Goal: Task Accomplishment & Management: Use online tool/utility

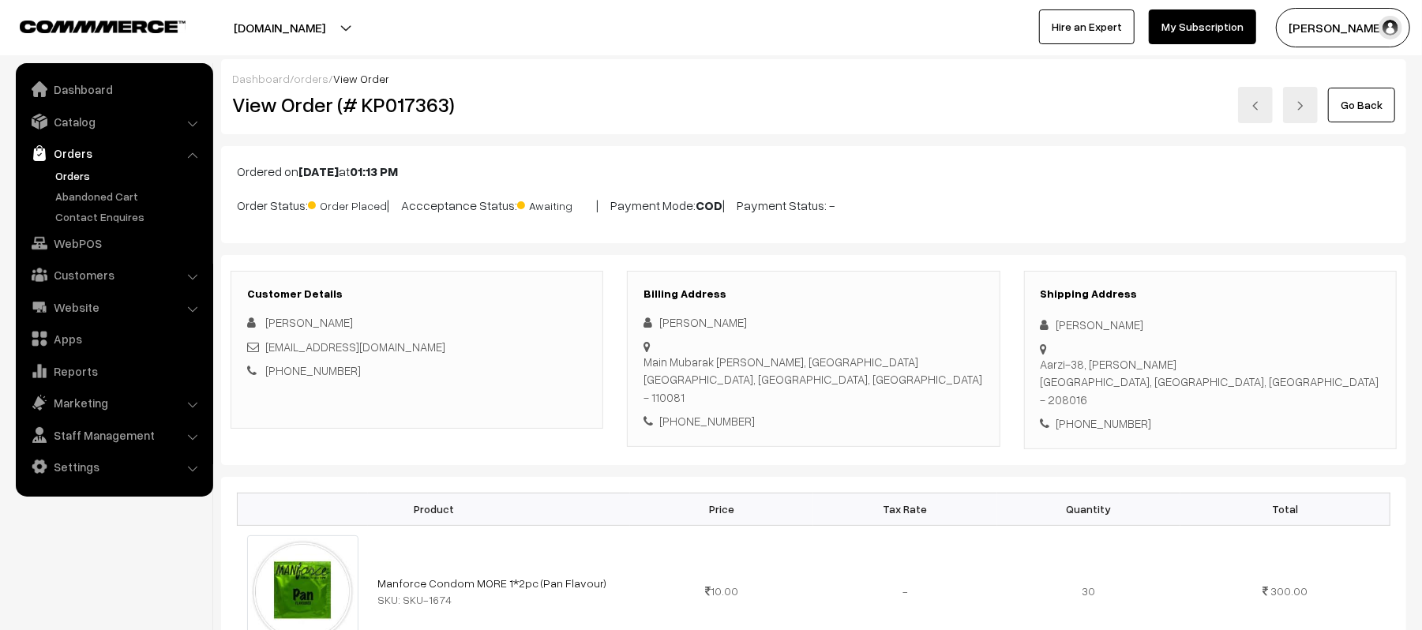
click at [916, 433] on div "Customer Details Rajkumar rathoure rrathoure86@gmail.com +91 9711047525 Billing…" at bounding box center [813, 360] width 1185 height 210
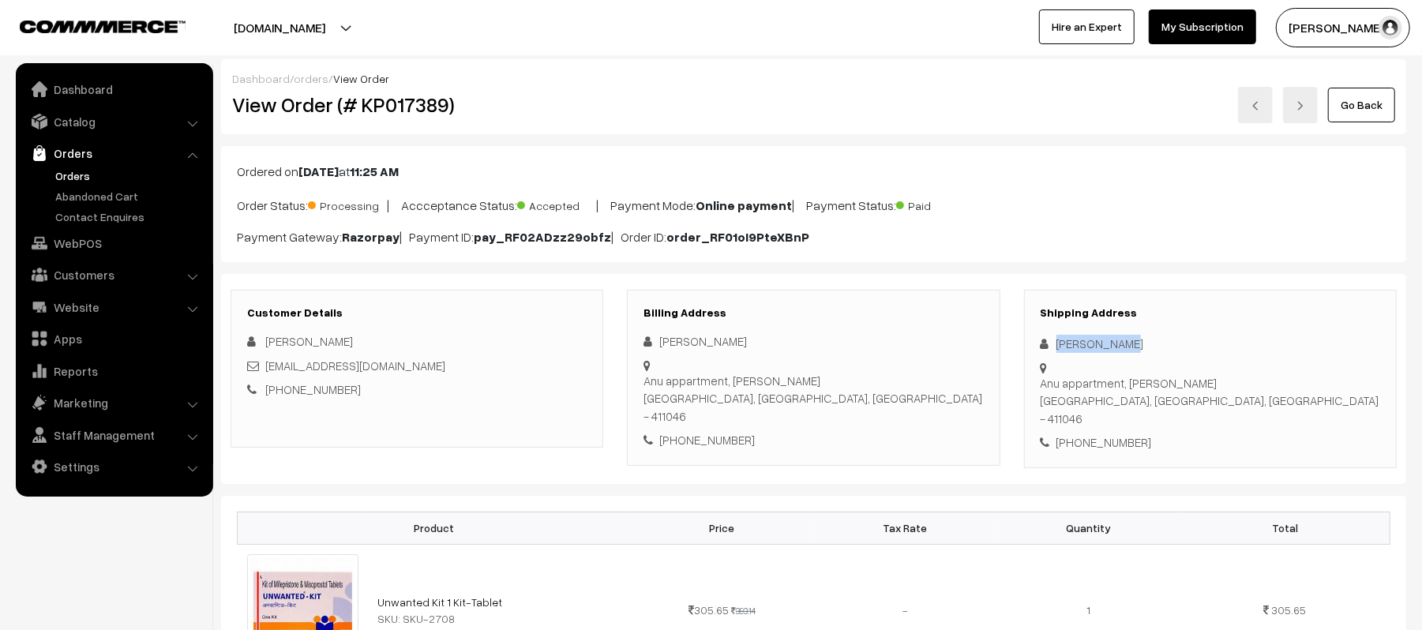
drag, startPoint x: 1122, startPoint y: 343, endPoint x: 1040, endPoint y: 339, distance: 82.2
click at [1040, 339] on div "mayuri Ujare" at bounding box center [1209, 344] width 339 height 18
copy div "mayuri Ujare"
click at [1116, 433] on div "+91 9822681687" at bounding box center [1209, 442] width 339 height 18
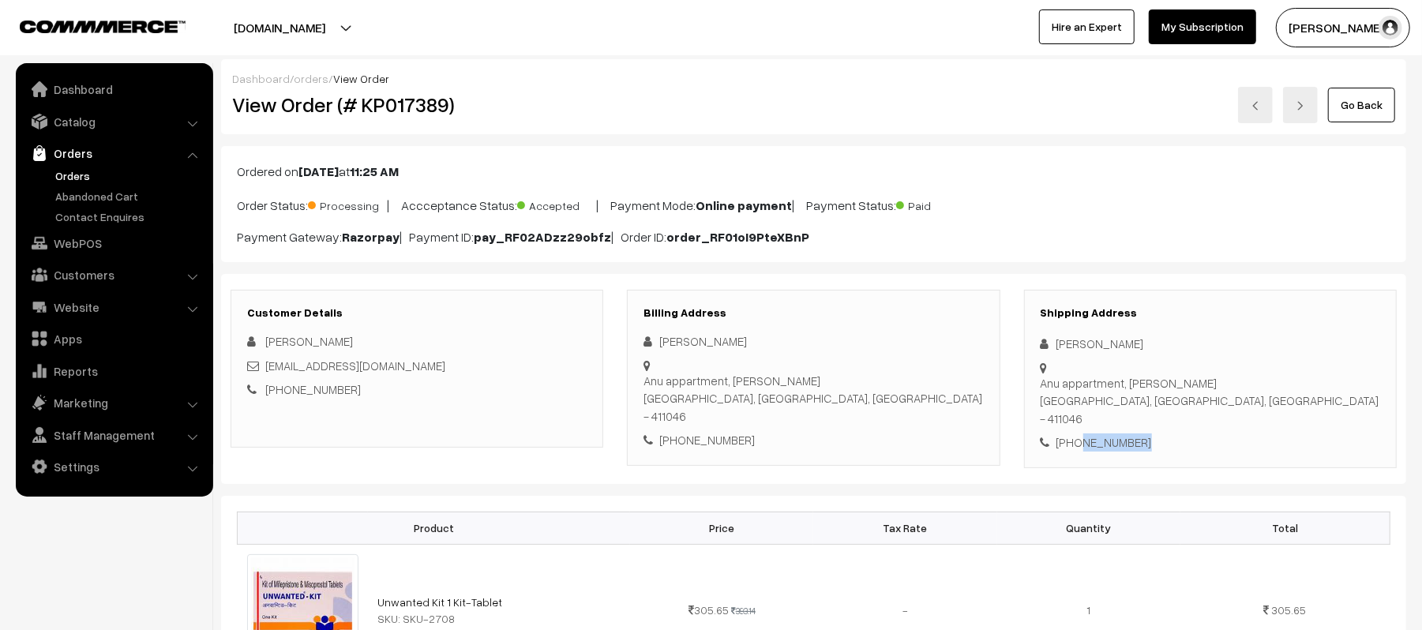
click at [1116, 433] on div "+91 9822681687" at bounding box center [1209, 442] width 339 height 18
copy div "9822681687"
drag, startPoint x: 426, startPoint y: 373, endPoint x: 268, endPoint y: 374, distance: 157.9
click at [268, 374] on div "ujaremmayuri@gmail.com" at bounding box center [416, 366] width 339 height 18
copy link "ujaremmayuri@gmail.com"
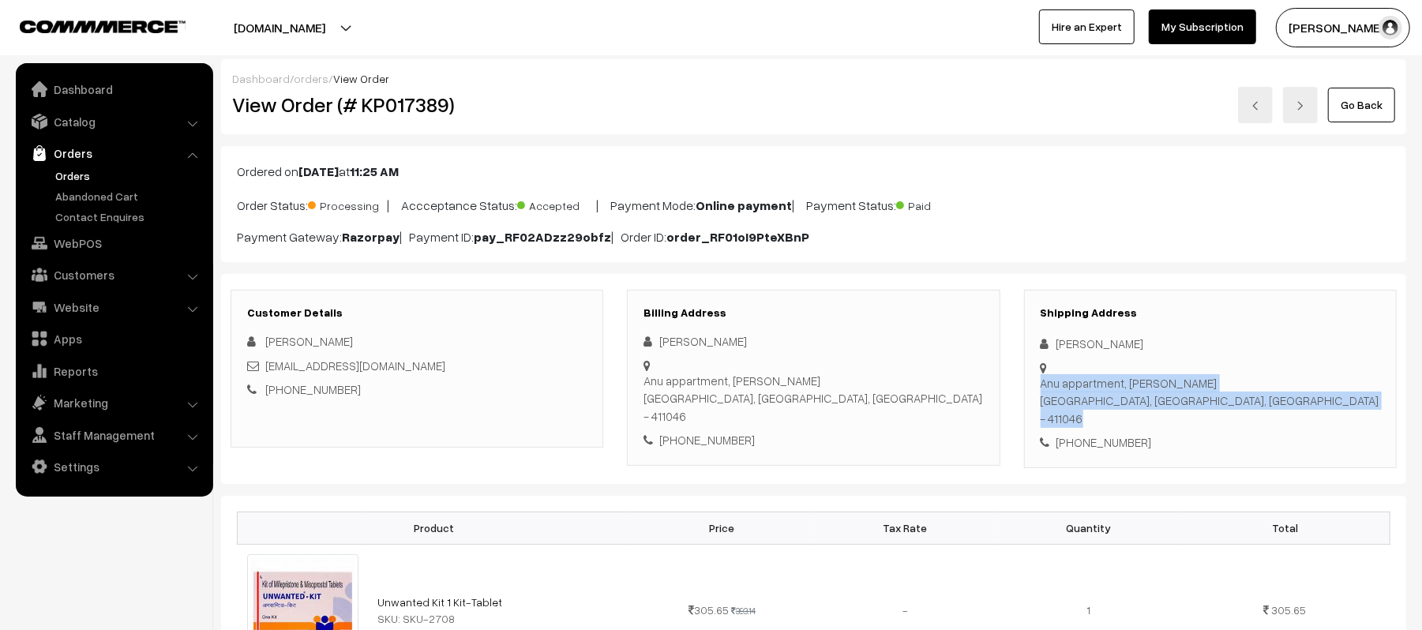
drag, startPoint x: 1053, startPoint y: 369, endPoint x: 1261, endPoint y: 379, distance: 208.6
click at [1261, 379] on div "Shipping Address mayuri Ujare Anu appartment, Anjani Nagar Pune, Maharashtra, I…" at bounding box center [1210, 379] width 373 height 178
copy div "Anu appartment, Anjani Nagar Pune, Maharashtra, India - 411046"
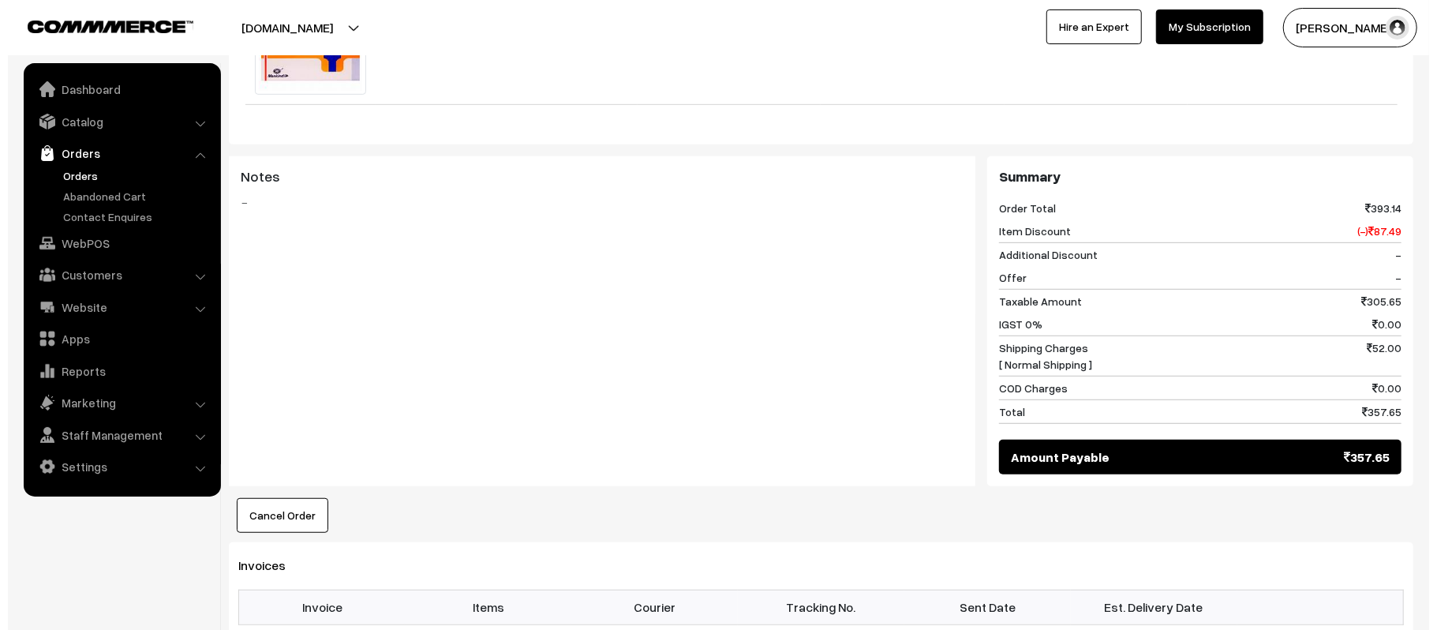
scroll to position [696, 0]
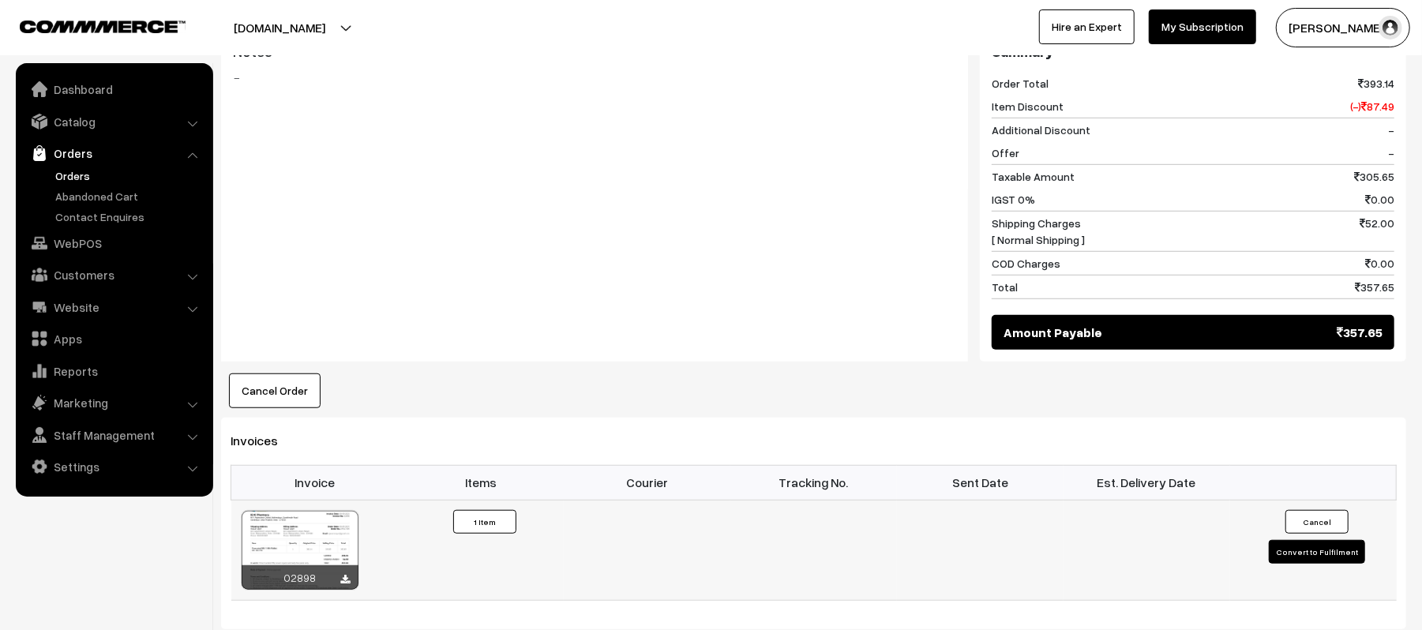
click at [1299, 542] on button "Convert to Fulfilment" at bounding box center [1317, 552] width 96 height 24
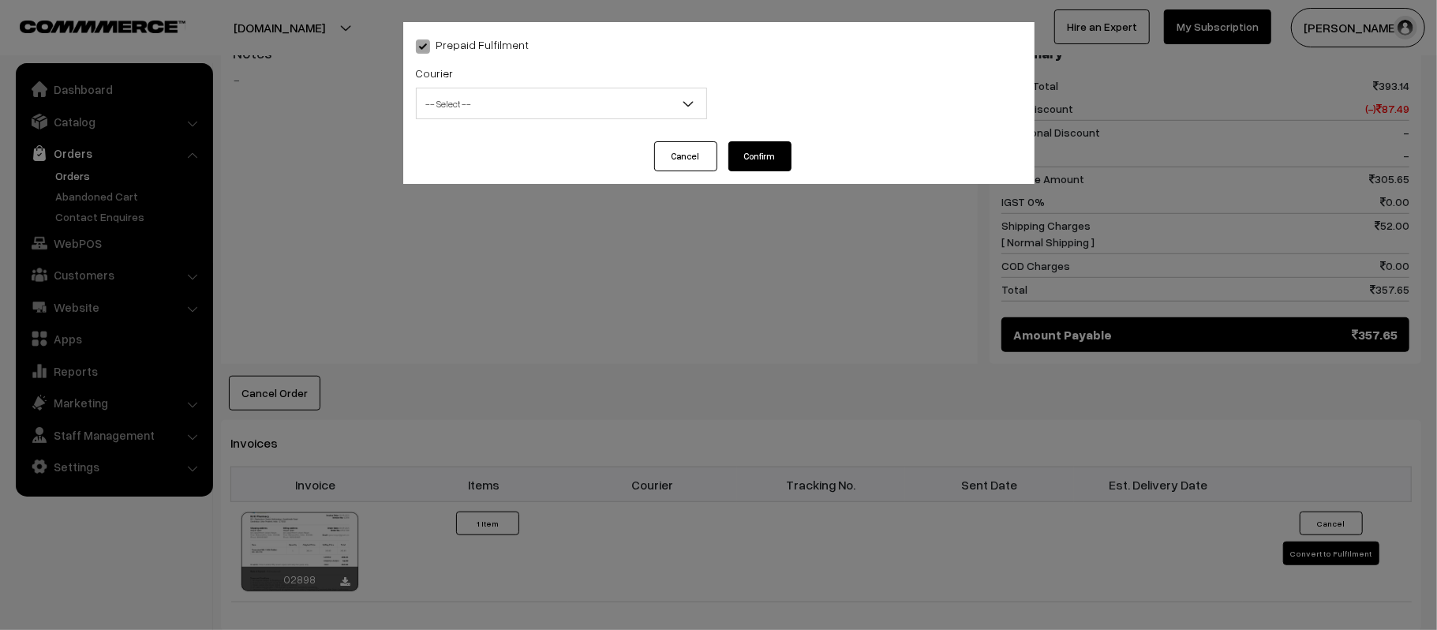
click at [509, 107] on span "-- Select --" at bounding box center [562, 104] width 290 height 28
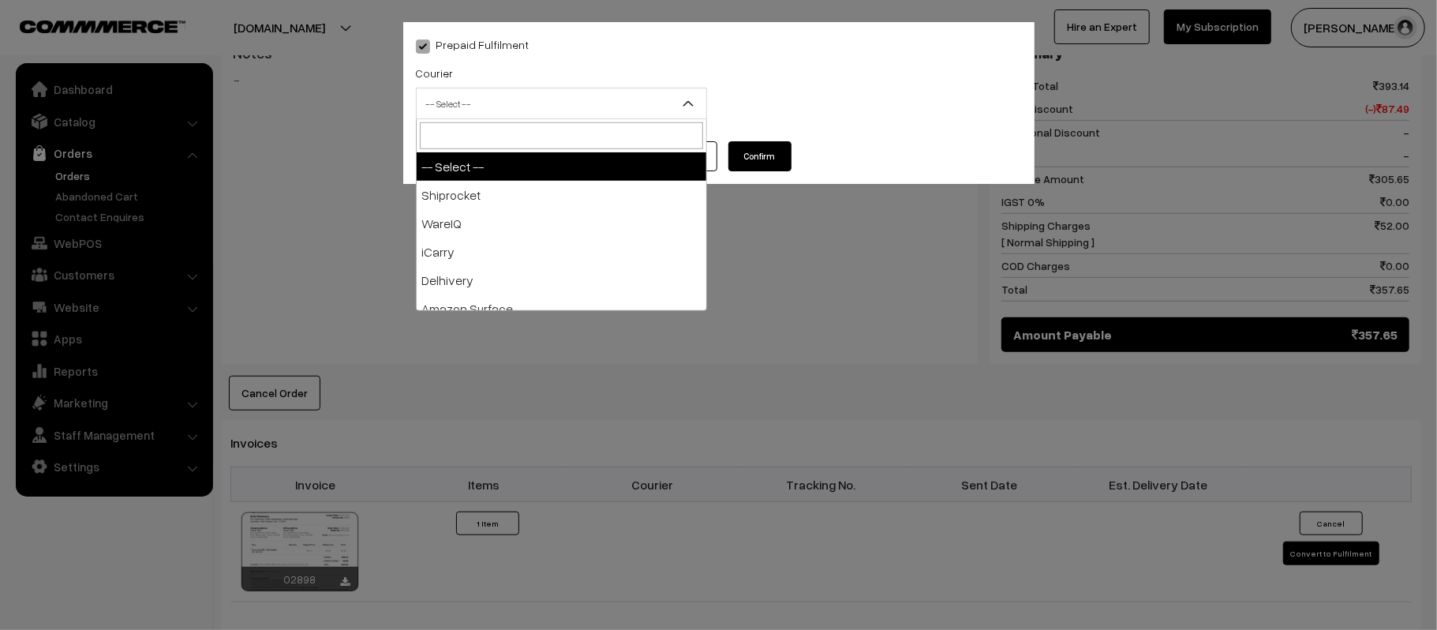
type input "X"
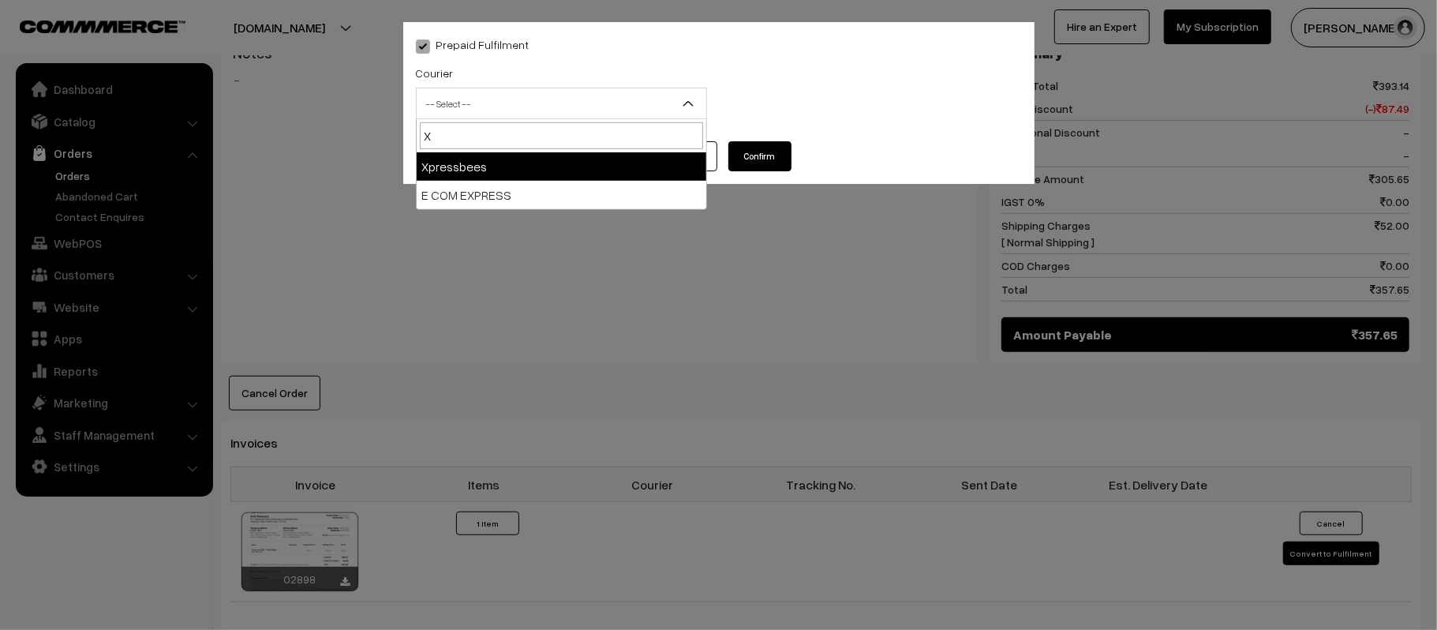
select select "8"
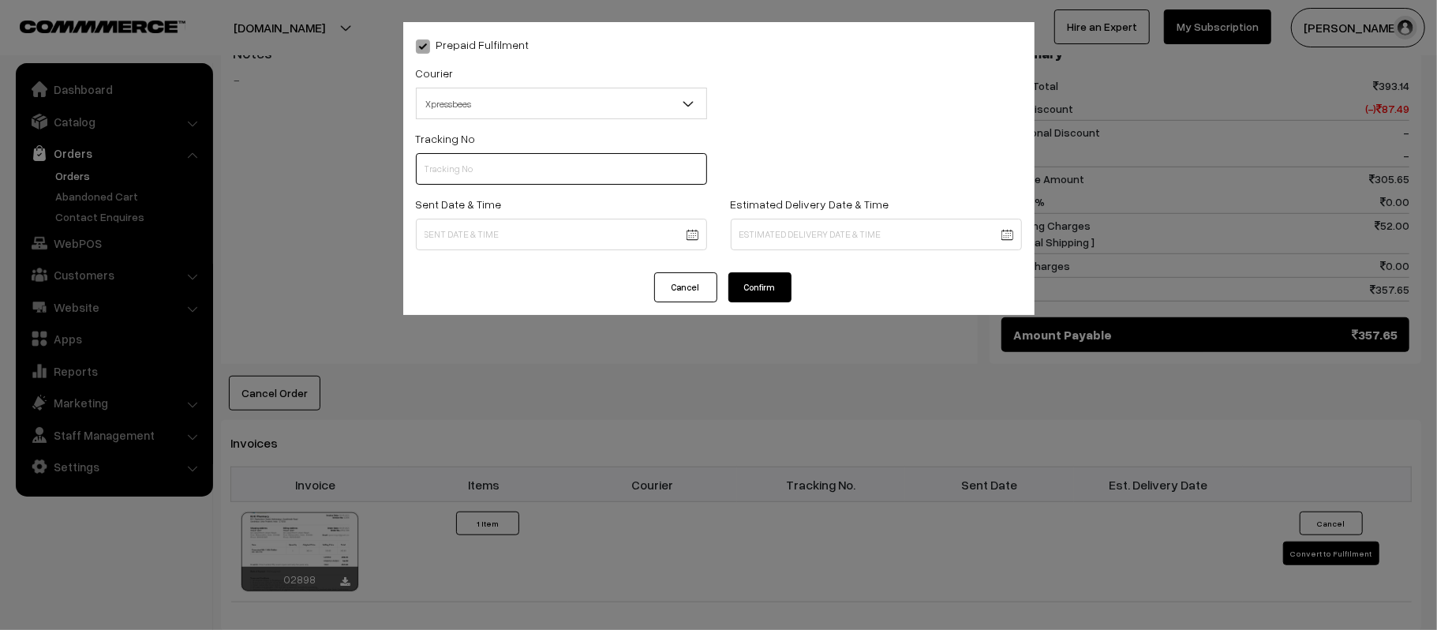
scroll to position [0, 0]
paste input "14344952790848"
type input "14344952790848"
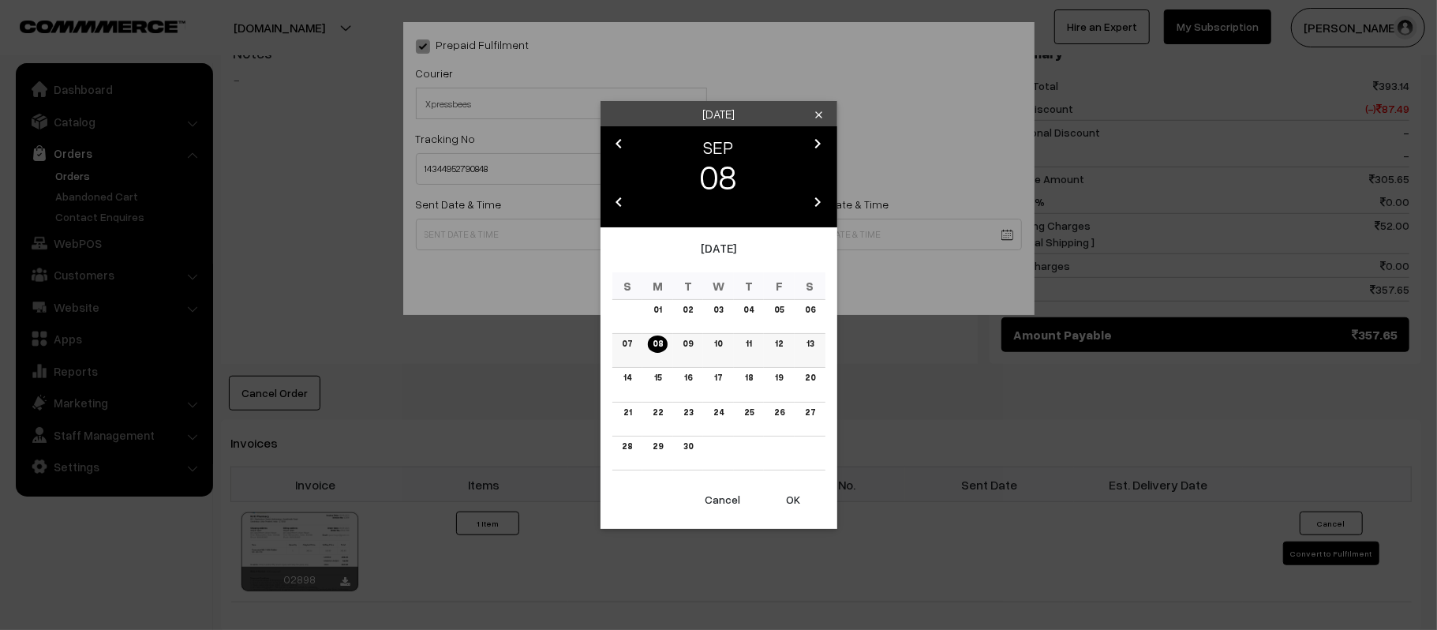
click at [683, 354] on td "09" at bounding box center [688, 351] width 31 height 34
click at [690, 345] on link "09" at bounding box center [688, 343] width 20 height 17
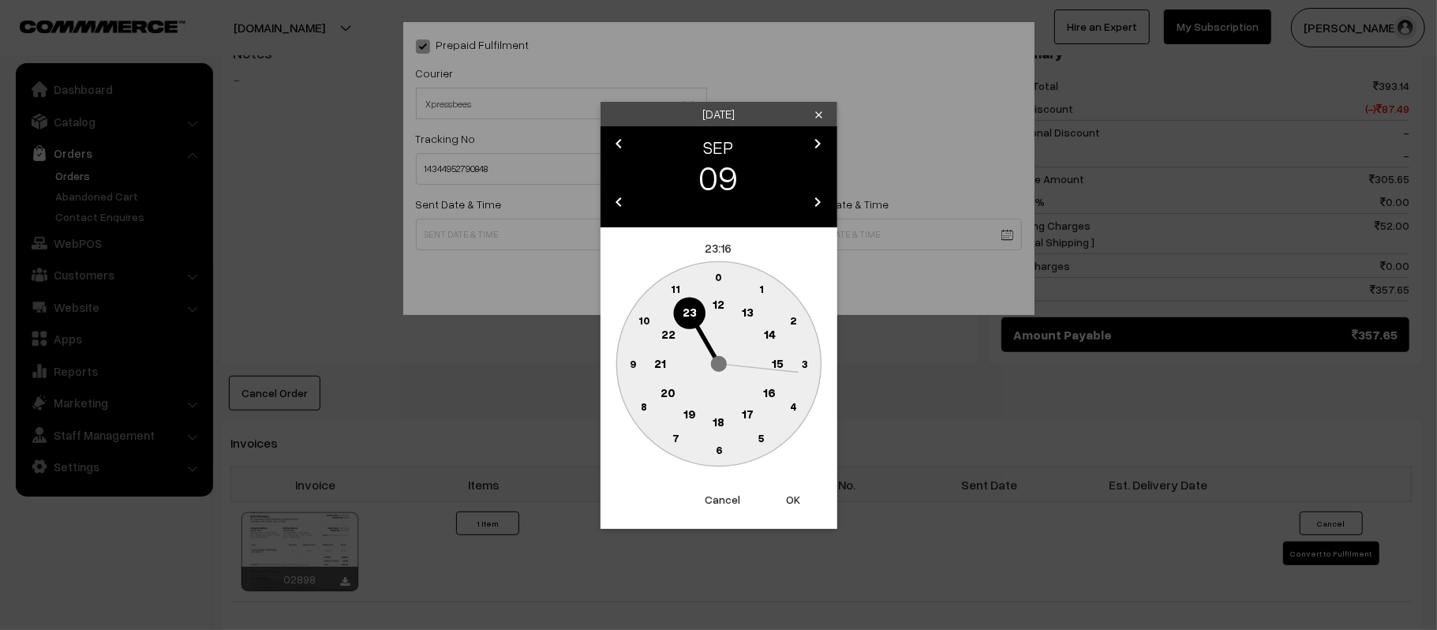
click at [721, 304] on text "12" at bounding box center [719, 304] width 12 height 14
click at [724, 504] on button "Cancel" at bounding box center [722, 499] width 63 height 35
click at [731, 499] on button "Cancel" at bounding box center [722, 499] width 63 height 35
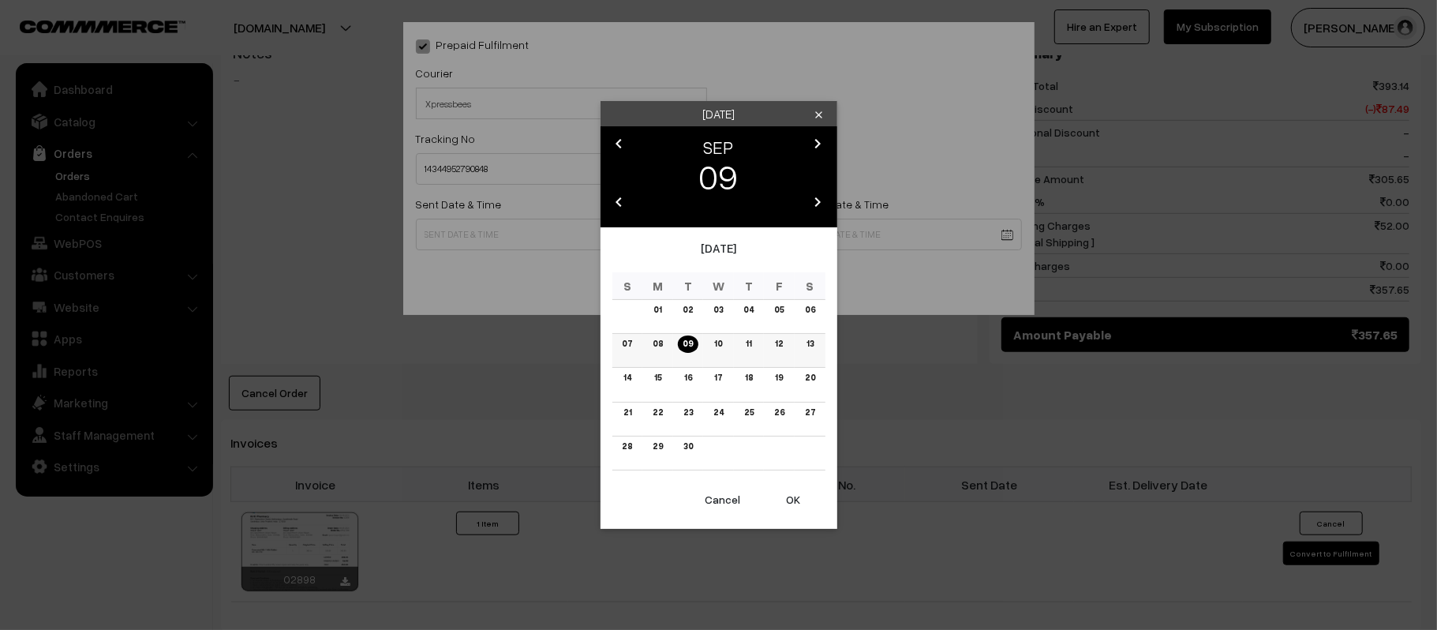
click at [665, 342] on link "08" at bounding box center [658, 343] width 20 height 17
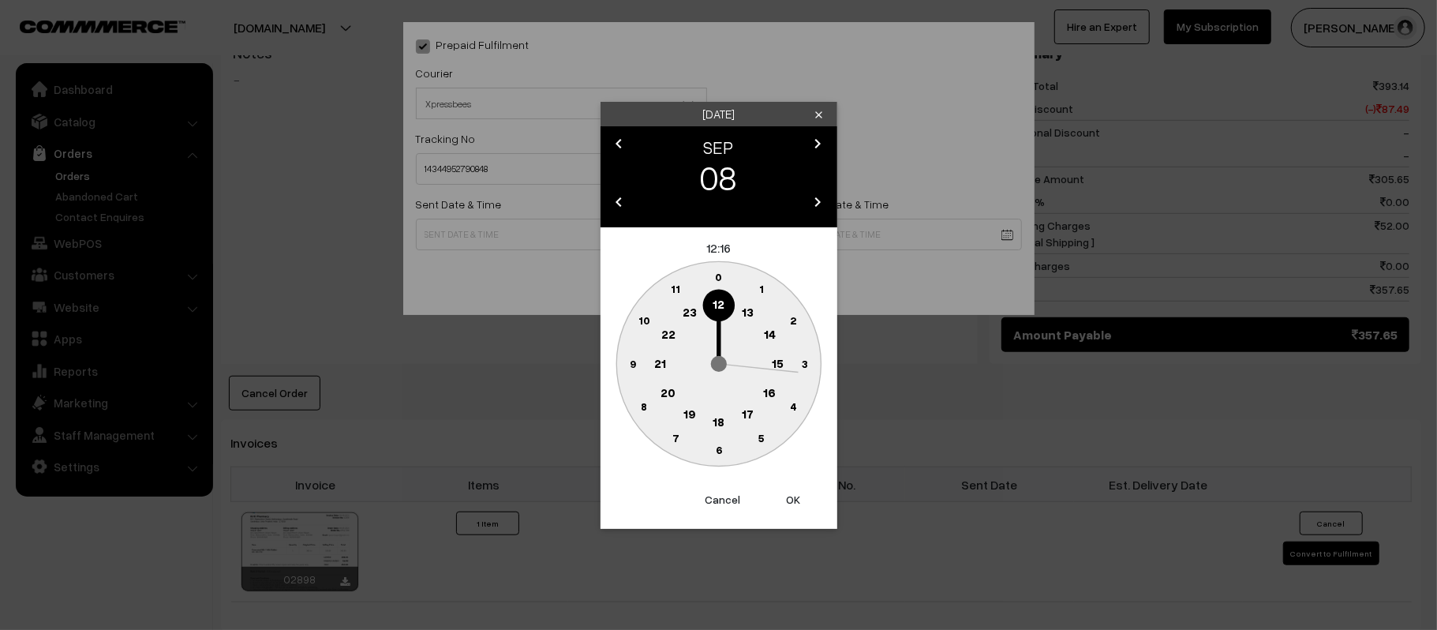
click at [693, 317] on text "23" at bounding box center [689, 312] width 14 height 14
click at [630, 358] on text "45" at bounding box center [632, 362] width 13 height 13
type input "08-09-2025 23:45"
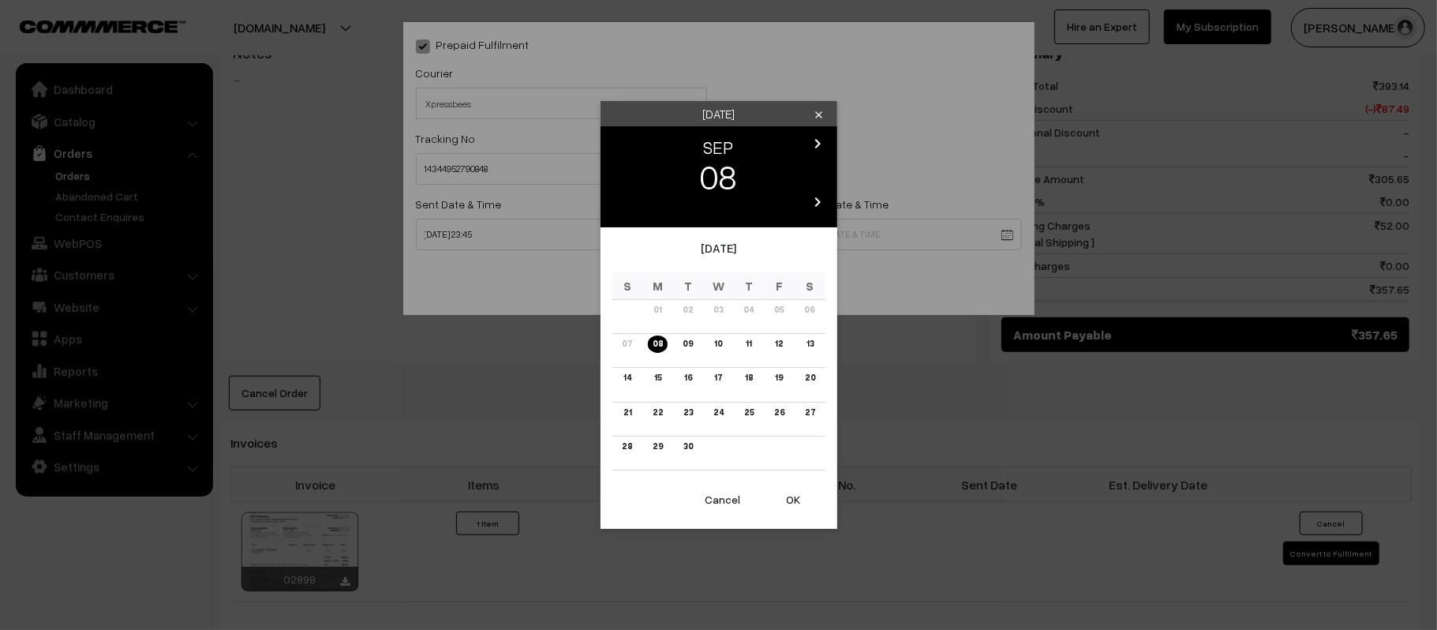
click at [796, 222] on body "Thank you for showing interest. Our team will call you shortly. Close kirtiphar…" at bounding box center [718, 217] width 1437 height 1827
click at [620, 389] on td "14" at bounding box center [628, 385] width 31 height 34
click at [625, 377] on link "14" at bounding box center [627, 377] width 17 height 17
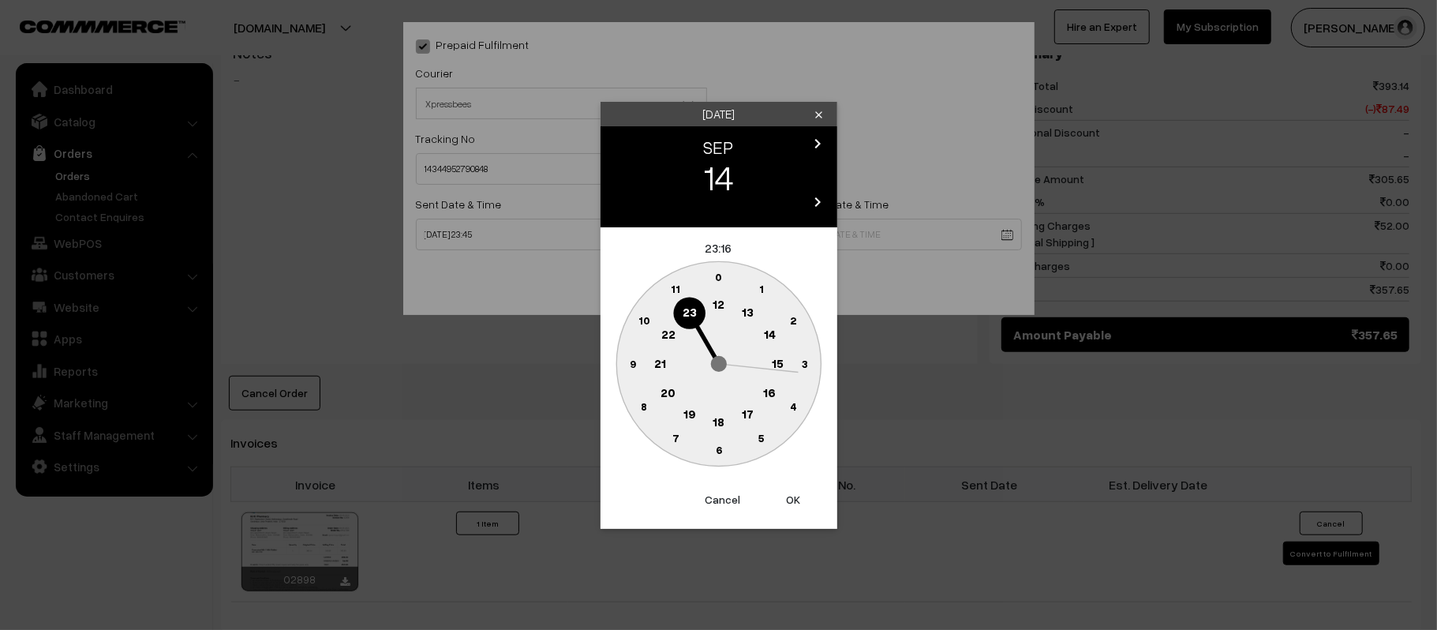
click at [664, 357] on text "21" at bounding box center [660, 362] width 12 height 14
click at [711, 447] on circle at bounding box center [701, 445] width 21 height 21
type input "14-09-2025 21:32"
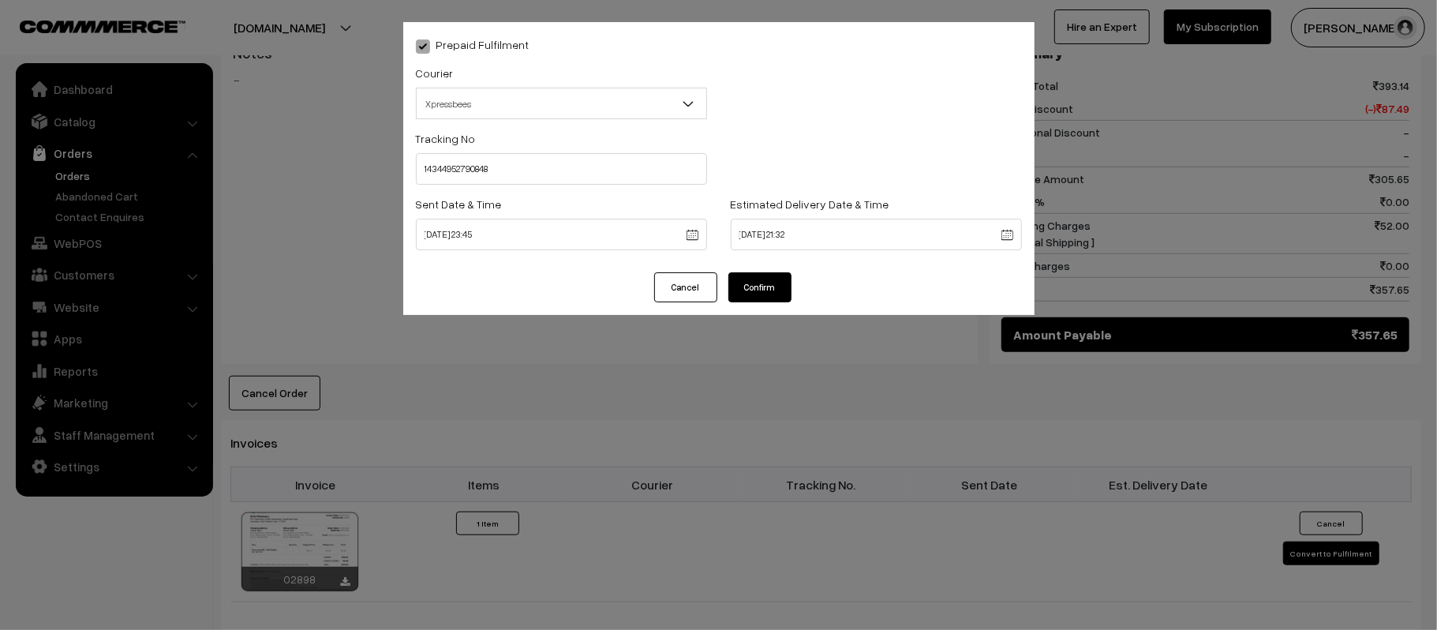
click at [683, 282] on button "Cancel" at bounding box center [685, 287] width 63 height 30
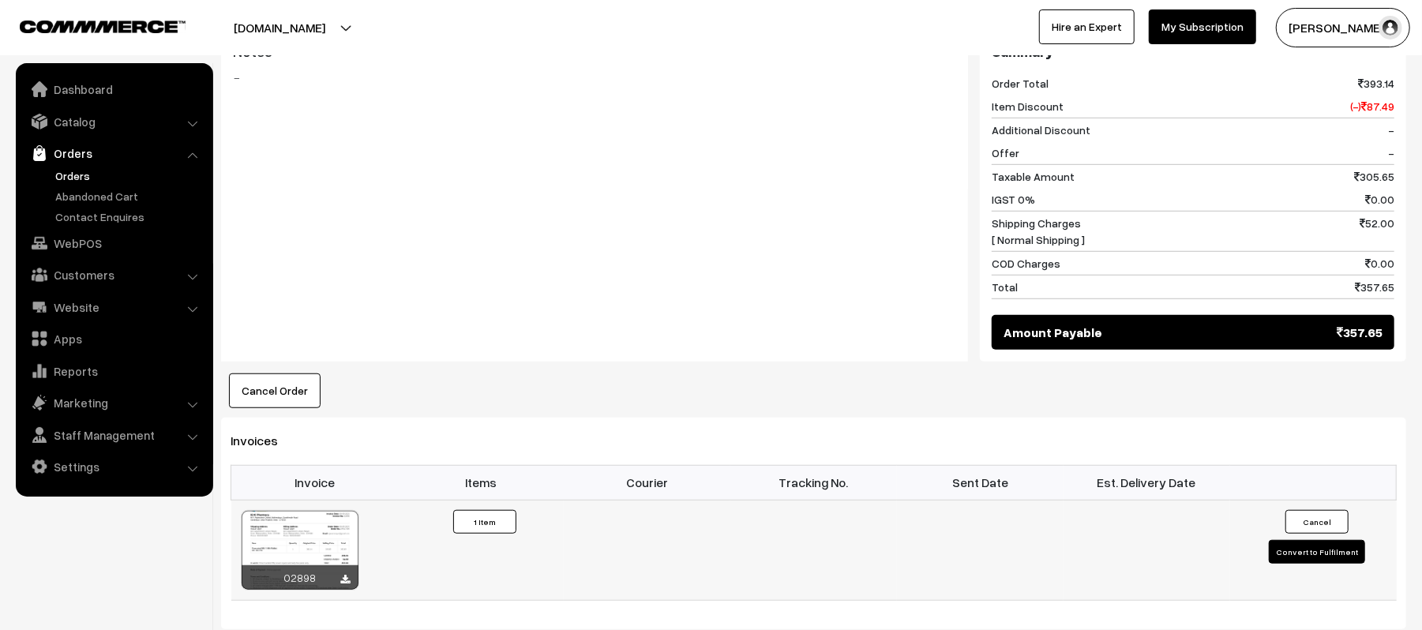
click at [1291, 540] on button "Convert to Fulfilment" at bounding box center [1317, 552] width 96 height 24
select select "0"
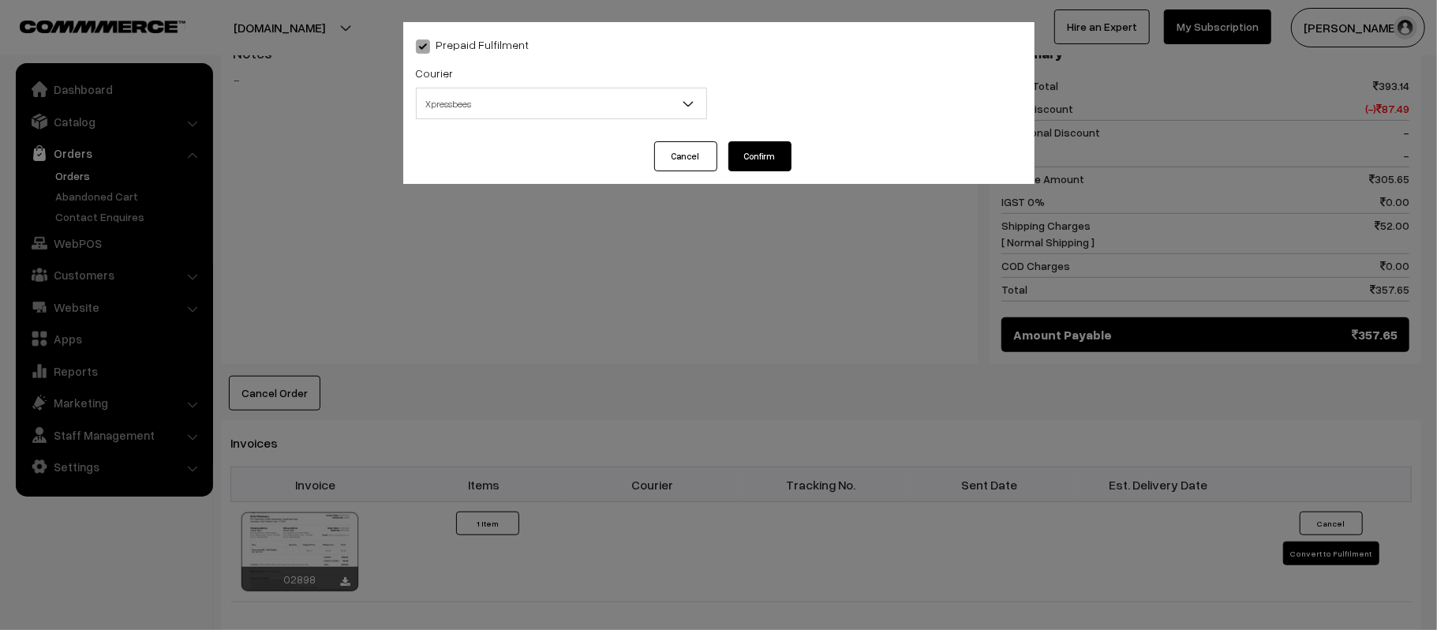
click at [601, 103] on span "Xpressbees" at bounding box center [562, 104] width 290 height 28
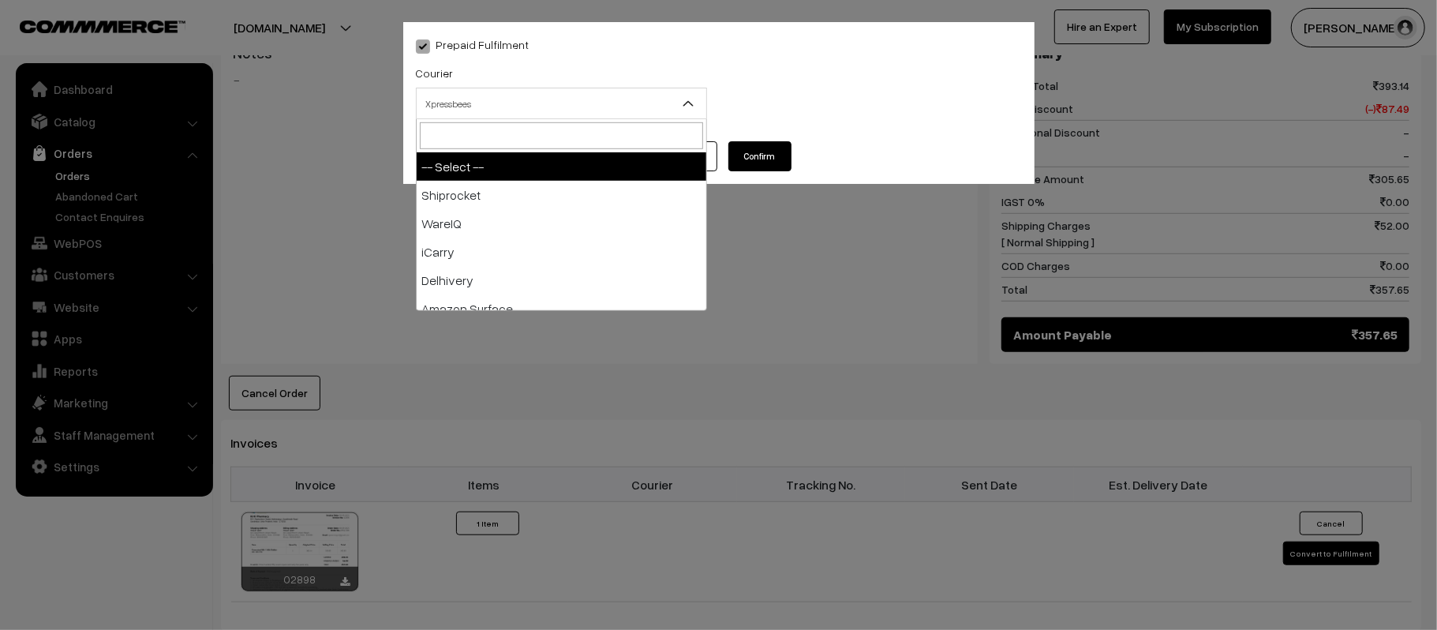
type input "X"
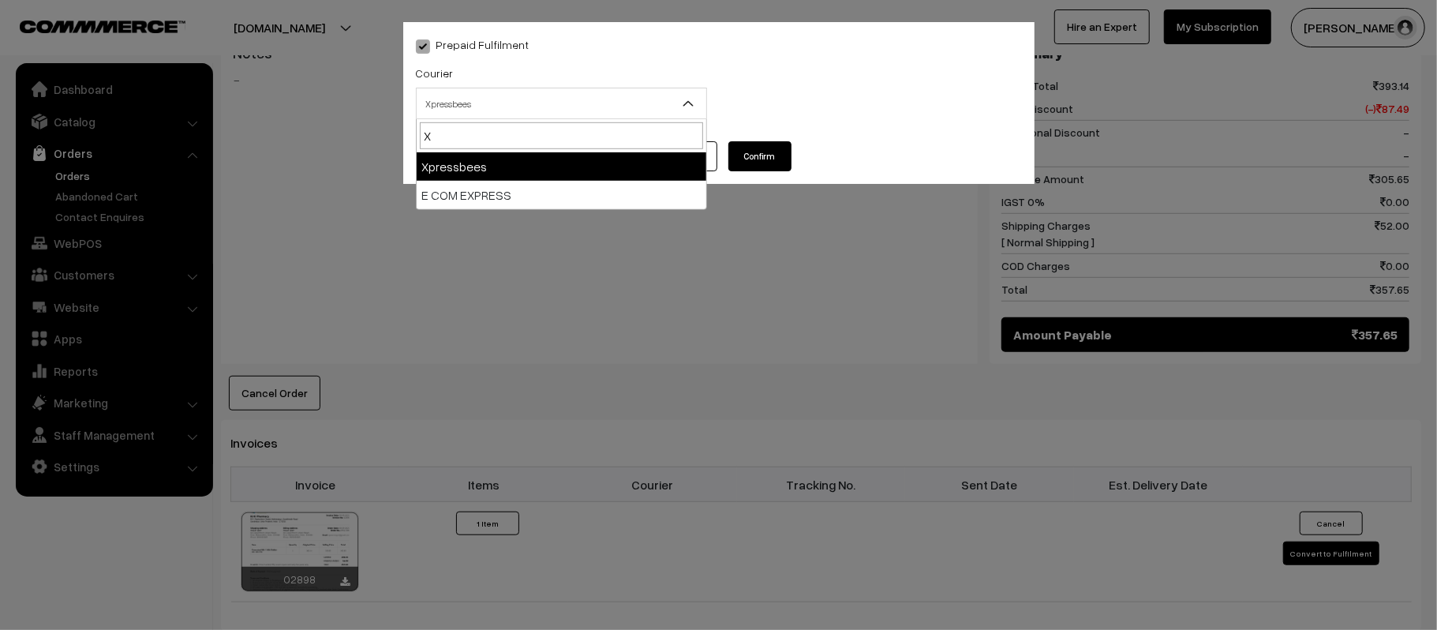
select select "8"
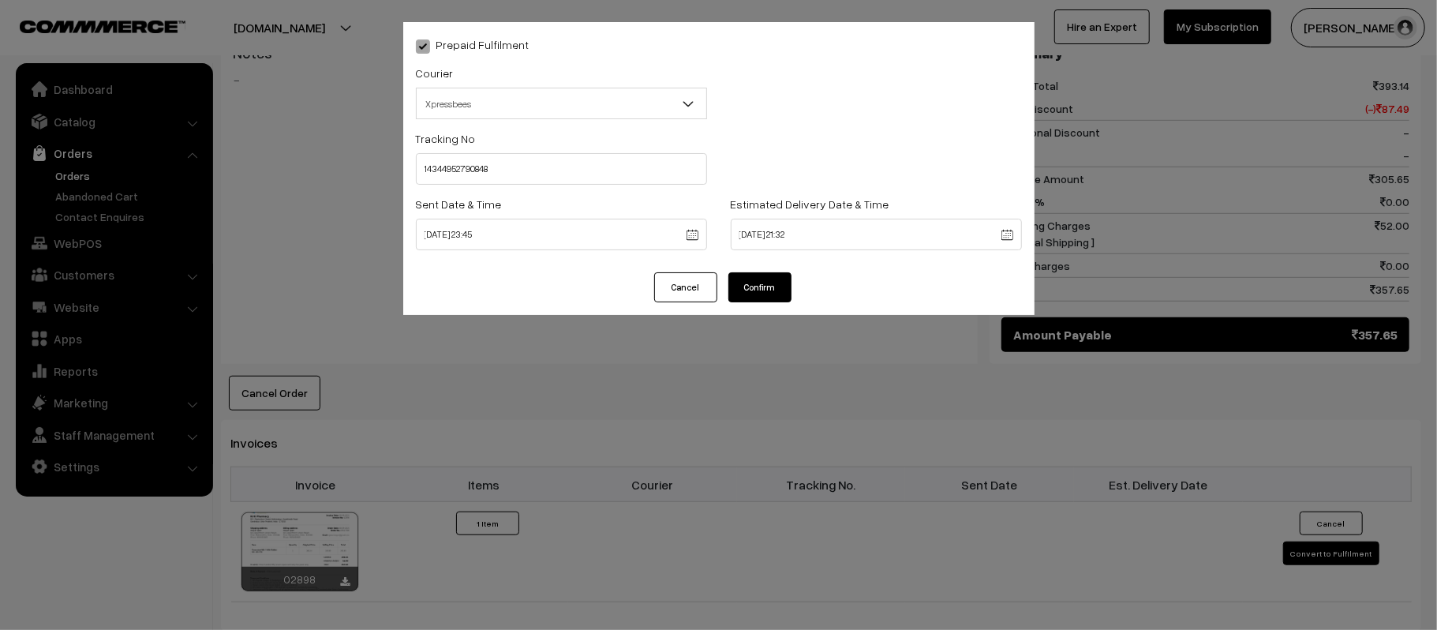
click at [854, 227] on body "Thank you for showing interest. Our team will call you shortly. Close [DOMAIN_N…" at bounding box center [718, 217] width 1437 height 1827
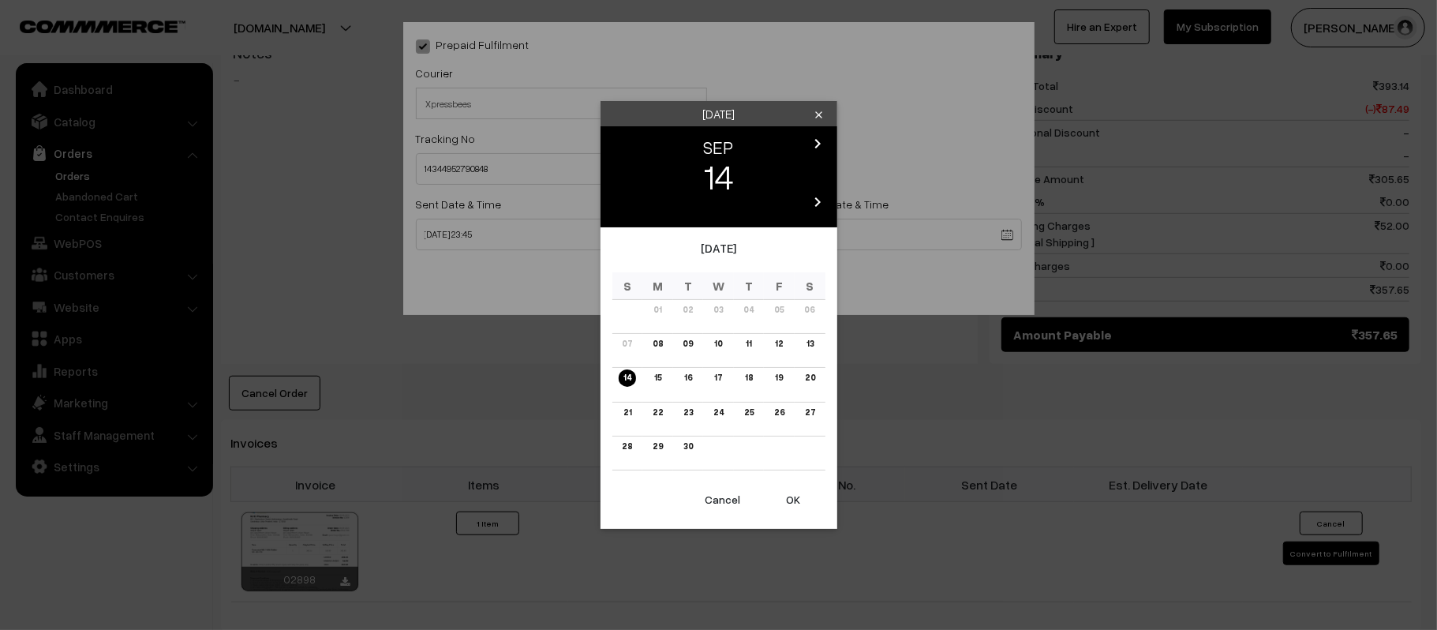
click at [790, 500] on button "OK" at bounding box center [794, 499] width 63 height 35
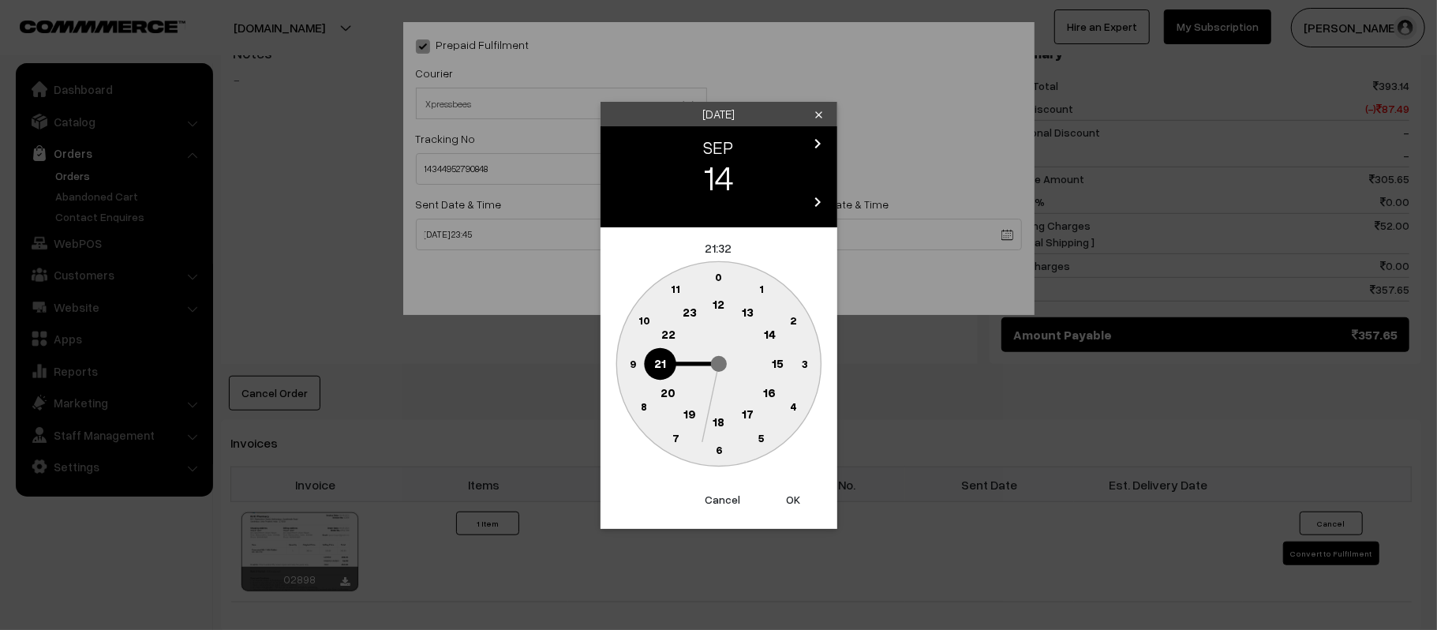
click at [800, 510] on button "OK" at bounding box center [794, 499] width 63 height 35
click at [714, 459] on circle at bounding box center [719, 450] width 32 height 32
type input "14-09-2025 21:30"
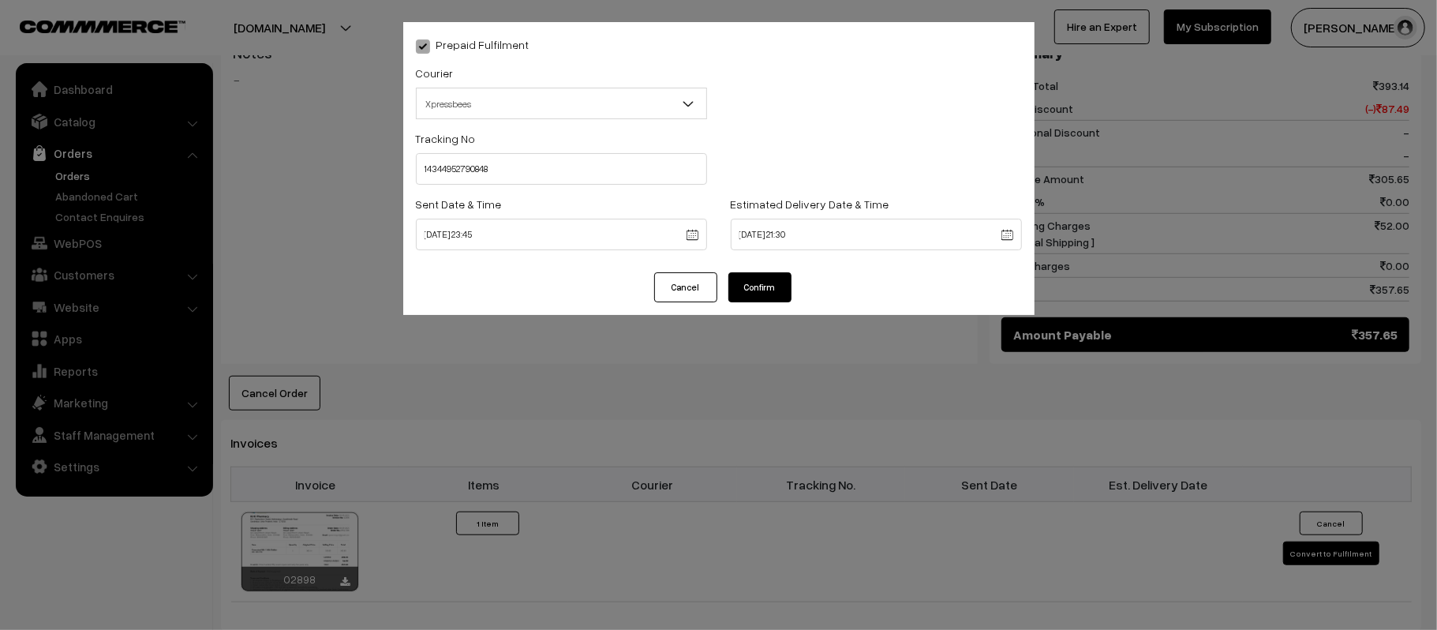
click at [751, 292] on button "Confirm" at bounding box center [760, 287] width 63 height 30
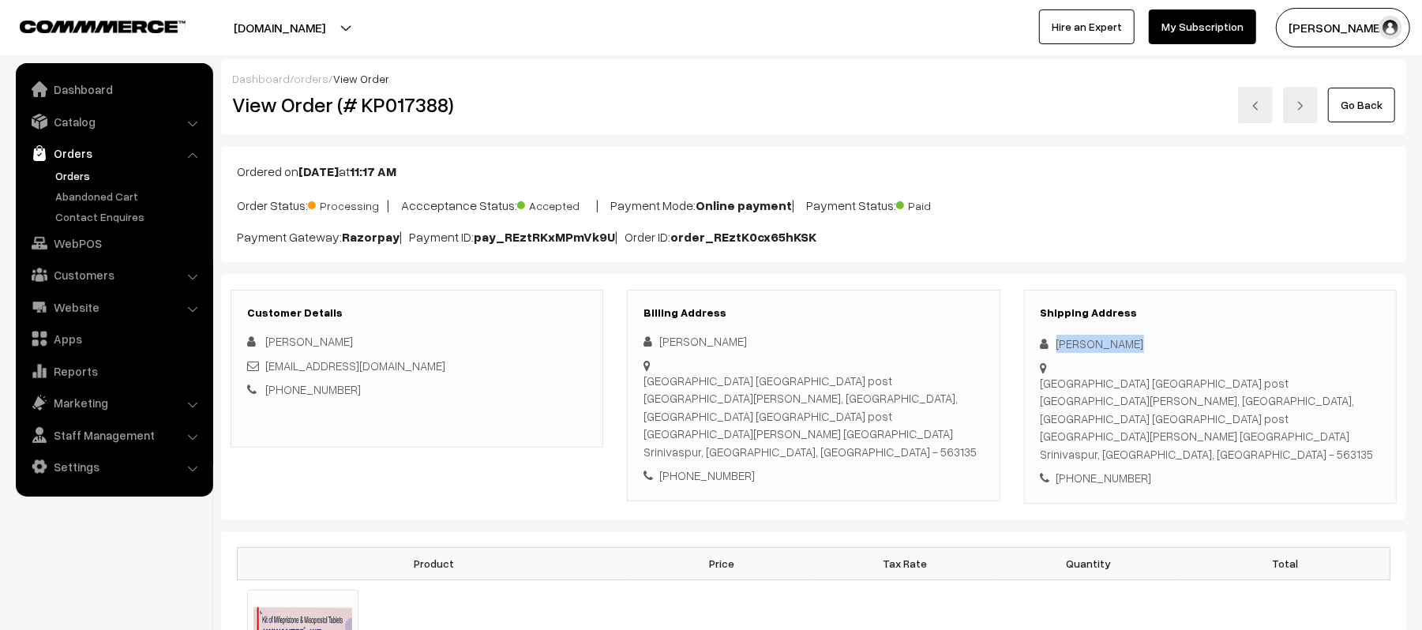
drag, startPoint x: 1125, startPoint y: 344, endPoint x: 1040, endPoint y: 347, distance: 85.3
click at [1040, 347] on div "Shruthi Kollu" at bounding box center [1209, 344] width 339 height 18
copy div "Shruthi Kollu"
click at [1126, 469] on div "+91 7396368692" at bounding box center [1209, 478] width 339 height 18
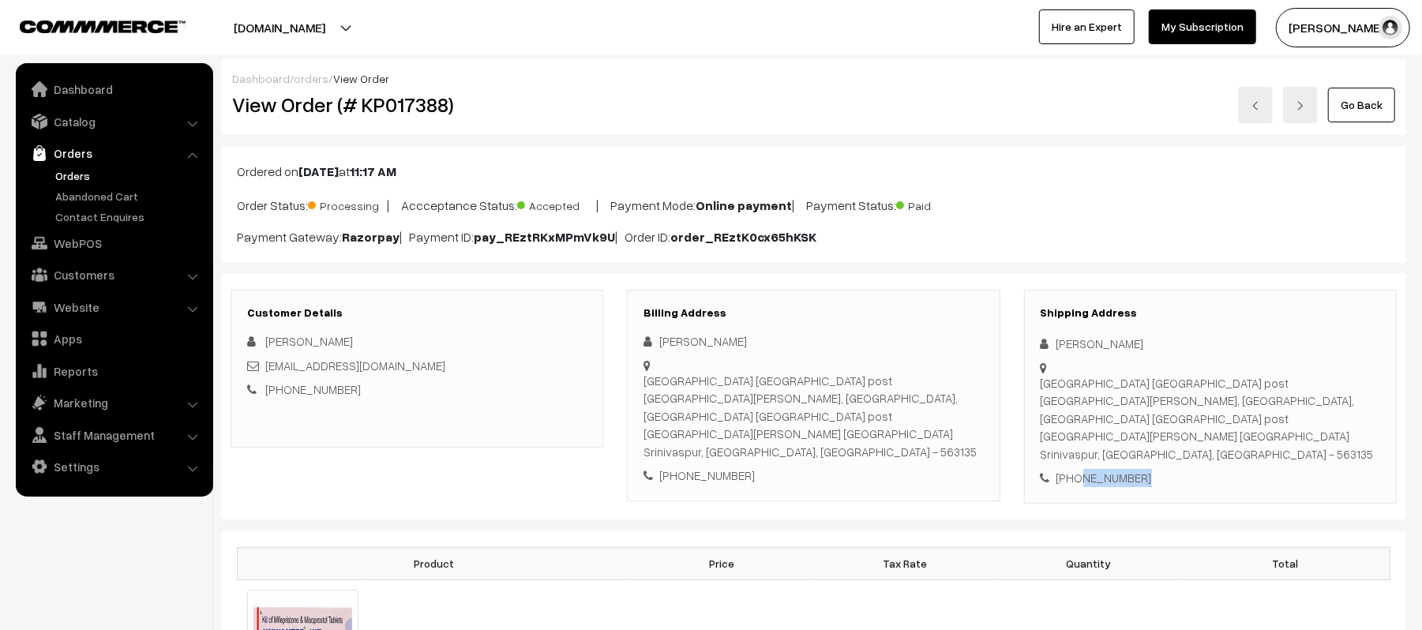
copy div "7396368692"
drag, startPoint x: 415, startPoint y: 370, endPoint x: 267, endPoint y: 369, distance: 148.4
click at [267, 369] on div "shruthik199814@gmail.com" at bounding box center [416, 366] width 339 height 18
copy link "shruthik199814@gmail.com"
drag, startPoint x: 1040, startPoint y: 384, endPoint x: 1284, endPoint y: 437, distance: 249.0
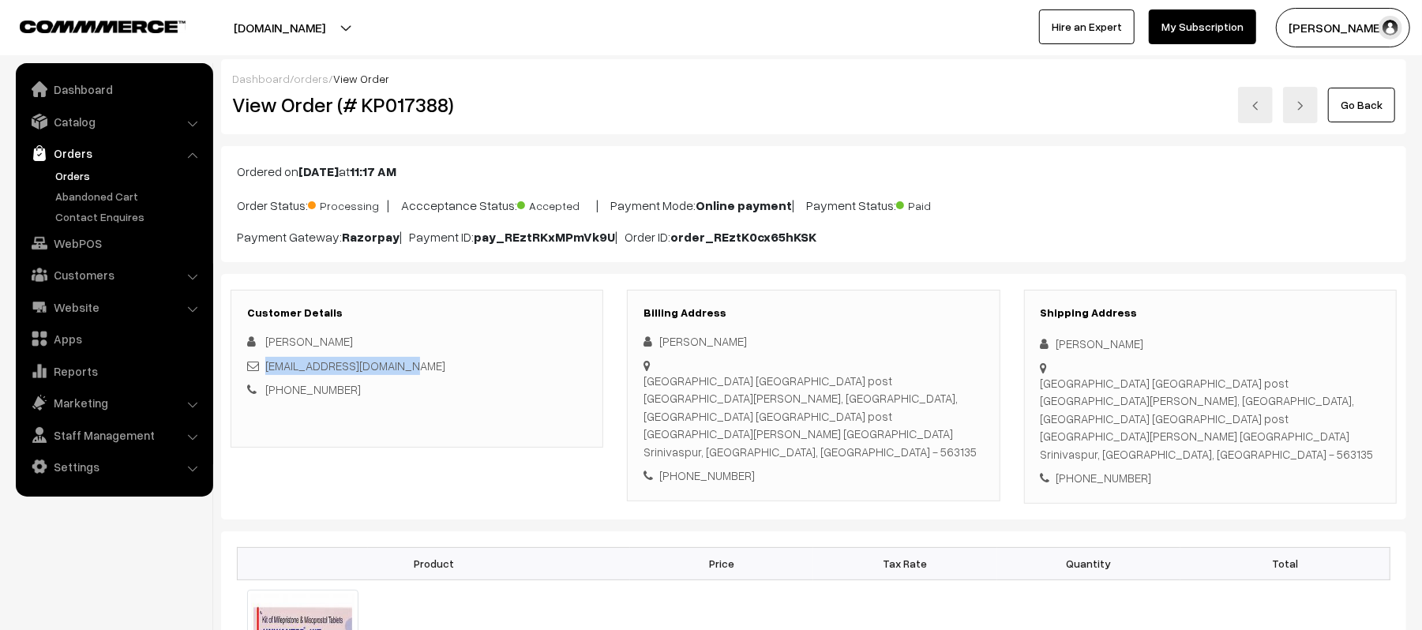
click at [1284, 437] on div "Kamathampalli village Pulagurkota post srinivaspur thaluk Kolar district, Karna…" at bounding box center [1209, 418] width 339 height 89
copy div "Kamathampalli village Pulagurkota post srinivaspur thaluk Kolar district, Karna…"
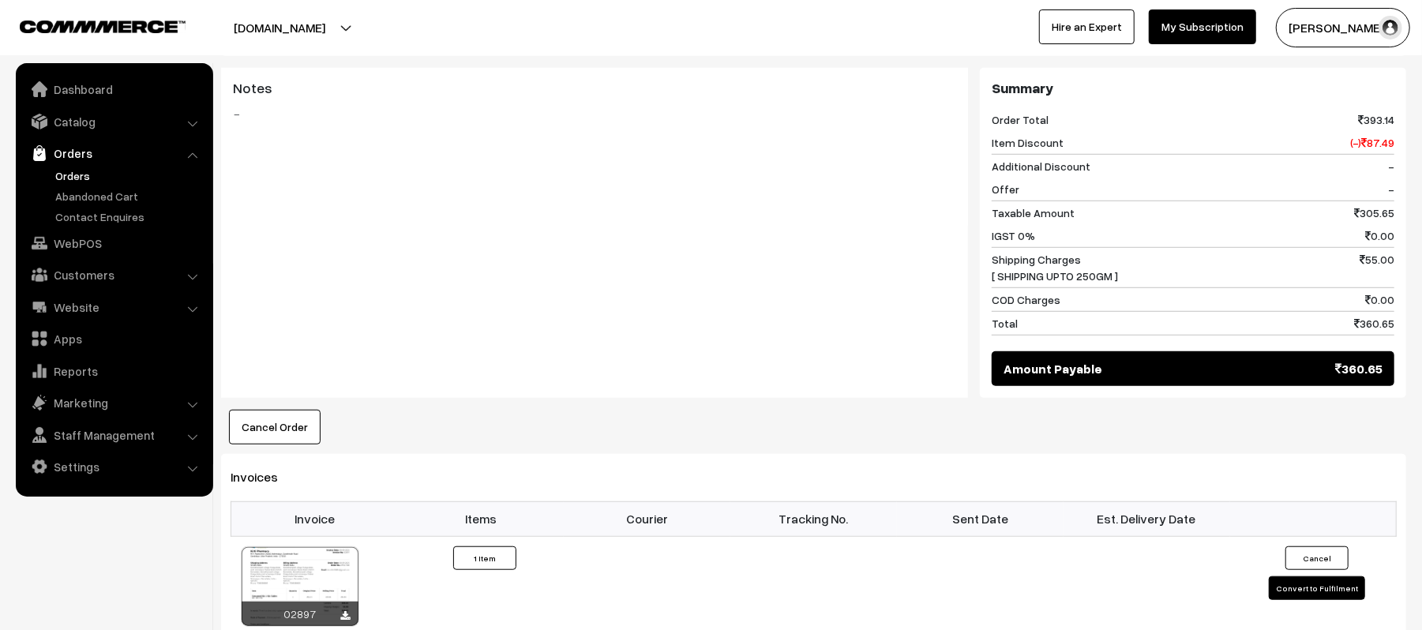
scroll to position [797, 0]
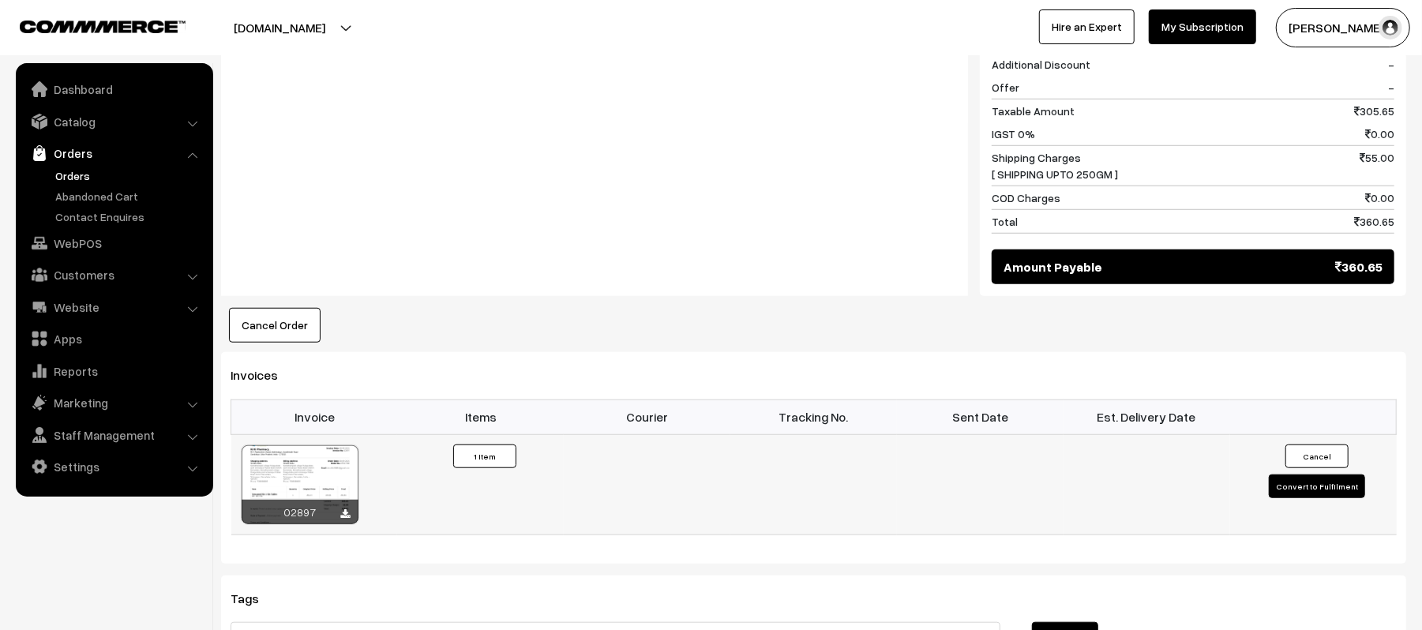
click at [1336, 488] on td "Cancel Convert to Fulfilment" at bounding box center [1313, 484] width 167 height 100
click at [1299, 482] on button "Convert to Fulfilment" at bounding box center [1317, 486] width 96 height 24
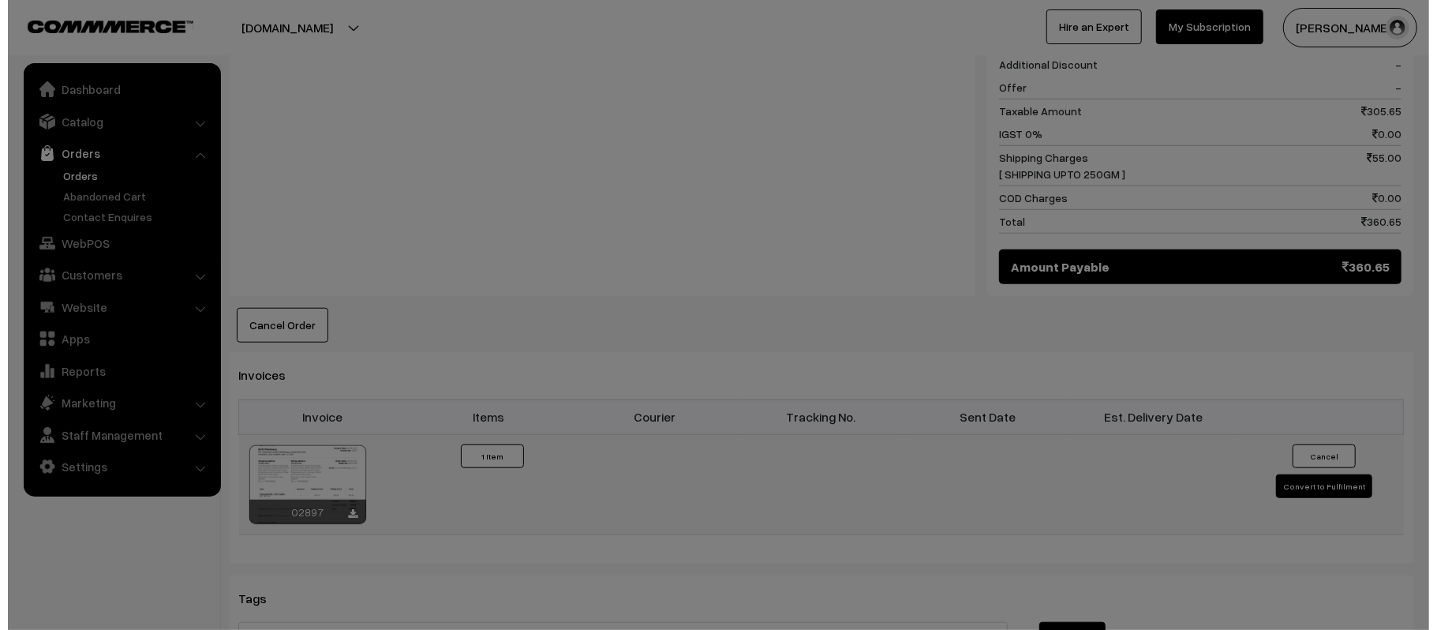
scroll to position [800, 0]
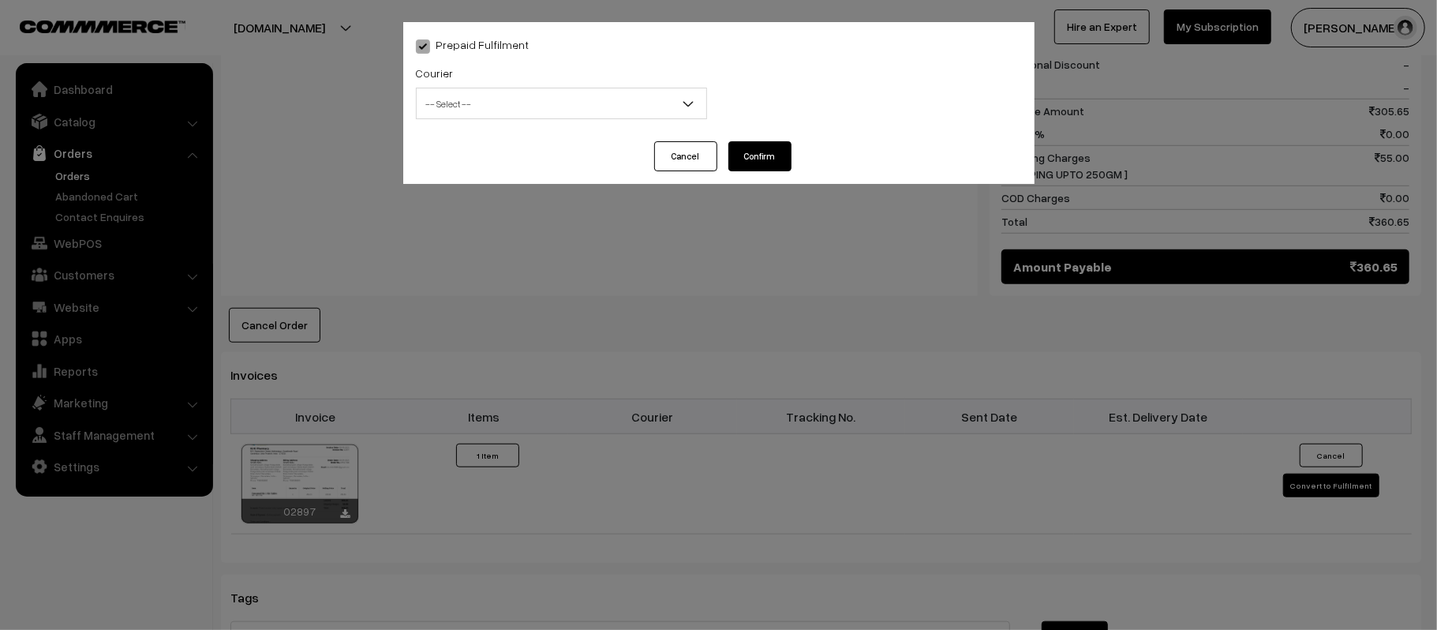
click at [583, 57] on div "Prepaid Fulfilment Courier -- Select -- Shiprocket WareIQ iCarry Delhivery Amaz…" at bounding box center [718, 81] width 631 height 119
click at [519, 105] on span "-- Select --" at bounding box center [562, 104] width 290 height 28
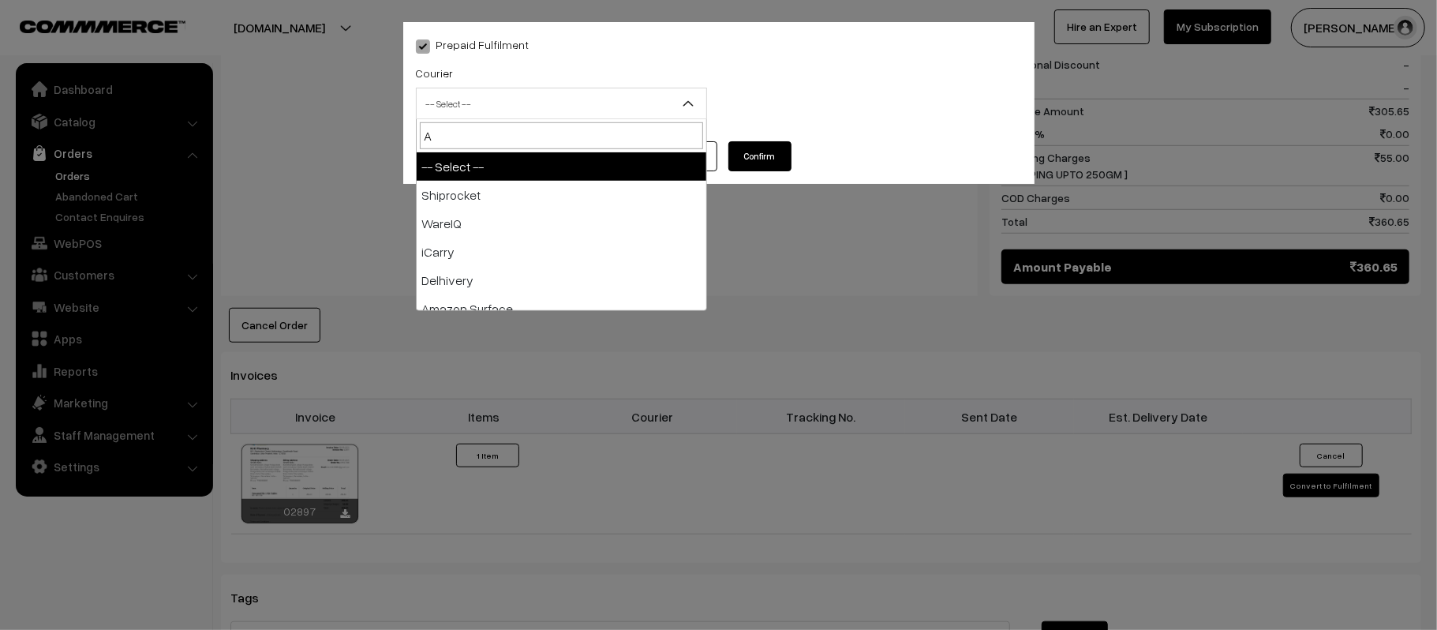
type input "AM"
select select "5"
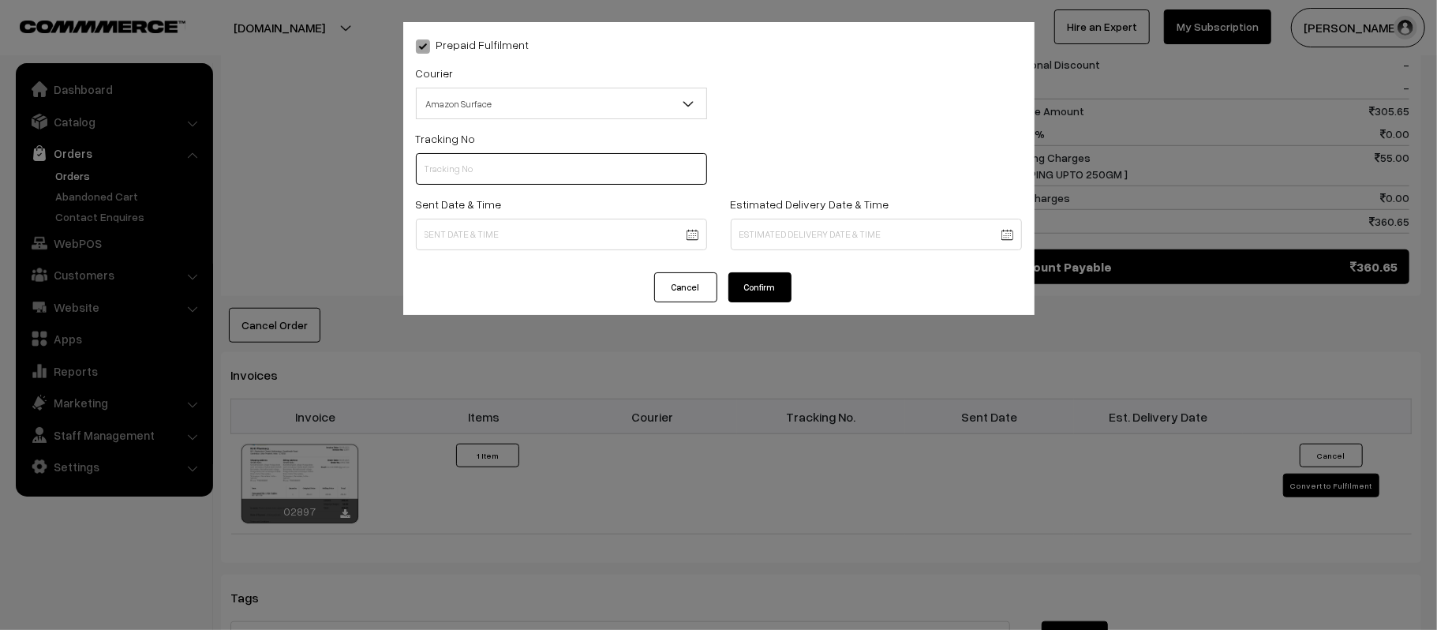
paste input "363312647524"
type input "363312647524"
click at [544, 226] on body "Thank you for showing interest. Our team will call you shortly. Close [DOMAIN_N…" at bounding box center [718, 131] width 1437 height 1862
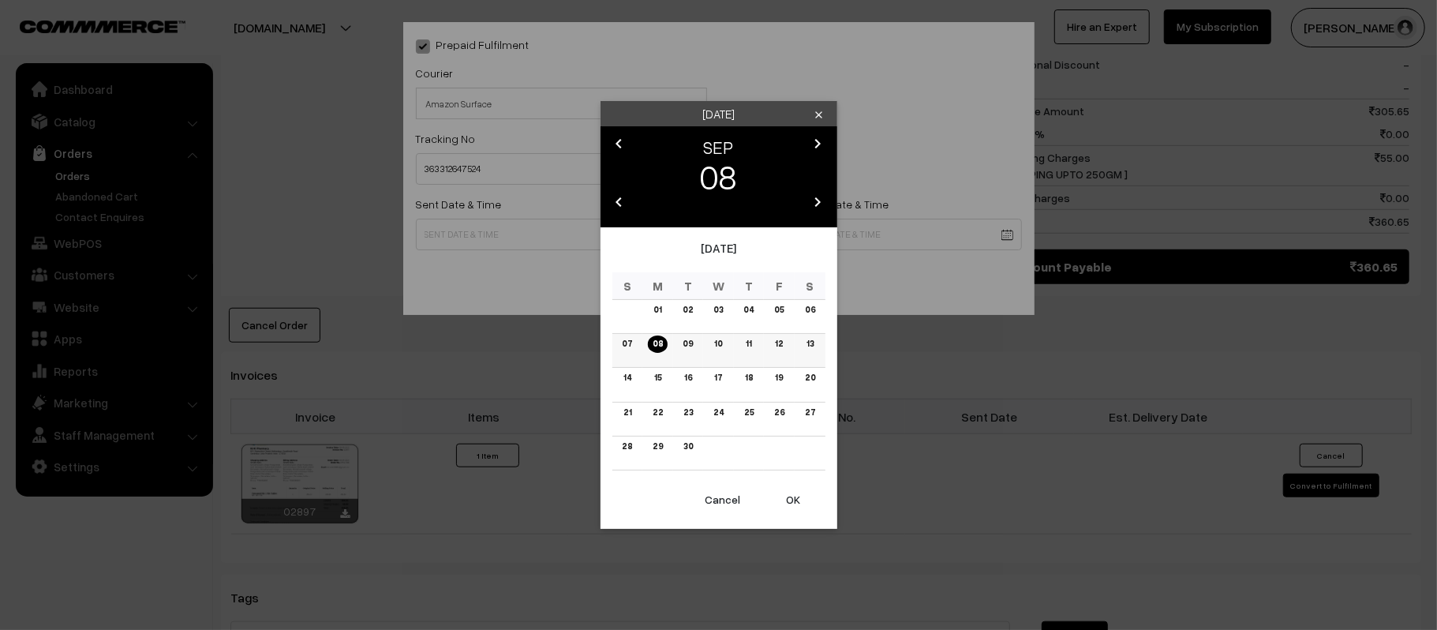
click at [695, 336] on td "09" at bounding box center [688, 351] width 31 height 34
click at [693, 339] on link "09" at bounding box center [688, 343] width 20 height 17
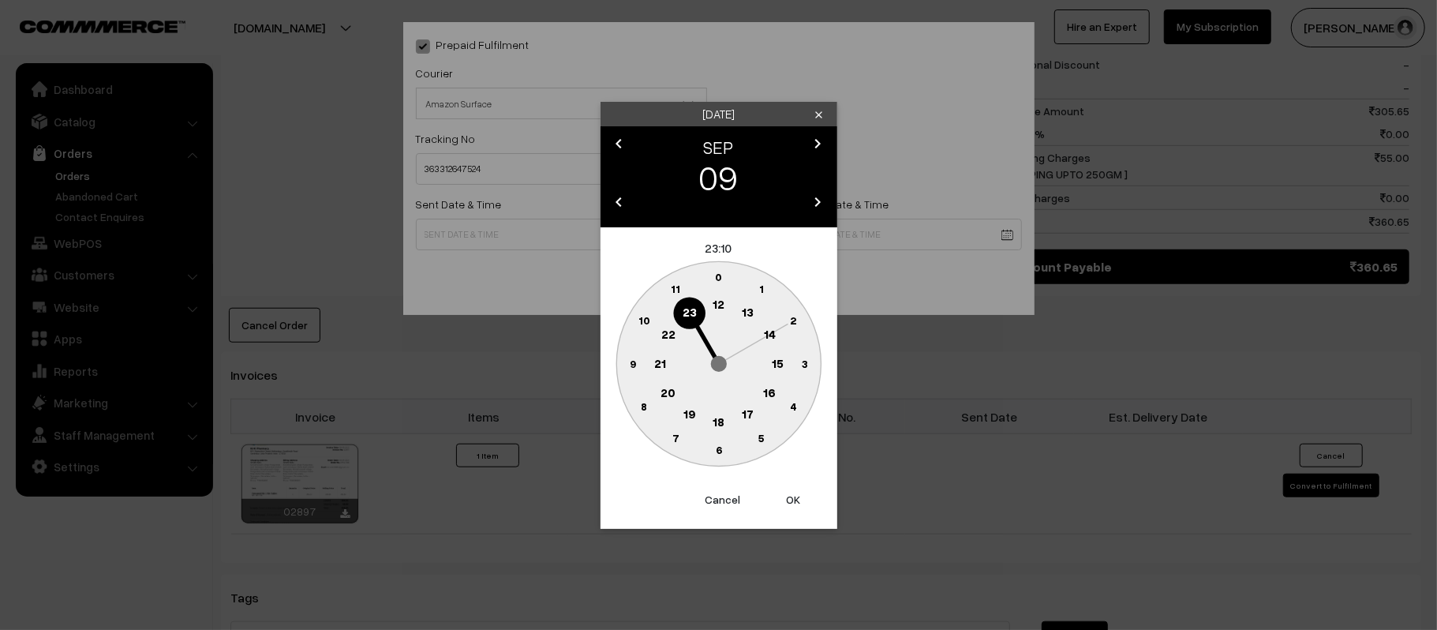
click at [717, 303] on text "12" at bounding box center [719, 304] width 12 height 14
click at [626, 364] on text "45" at bounding box center [632, 362] width 13 height 13
type input "[DATE] 12:45"
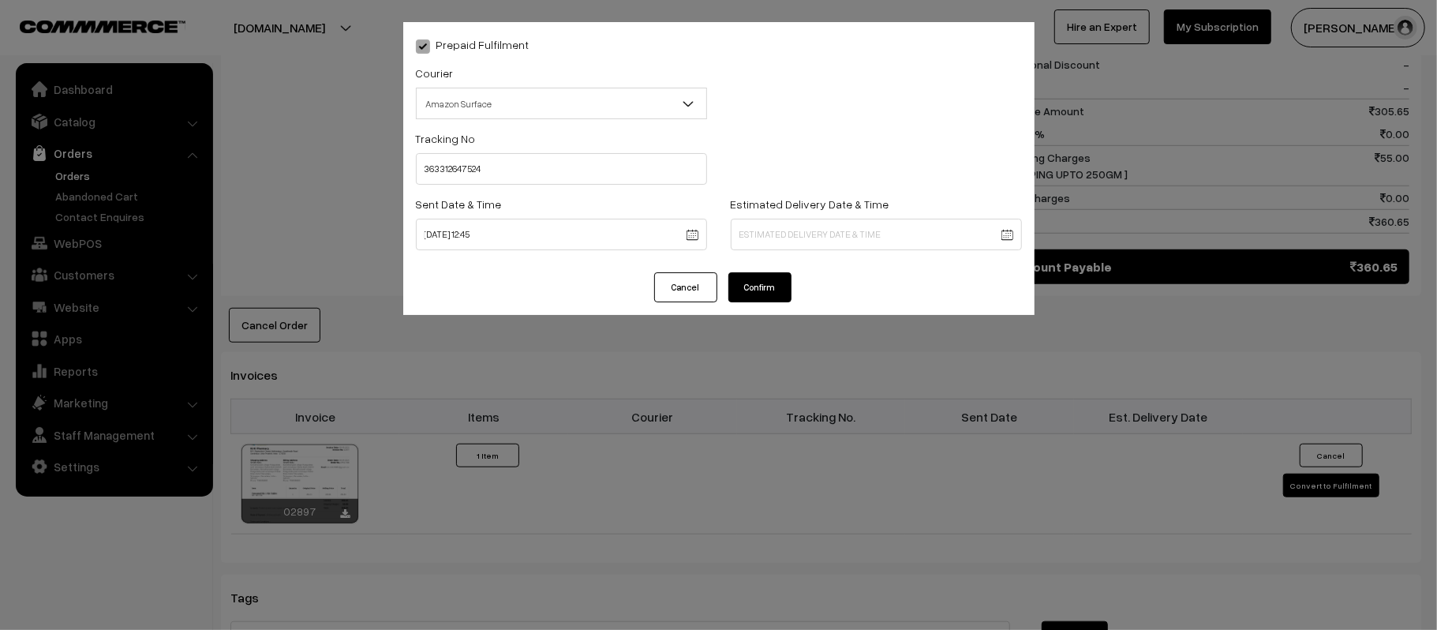
click at [819, 237] on body "Thank you for showing interest. Our team will call you shortly. Close [DOMAIN_N…" at bounding box center [718, 131] width 1437 height 1862
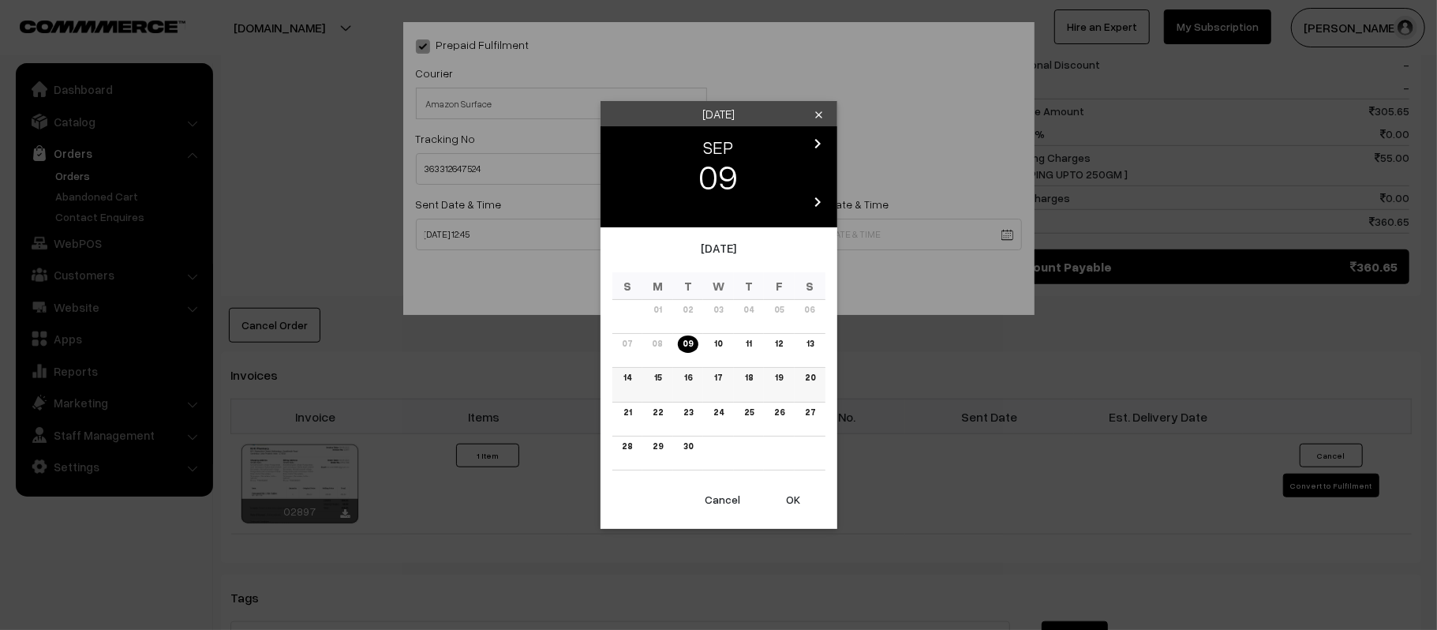
click at [660, 380] on link "15" at bounding box center [658, 377] width 17 height 17
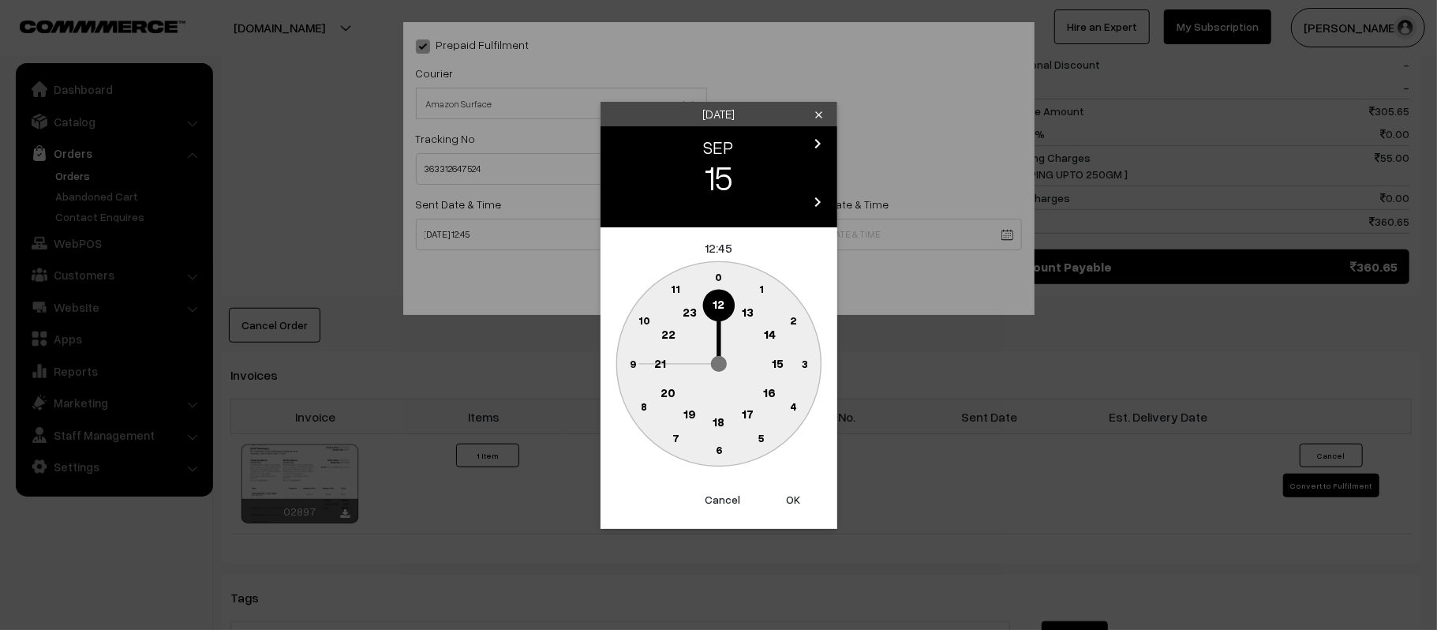
click at [661, 367] on text "21" at bounding box center [660, 362] width 12 height 14
click at [718, 452] on text "30" at bounding box center [718, 449] width 13 height 13
type input "15-09-2025 21:30"
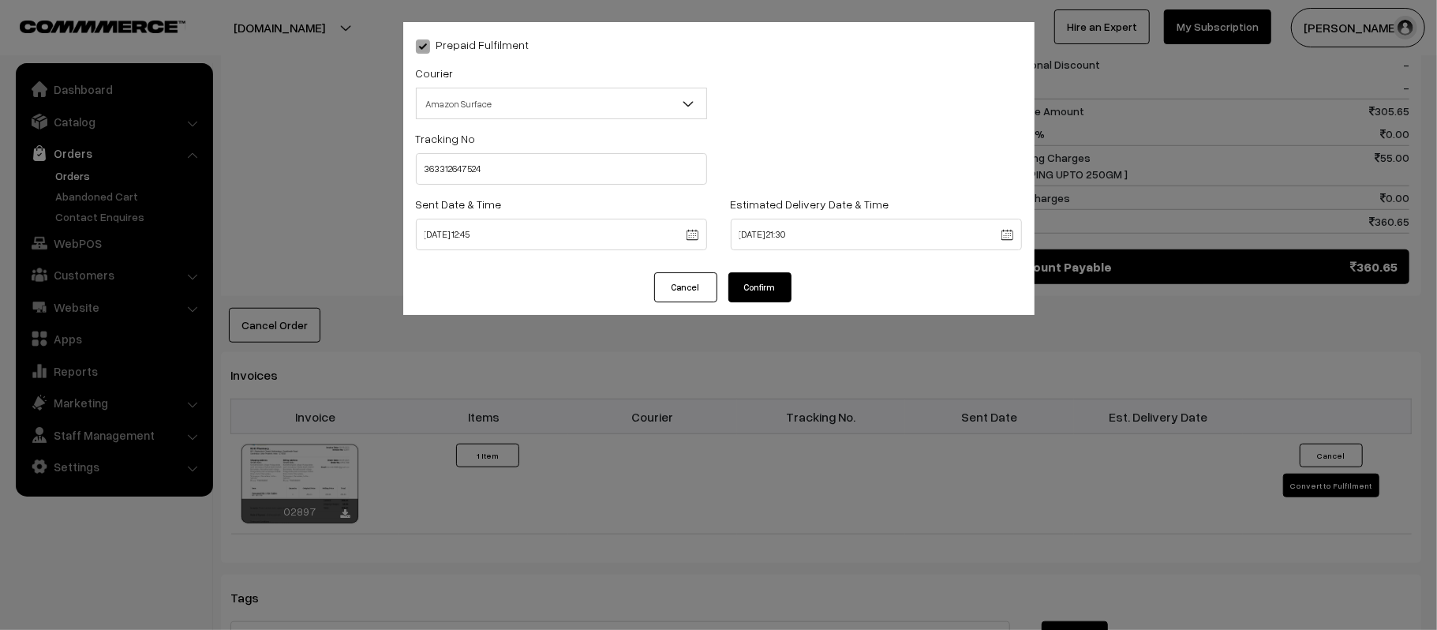
click at [775, 287] on button "Confirm" at bounding box center [760, 287] width 63 height 30
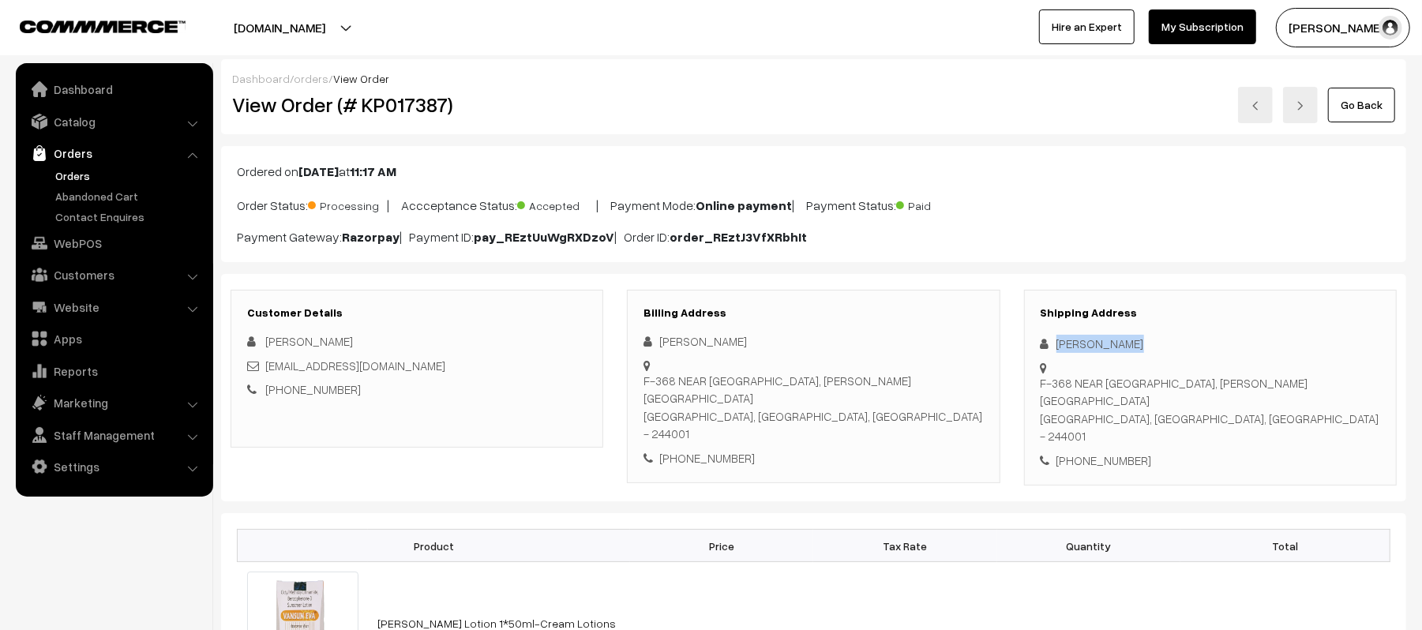
drag, startPoint x: 1157, startPoint y: 349, endPoint x: 1045, endPoint y: 350, distance: 112.1
click at [1045, 350] on div "[PERSON_NAME]" at bounding box center [1209, 344] width 339 height 18
copy div "[PERSON_NAME]"
click at [1109, 452] on div "[PHONE_NUMBER]" at bounding box center [1209, 461] width 339 height 18
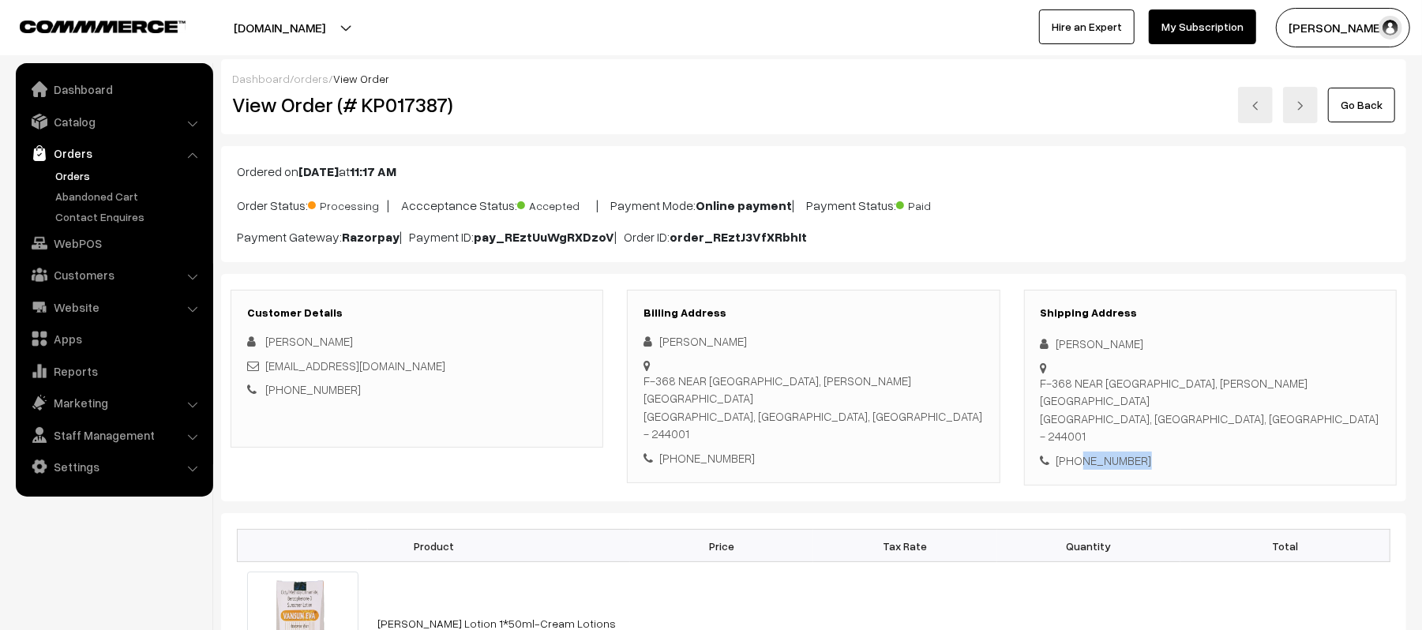
copy div "8448632386"
drag, startPoint x: 403, startPoint y: 358, endPoint x: 268, endPoint y: 376, distance: 135.3
click at [268, 375] on div "[EMAIL_ADDRESS][DOMAIN_NAME]" at bounding box center [416, 366] width 339 height 18
copy link "mn610021@gmail.com"
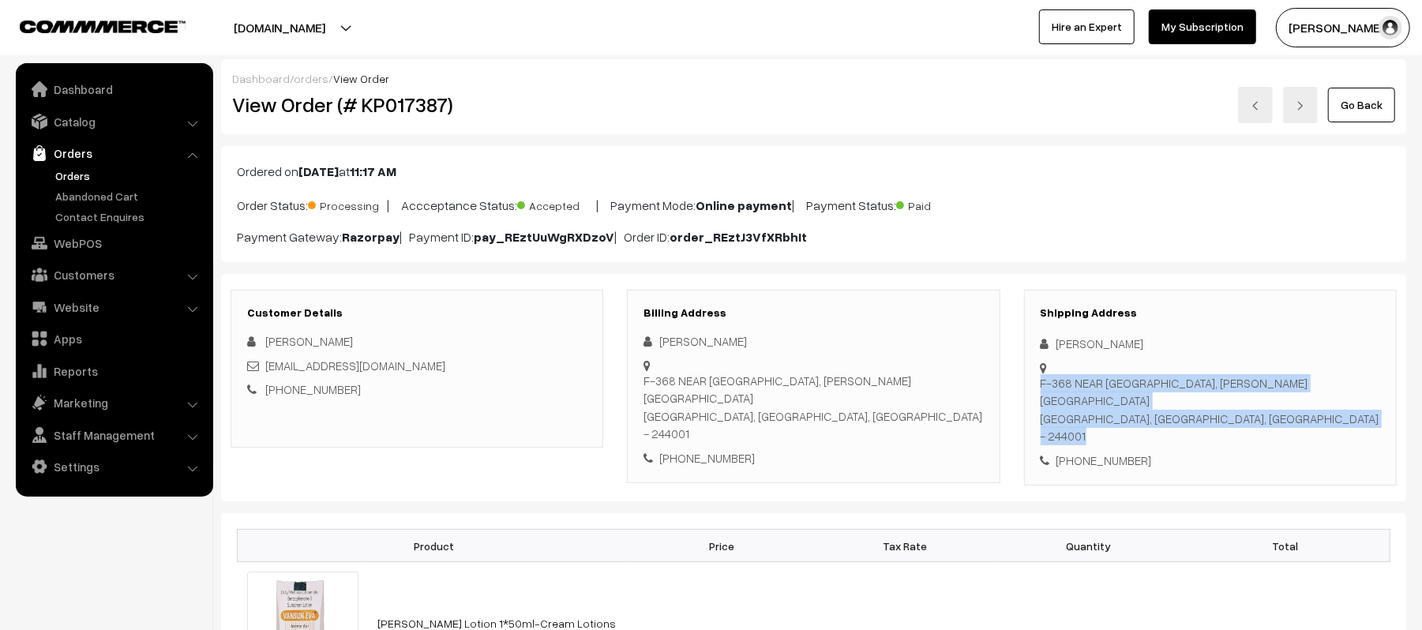
drag, startPoint x: 1052, startPoint y: 365, endPoint x: 1314, endPoint y: 383, distance: 261.9
click at [1314, 383] on div "Shipping Address MANISHA NAYAK F-368 NEAR KALIBARI MANDIR, KASHIRAM NAGAR MORDA…" at bounding box center [1210, 388] width 373 height 197
copy div "F-368 NEAR KALIBARI MANDIR, KASHIRAM NAGAR MORDABAD, Uttar Pradesh, India - 244…"
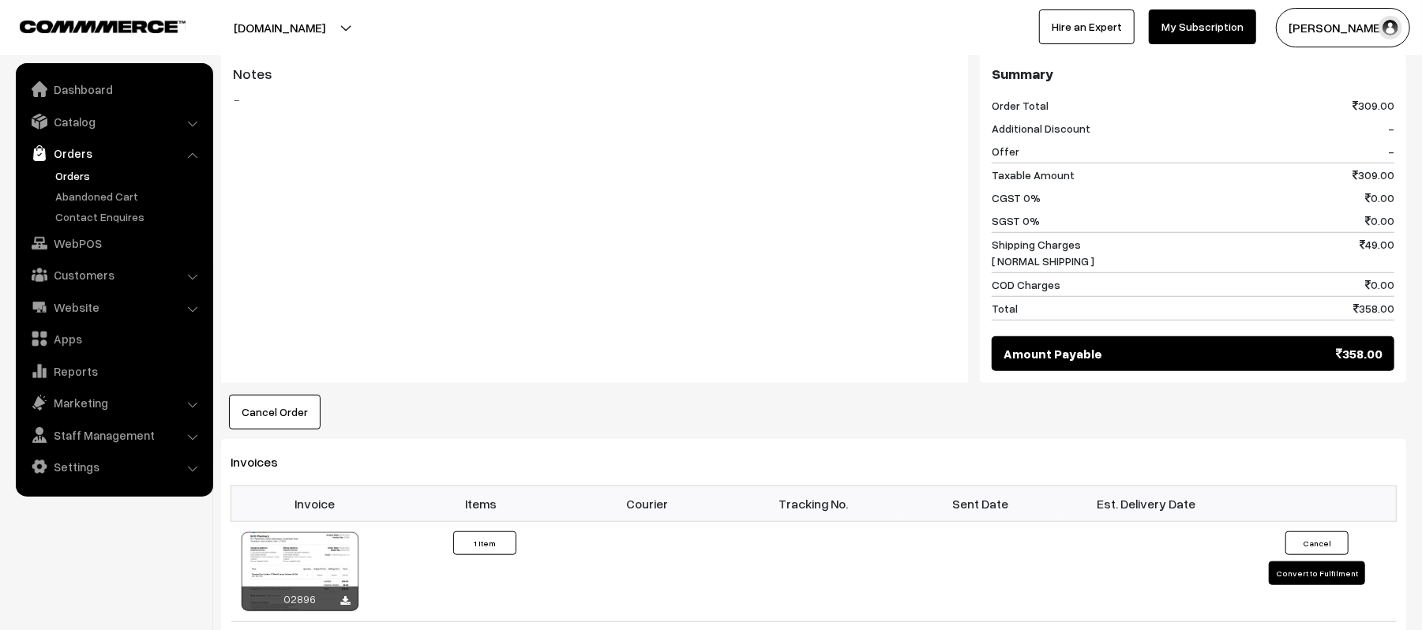
scroll to position [933, 0]
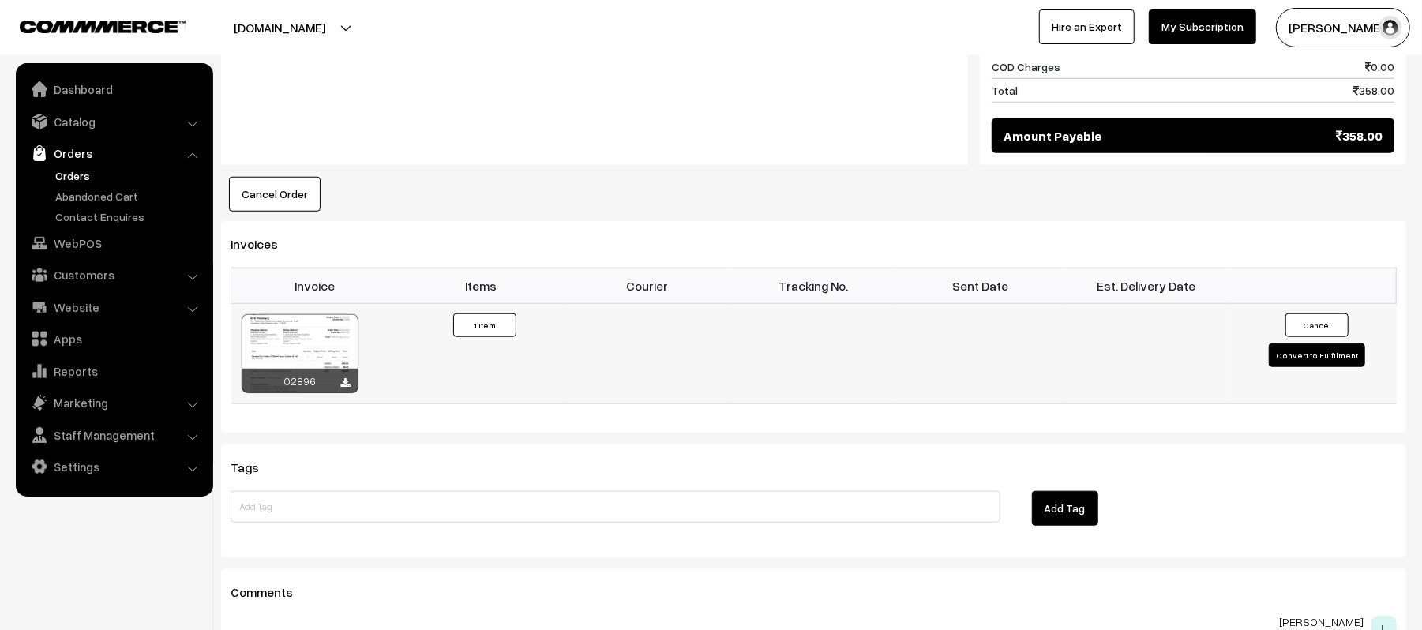
click at [1292, 343] on button "Convert to Fulfilment" at bounding box center [1317, 355] width 96 height 24
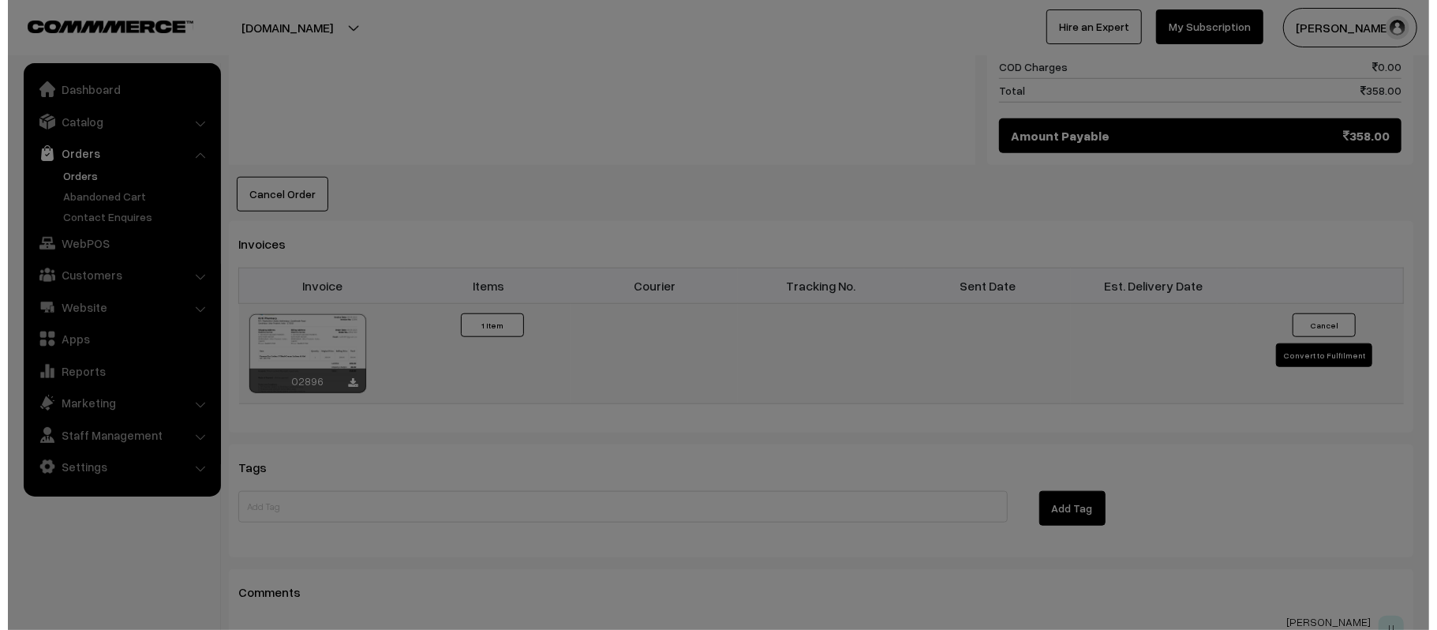
scroll to position [935, 0]
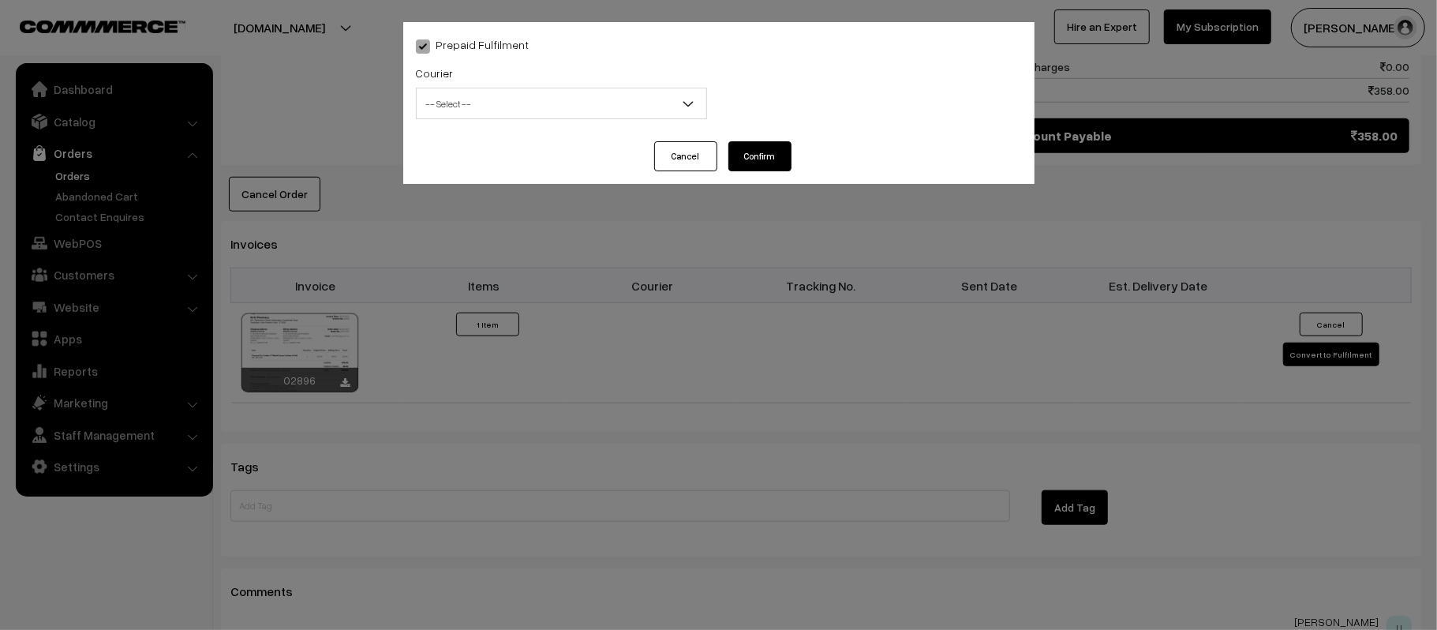
click at [643, 96] on span "-- Select --" at bounding box center [562, 104] width 290 height 28
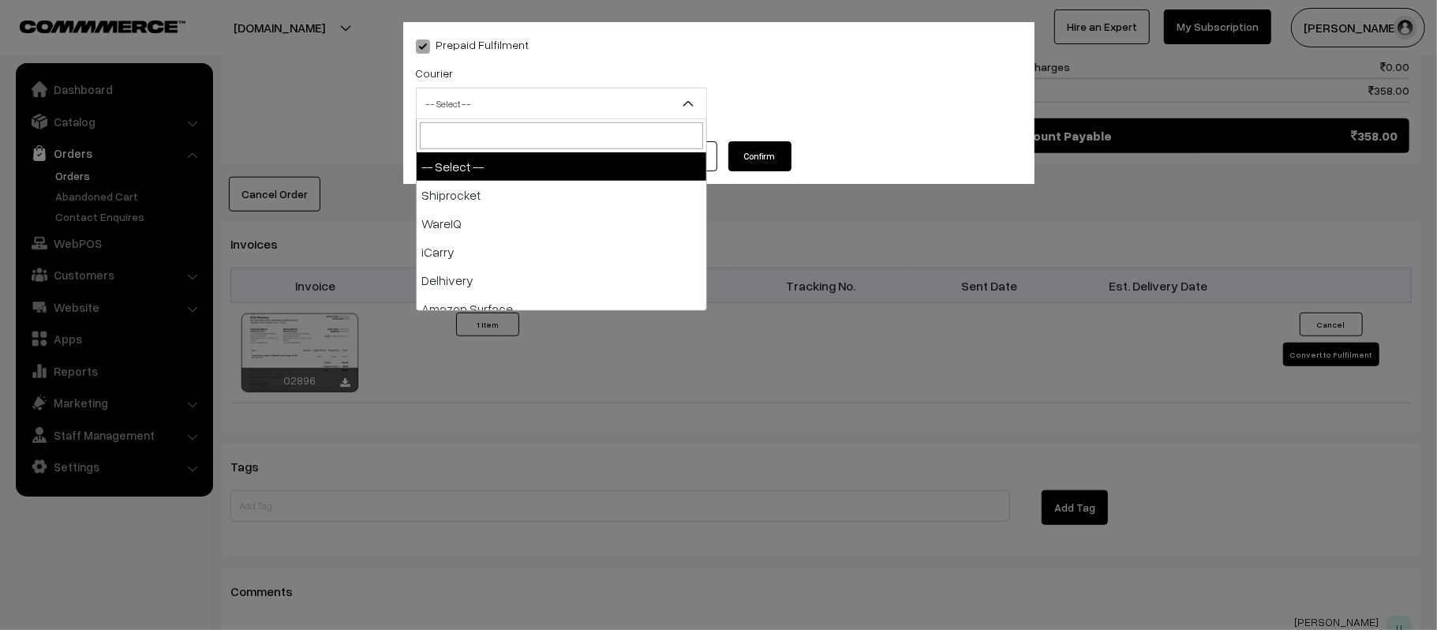
type input "X"
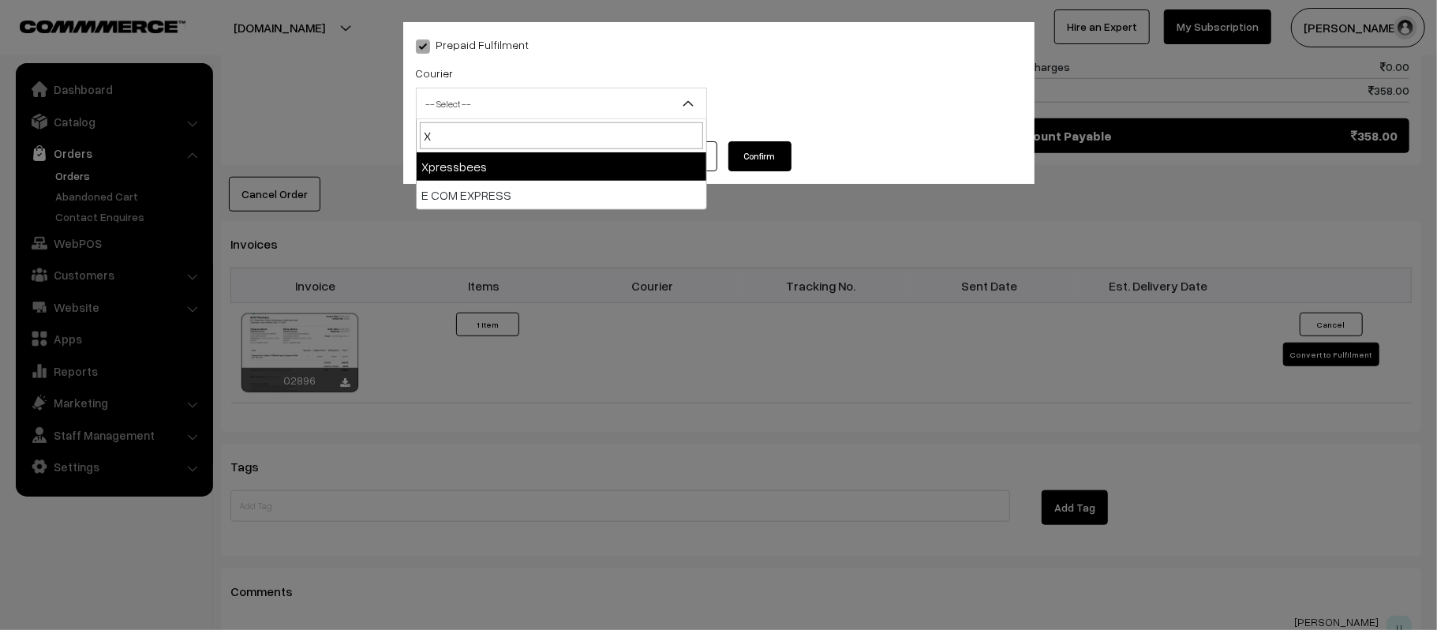
select select "8"
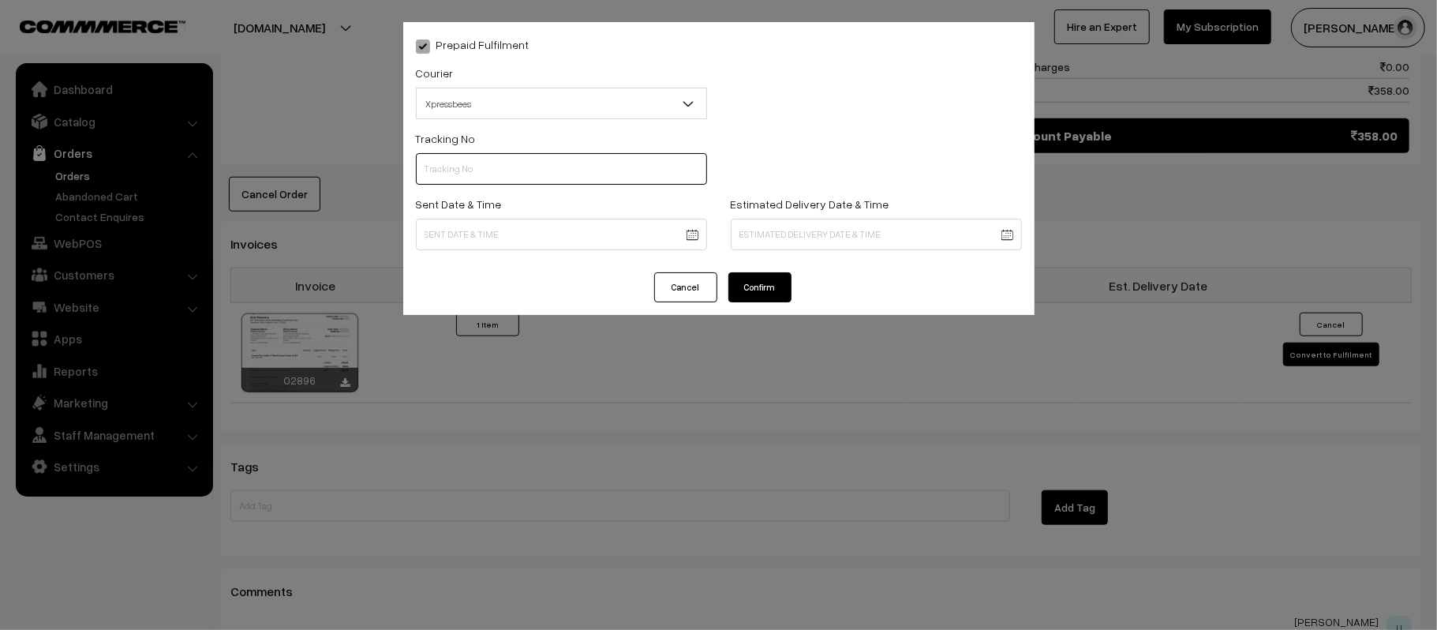
paste input "14344952790825"
type input "14344952790825"
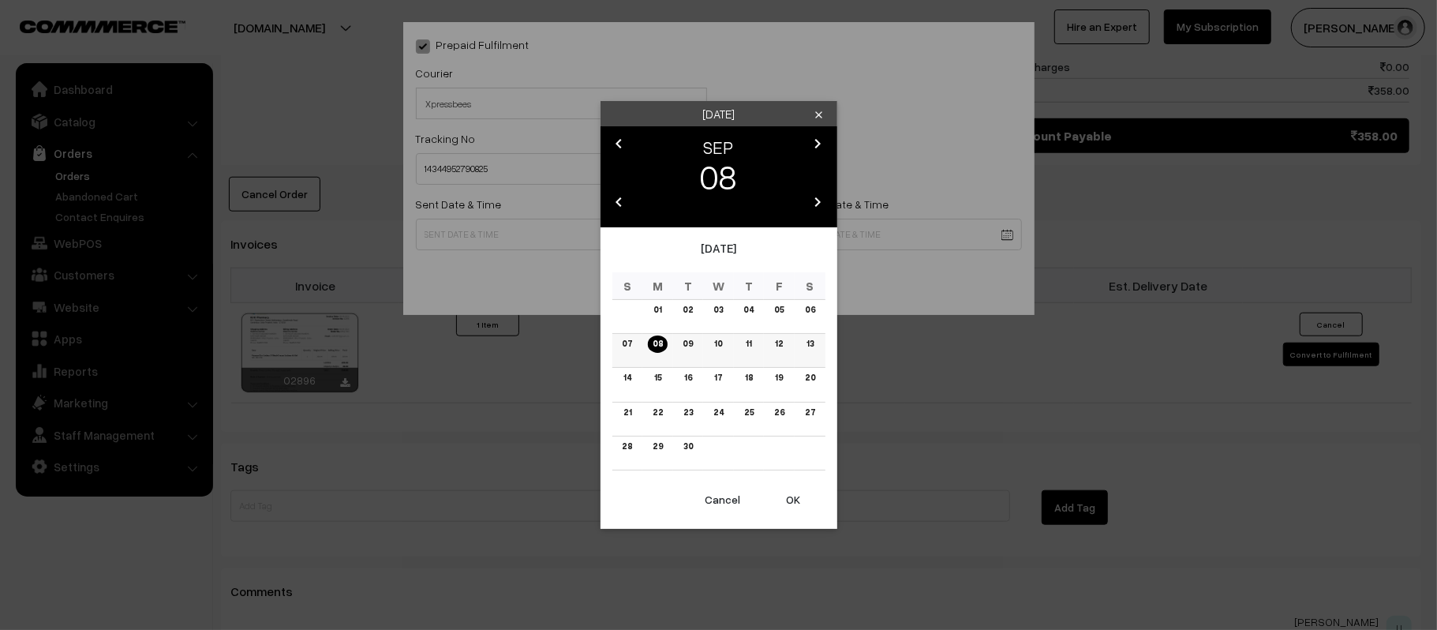
click at [689, 348] on link "09" at bounding box center [688, 343] width 20 height 17
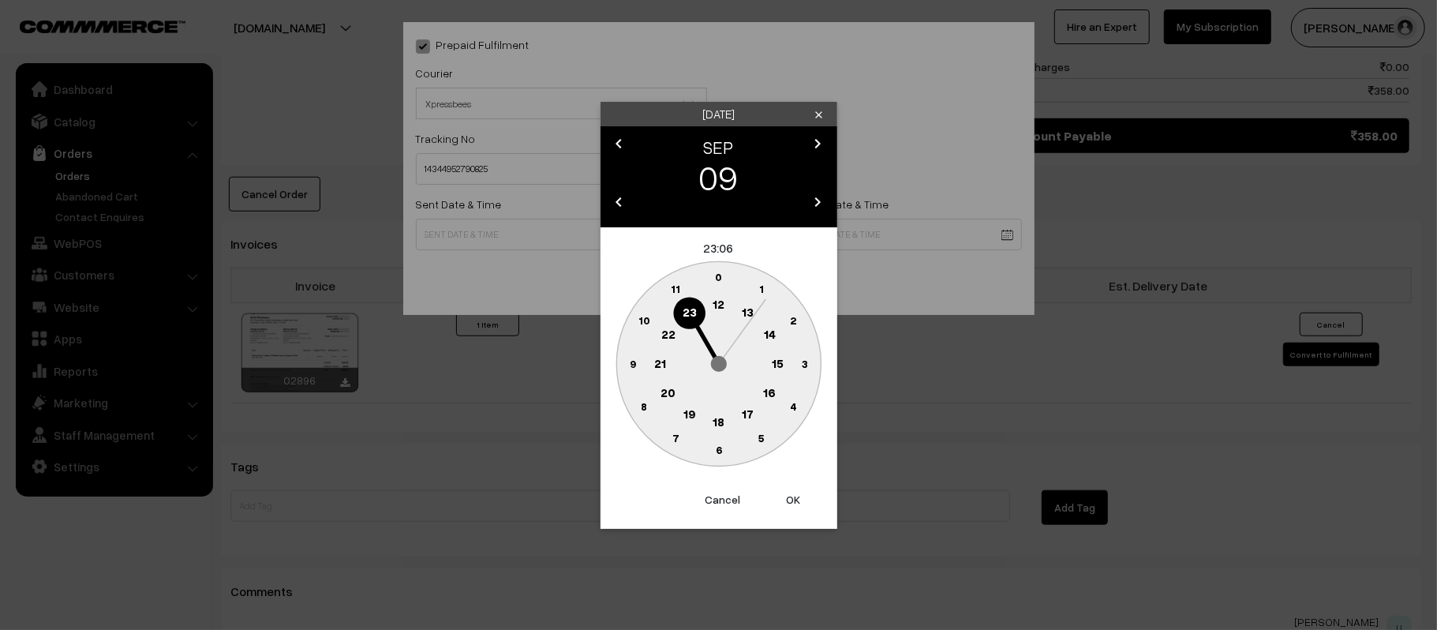
click at [718, 303] on text "12" at bounding box center [719, 304] width 12 height 14
click at [628, 366] on text "45" at bounding box center [632, 362] width 13 height 13
type input "[DATE] 12:45"
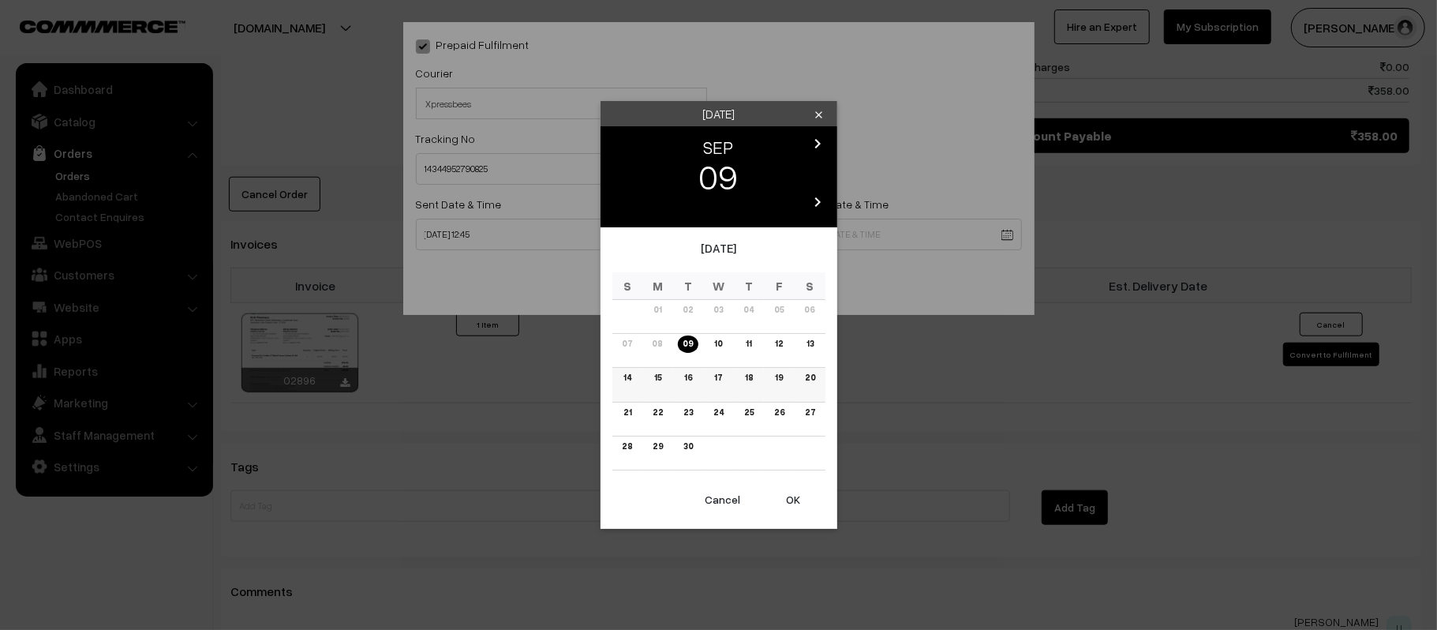
click at [658, 383] on link "15" at bounding box center [658, 377] width 17 height 17
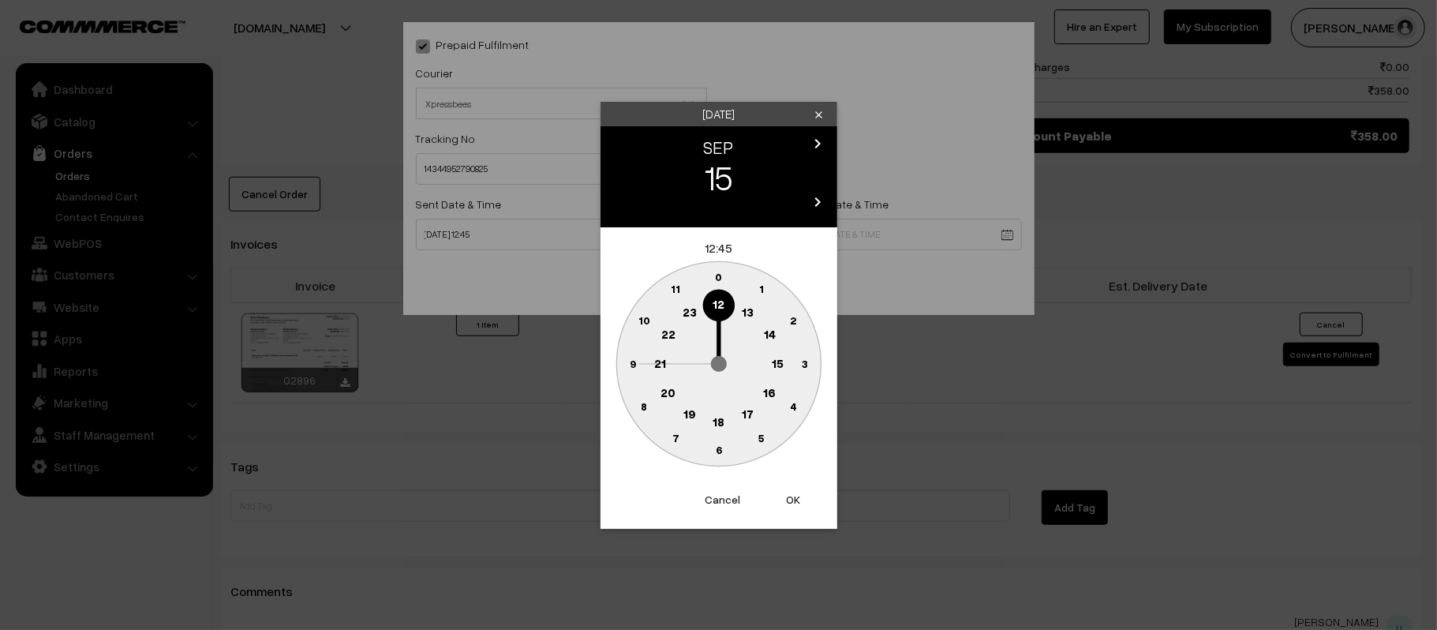
click at [649, 362] on circle at bounding box center [660, 363] width 32 height 32
click at [726, 455] on circle at bounding box center [719, 450] width 32 height 32
type input "[DATE] 21:30"
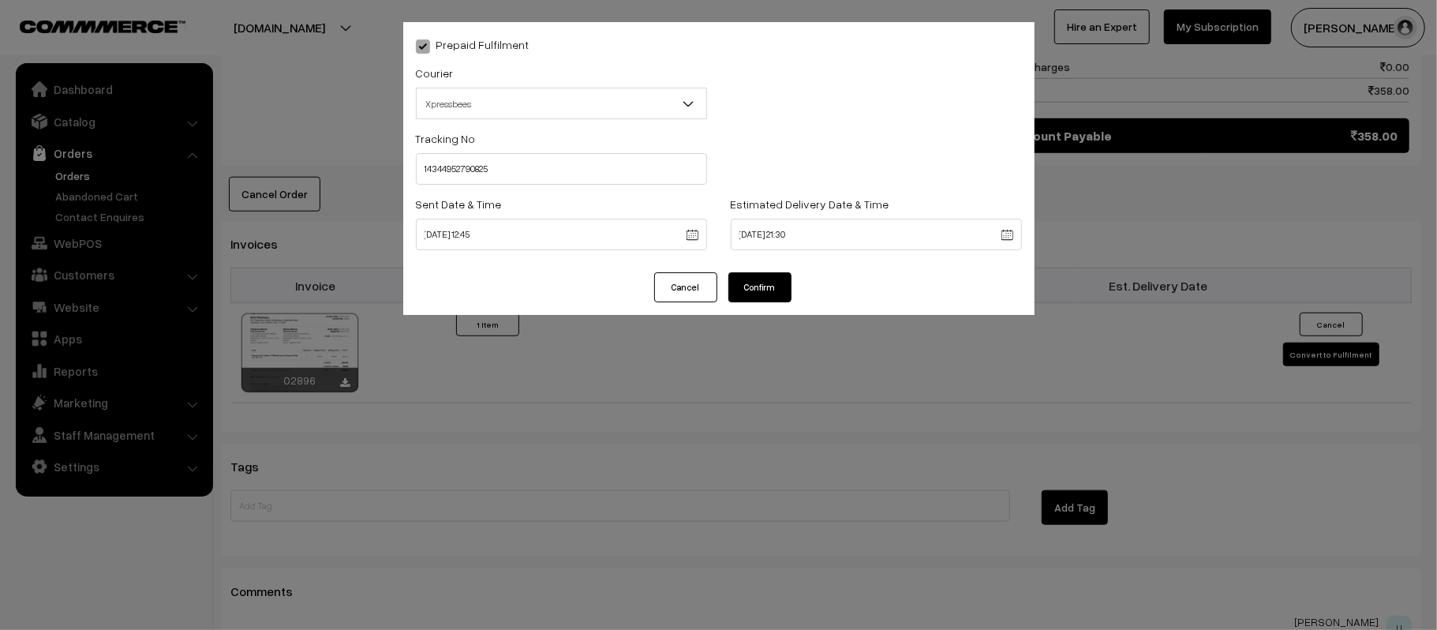
click at [767, 285] on button "Confirm" at bounding box center [760, 287] width 63 height 30
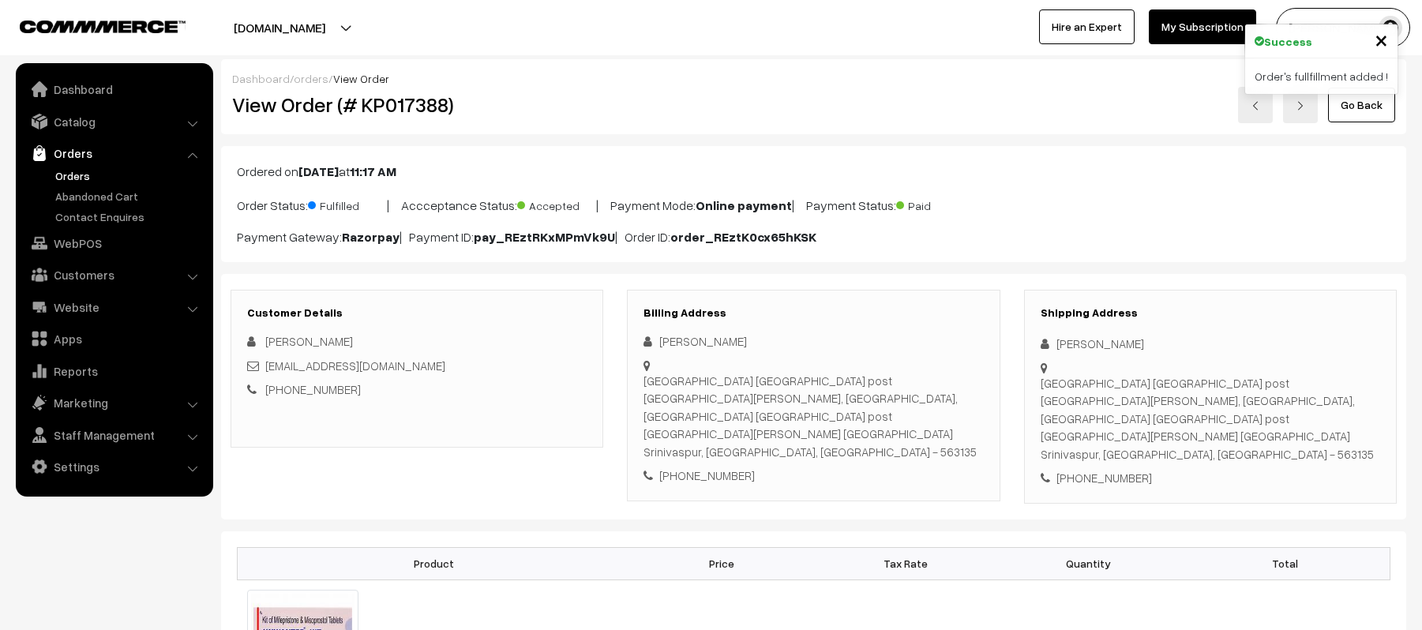
scroll to position [796, 0]
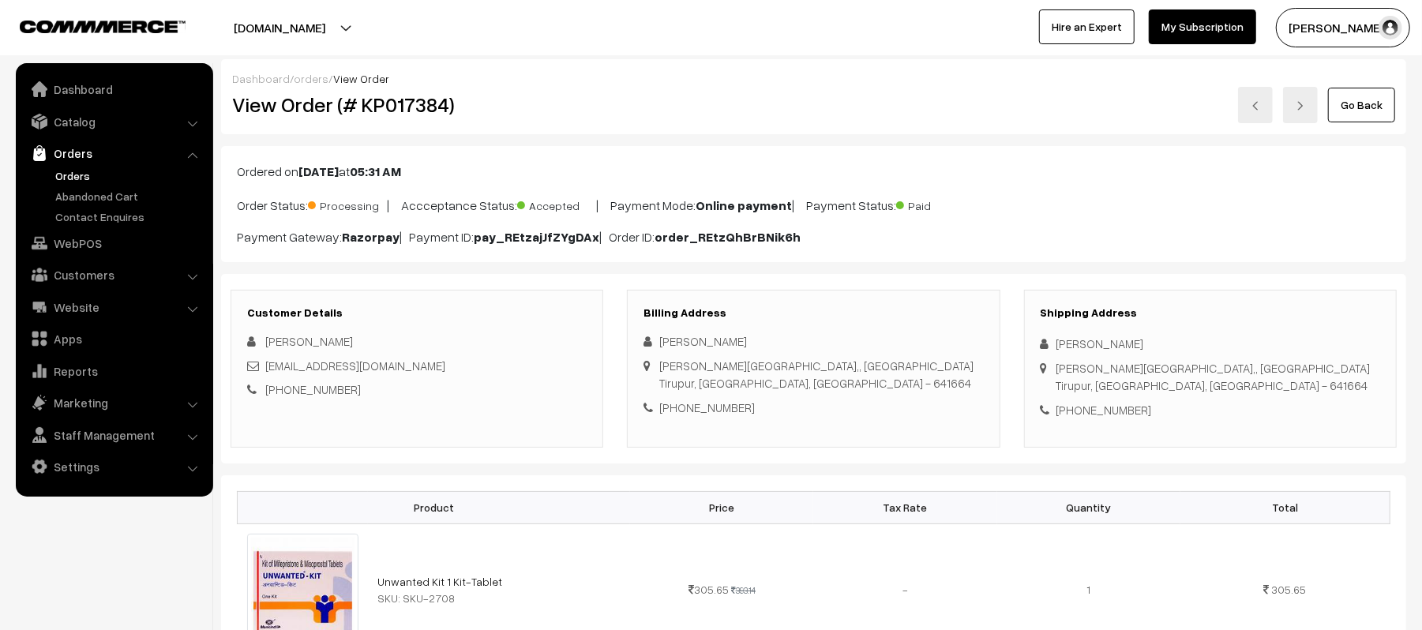
drag, startPoint x: 1150, startPoint y: 346, endPoint x: 1048, endPoint y: 343, distance: 101.9
click at [1048, 343] on div "[PERSON_NAME]" at bounding box center [1209, 344] width 339 height 18
copy div "Karthick Kumar"
click at [1115, 425] on div "Shipping Address Karthick Kumar Mahalaxmi nagar,, Palladam Tirupur, Tamil Nadu,…" at bounding box center [1210, 369] width 373 height 158
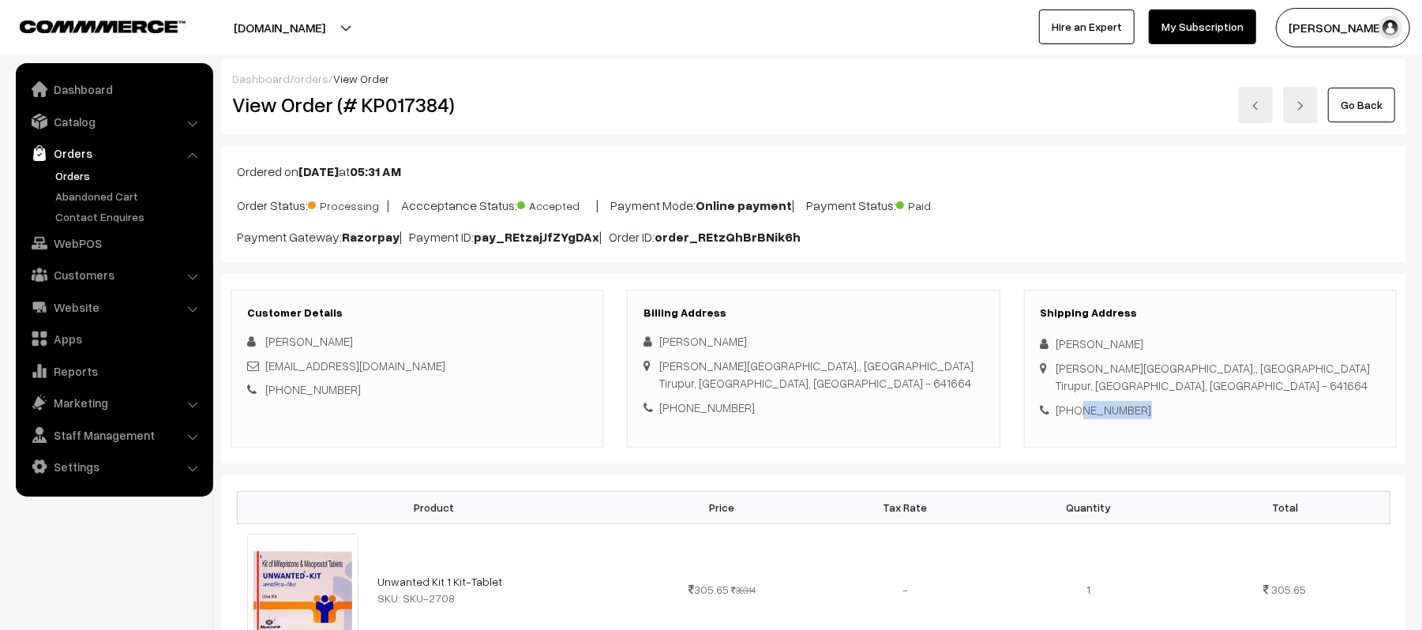
click at [1115, 425] on div "Shipping Address Karthick Kumar Mahalaxmi nagar,, Palladam Tirupur, Tamil Nadu,…" at bounding box center [1210, 369] width 373 height 158
copy div "7845918785"
drag, startPoint x: 429, startPoint y: 364, endPoint x: 266, endPoint y: 370, distance: 163.5
click at [266, 370] on div "kdineshkumar7476@gmail.com" at bounding box center [416, 366] width 339 height 18
copy link "kdineshkumar7476@gmail.com"
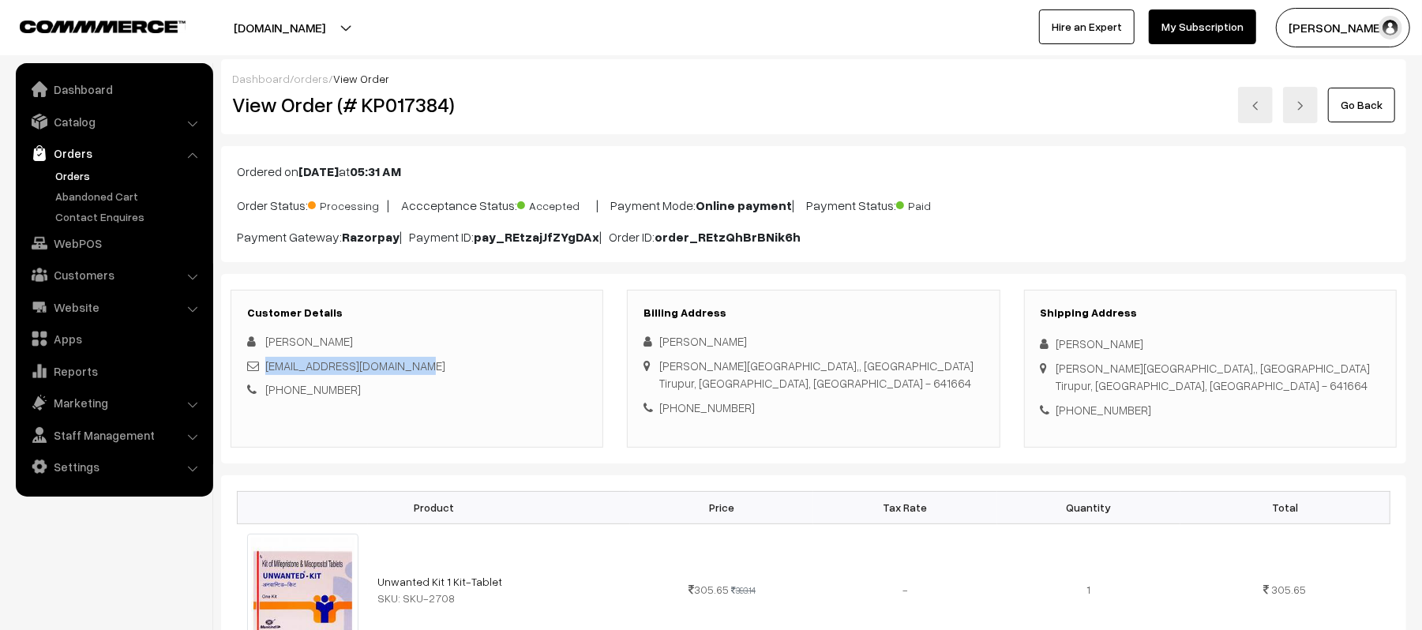
drag, startPoint x: 1056, startPoint y: 373, endPoint x: 1276, endPoint y: 371, distance: 219.5
click at [1276, 371] on div "Shipping Address Karthick Kumar Mahalaxmi nagar,, Palladam Tirupur, Tamil Nadu,…" at bounding box center [1210, 369] width 373 height 158
copy div "Mahalaxmi nagar,, Palladam Tirupur, Tamil Nadu, India - 641664"
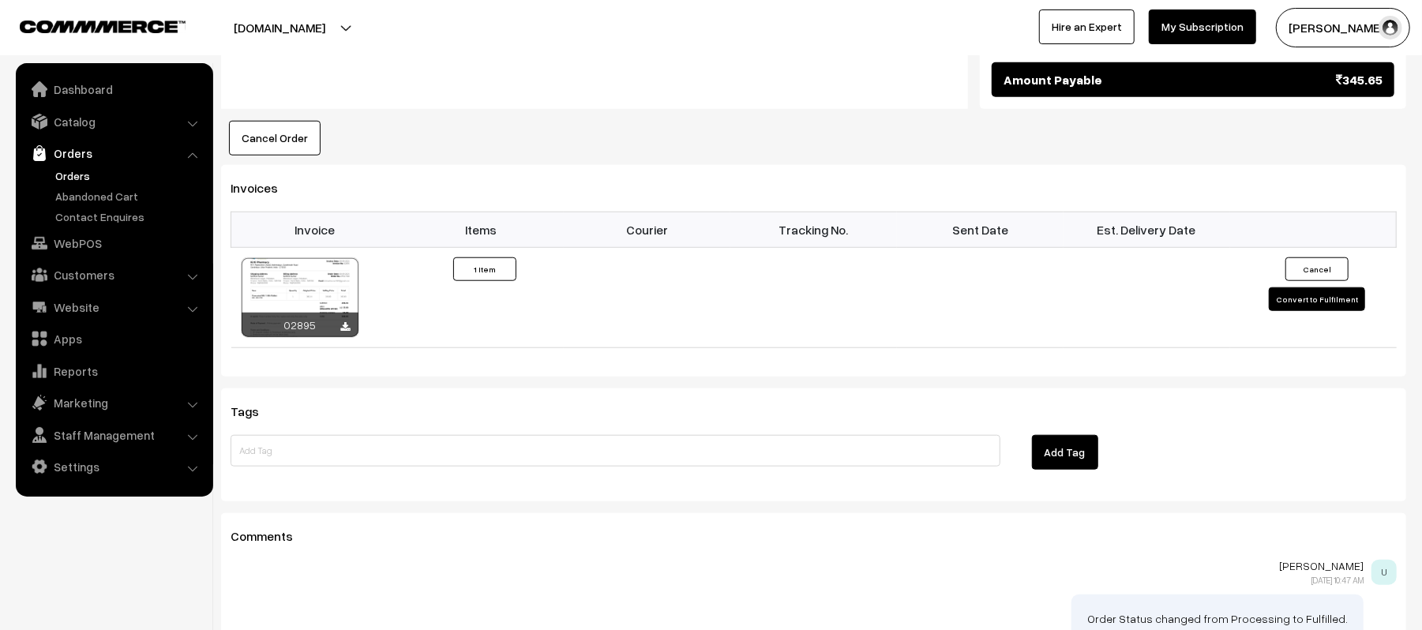
scroll to position [993, 0]
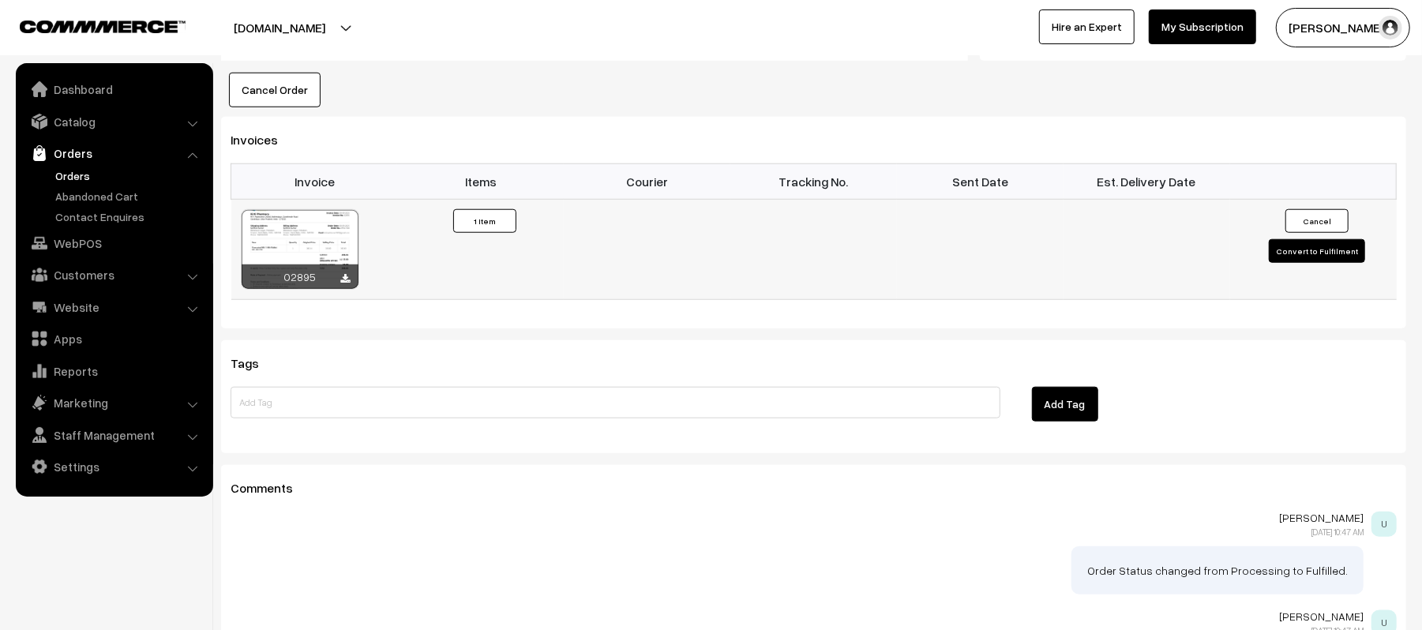
click at [1276, 222] on td "Cancel Convert to Fulfilment" at bounding box center [1313, 249] width 167 height 100
click at [1276, 244] on button "Convert to Fulfilment" at bounding box center [1317, 251] width 96 height 24
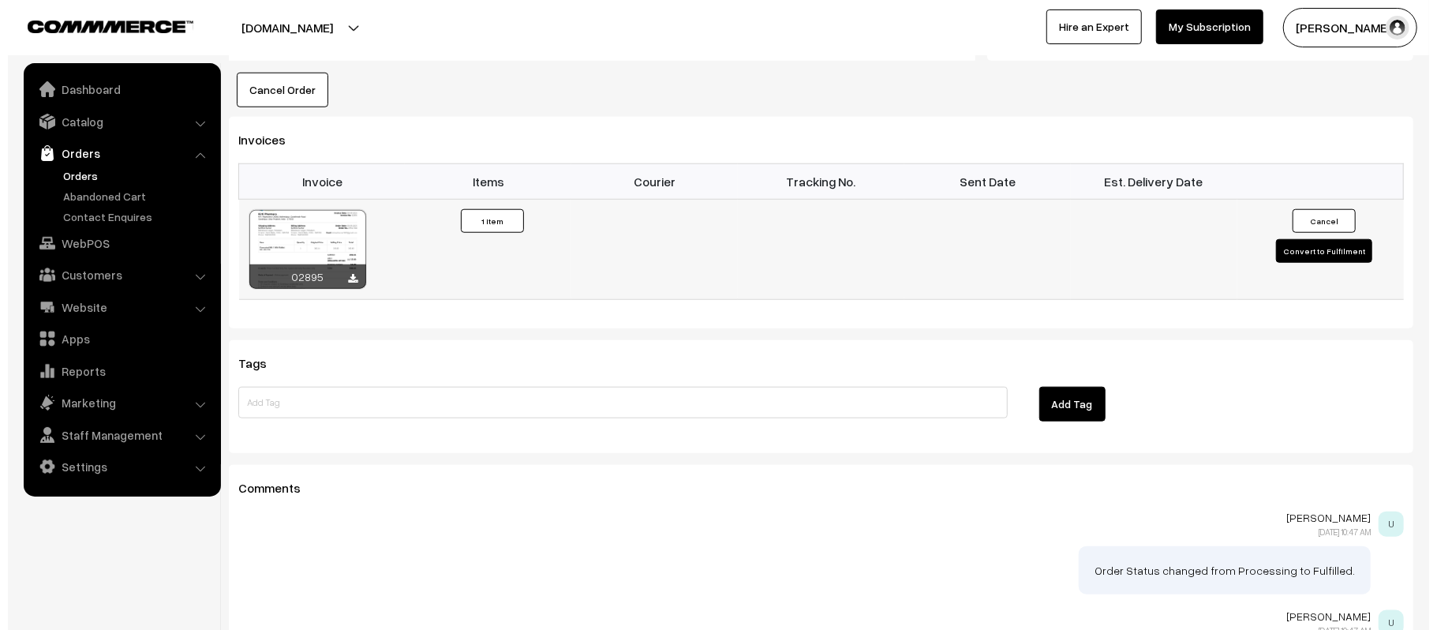
scroll to position [995, 0]
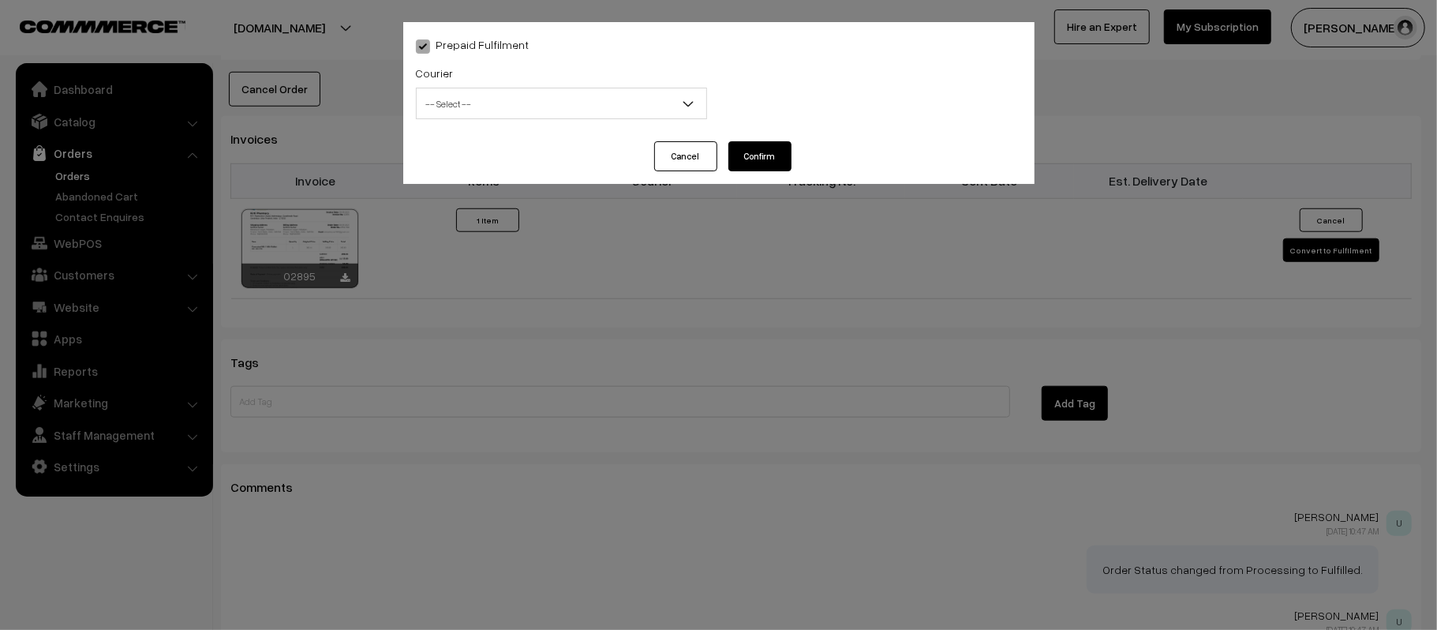
type input "E-4"
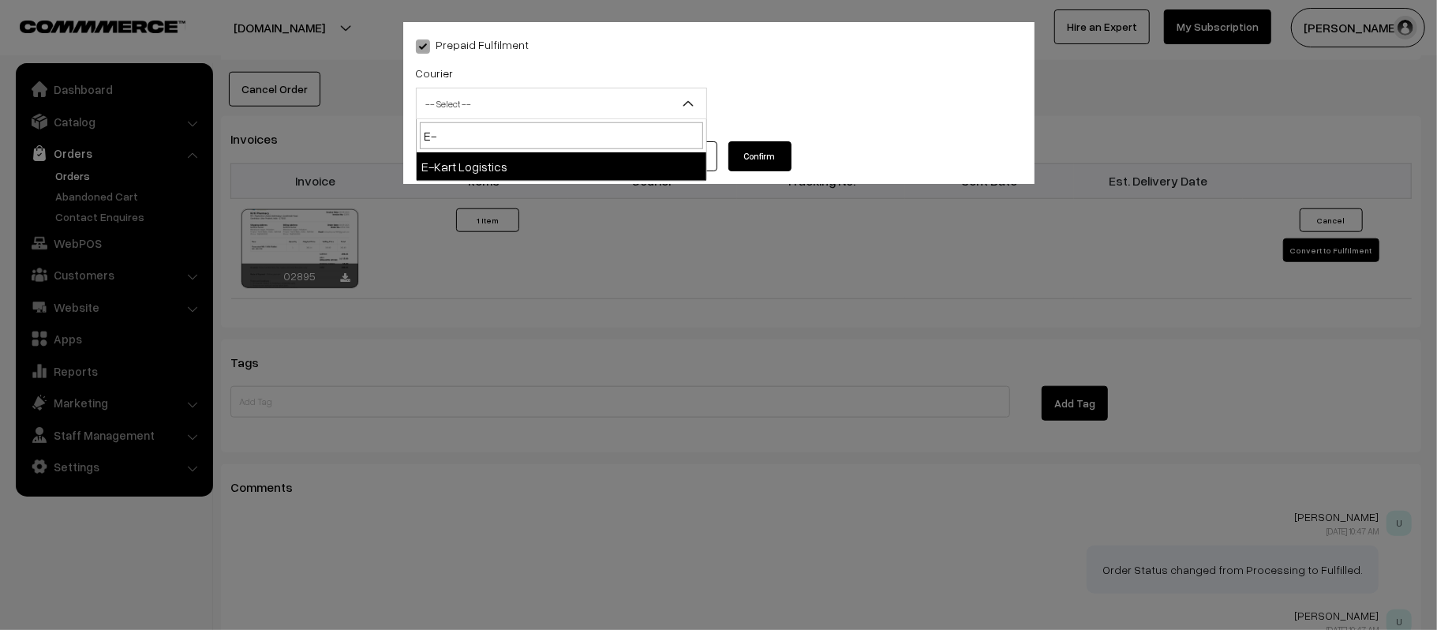
type input "E-"
select select "6"
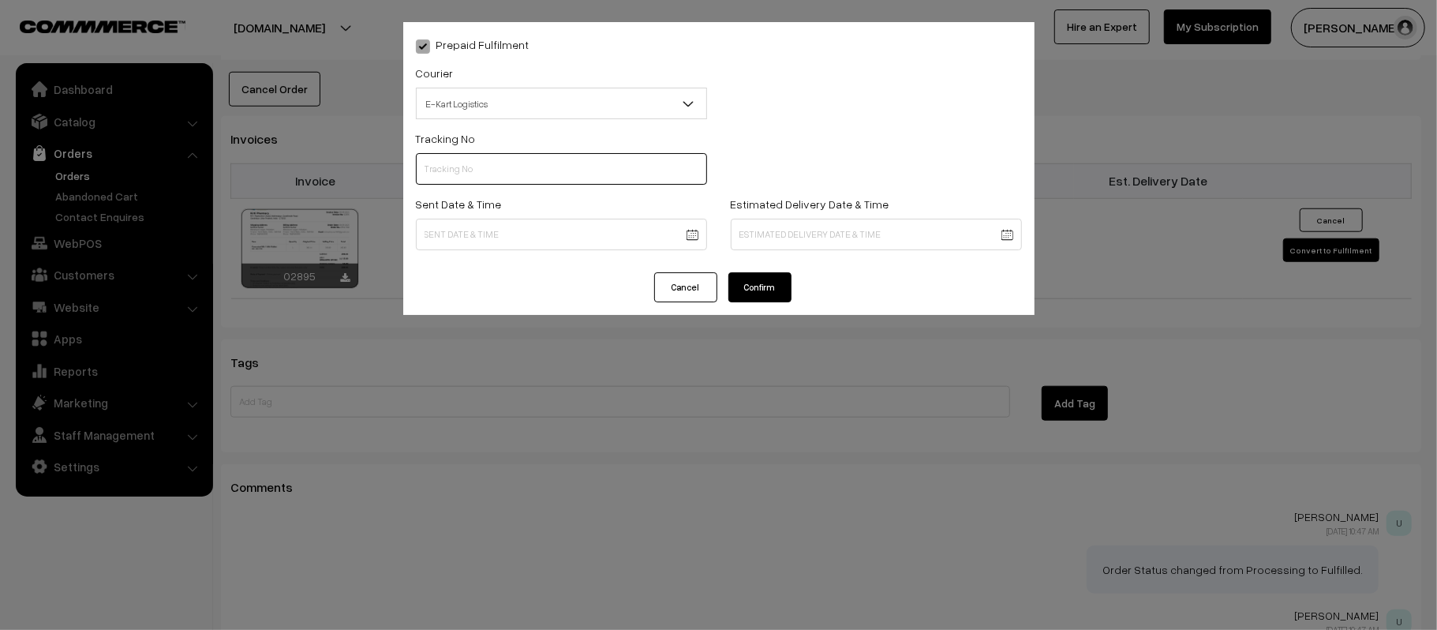
click at [569, 174] on input "text" at bounding box center [561, 169] width 291 height 32
paste input "PAXP9000239172"
type input "PAXP9000239172"
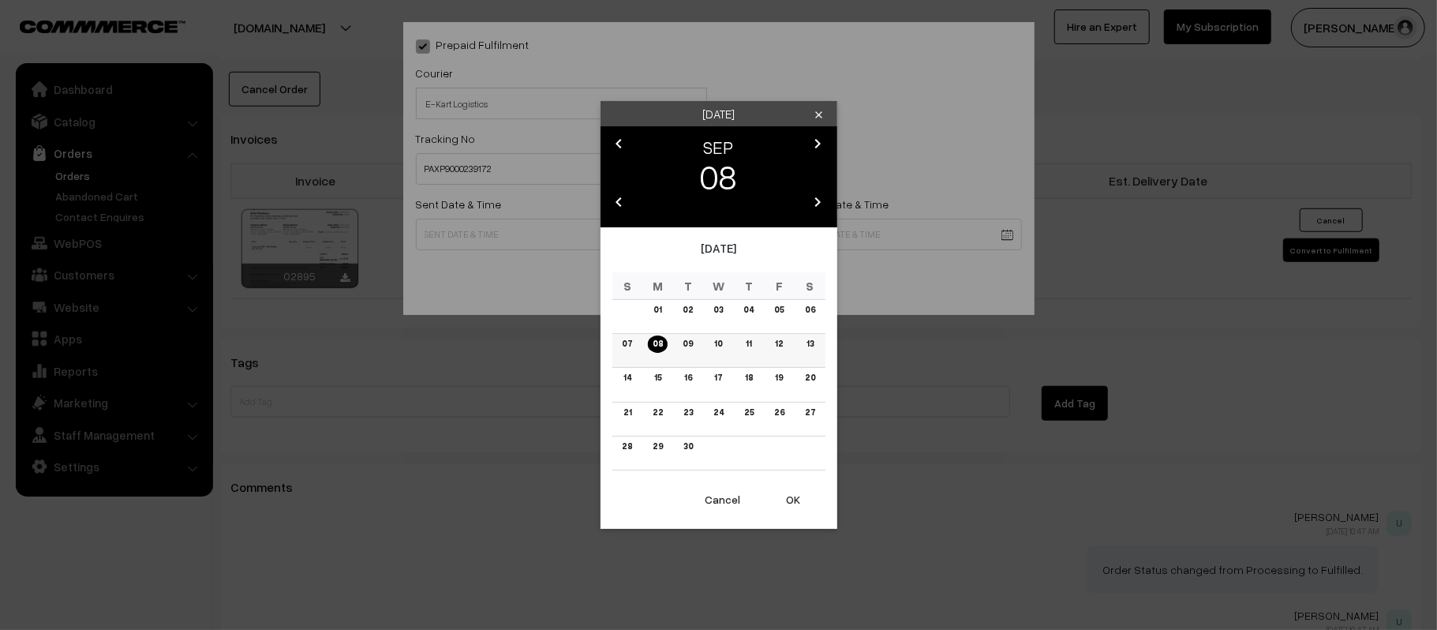
click at [688, 344] on link "09" at bounding box center [688, 343] width 20 height 17
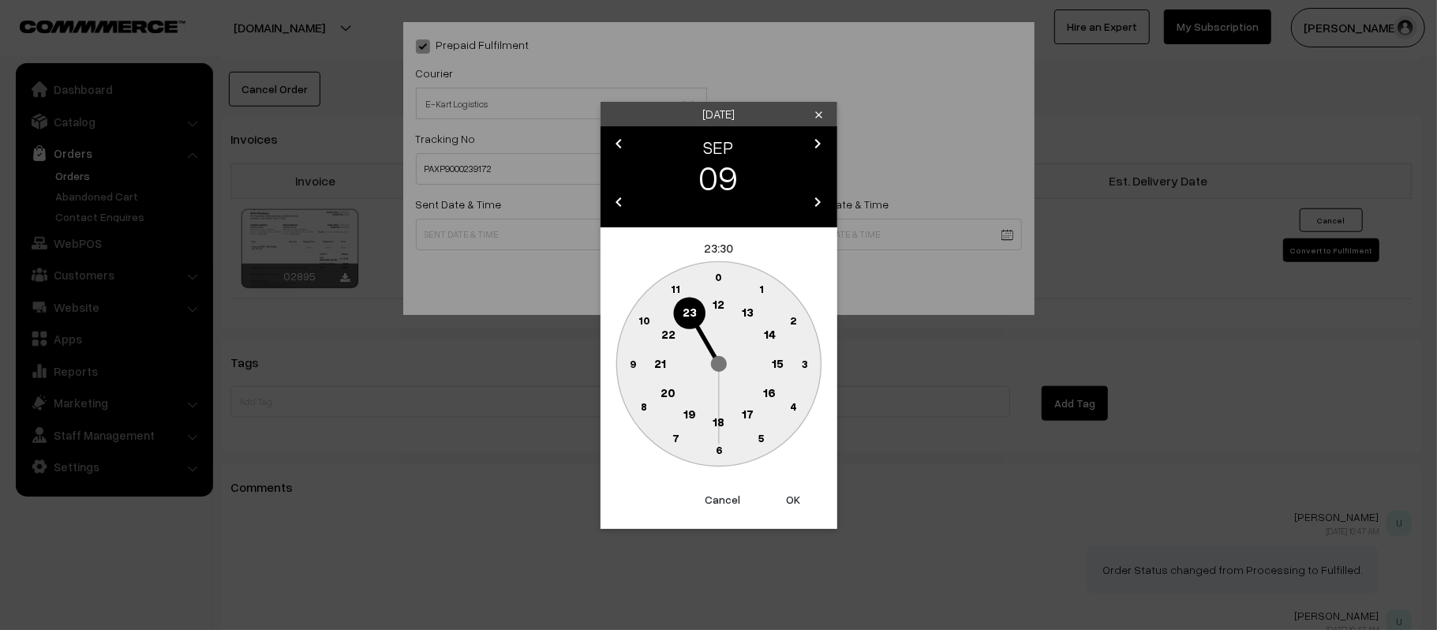
click at [725, 311] on circle at bounding box center [719, 305] width 32 height 32
click at [625, 365] on circle at bounding box center [632, 363] width 32 height 32
type input "09-09-2025 12:45"
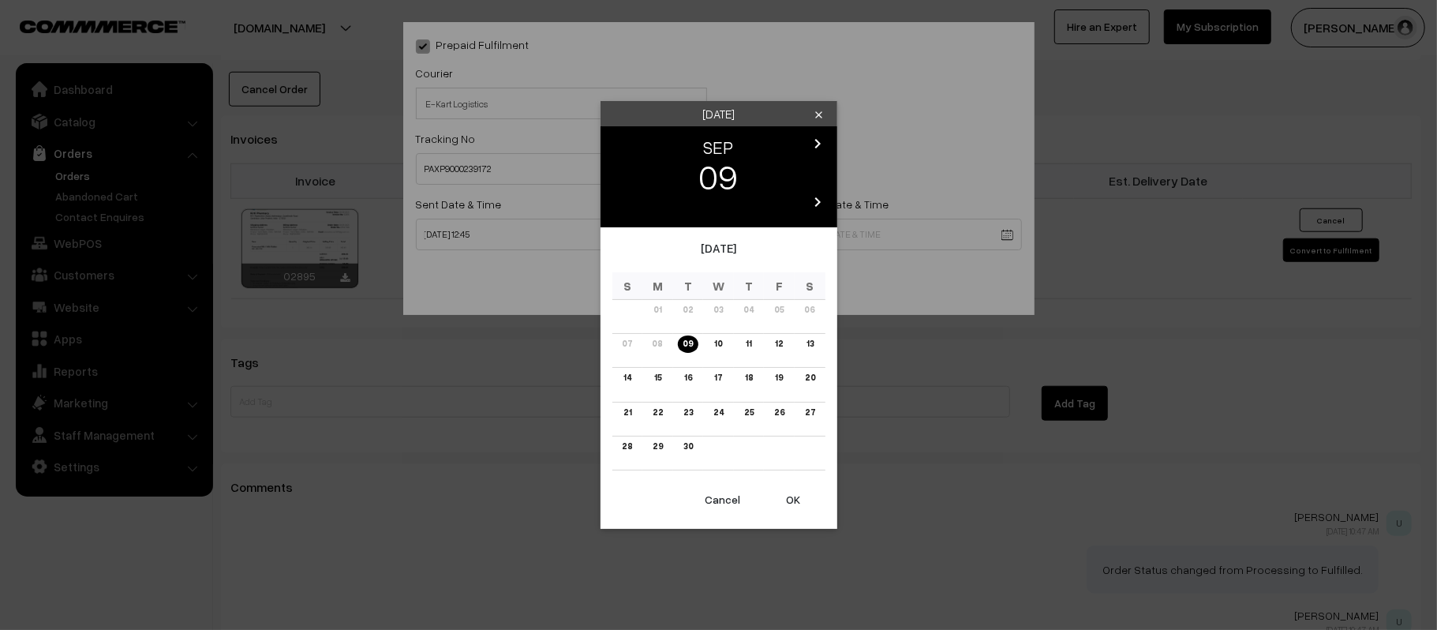
click at [643, 379] on td "15" at bounding box center [658, 385] width 31 height 34
click at [658, 380] on link "15" at bounding box center [658, 377] width 17 height 17
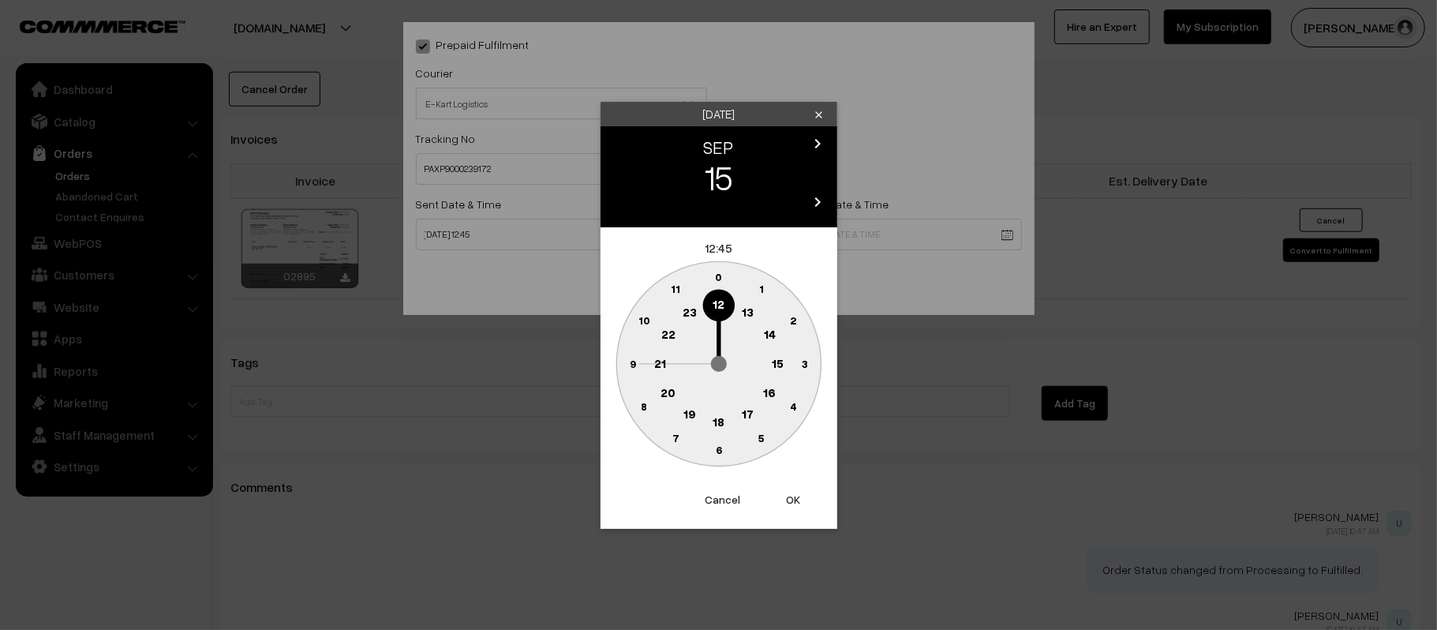
click at [660, 361] on text "21" at bounding box center [660, 362] width 12 height 14
click at [718, 458] on circle at bounding box center [719, 450] width 32 height 32
type input "15-09-2025 21:30"
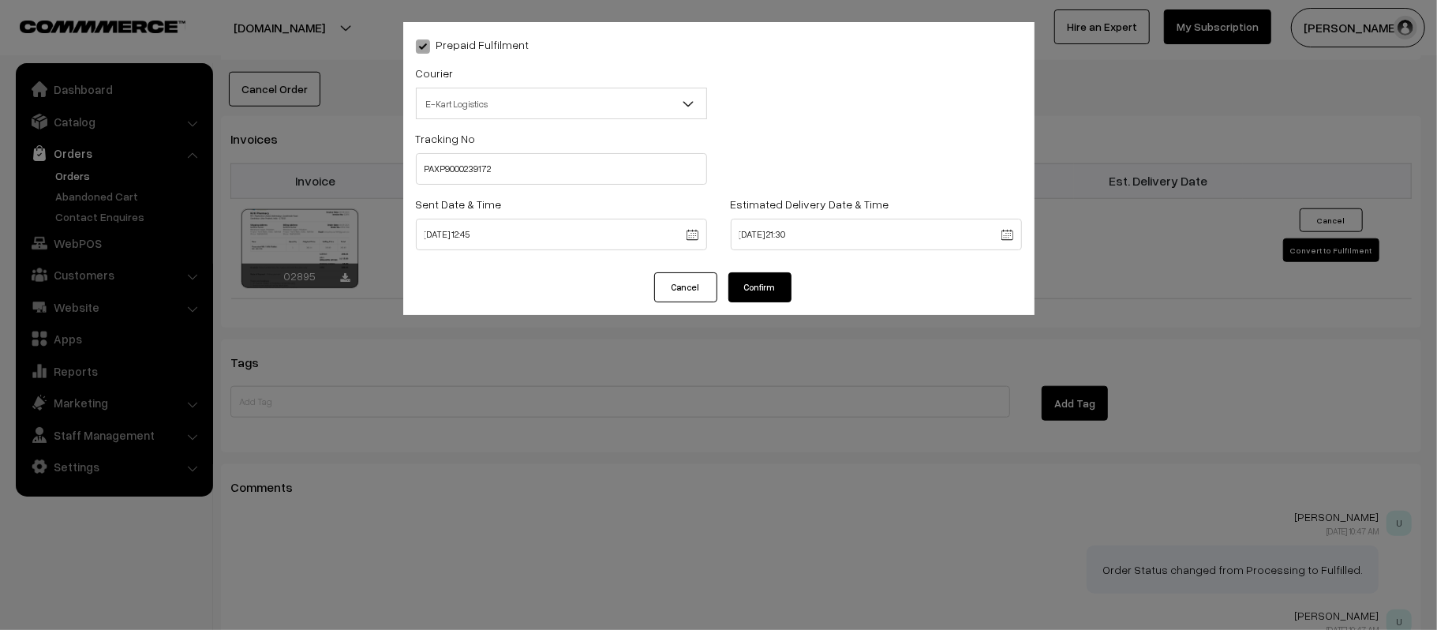
click at [751, 281] on button "Confirm" at bounding box center [760, 287] width 63 height 30
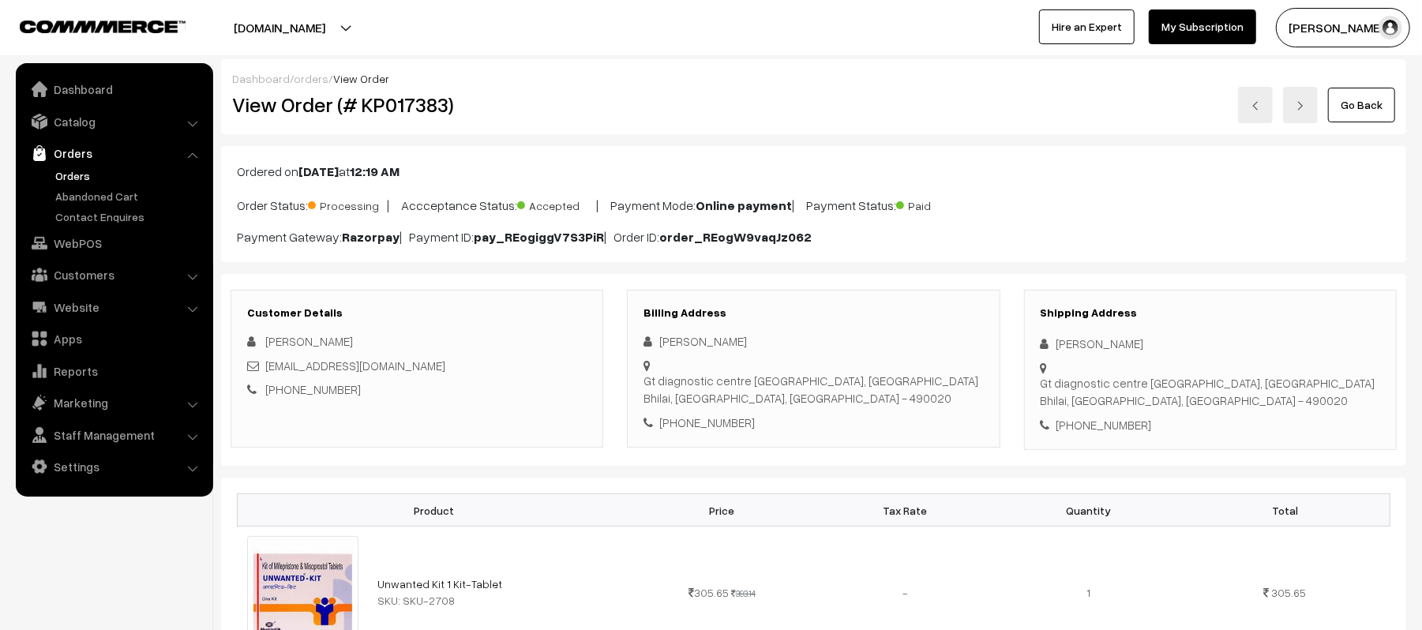
drag, startPoint x: 1164, startPoint y: 339, endPoint x: 1031, endPoint y: 343, distance: 132.7
click at [1031, 343] on div "Shipping Address [PERSON_NAME] Gt diagnostic centre [GEOGRAPHIC_DATA], Gt diagn…" at bounding box center [1210, 370] width 373 height 161
copy div "[PERSON_NAME]"
click at [1109, 416] on div "[PHONE_NUMBER]" at bounding box center [1209, 425] width 339 height 18
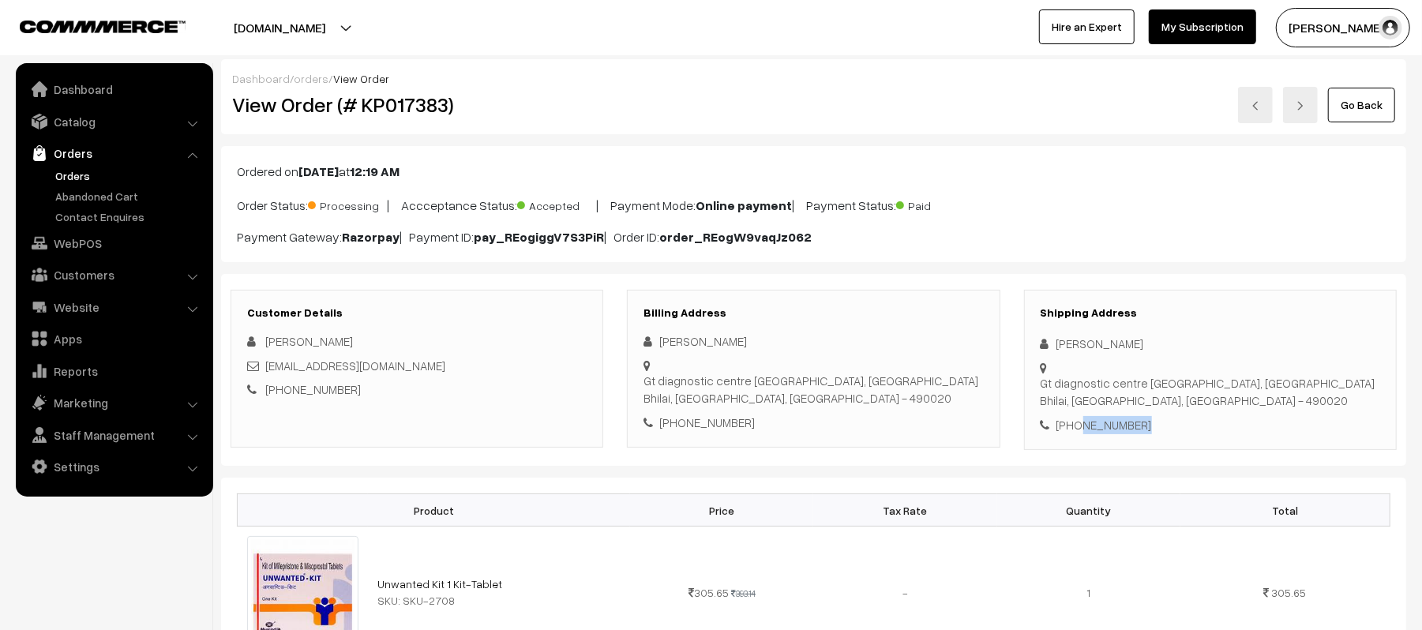
copy div "8435017517"
drag, startPoint x: 496, startPoint y: 370, endPoint x: 268, endPoint y: 371, distance: 227.3
click at [268, 371] on div "[EMAIL_ADDRESS][DOMAIN_NAME]" at bounding box center [416, 366] width 339 height 18
copy link "[EMAIL_ADDRESS][DOMAIN_NAME]"
drag, startPoint x: 1061, startPoint y: 362, endPoint x: 1266, endPoint y: 382, distance: 206.3
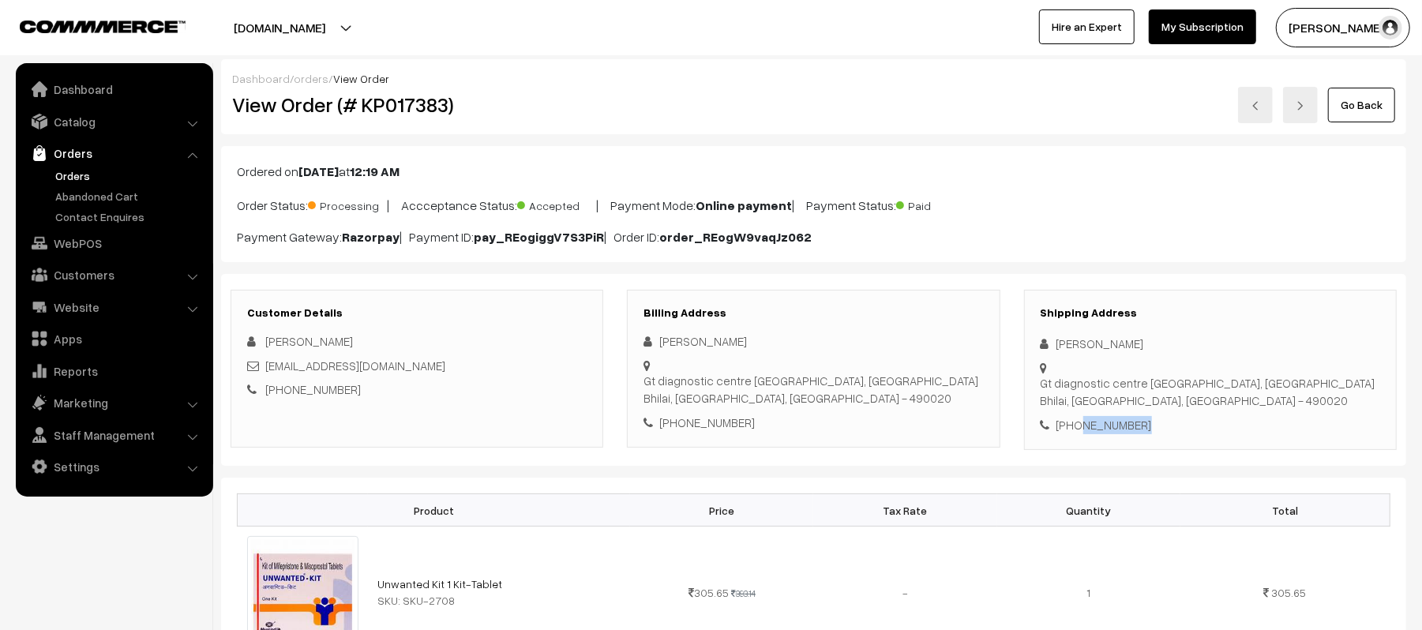
click at [1266, 382] on div "Gt diagnostic centre [GEOGRAPHIC_DATA], [GEOGRAPHIC_DATA], [GEOGRAPHIC_DATA], […" at bounding box center [1207, 392] width 335 height 36
copy div "t diagnostic centre [GEOGRAPHIC_DATA], [GEOGRAPHIC_DATA], [GEOGRAPHIC_DATA], [G…"
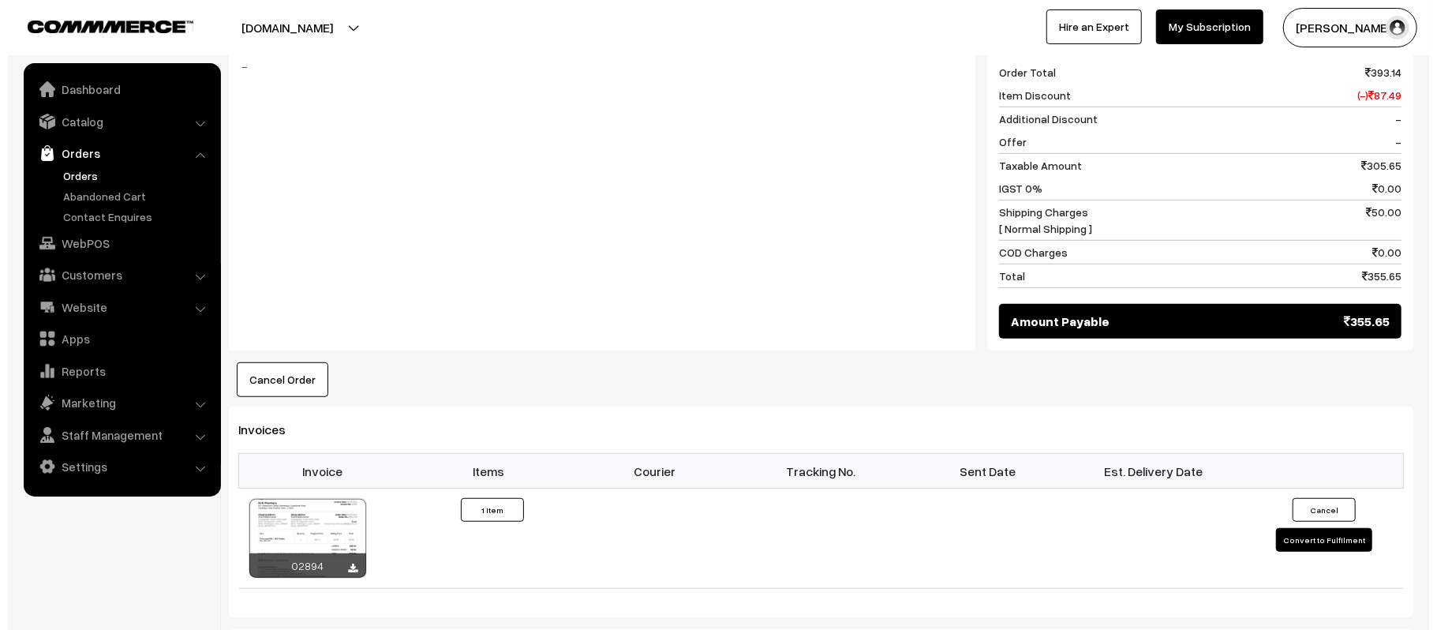
scroll to position [693, 0]
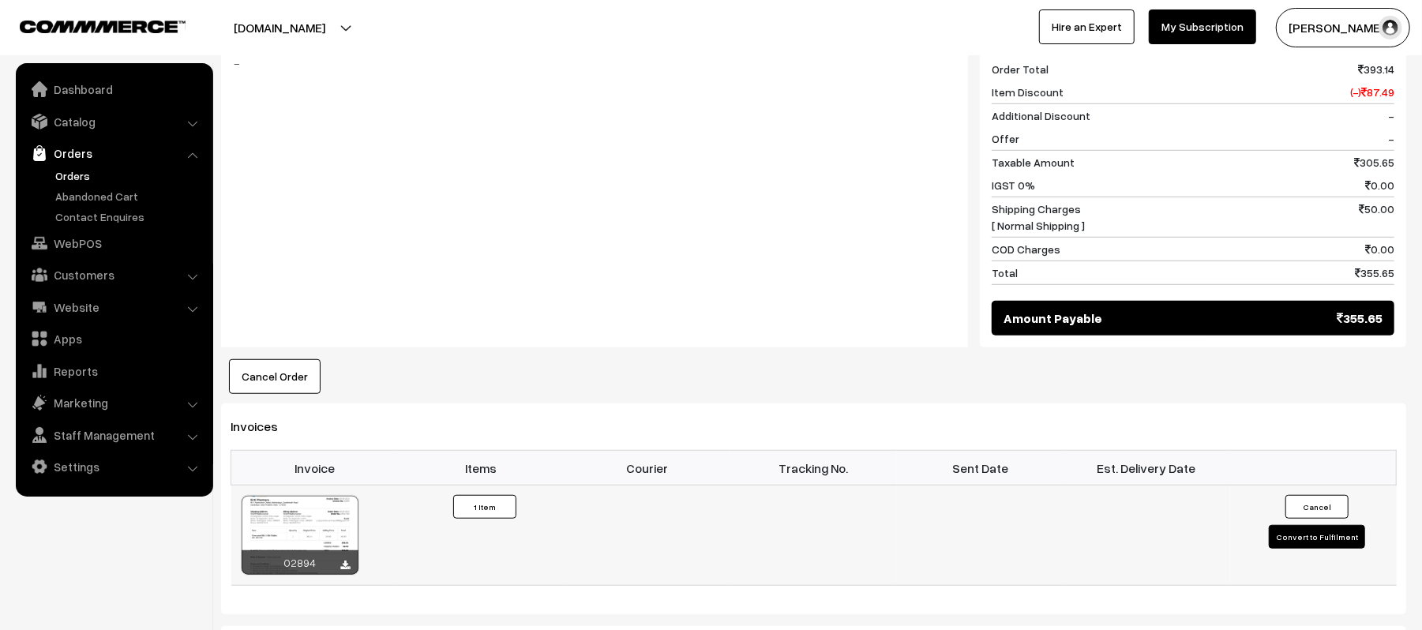
click at [1302, 548] on button "Convert to Fulfilment" at bounding box center [1317, 537] width 96 height 24
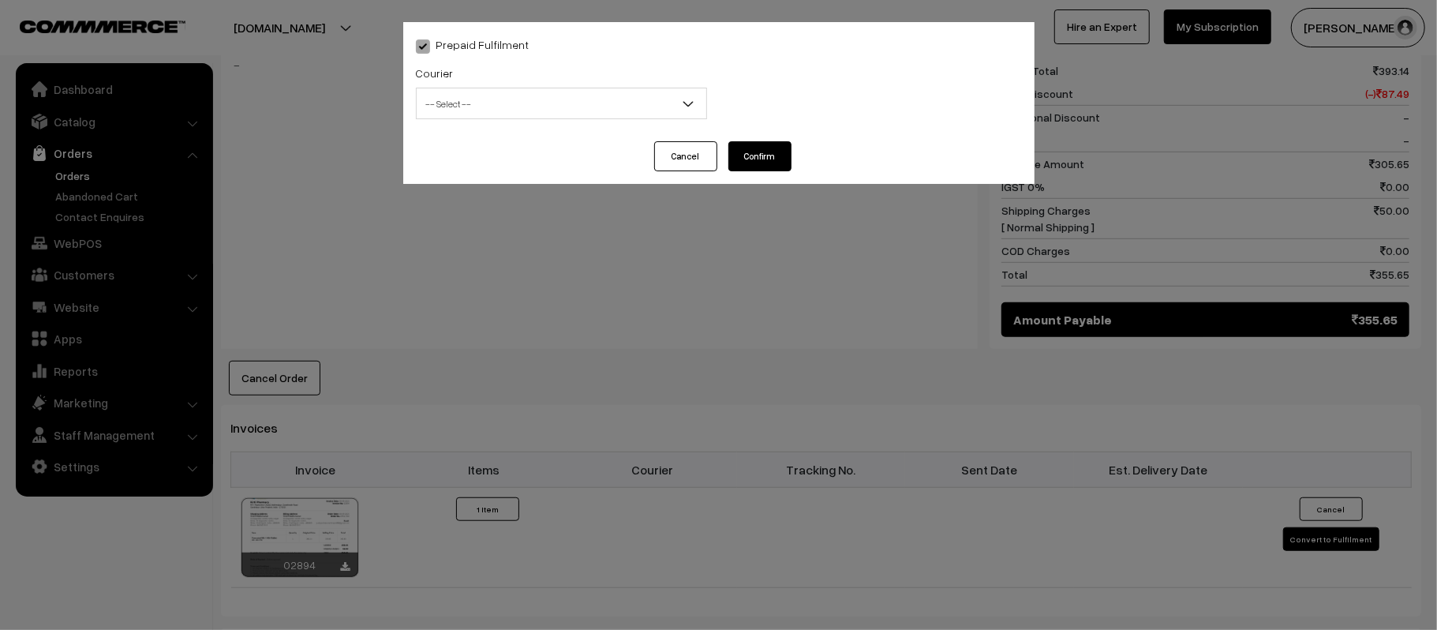
click at [560, 106] on span "-- Select --" at bounding box center [562, 104] width 290 height 28
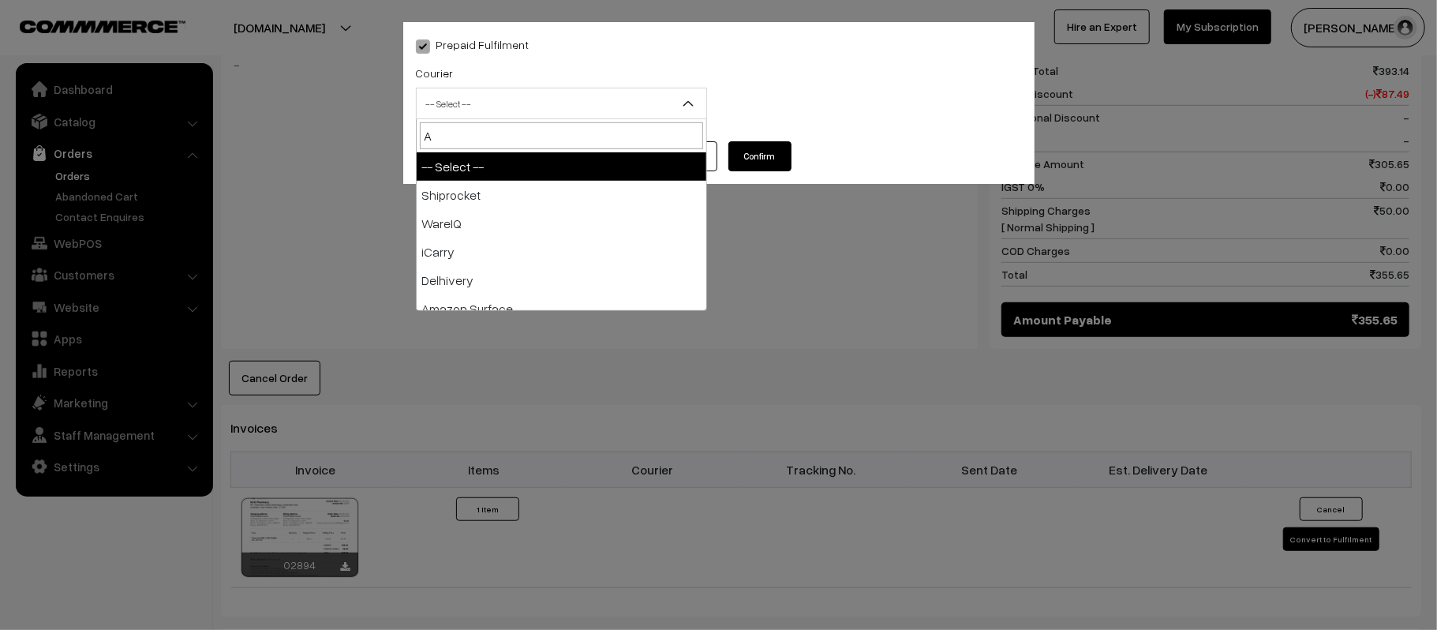
type input "AM"
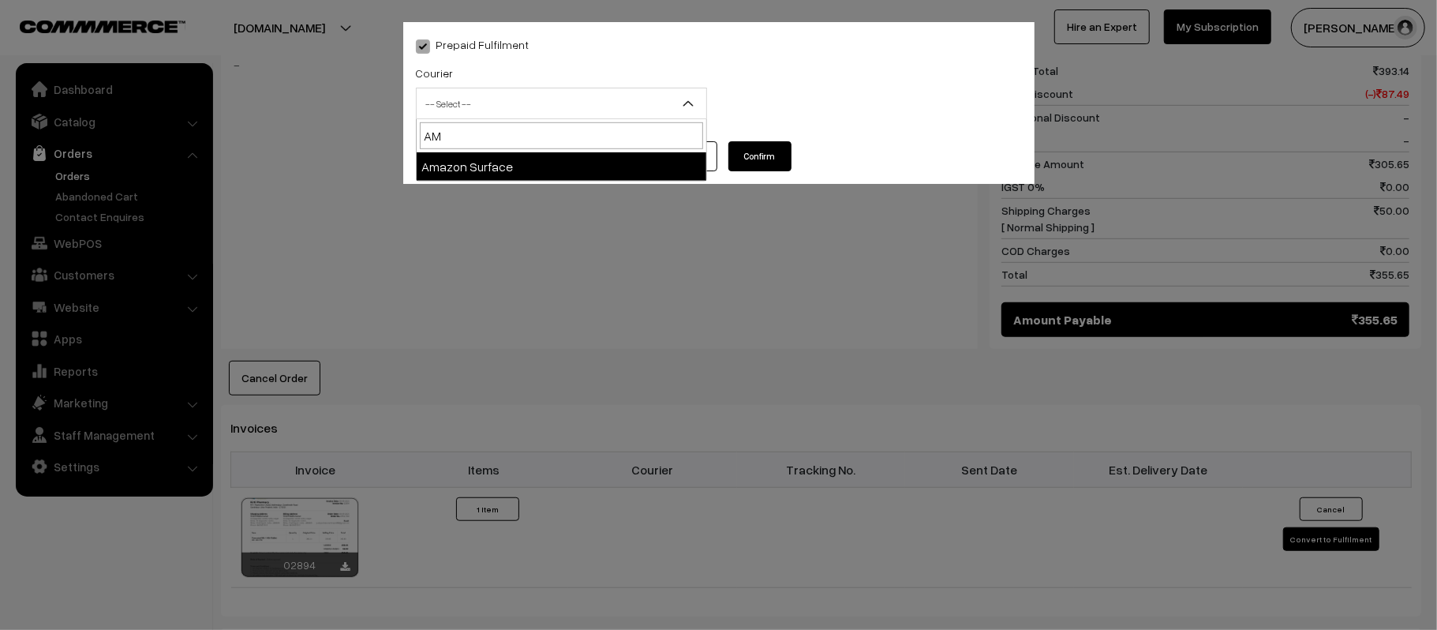
select select "5"
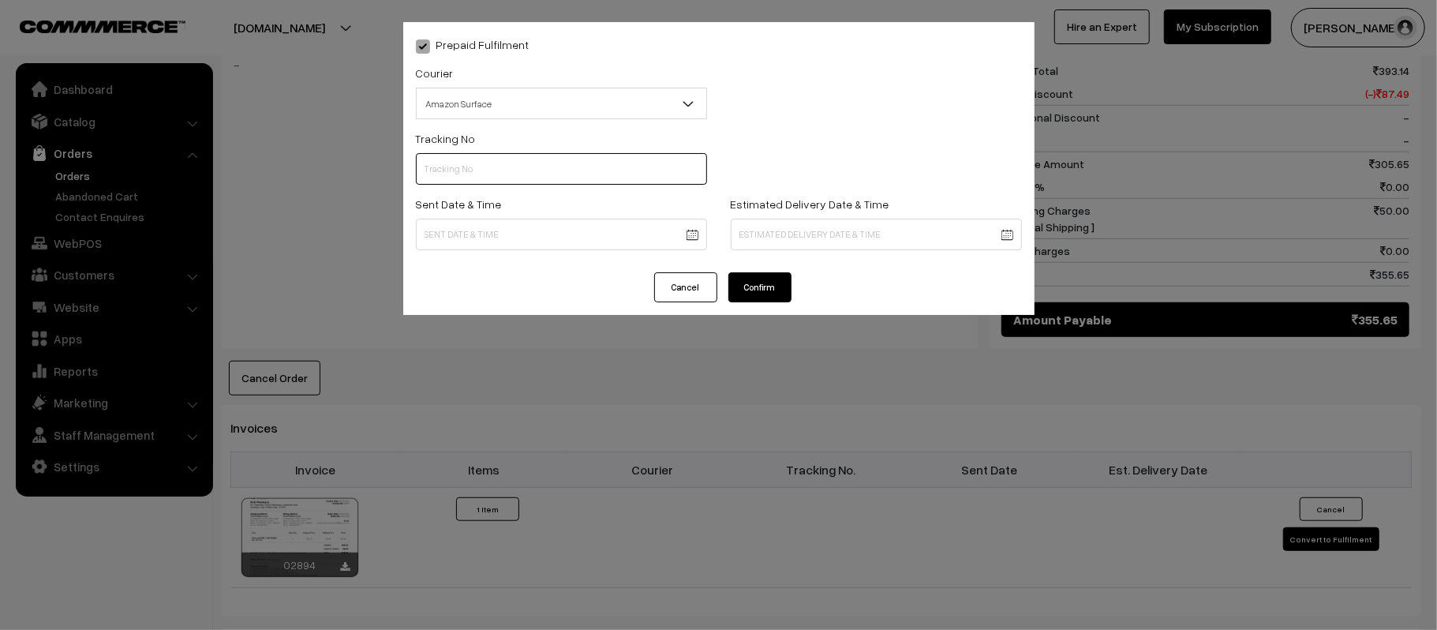
paste input "363312803463"
type input "363312803463"
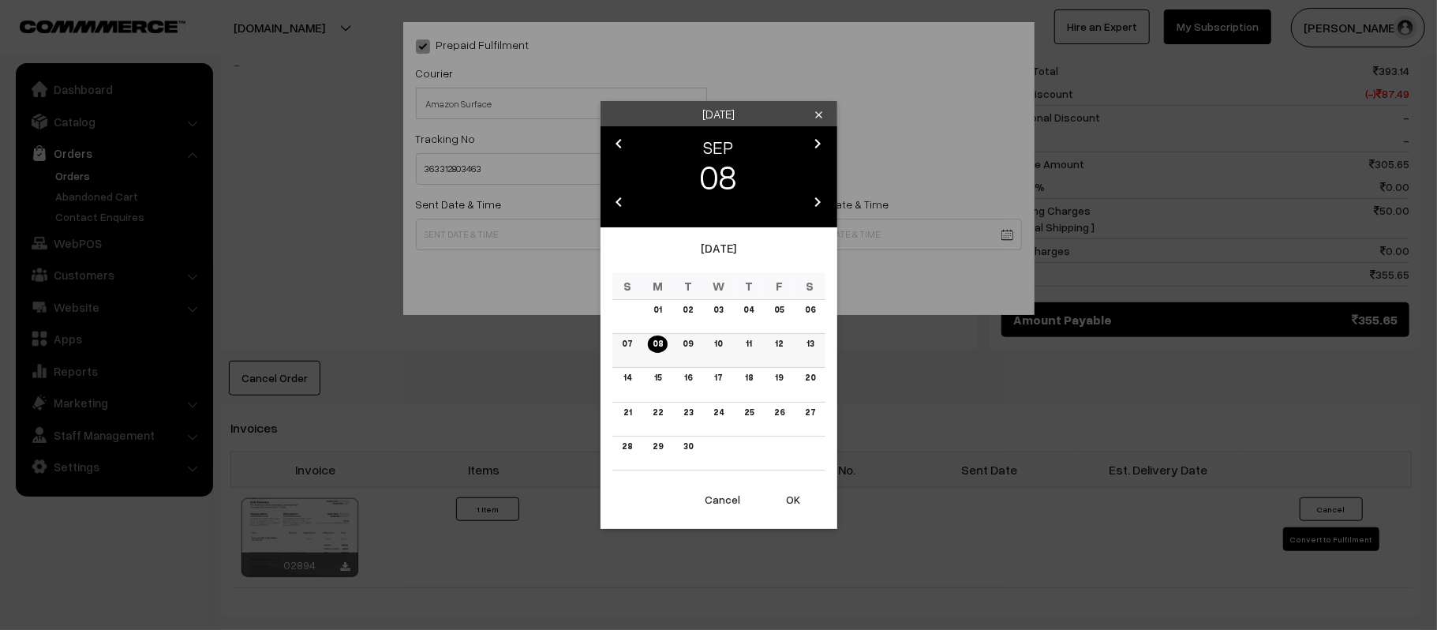
click at [688, 346] on link "09" at bounding box center [688, 343] width 20 height 17
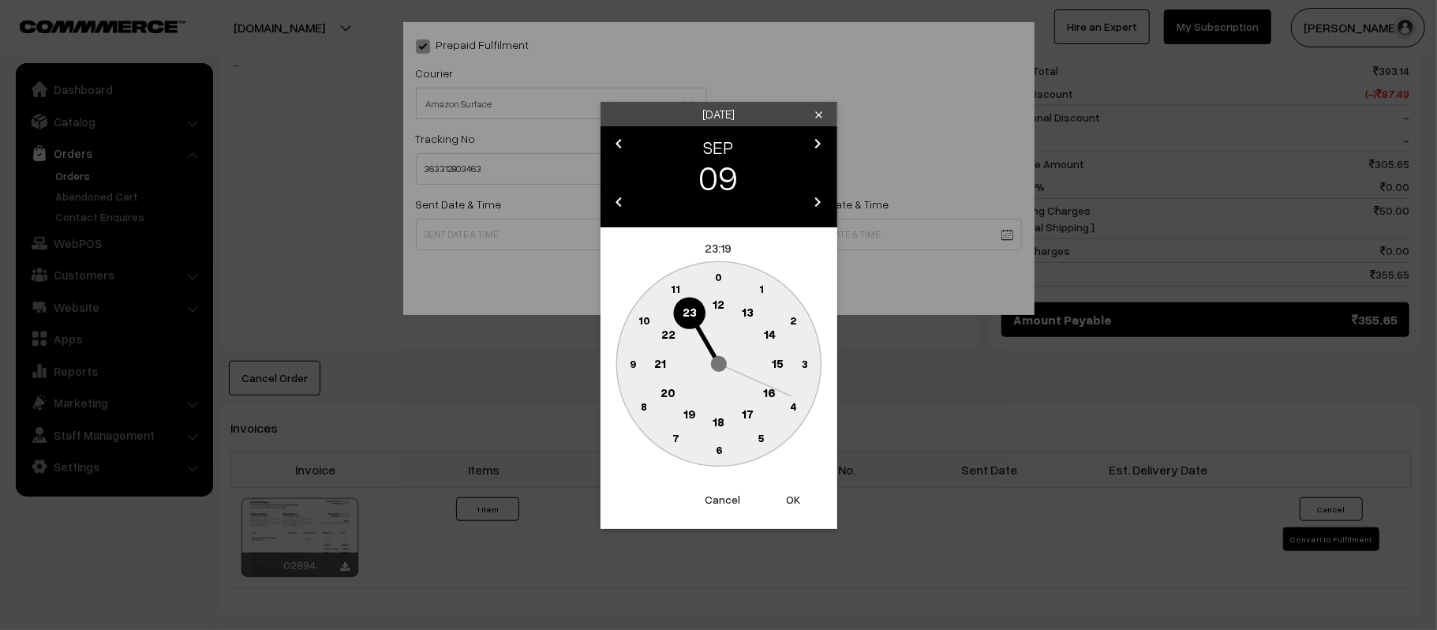
click at [720, 304] on text "12" at bounding box center [719, 304] width 12 height 14
click at [635, 358] on text "45" at bounding box center [632, 362] width 13 height 13
type input "[DATE] 12:45"
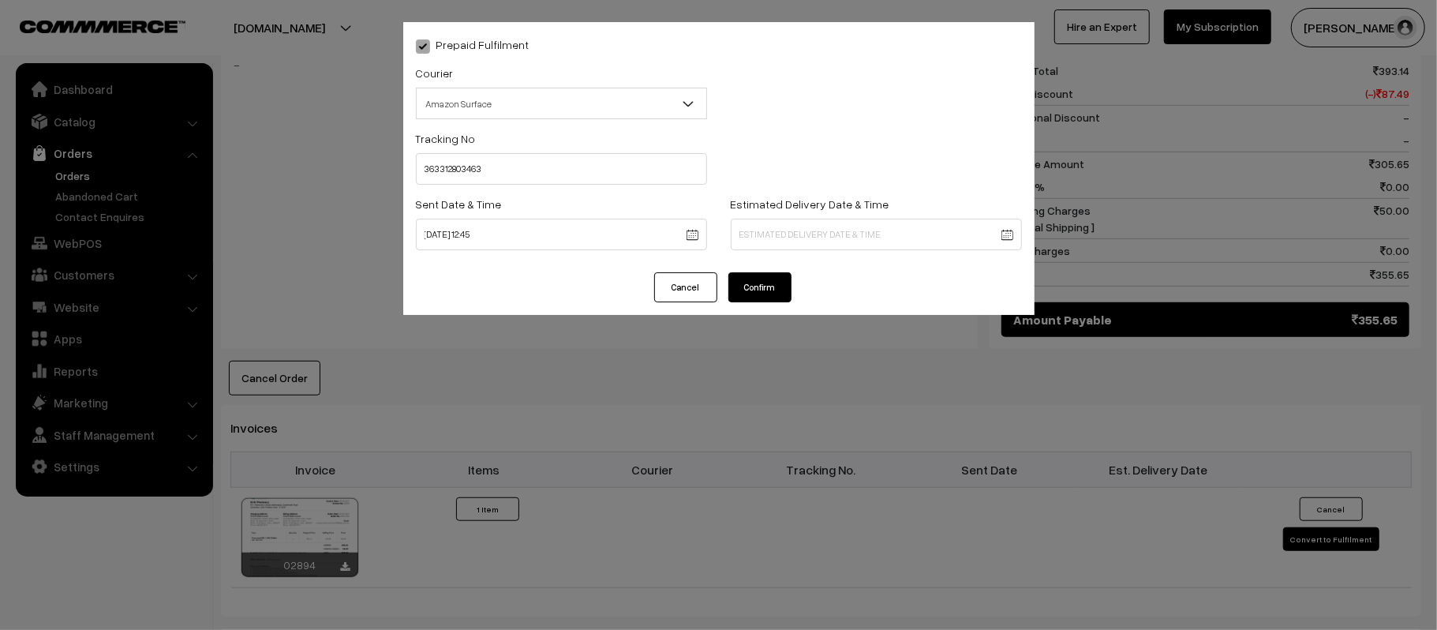
click at [793, 247] on body "Thank you for showing interest. Our team will call you shortly. Close [DOMAIN_N…" at bounding box center [718, 211] width 1437 height 1808
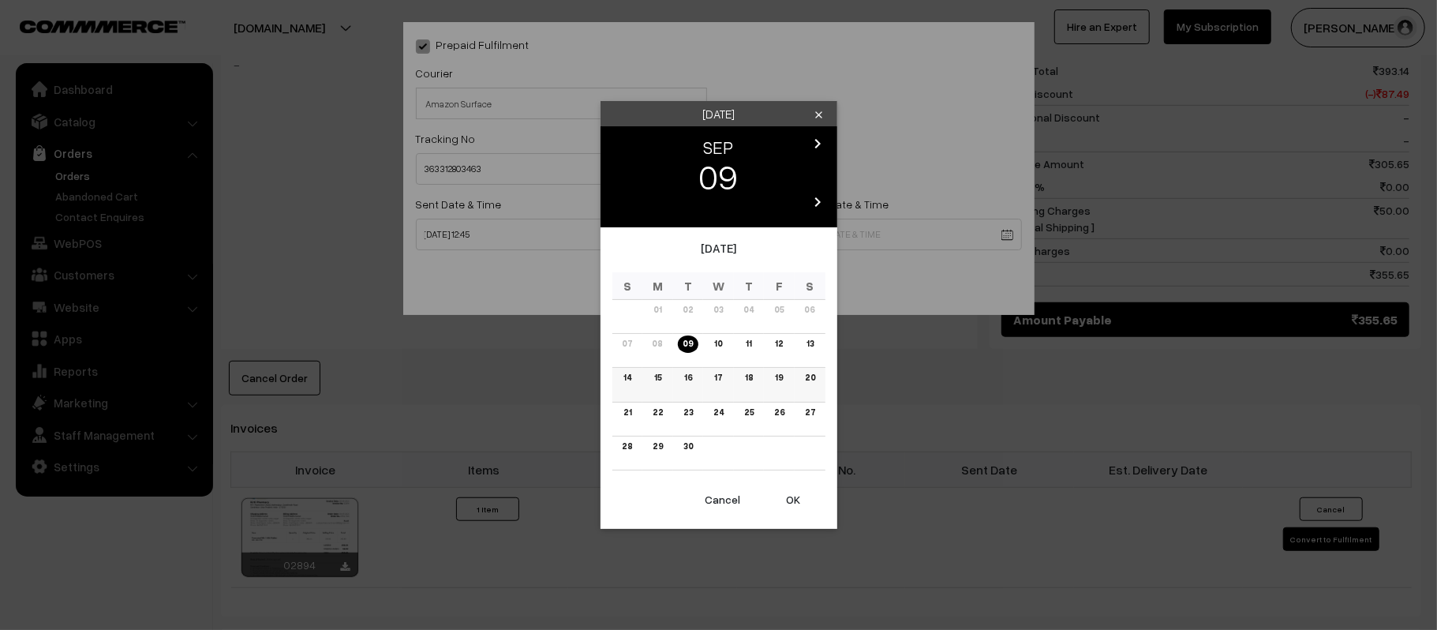
click at [658, 373] on link "15" at bounding box center [658, 377] width 17 height 17
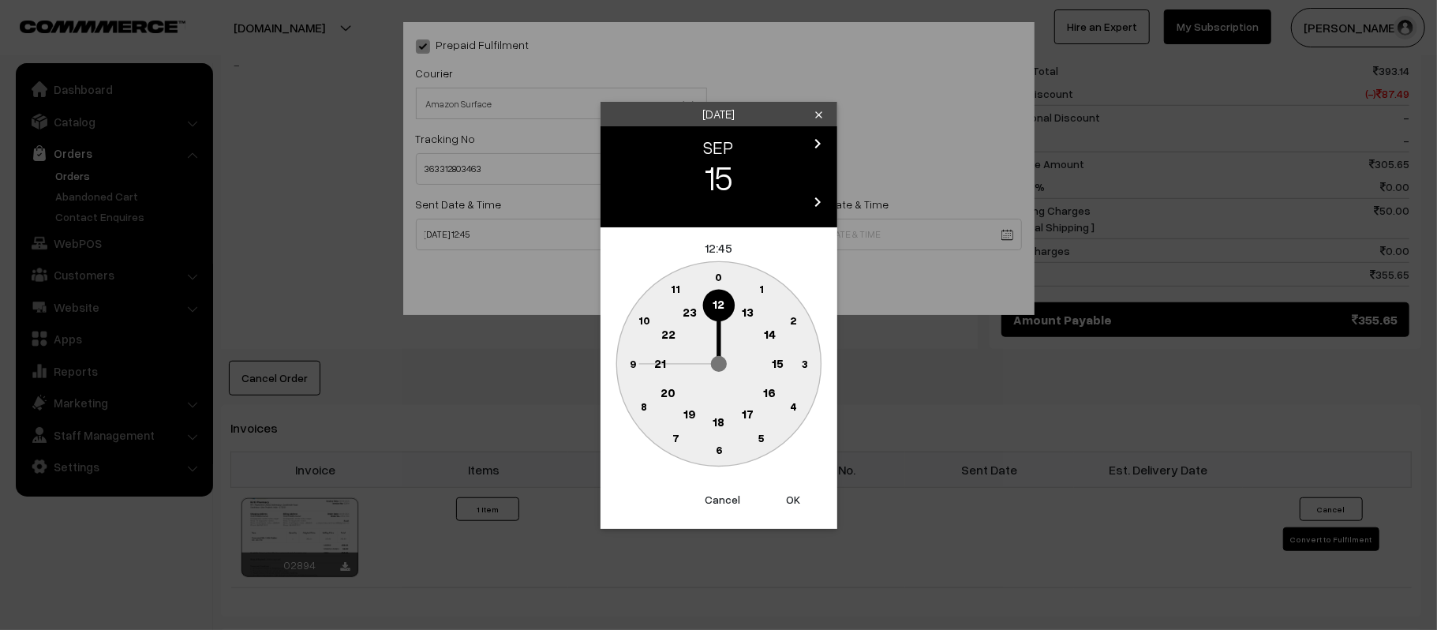
click at [655, 364] on text "21" at bounding box center [660, 362] width 12 height 14
click at [727, 458] on circle at bounding box center [719, 450] width 32 height 32
type input "15-09-2025 21:30"
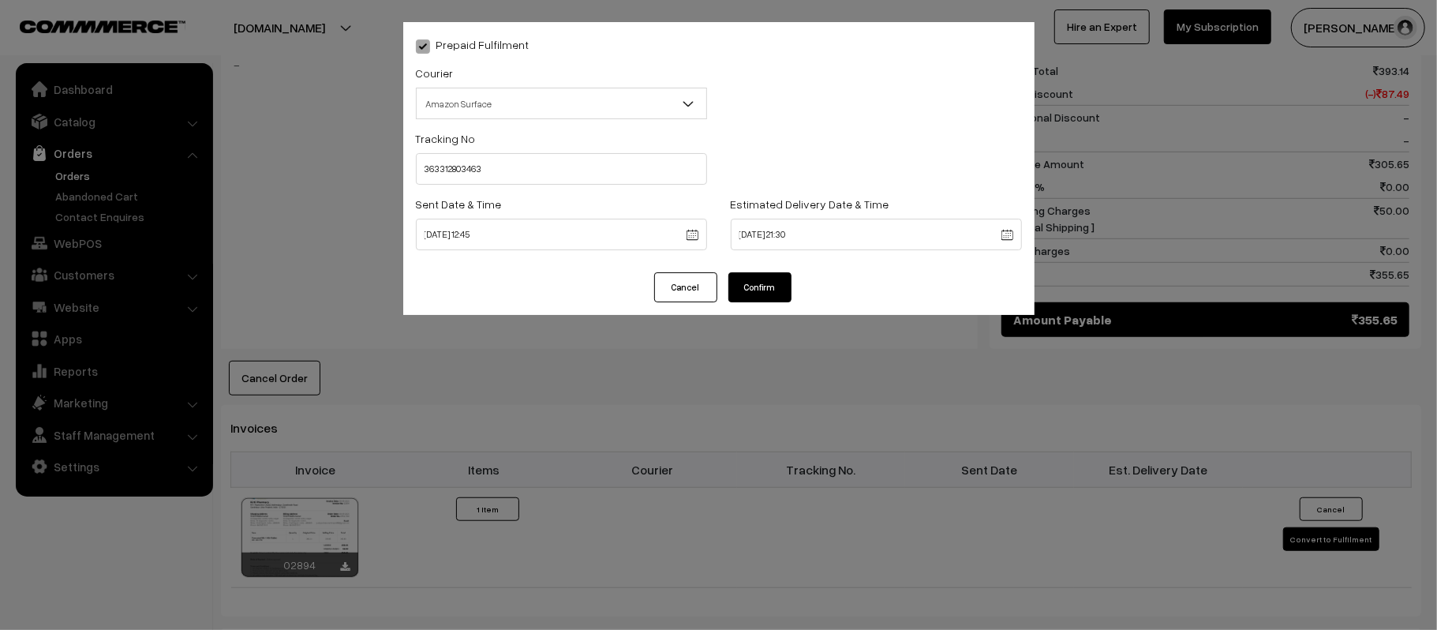
click at [753, 278] on button "Confirm" at bounding box center [760, 287] width 63 height 30
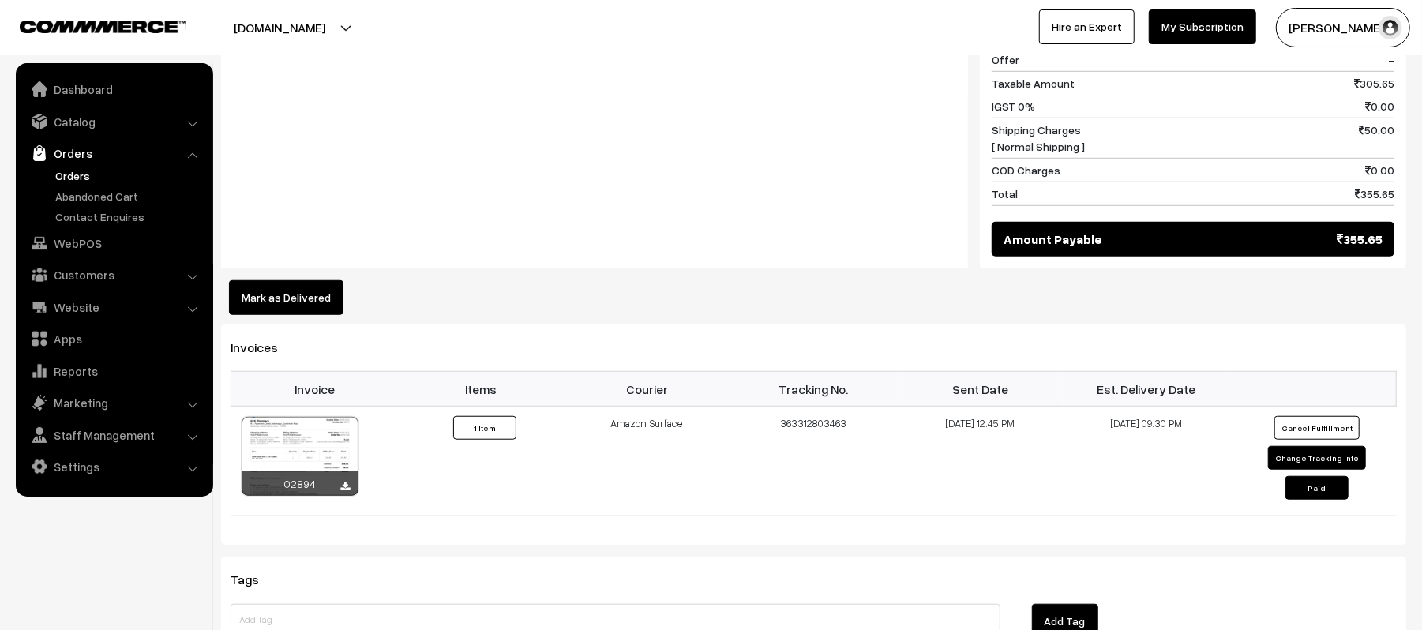
scroll to position [772, 0]
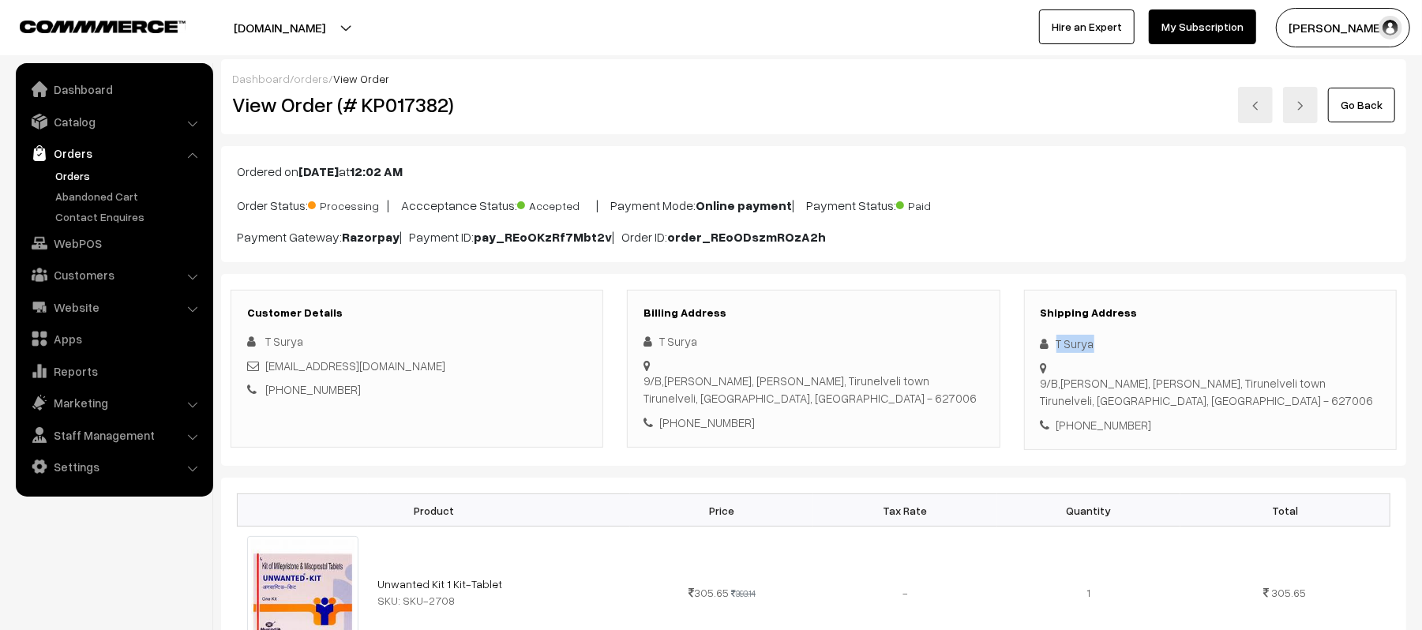
drag, startPoint x: 1103, startPoint y: 342, endPoint x: 1042, endPoint y: 344, distance: 60.8
click at [1042, 344] on div "T Surya" at bounding box center [1209, 344] width 339 height 18
copy div "T Surya"
click at [1083, 424] on div "Shipping Address T Surya 9/B,kella theru, Arasan nager, Tirunelveli town Tirune…" at bounding box center [1210, 370] width 373 height 161
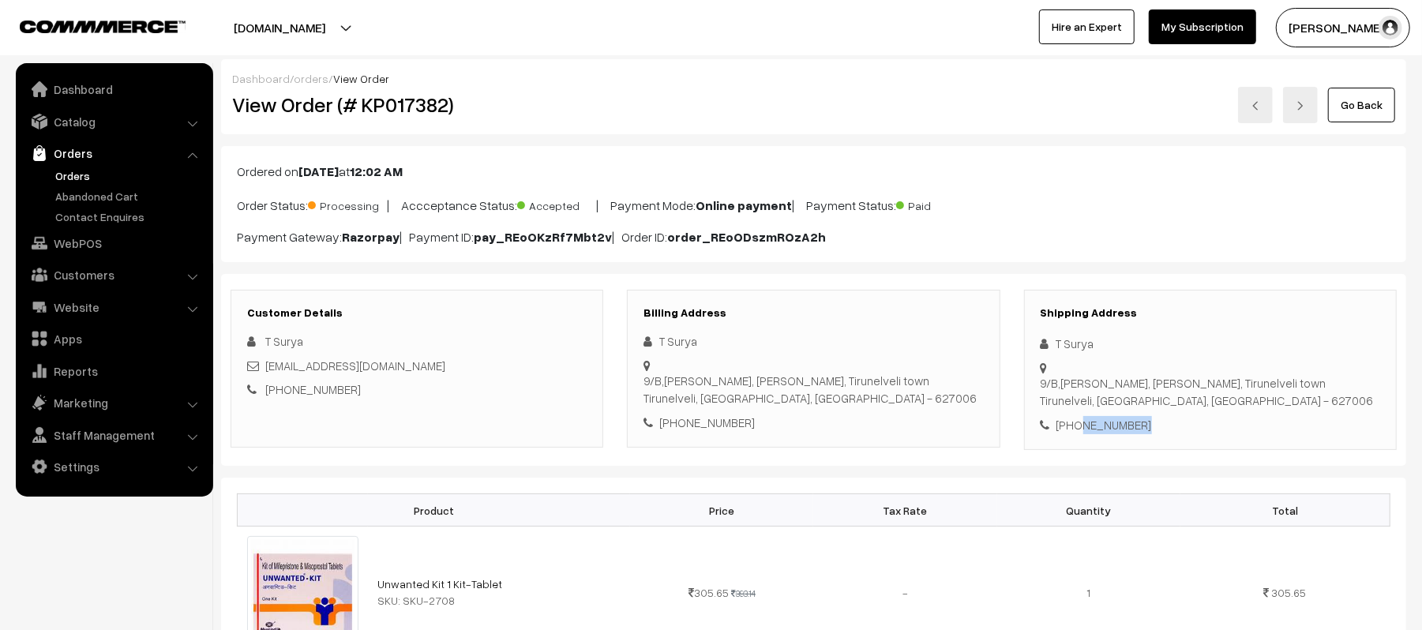
copy div "6384447274"
drag, startPoint x: 431, startPoint y: 373, endPoint x: 268, endPoint y: 366, distance: 162.7
click at [268, 366] on div "sivan7867979760@gmail.com" at bounding box center [416, 366] width 339 height 18
copy link "sivan7867979760@gmail.com"
drag, startPoint x: 1053, startPoint y: 368, endPoint x: 1274, endPoint y: 385, distance: 221.7
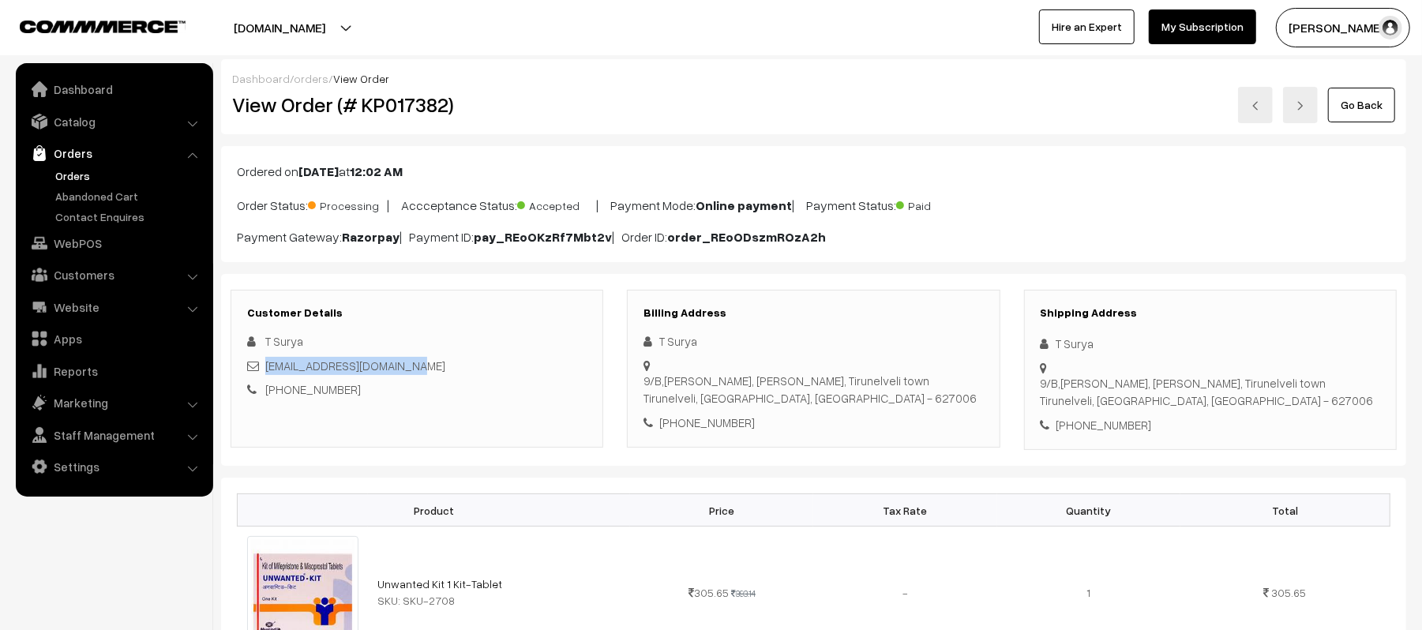
click at [1274, 359] on div "9/B,kella theru, Arasan nager, Tirunelveli town Tirunelveli, Tamil Nadu, India …" at bounding box center [1209, 359] width 339 height 0
copy div "9/B,kella theru, Arasan nager, Tirunelveli town Tirunelveli, Tamil Nadu, India …"
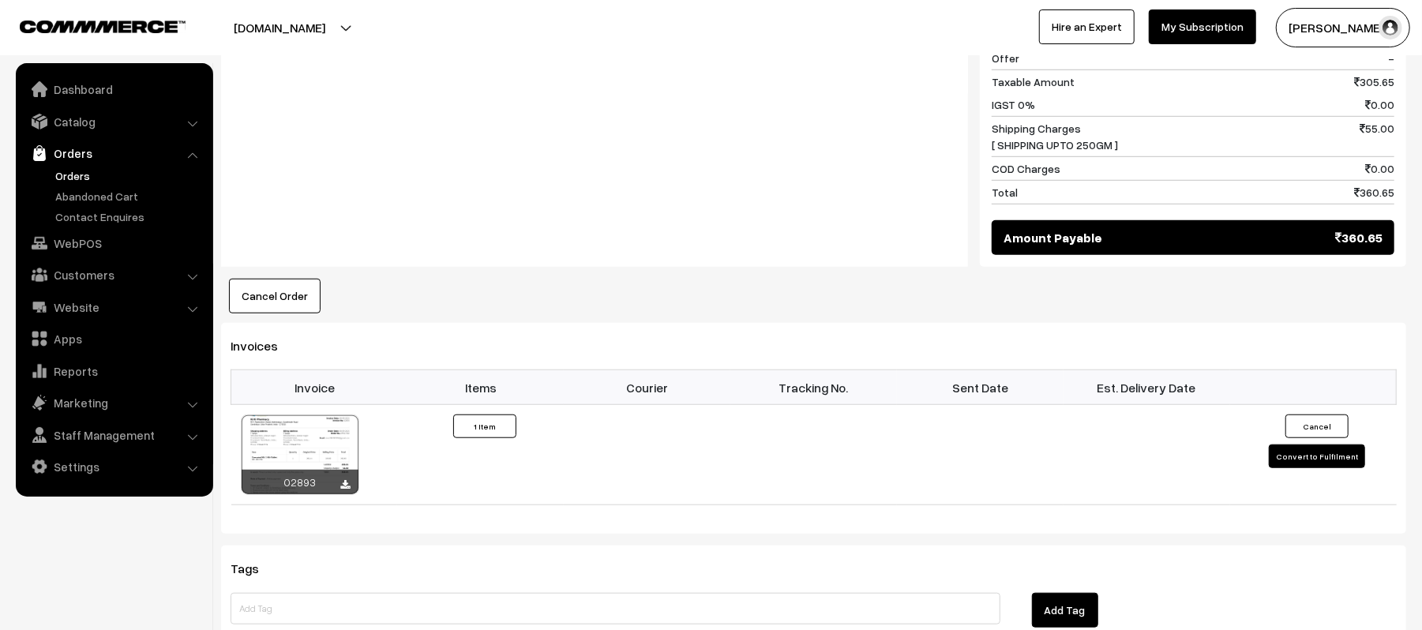
scroll to position [811, 0]
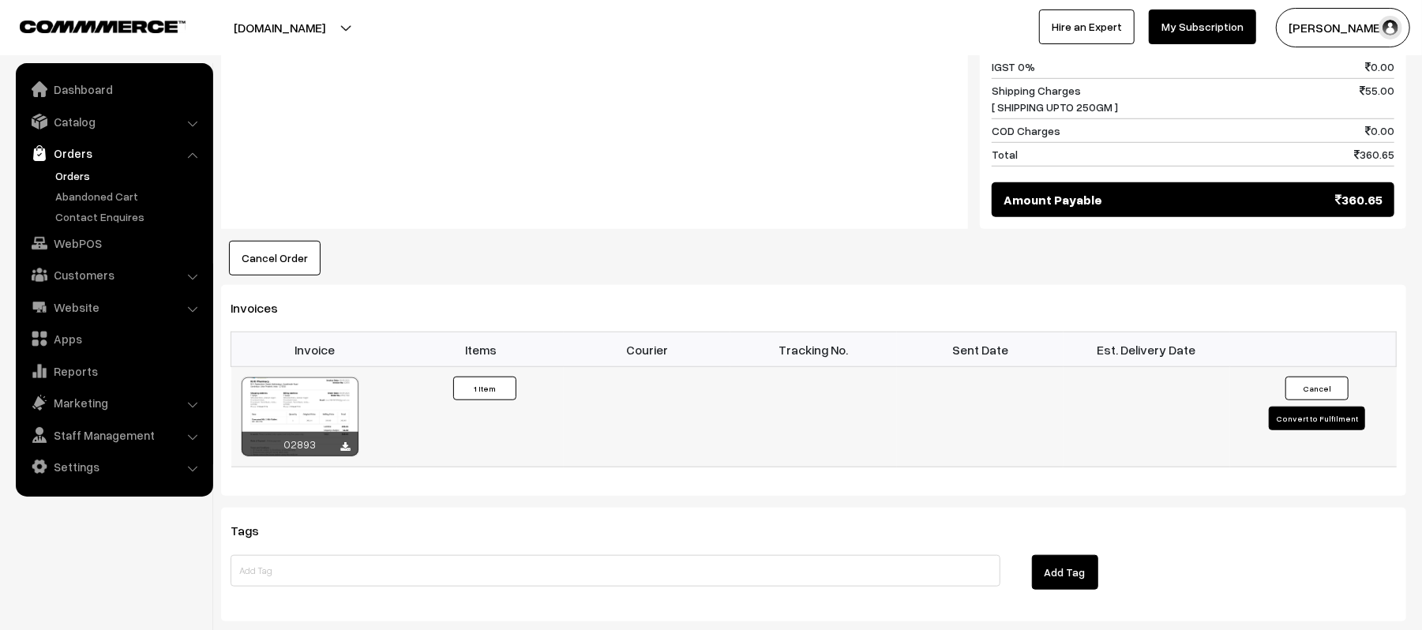
click at [1305, 430] on button "Convert to Fulfilment" at bounding box center [1317, 419] width 96 height 24
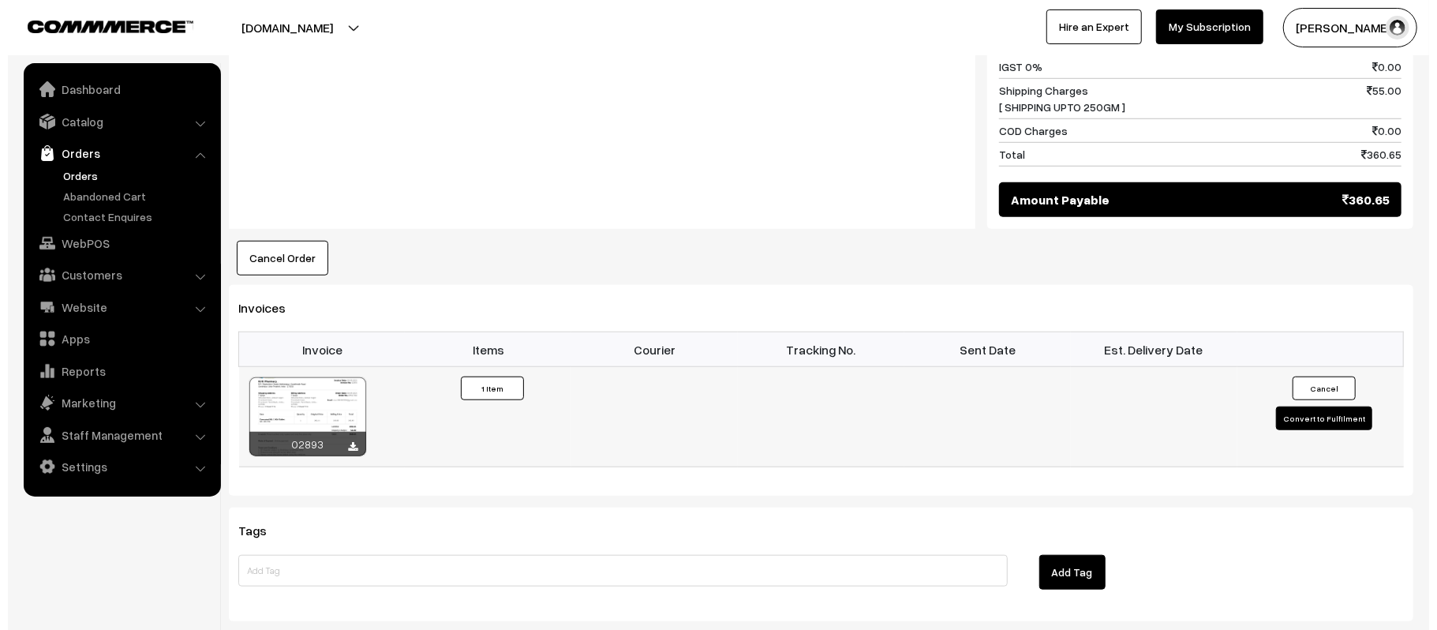
scroll to position [813, 0]
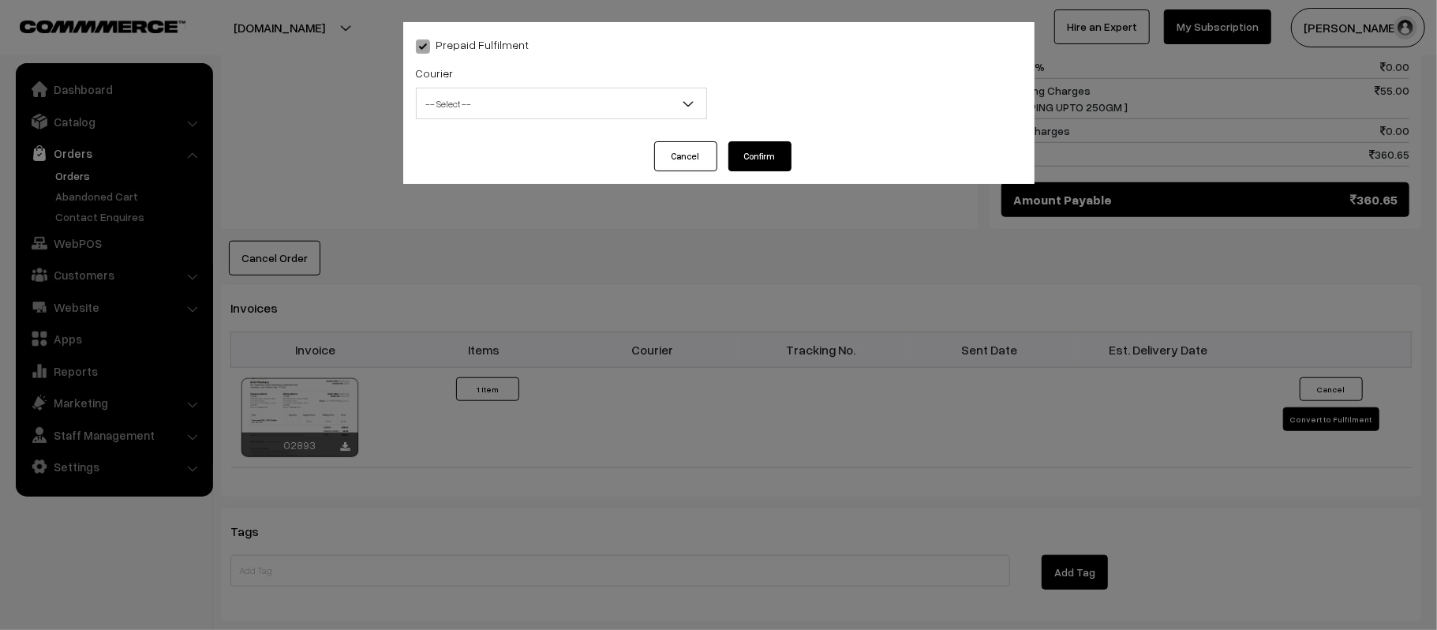
click at [487, 115] on span "-- Select --" at bounding box center [562, 104] width 290 height 28
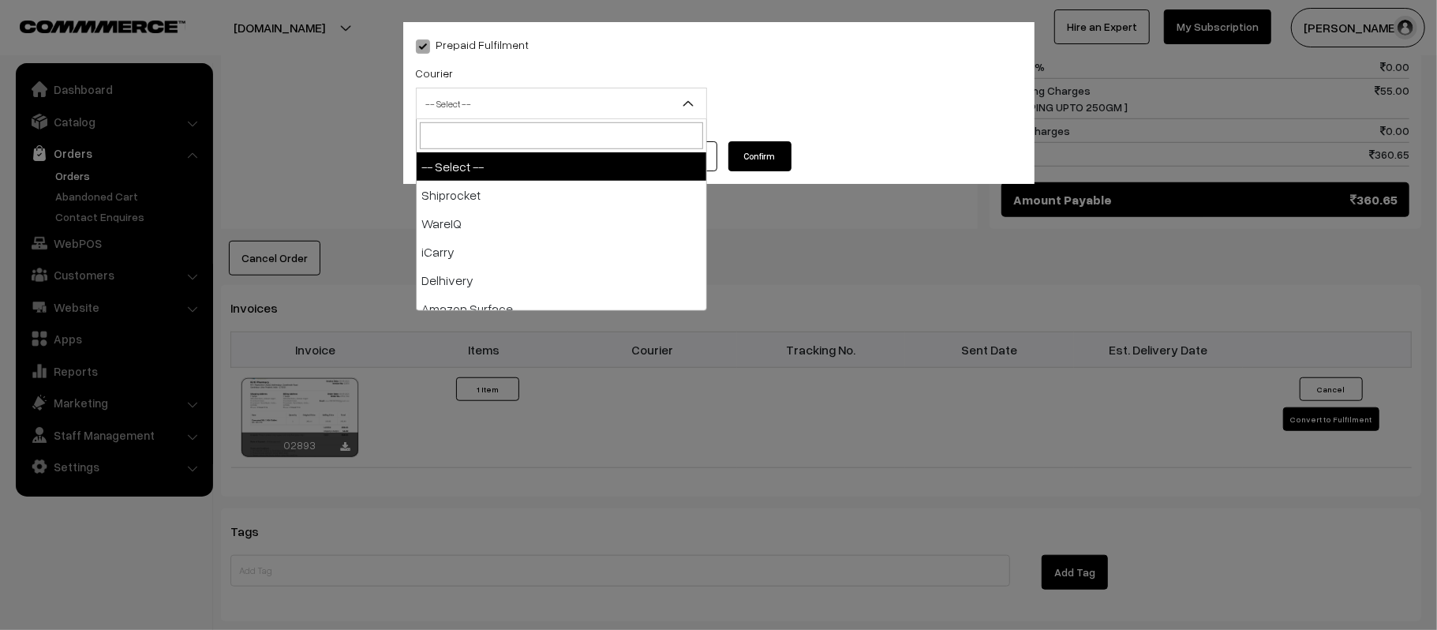
type input "E"
type input "AM"
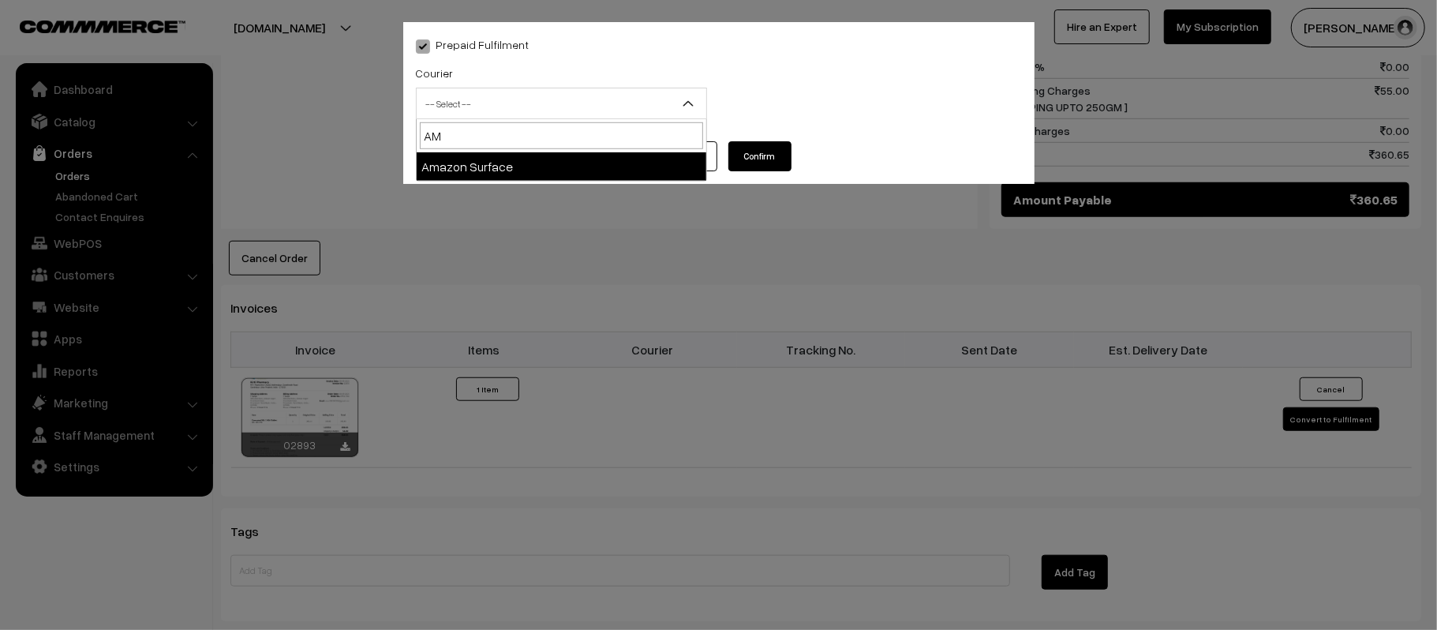
select select "5"
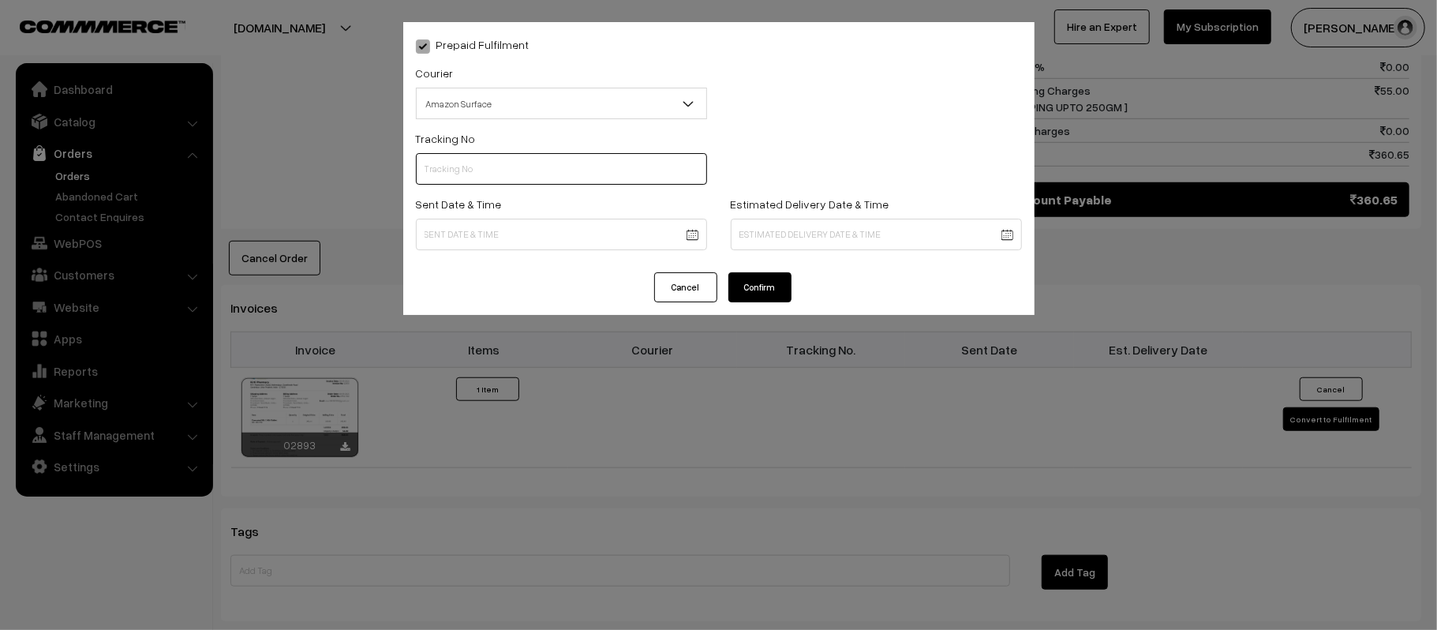
paste input "363312911175"
type input "363312911175"
click at [553, 229] on body "Thank you for showing interest. Our team will call you shortly. Close kirtiphar…" at bounding box center [718, 91] width 1437 height 1808
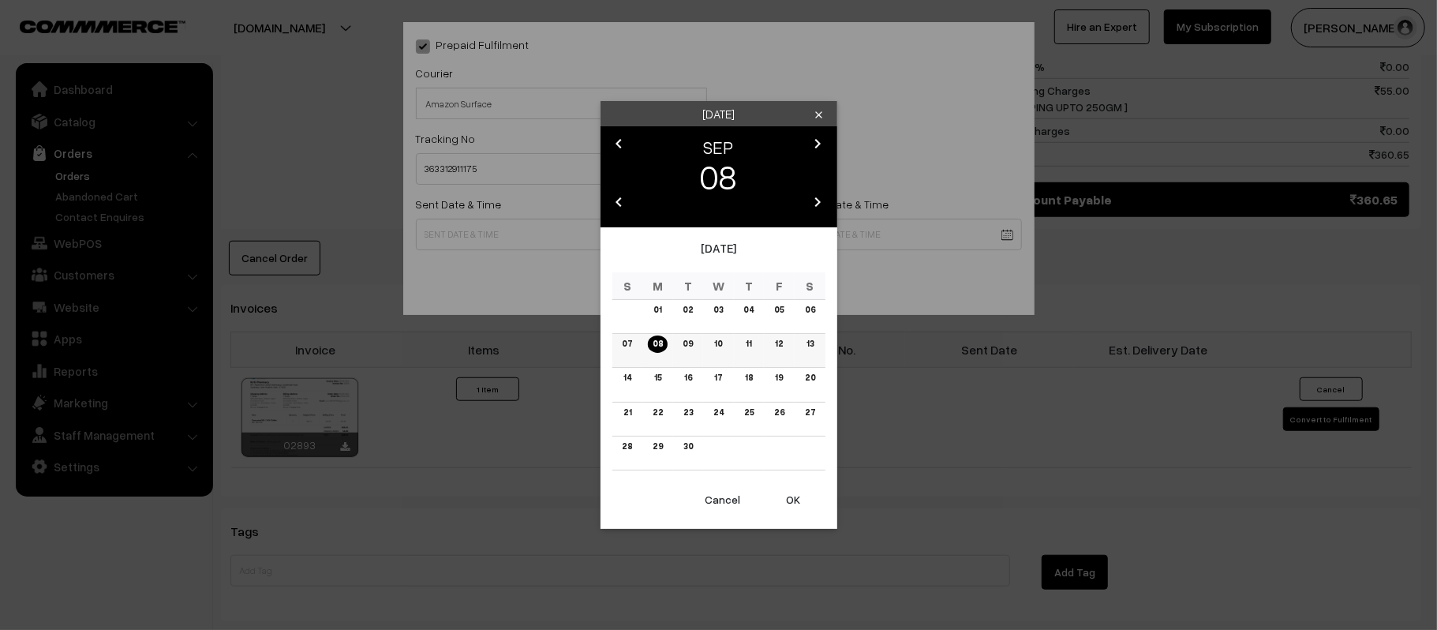
click at [691, 346] on link "09" at bounding box center [688, 343] width 20 height 17
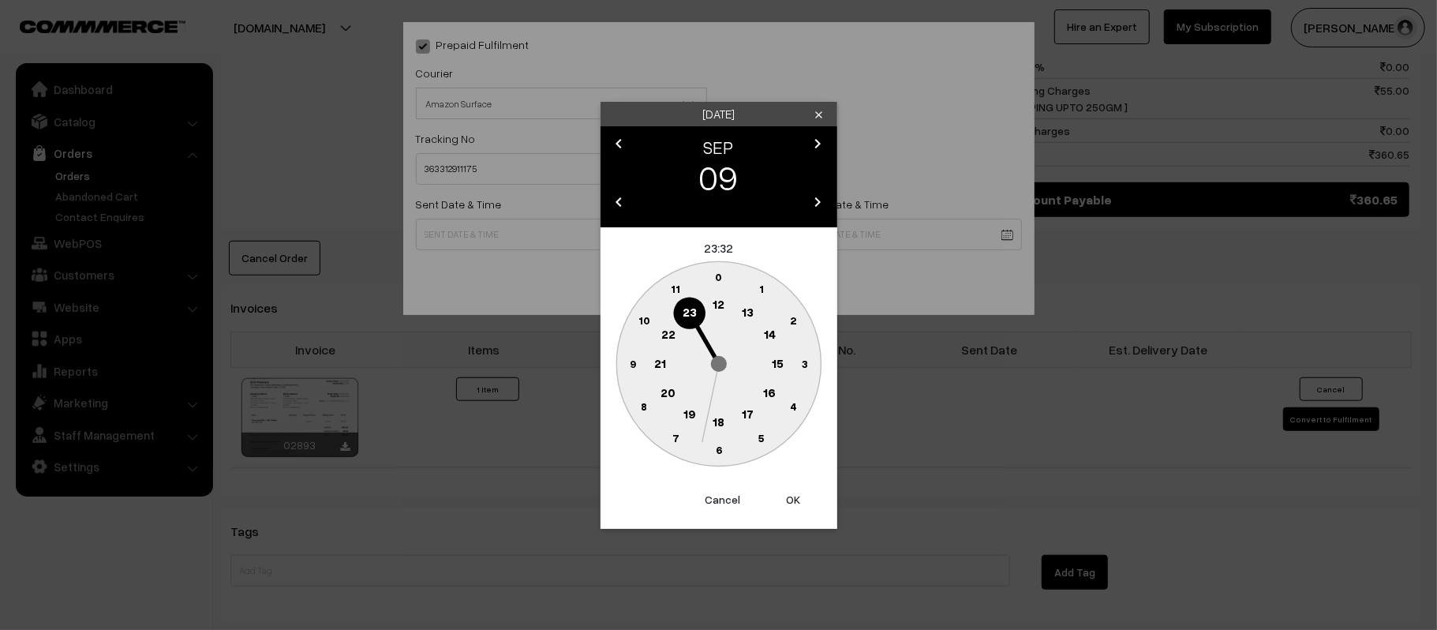
click at [720, 308] on text "12" at bounding box center [719, 304] width 12 height 14
click text "45"
type input "09-09-2025 12:45"
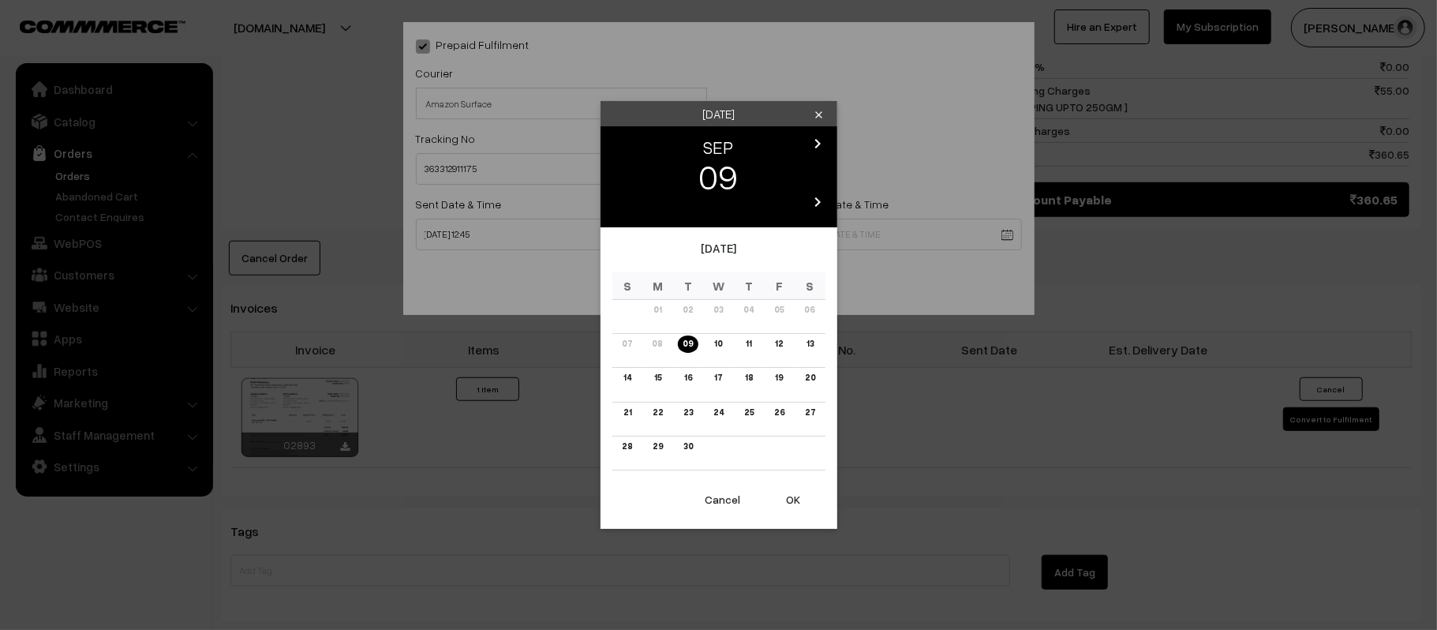
click body "Thank you for showing interest. Our team will call you shortly. Close kirtiphar…"
click td "15"
click link "15"
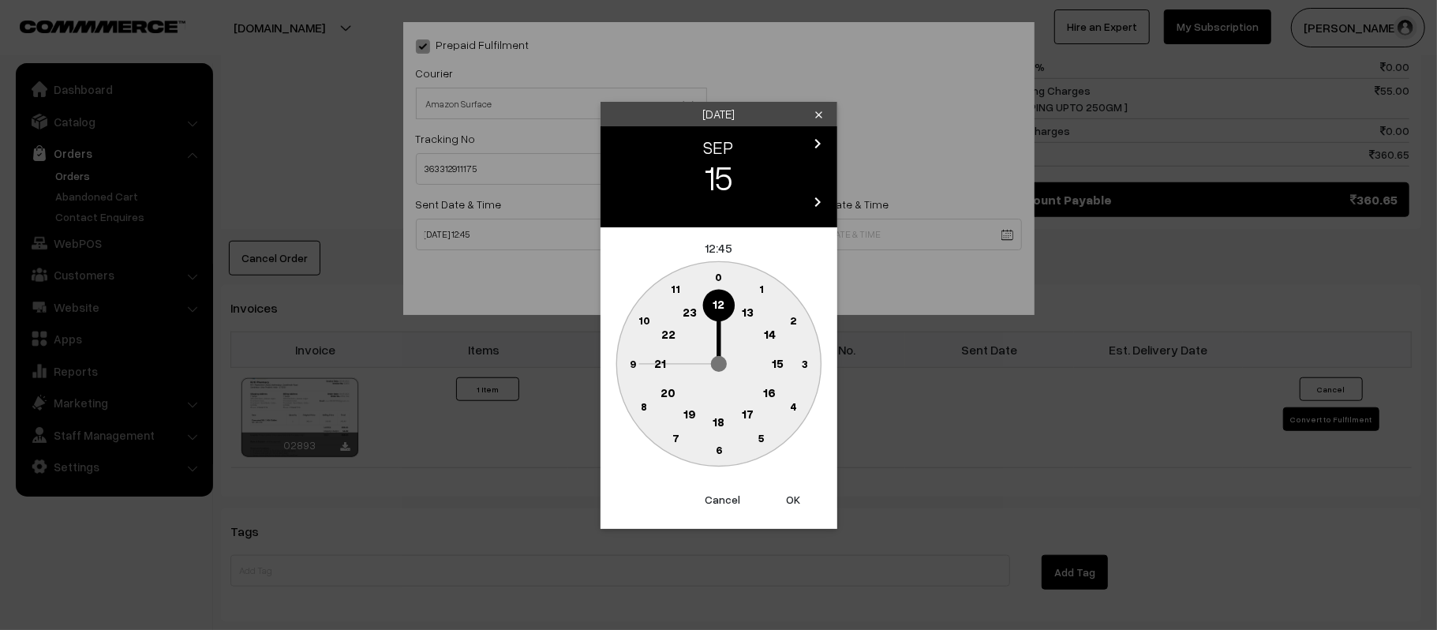
click text "21"
click text "30"
type input "15-09-2025 21:30"
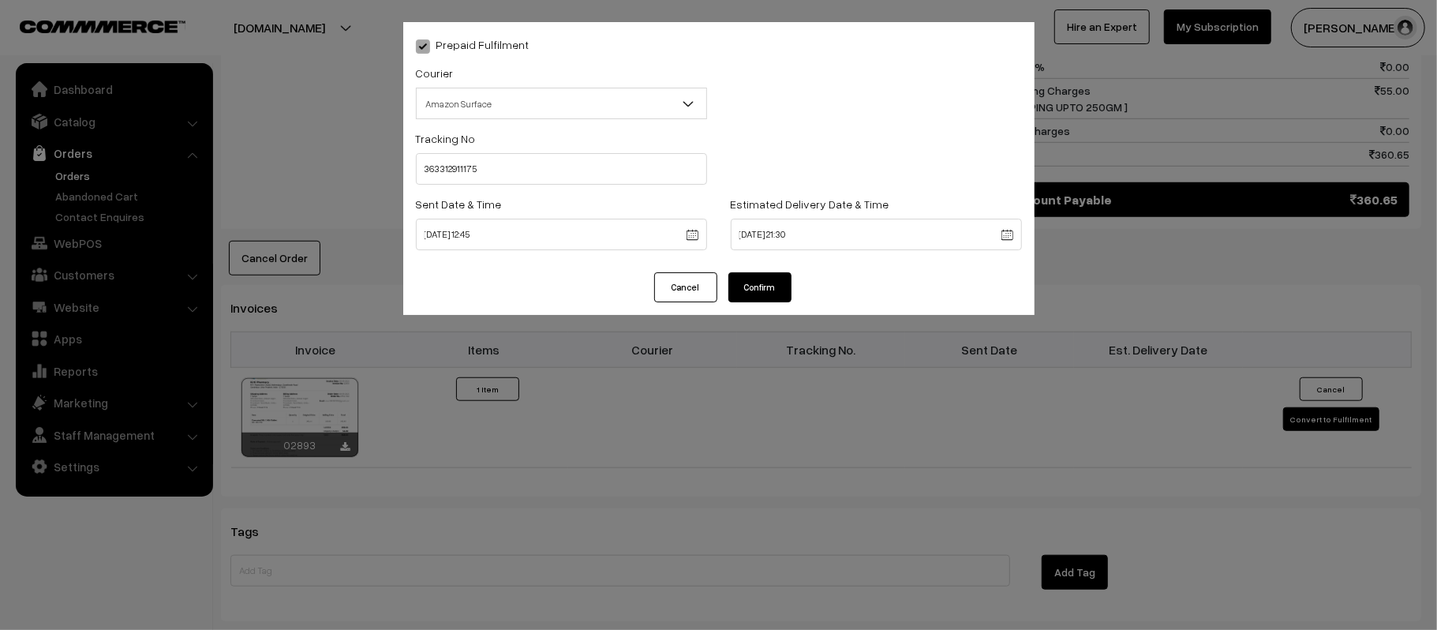
click div "Prepaid Fulfilment Courier -- Select -- Shiprocket WareIQ iCarry Delhivery Amaz…"
click button "Confirm"
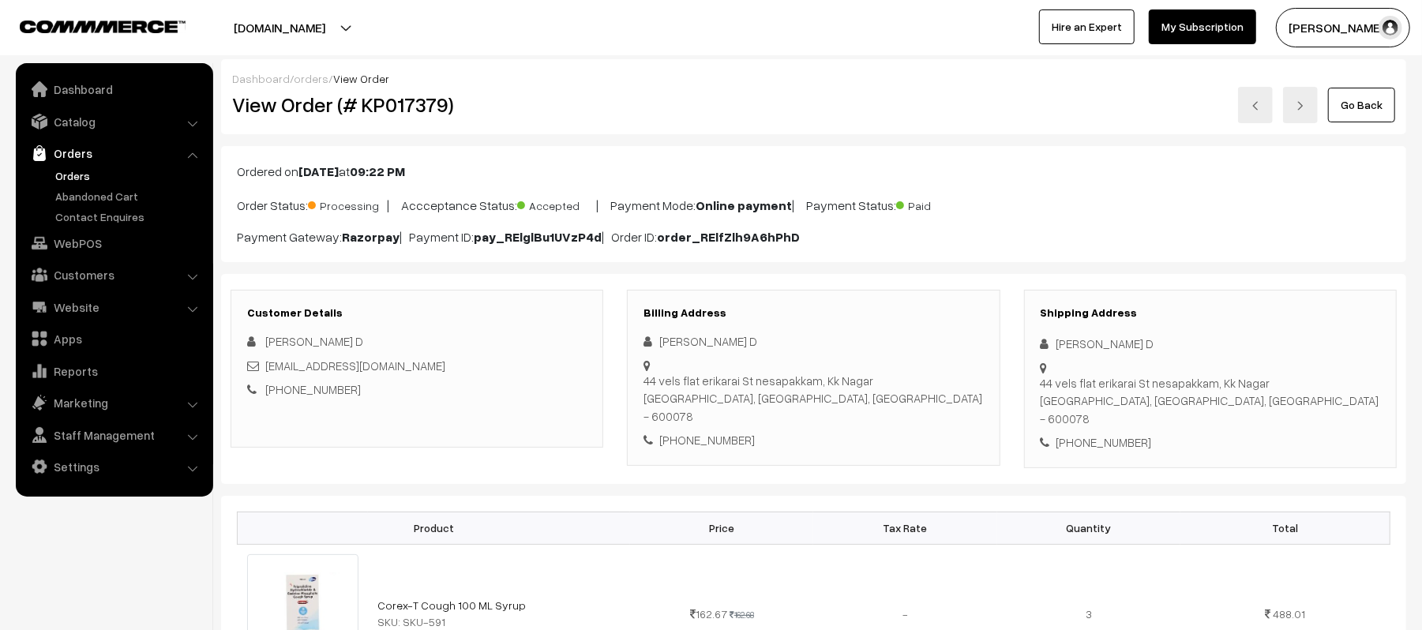
click at [1099, 433] on div "+91 9087859336" at bounding box center [1209, 442] width 339 height 18
copy div "9087859336"
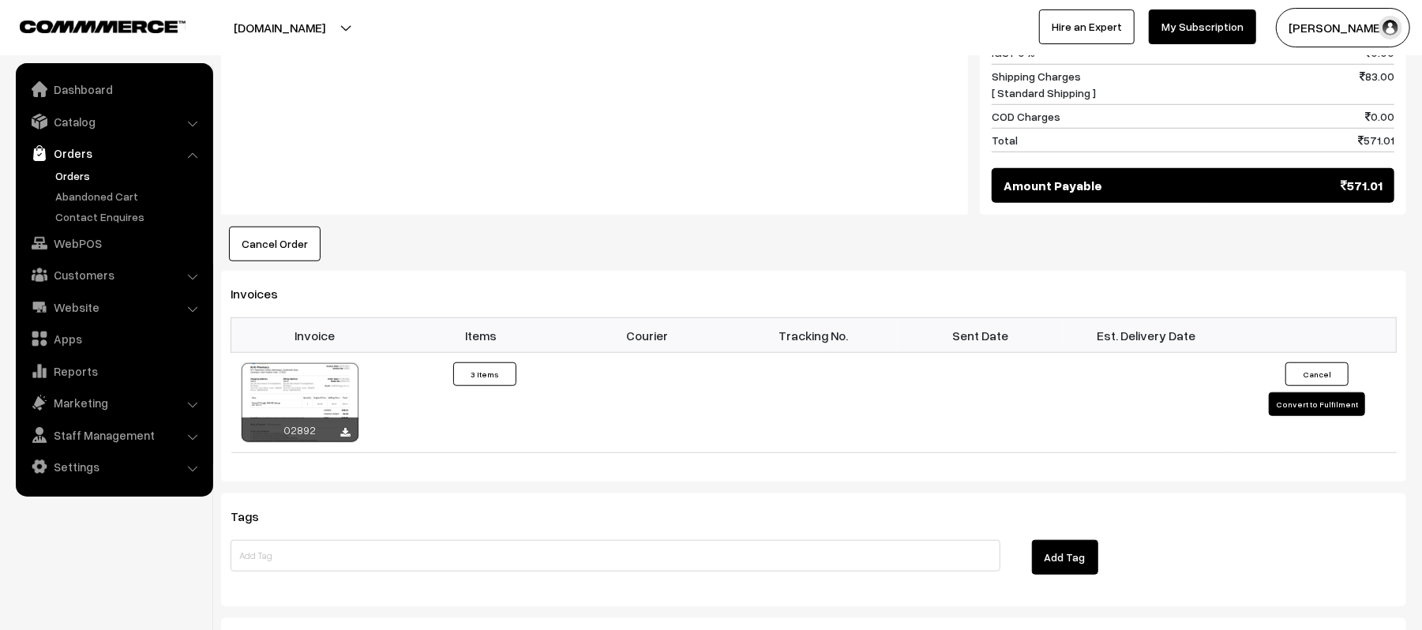
scroll to position [882, 0]
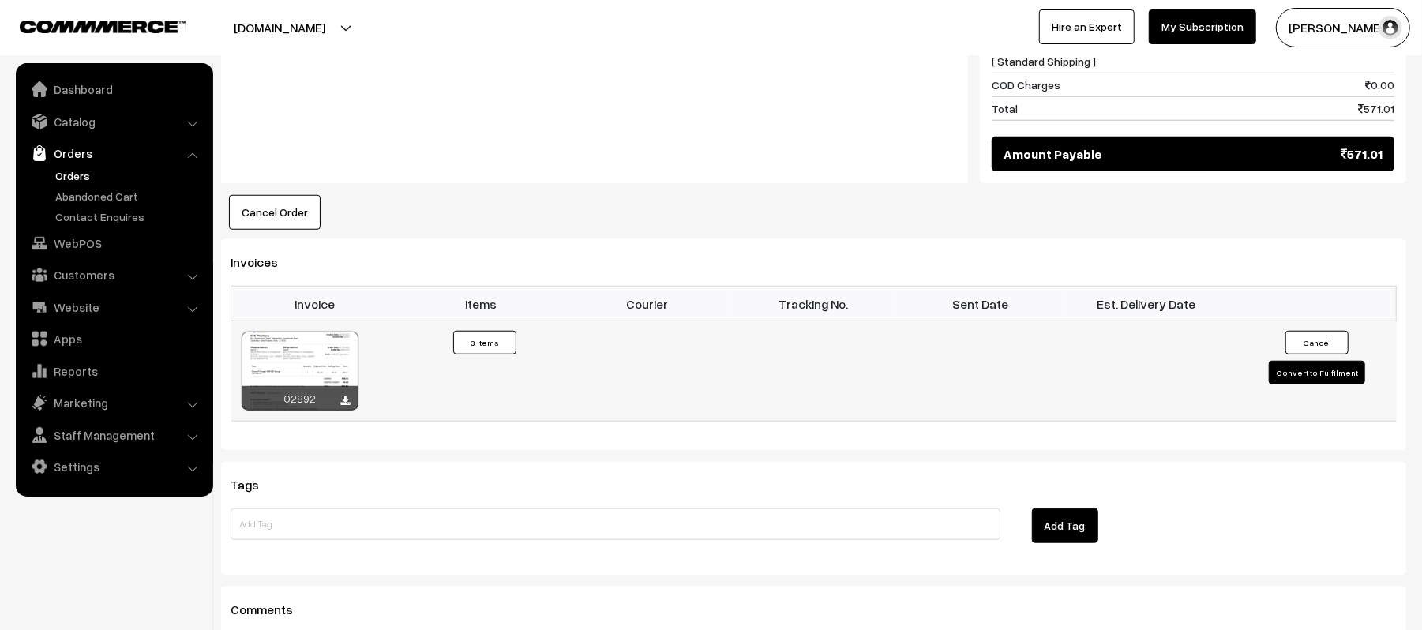
click at [1301, 361] on button "Convert to Fulfilment" at bounding box center [1317, 373] width 96 height 24
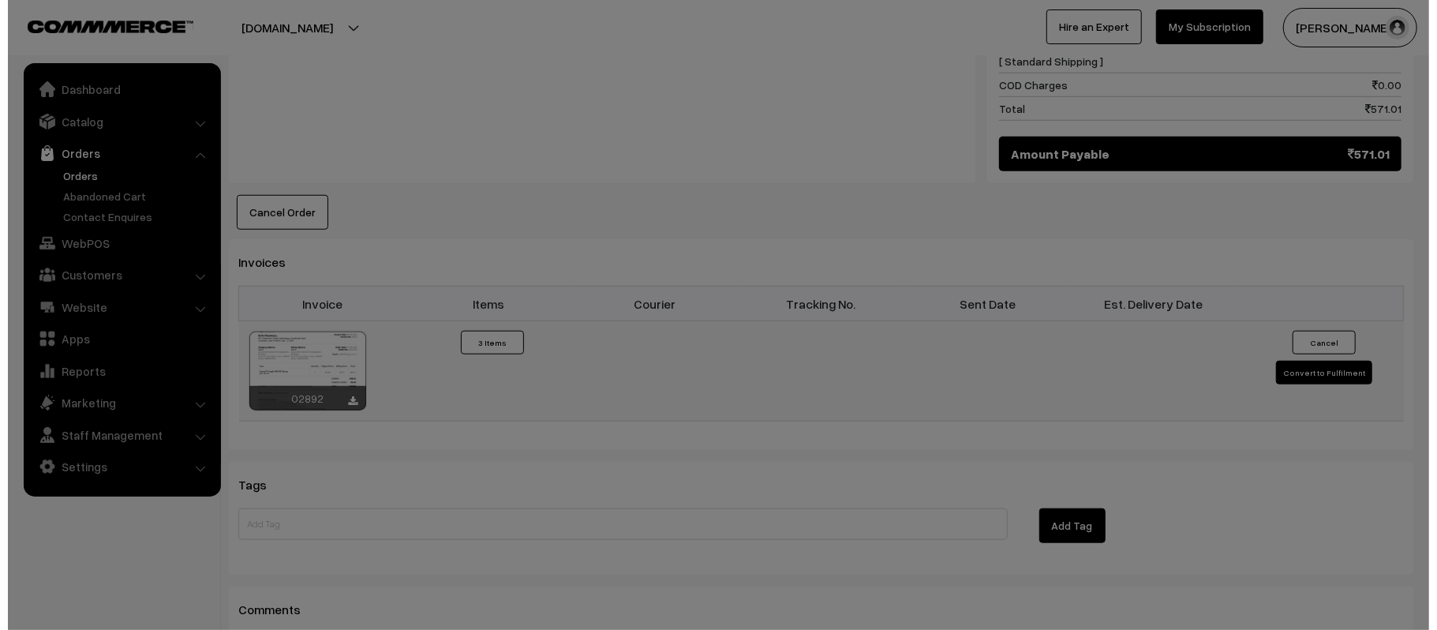
scroll to position [884, 0]
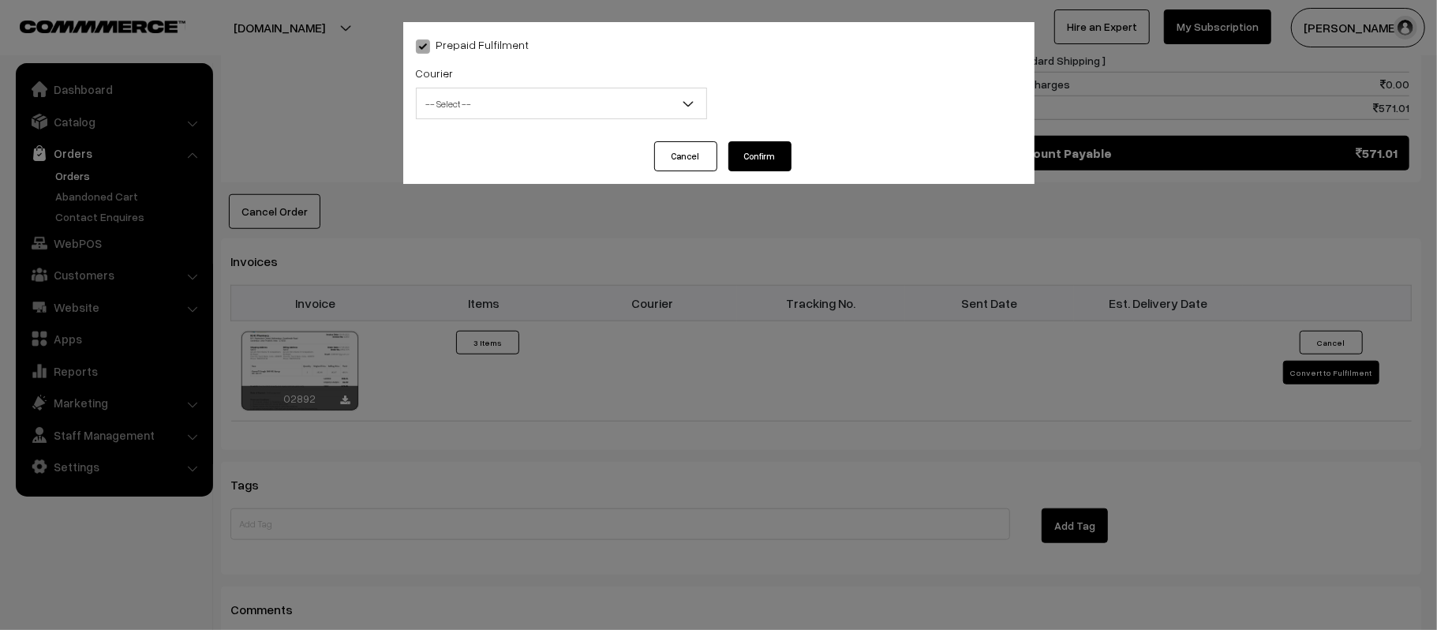
click at [655, 101] on span "-- Select --" at bounding box center [562, 104] width 290 height 28
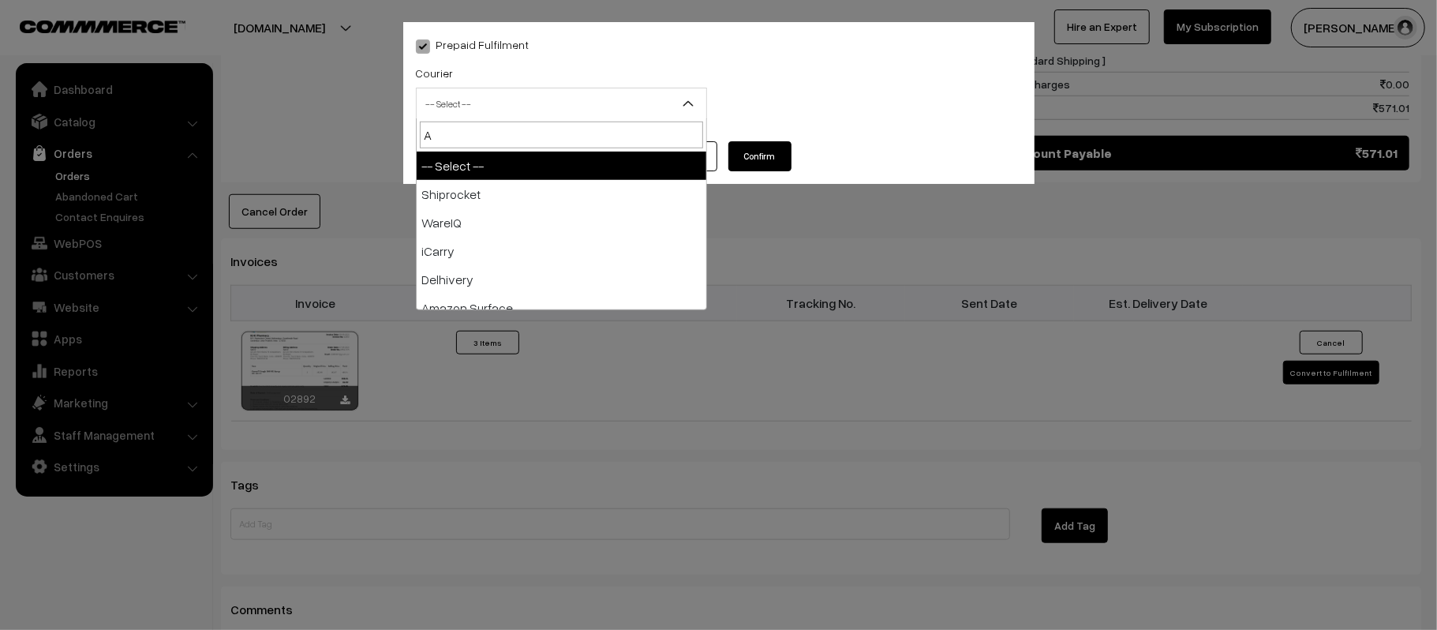
type input "AM"
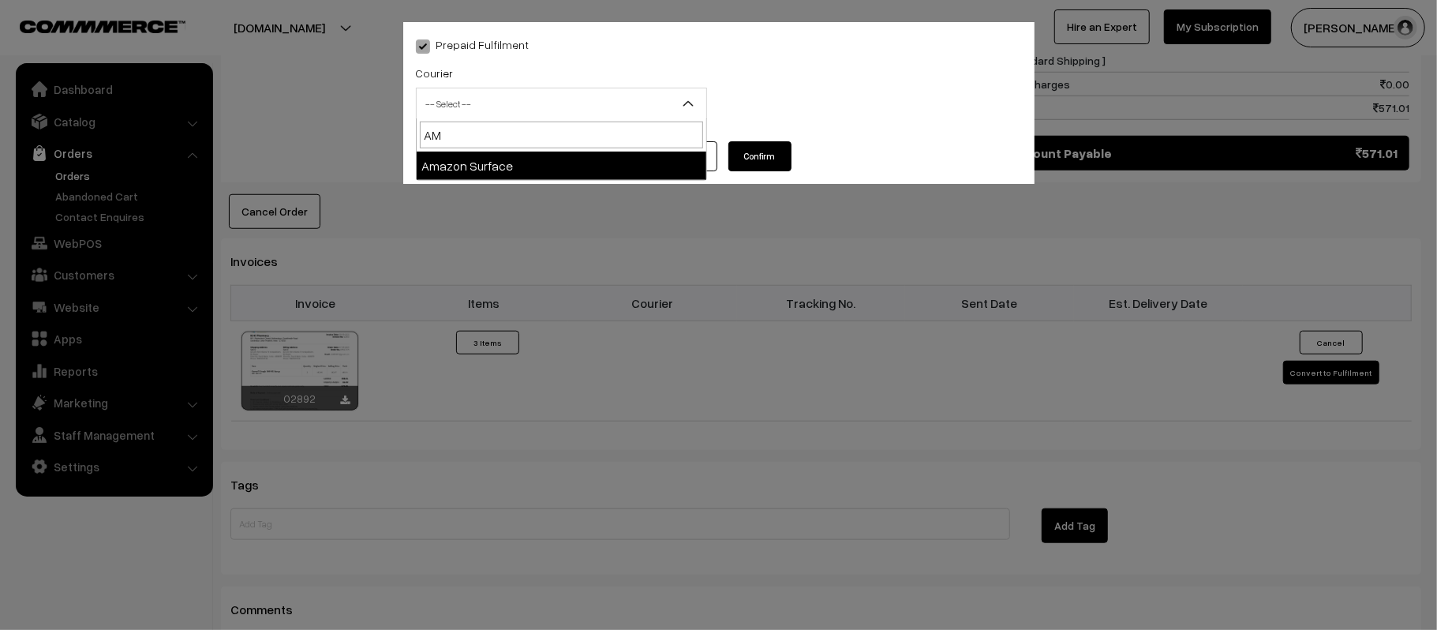
select select "5"
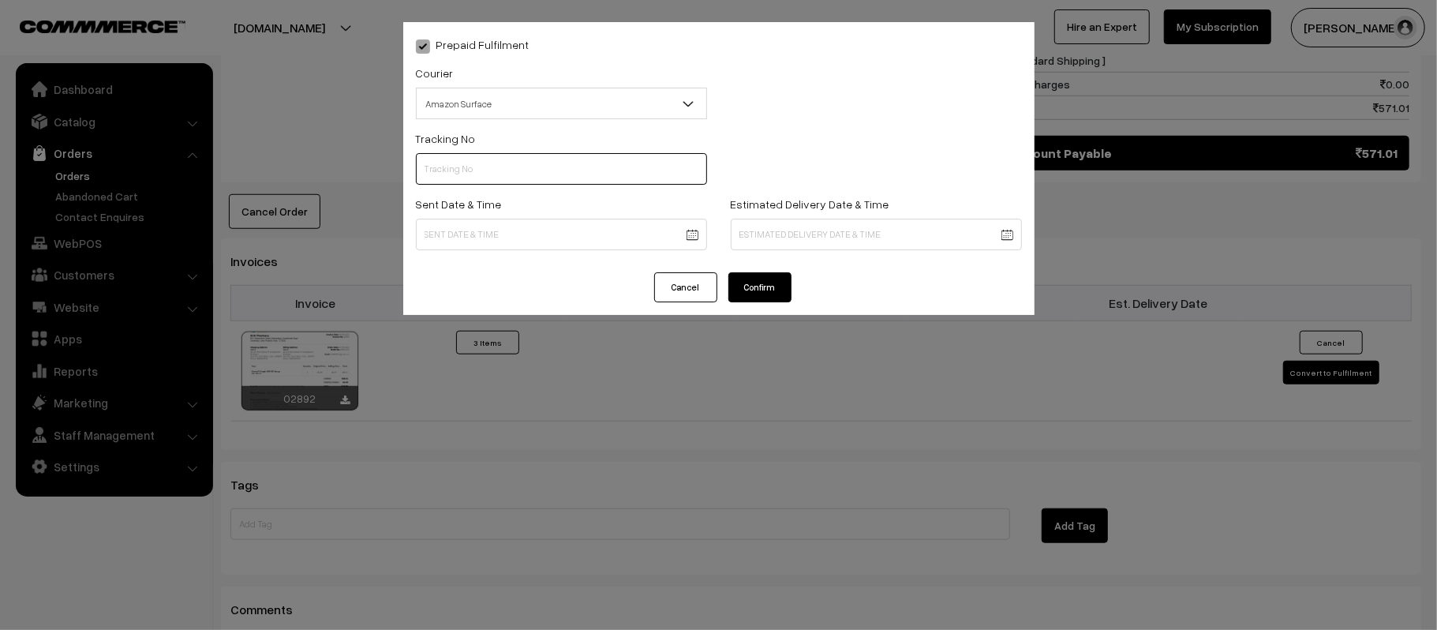
paste input "363312941868"
type input "363312941868"
click at [583, 241] on body "Thank you for showing interest. Our team will call you shortly. Close [DOMAIN_N…" at bounding box center [718, 32] width 1437 height 1833
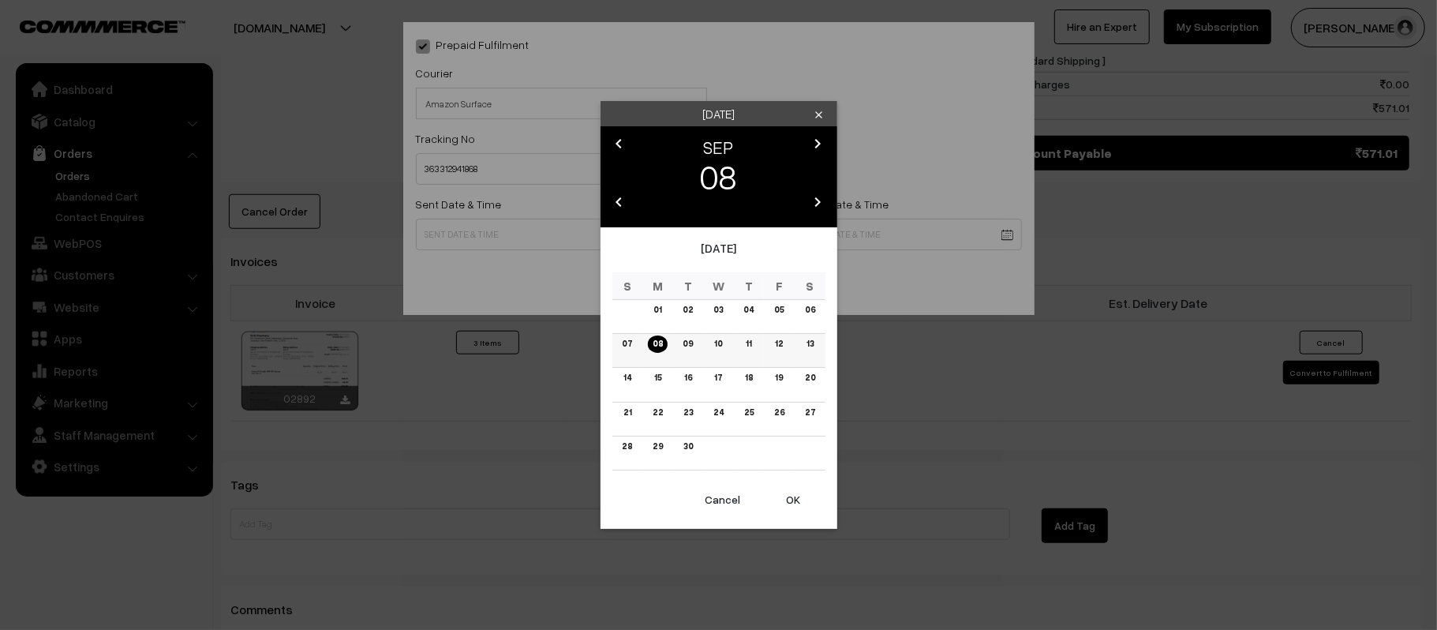
click at [679, 343] on link "09" at bounding box center [688, 343] width 20 height 17
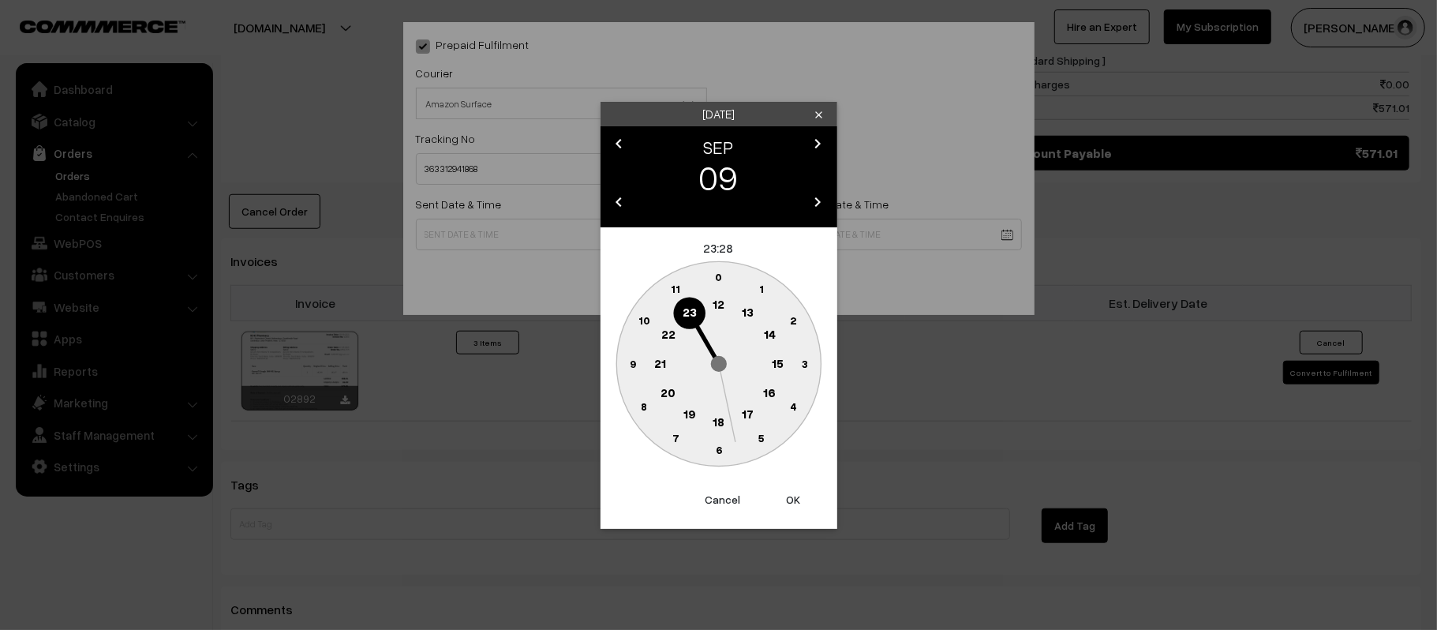
click at [717, 307] on text "12" at bounding box center [719, 304] width 12 height 14
click at [625, 361] on circle at bounding box center [632, 363] width 32 height 32
type input "[DATE] 12:45"
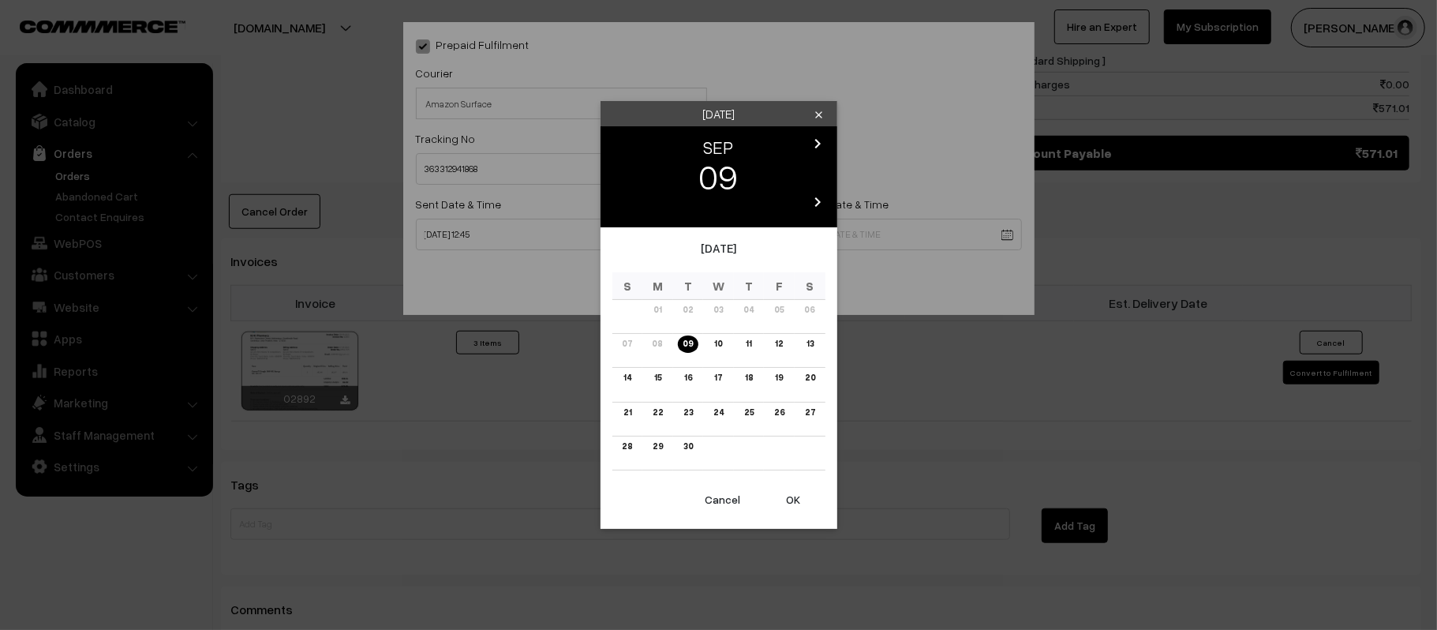
click at [844, 234] on body "Thank you for showing interest. Our team will call you shortly. Close [DOMAIN_N…" at bounding box center [718, 32] width 1437 height 1833
click at [658, 376] on link "15" at bounding box center [658, 377] width 17 height 17
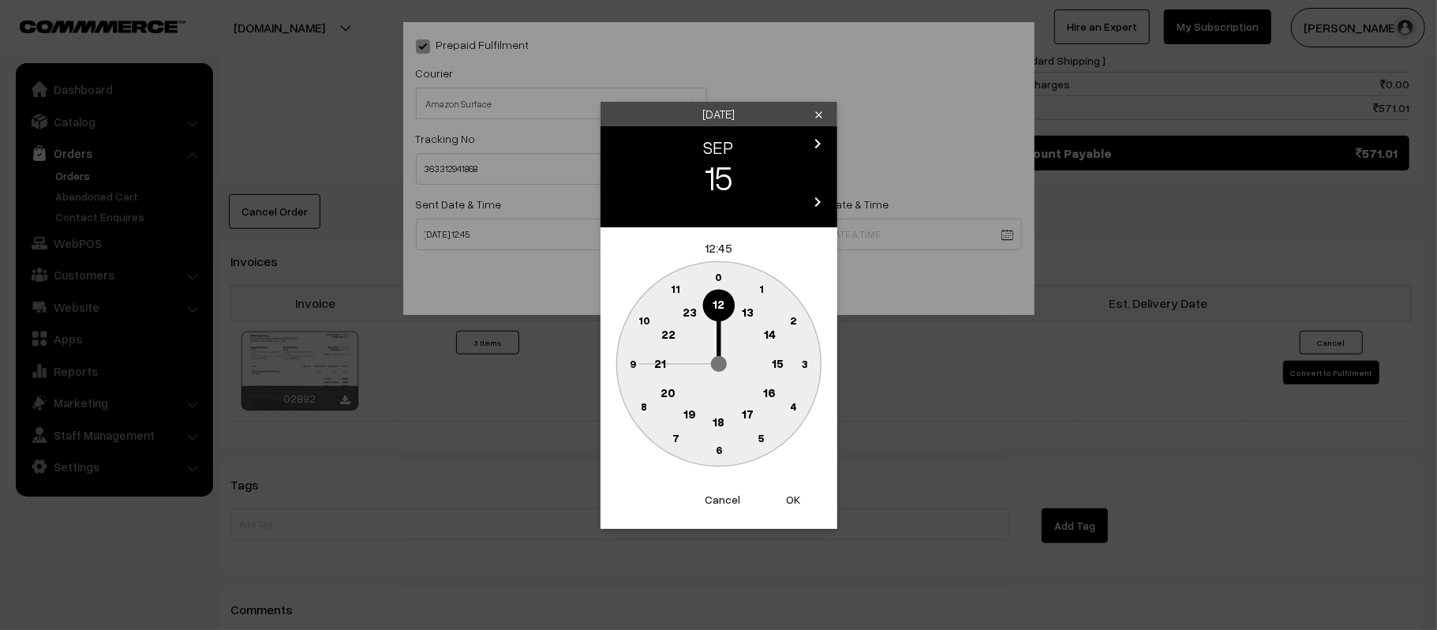
click at [658, 376] on circle at bounding box center [660, 363] width 32 height 32
click at [720, 450] on text "30" at bounding box center [718, 449] width 13 height 13
type input "[DATE] 21:30"
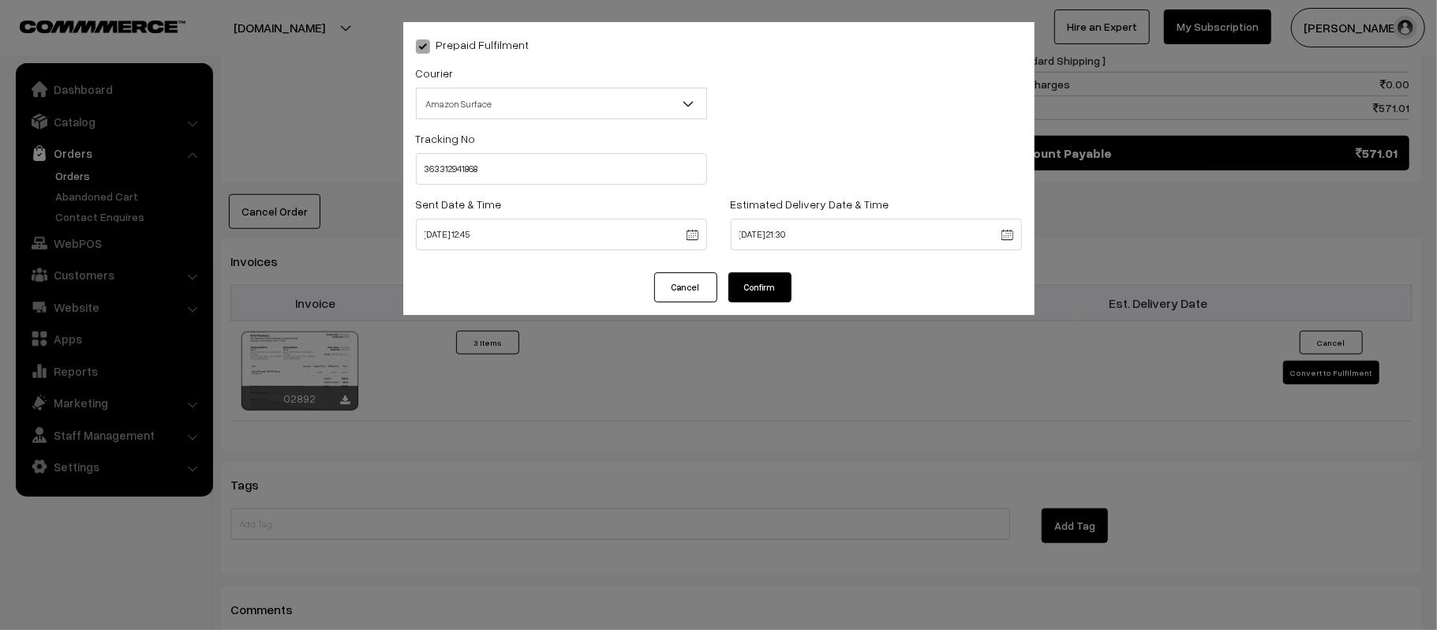
click at [762, 281] on button "Confirm" at bounding box center [760, 287] width 63 height 30
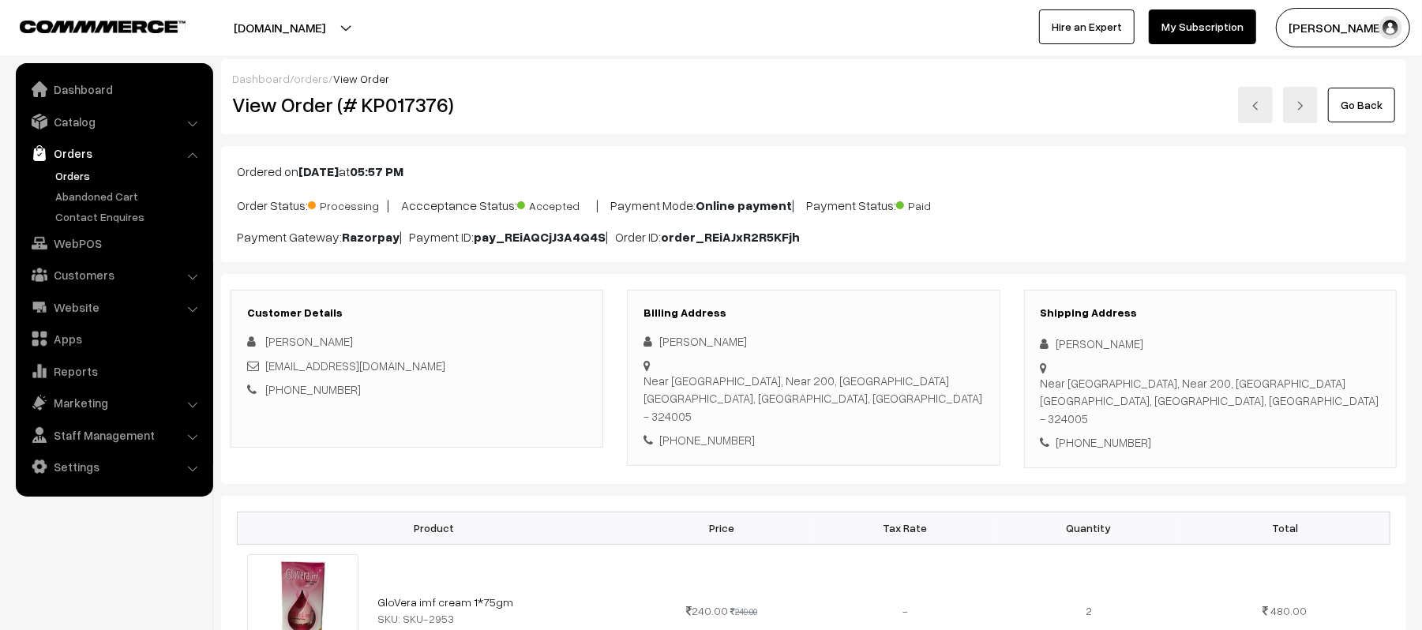
drag, startPoint x: 1152, startPoint y: 347, endPoint x: 1034, endPoint y: 343, distance: 118.5
click at [1034, 343] on div "Shipping Address Shivaji [PERSON_NAME] Near 200, [GEOGRAPHIC_DATA], [GEOGRAPHIC…" at bounding box center [1210, 379] width 373 height 178
copy div "[PERSON_NAME]"
click at [1119, 444] on div "[PHONE_NUMBER]" at bounding box center [1209, 442] width 339 height 18
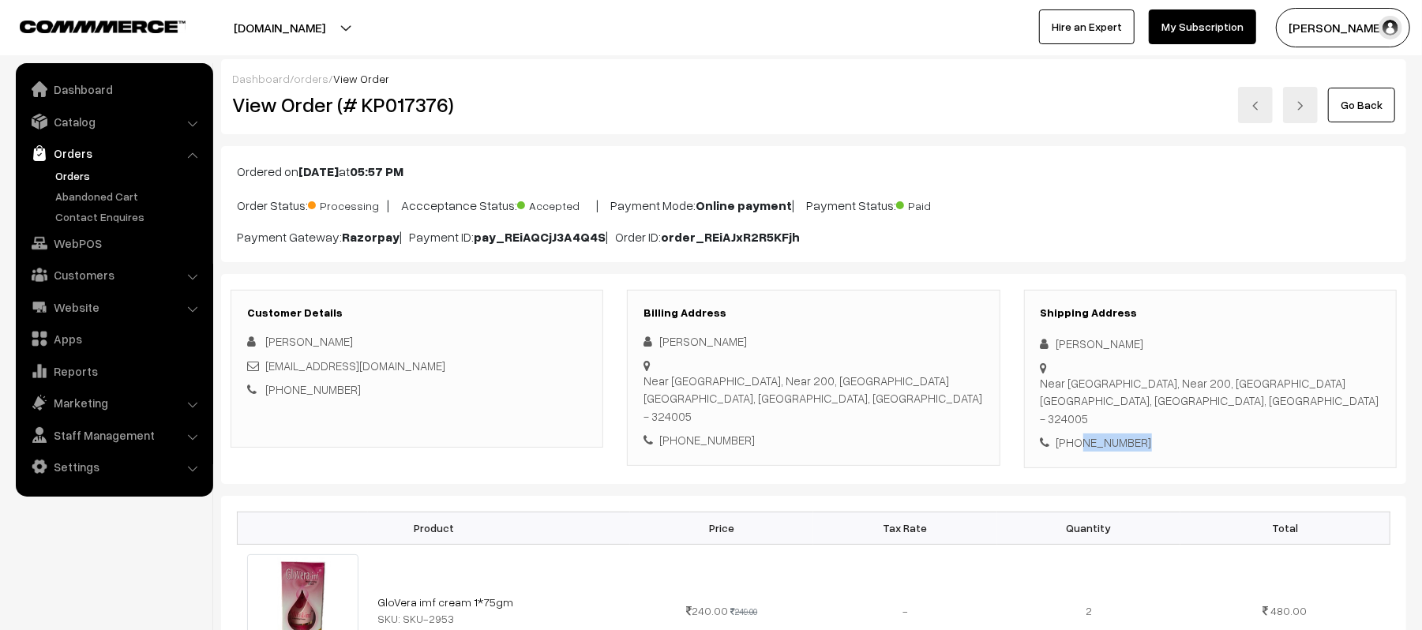
copy div "6394848836"
drag, startPoint x: 464, startPoint y: 370, endPoint x: 268, endPoint y: 374, distance: 195.8
click at [268, 374] on div "[EMAIL_ADDRESS][DOMAIN_NAME]" at bounding box center [416, 366] width 339 height 18
copy link "[EMAIL_ADDRESS][DOMAIN_NAME]"
drag, startPoint x: 1040, startPoint y: 385, endPoint x: 1239, endPoint y: 423, distance: 202.5
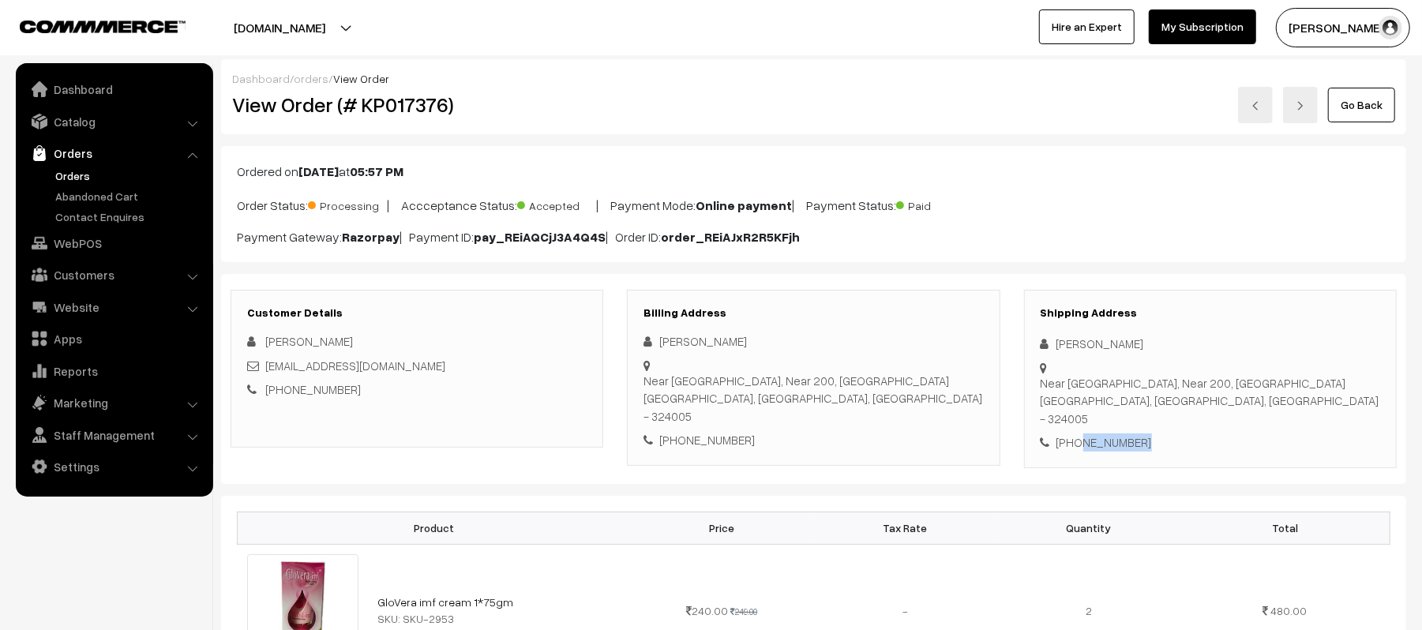
click at [1239, 423] on div "Near [GEOGRAPHIC_DATA], Near [STREET_ADDRESS][GEOGRAPHIC_DATA], [GEOGRAPHIC_DAT…" at bounding box center [1209, 401] width 339 height 54
copy div "Near [GEOGRAPHIC_DATA], Near [STREET_ADDRESS][GEOGRAPHIC_DATA], [GEOGRAPHIC_DAT…"
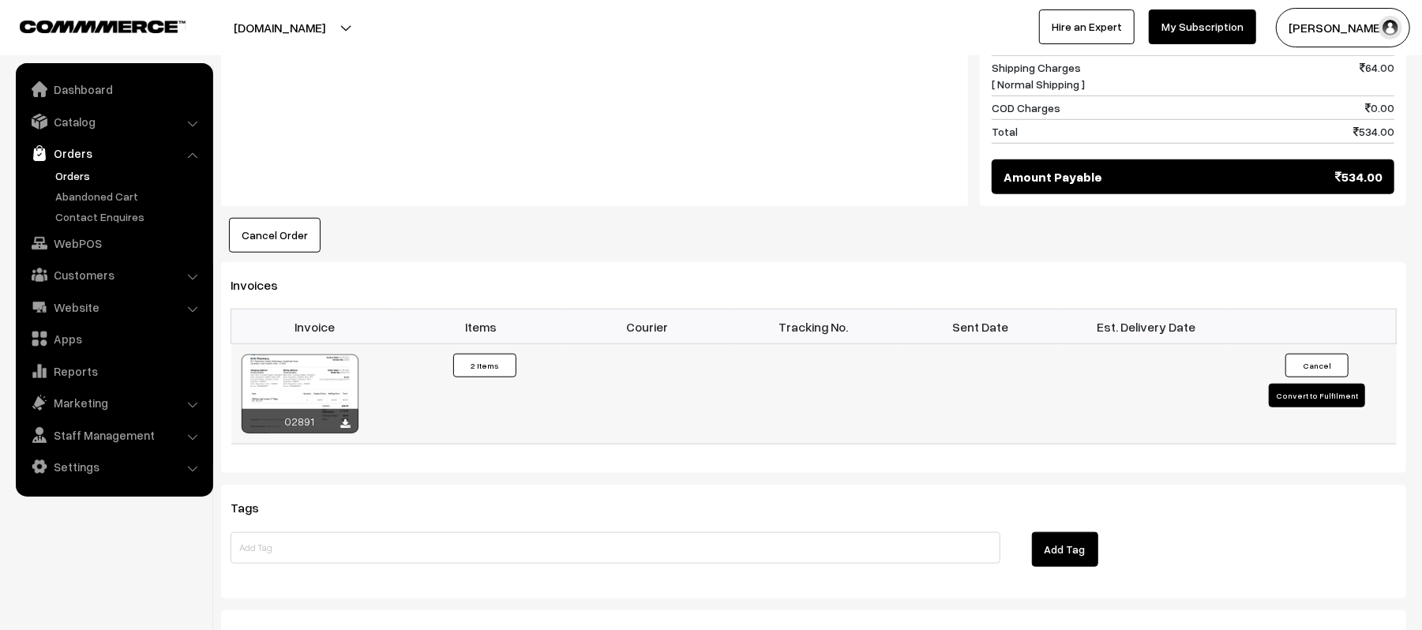
click at [1298, 395] on button "Convert to Fulfilment" at bounding box center [1317, 396] width 96 height 24
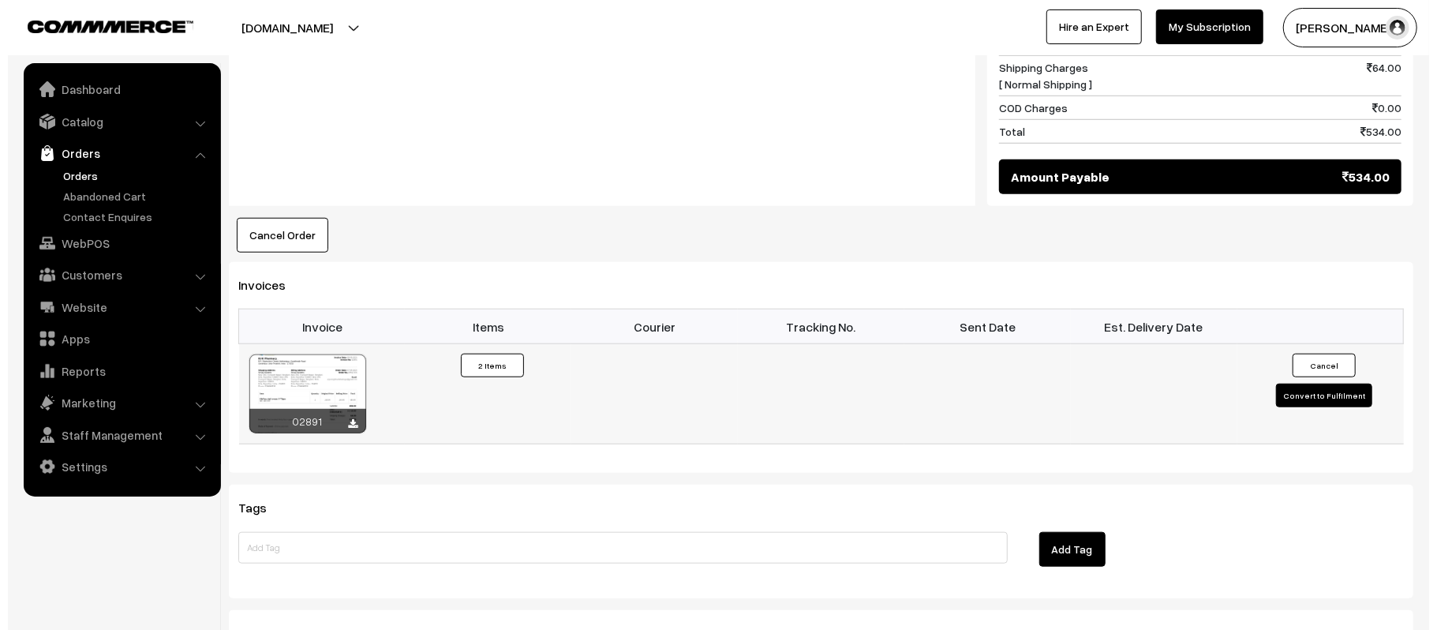
scroll to position [870, 0]
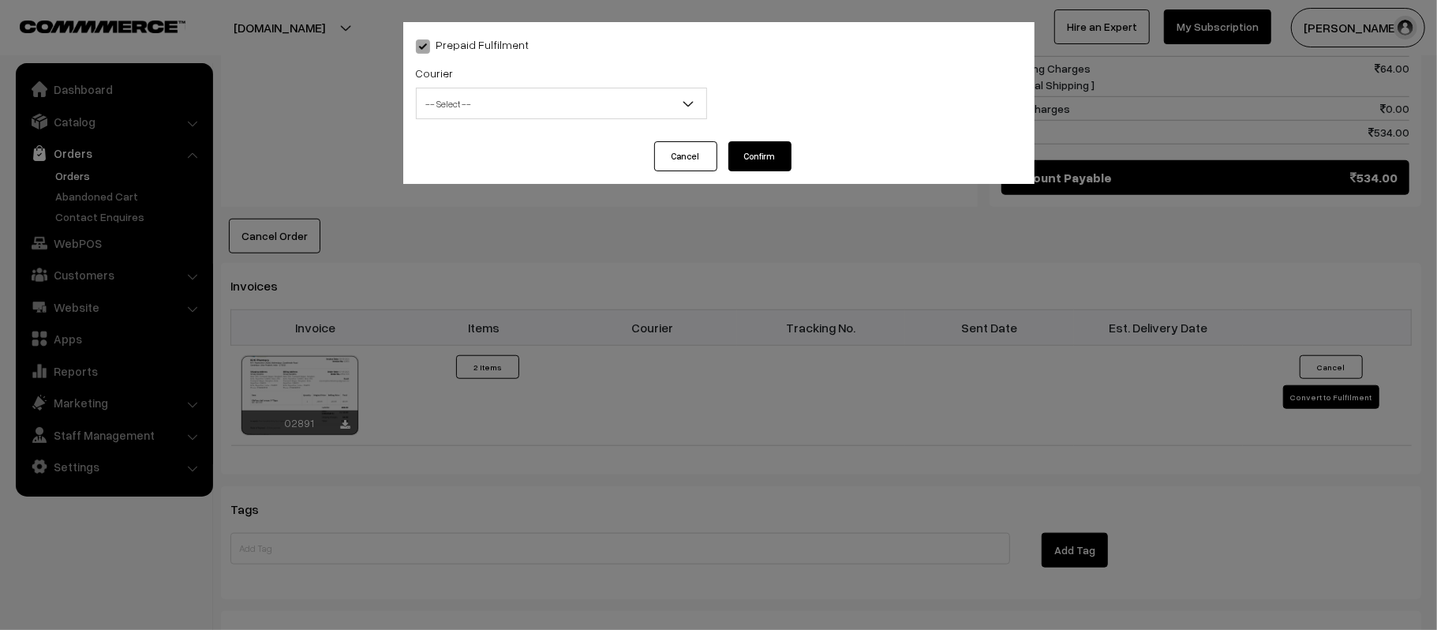
click at [570, 102] on span "-- Select --" at bounding box center [562, 104] width 290 height 28
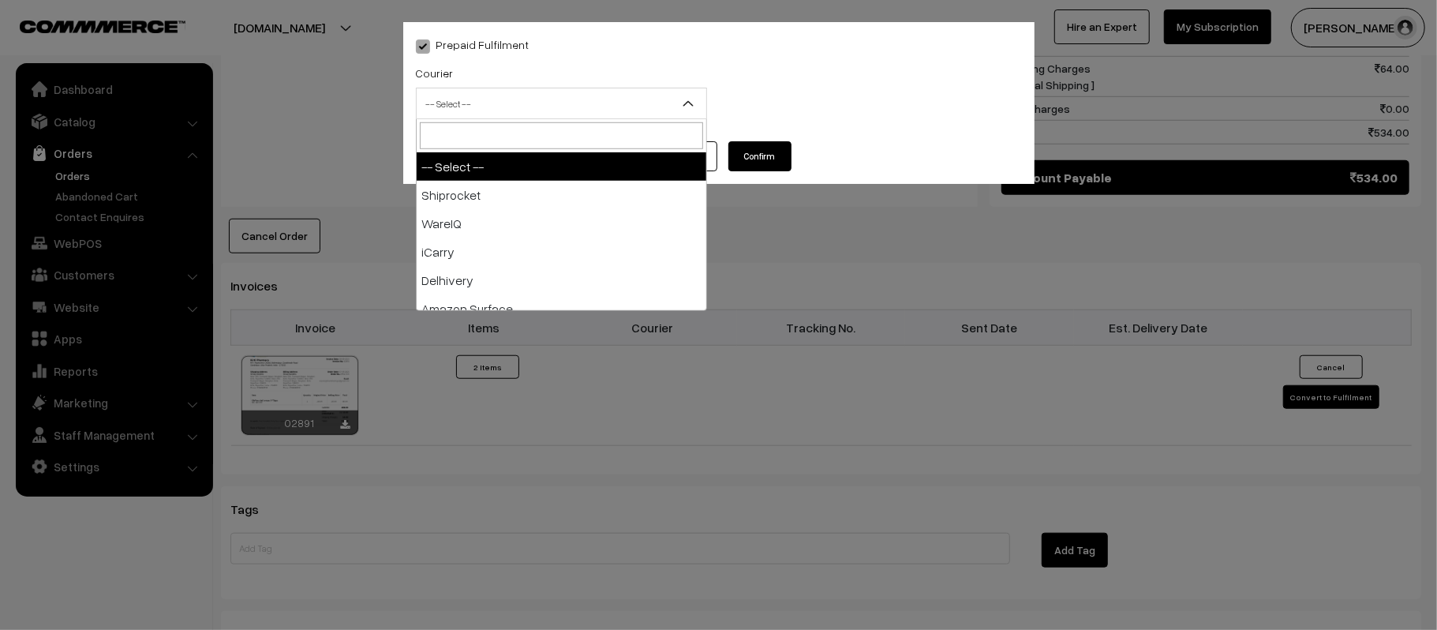
type input "X"
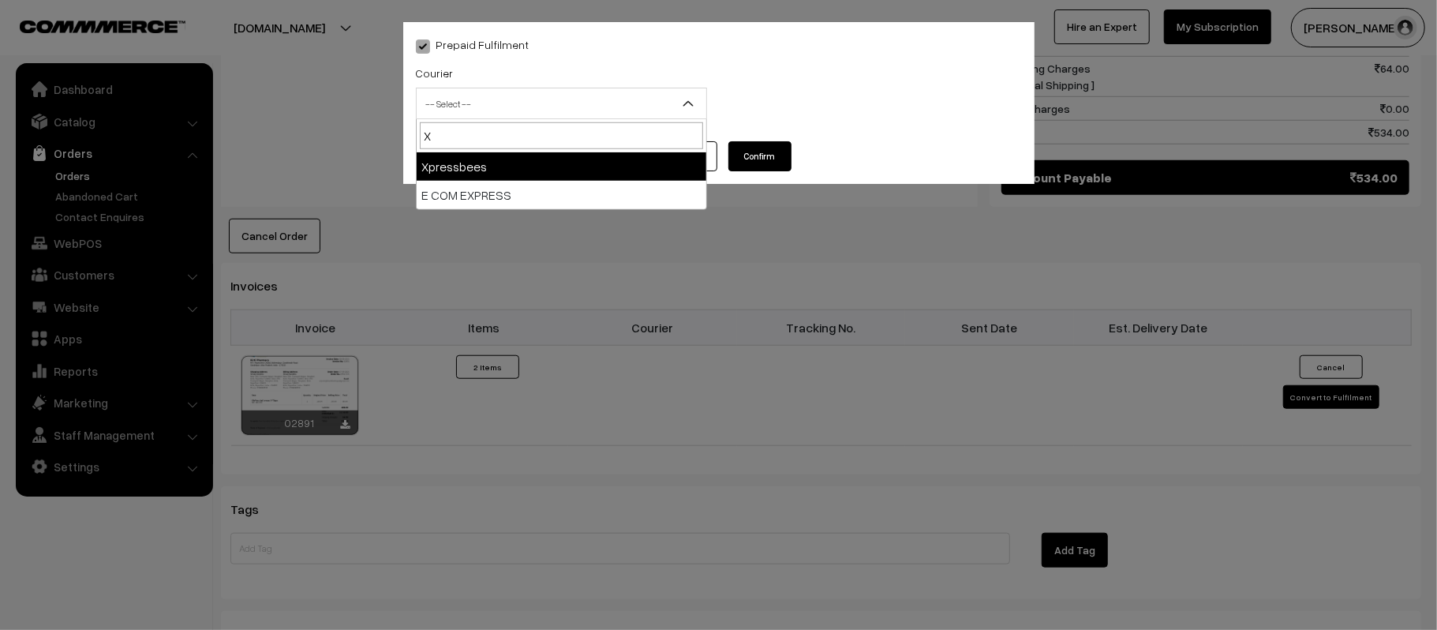
select select "8"
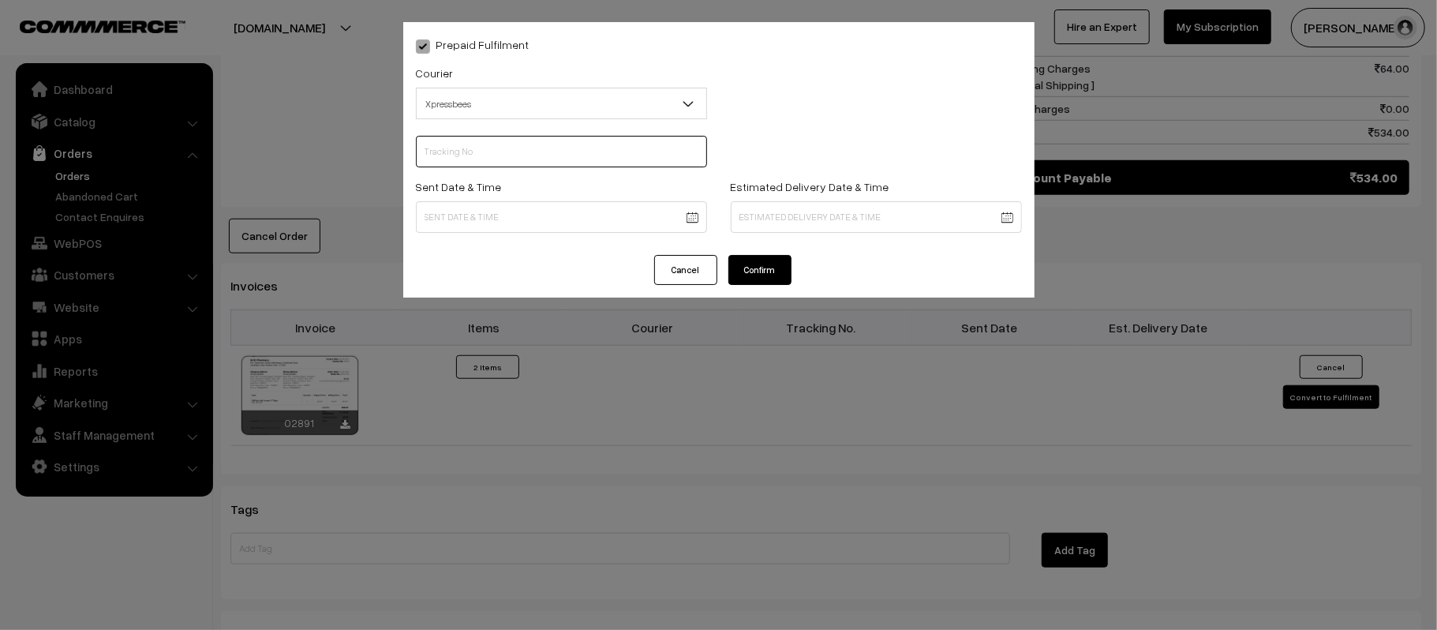
scroll to position [0, 0]
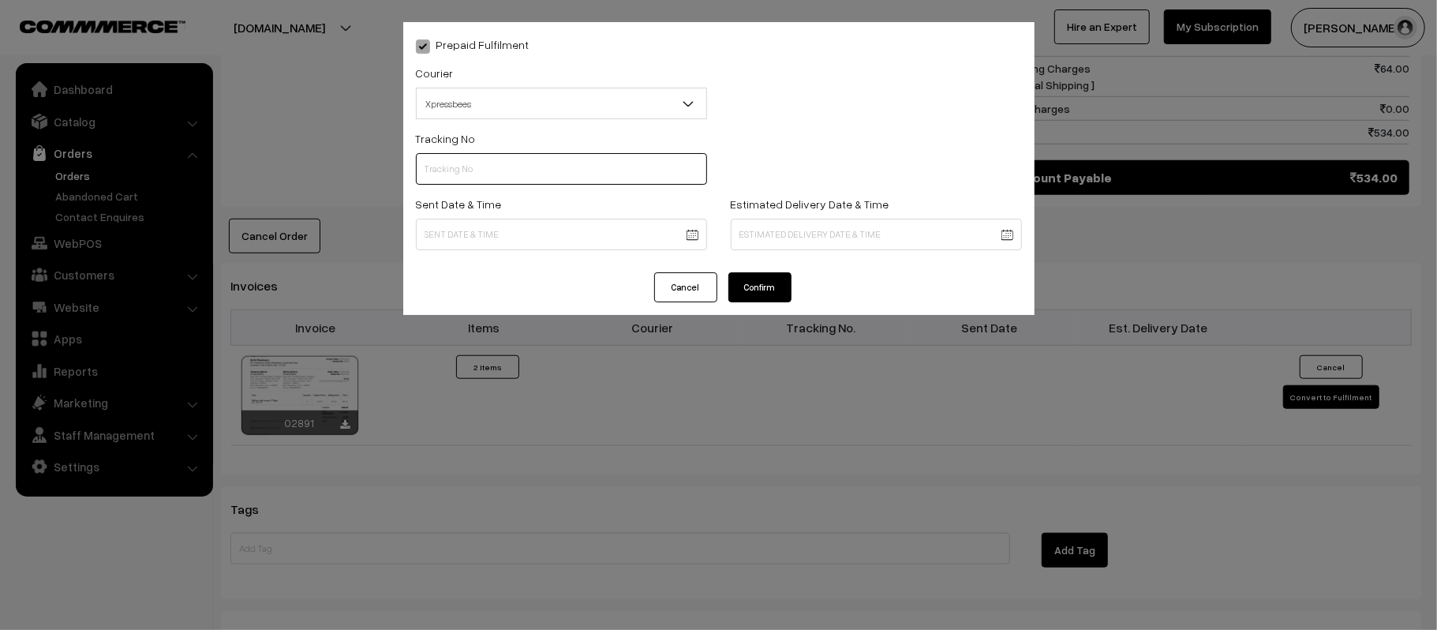
paste input "14344952790879"
type input "14344952790879"
click at [575, 224] on body "Thank you for showing interest. Our team will call you shortly. Close [DOMAIN_N…" at bounding box center [718, 51] width 1437 height 1843
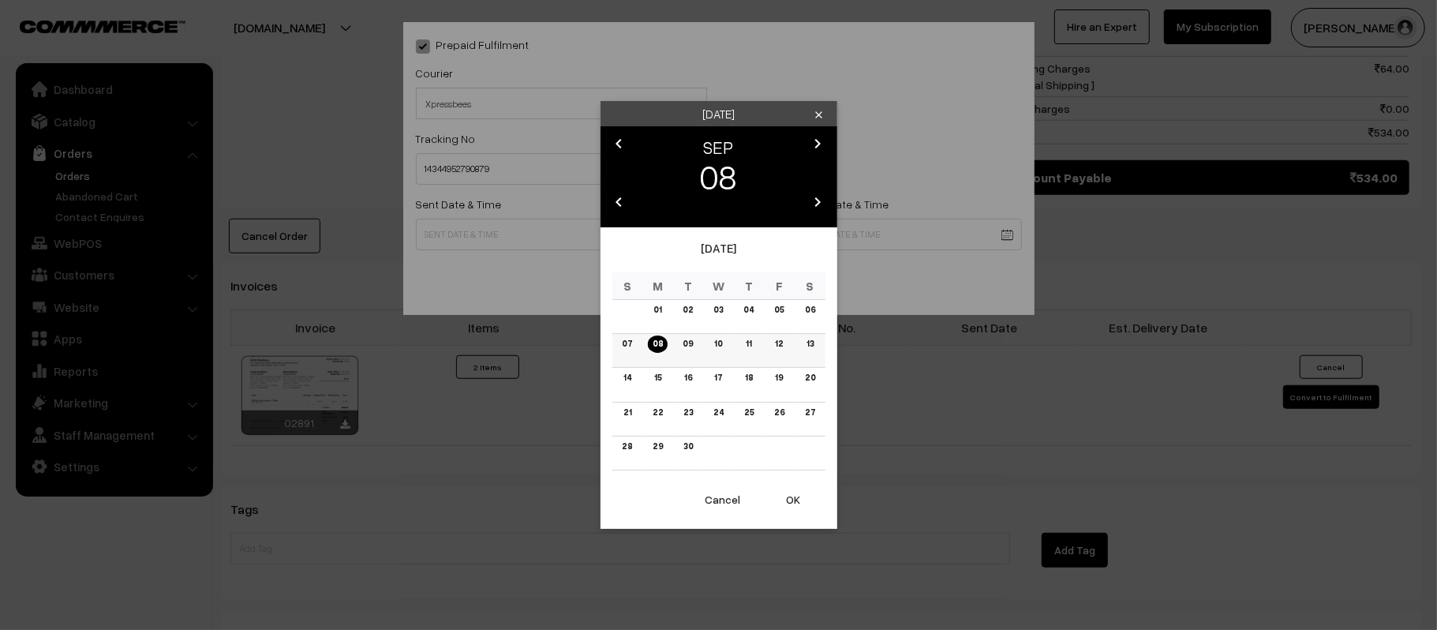
click at [692, 348] on link "09" at bounding box center [688, 343] width 20 height 17
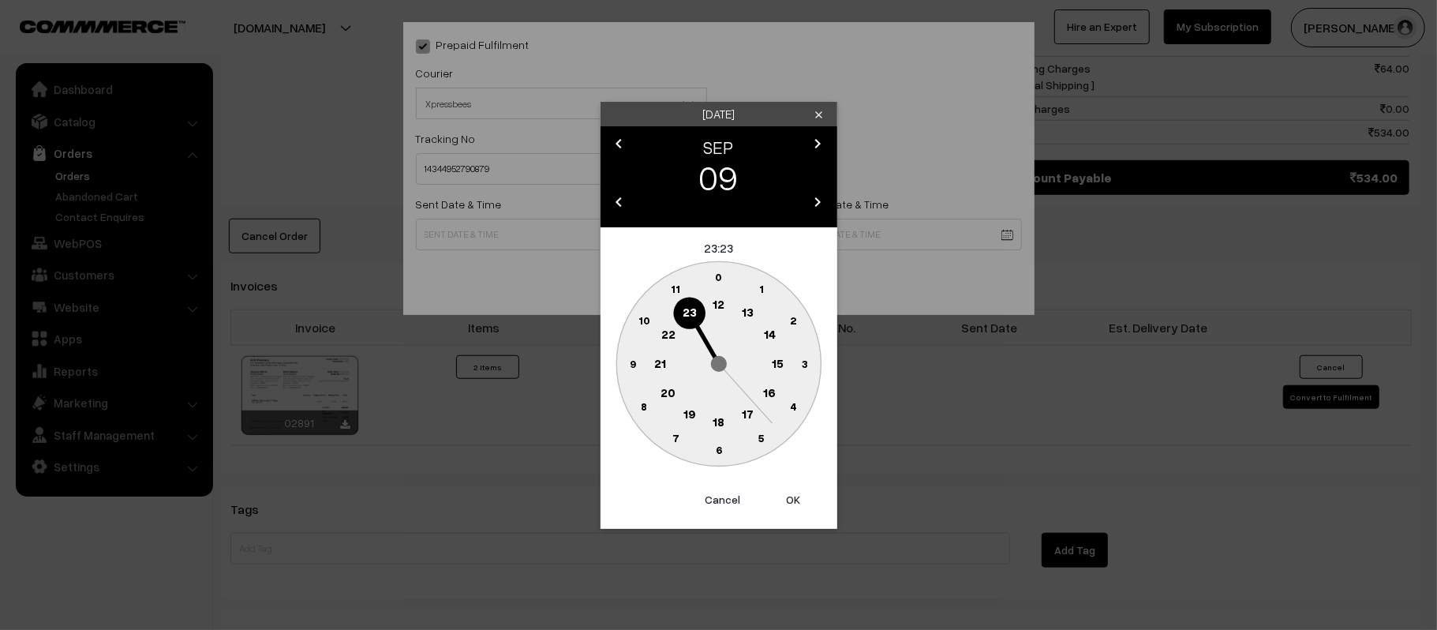
click at [706, 306] on circle at bounding box center [719, 305] width 32 height 32
click at [632, 358] on text "45" at bounding box center [632, 362] width 13 height 13
type input "[DATE] 12:45"
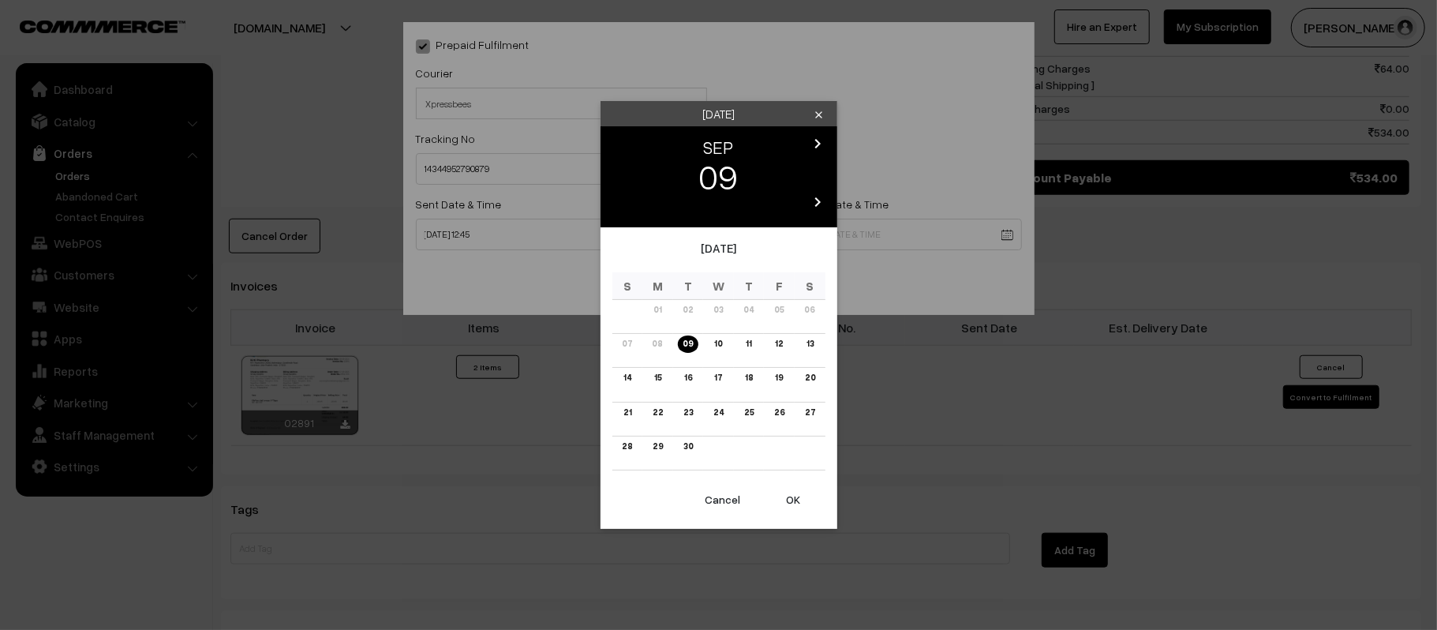
click at [800, 224] on body "Thank you for showing interest. Our team will call you shortly. Close [DOMAIN_N…" at bounding box center [718, 51] width 1437 height 1843
click at [658, 380] on link "15" at bounding box center [658, 377] width 17 height 17
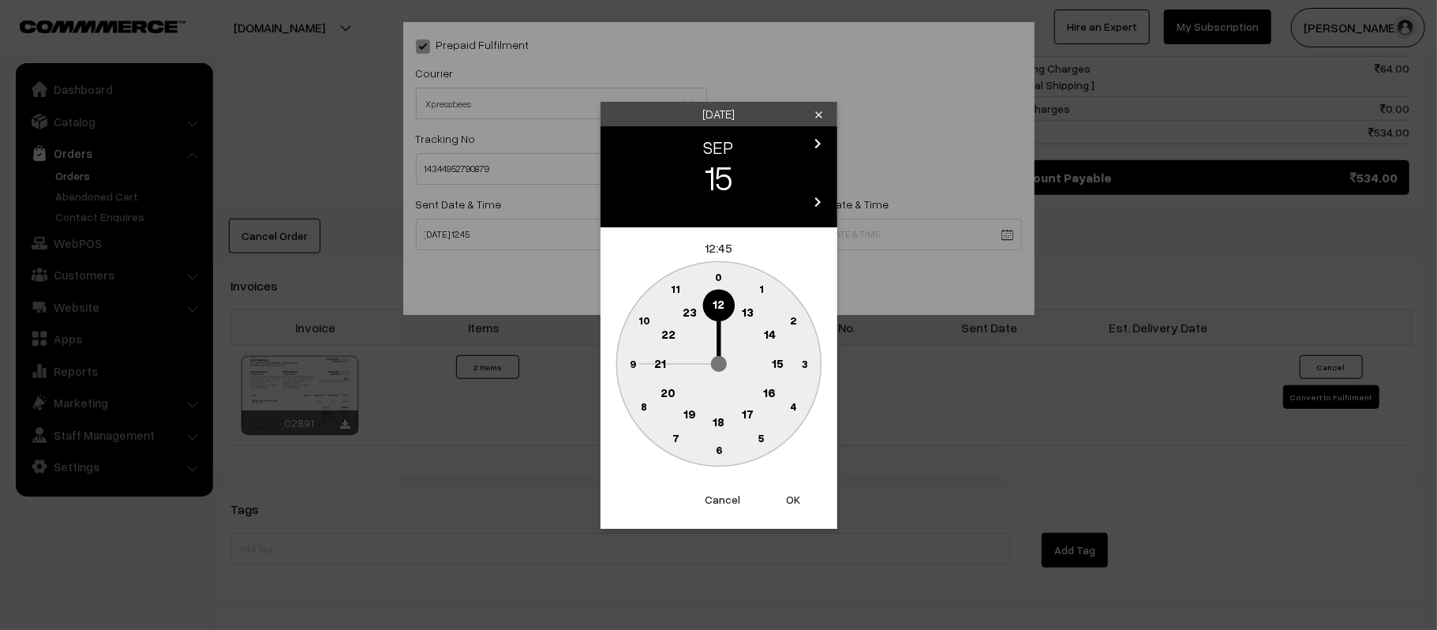
click at [658, 347] on circle at bounding box center [718, 363] width 204 height 204
click at [658, 361] on text "21" at bounding box center [660, 362] width 12 height 14
click at [718, 453] on text "30" at bounding box center [718, 449] width 13 height 13
type input "15-09-2025 21:30"
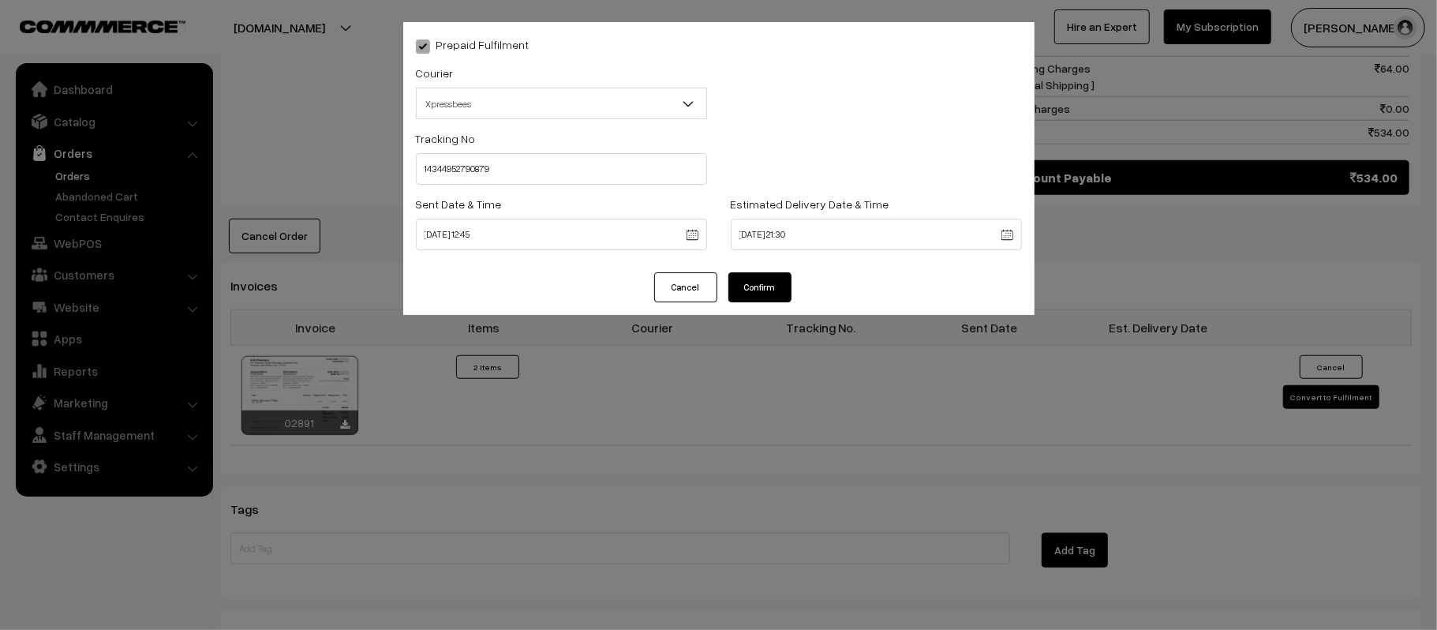
click at [758, 275] on button "Confirm" at bounding box center [760, 287] width 63 height 30
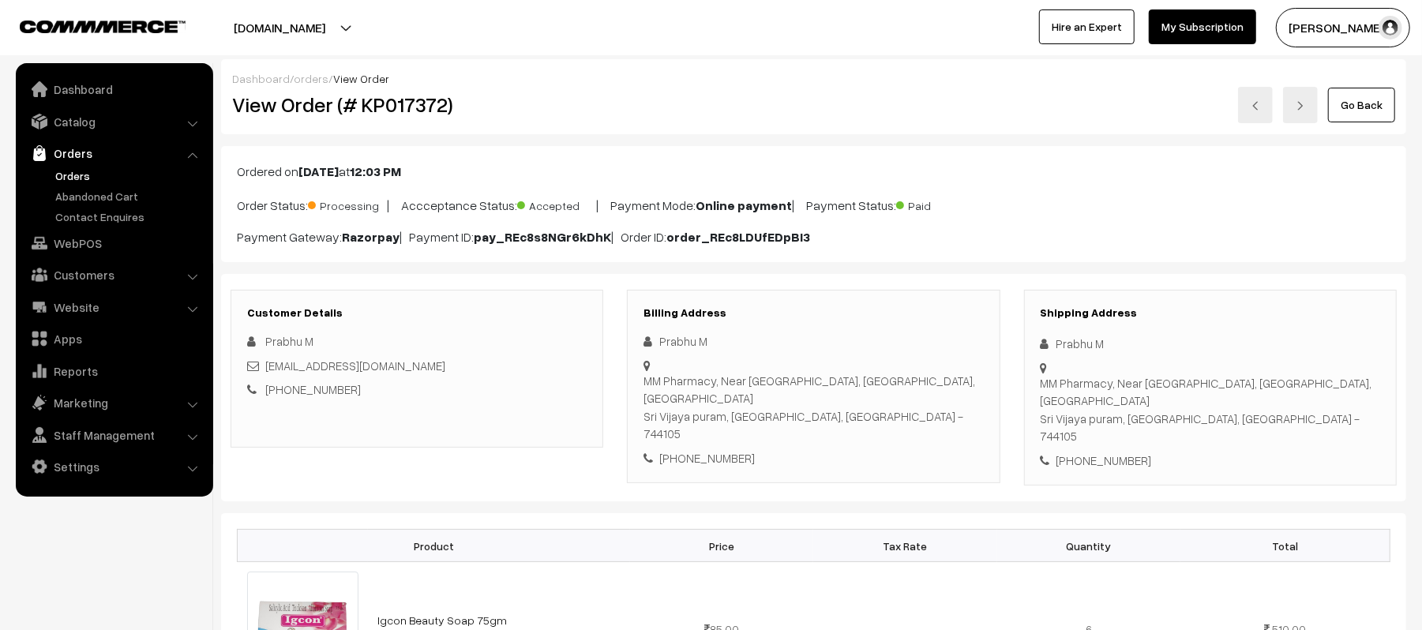
click at [1116, 452] on div "[PHONE_NUMBER]" at bounding box center [1209, 461] width 339 height 18
copy div "9698729392"
drag, startPoint x: 1116, startPoint y: 349, endPoint x: 1021, endPoint y: 343, distance: 95.7
click at [1021, 343] on div "Shipping Address Prabhu M MM Pharmacy, Near [GEOGRAPHIC_DATA], [GEOGRAPHIC_DATA…" at bounding box center [1210, 388] width 396 height 197
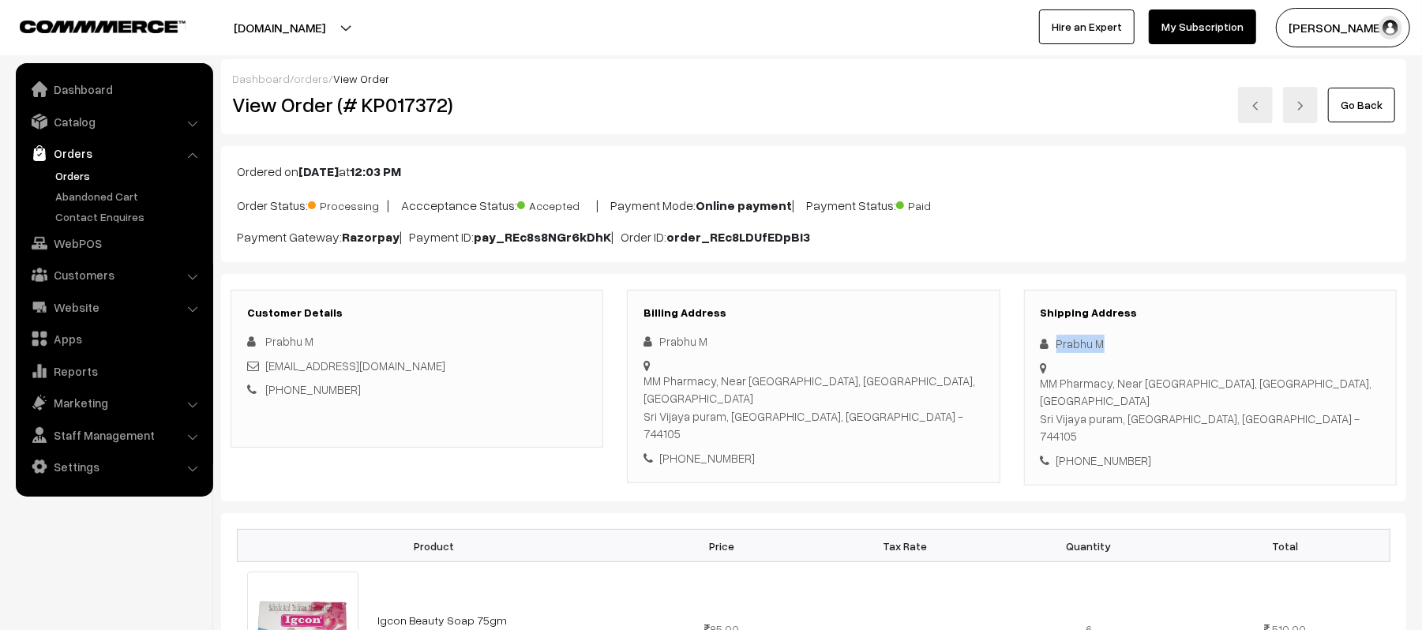
copy div "Prabhu M"
click at [1132, 452] on div "[PHONE_NUMBER]" at bounding box center [1209, 461] width 339 height 18
copy div "9698729392"
drag, startPoint x: 406, startPoint y: 371, endPoint x: 265, endPoint y: 376, distance: 140.6
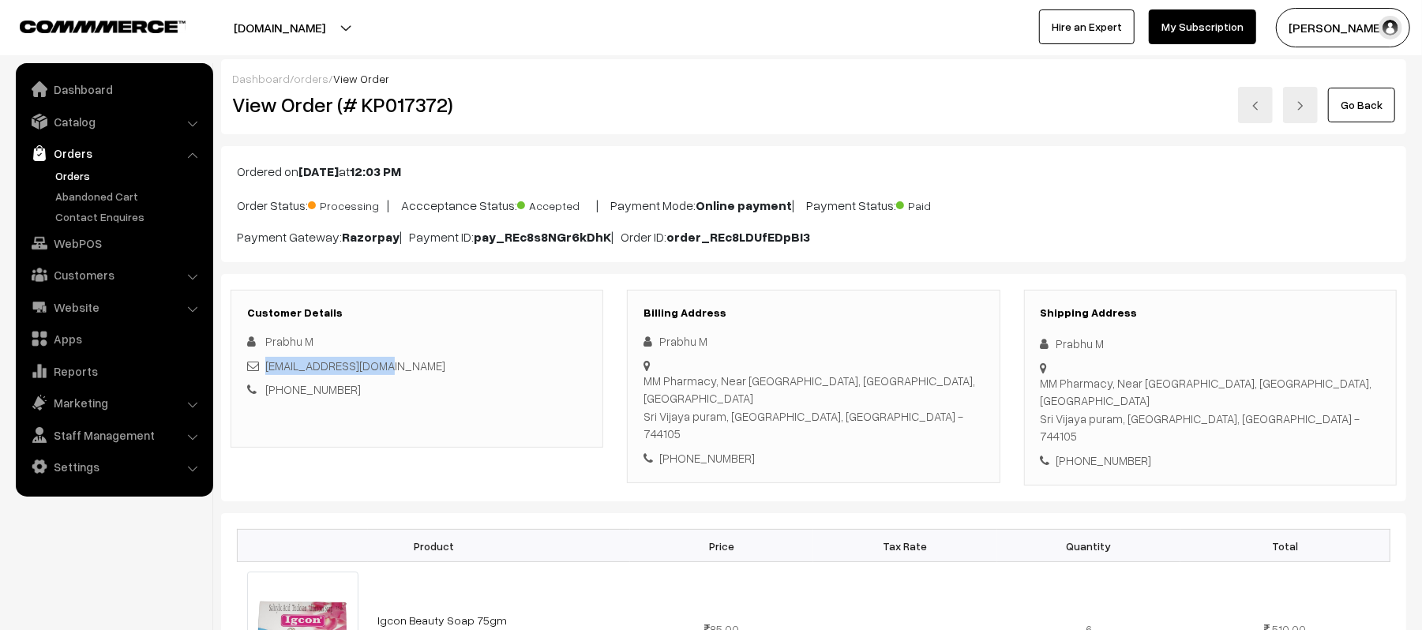
click at [265, 375] on div "[EMAIL_ADDRESS][DOMAIN_NAME]" at bounding box center [416, 366] width 339 height 18
copy link "[EMAIL_ADDRESS][DOMAIN_NAME]"
drag, startPoint x: 1059, startPoint y: 367, endPoint x: 1365, endPoint y: 384, distance: 305.9
click at [1365, 384] on div "Shipping Address Prabhu M MM Pharmacy, Near [GEOGRAPHIC_DATA], [GEOGRAPHIC_DATA…" at bounding box center [1210, 388] width 373 height 197
copy div "MM Pharmacy, Near [GEOGRAPHIC_DATA], [GEOGRAPHIC_DATA], [GEOGRAPHIC_DATA], [GEO…"
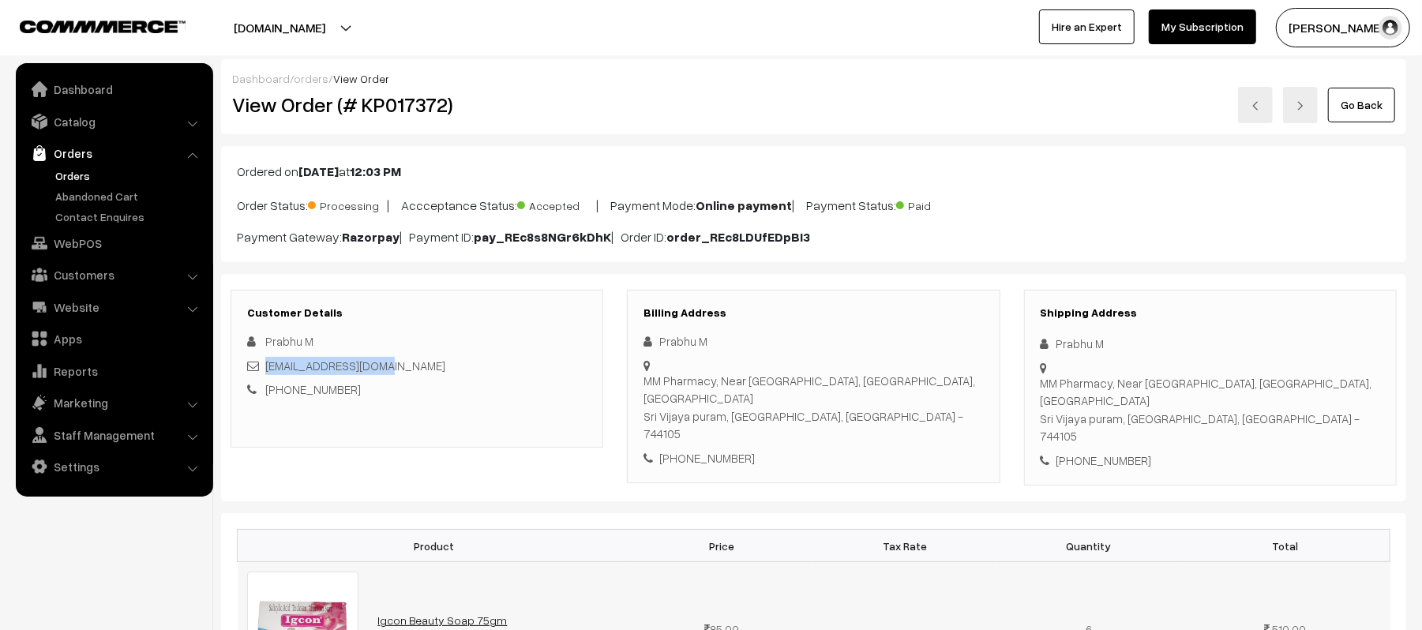
click at [431, 613] on link "Igcon Beauty Soap 75gm" at bounding box center [441, 619] width 129 height 13
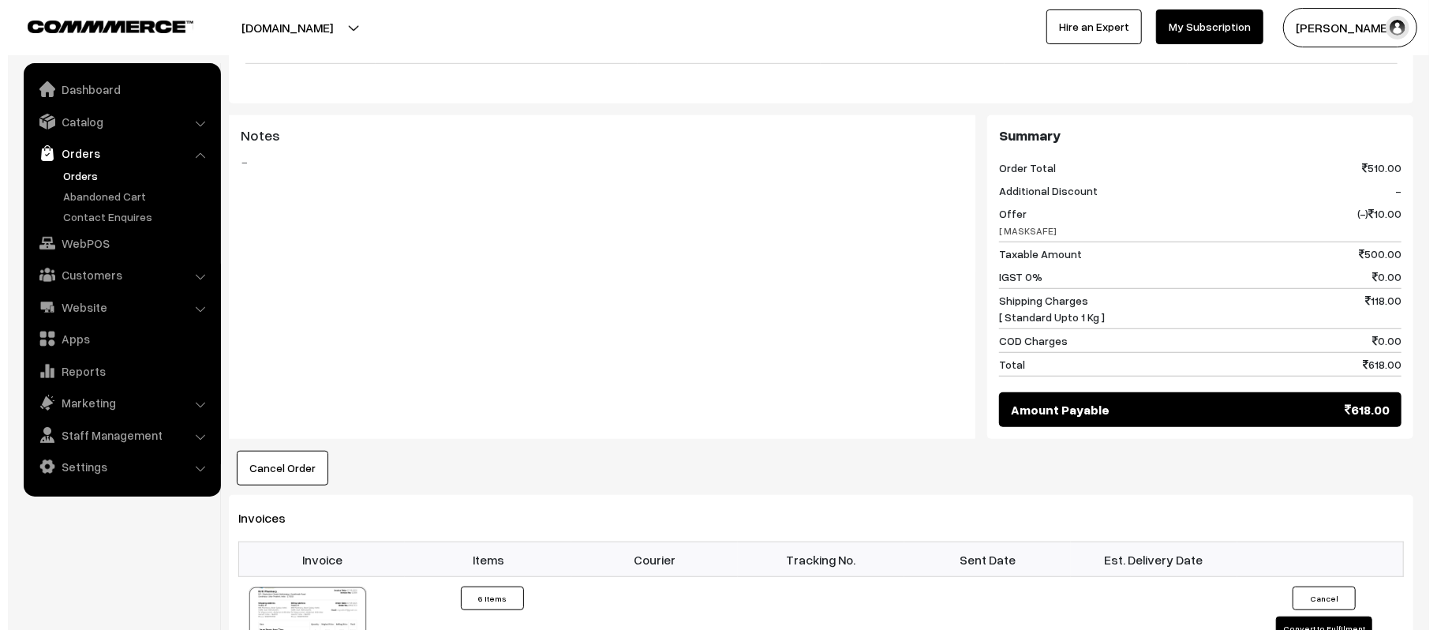
scroll to position [682, 0]
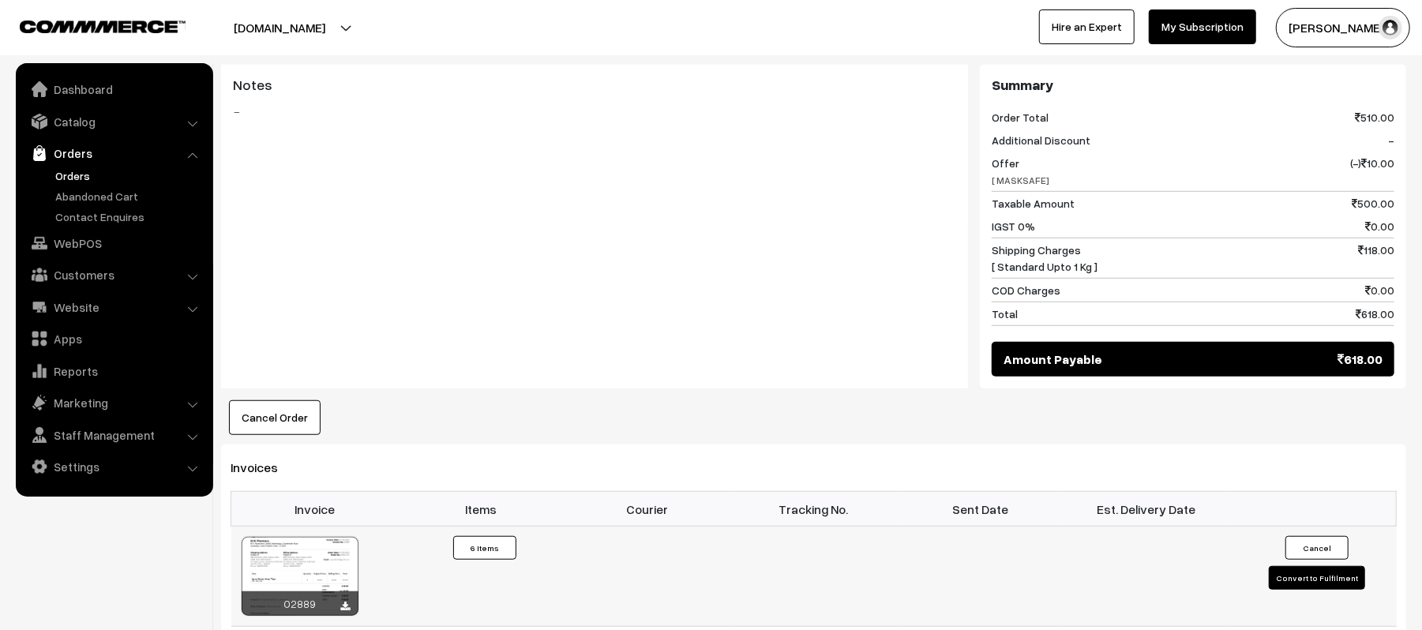
click at [1318, 566] on button "Convert to Fulfilment" at bounding box center [1317, 578] width 96 height 24
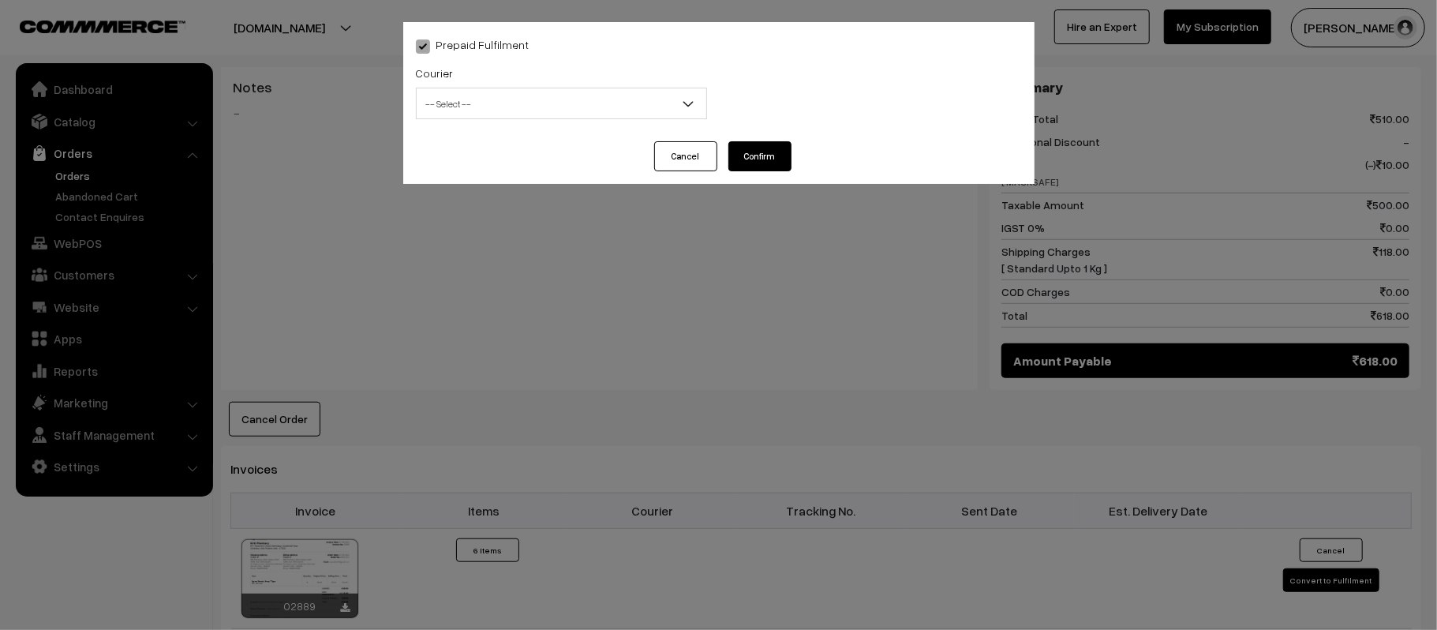
click at [455, 102] on span "-- Select --" at bounding box center [562, 104] width 290 height 28
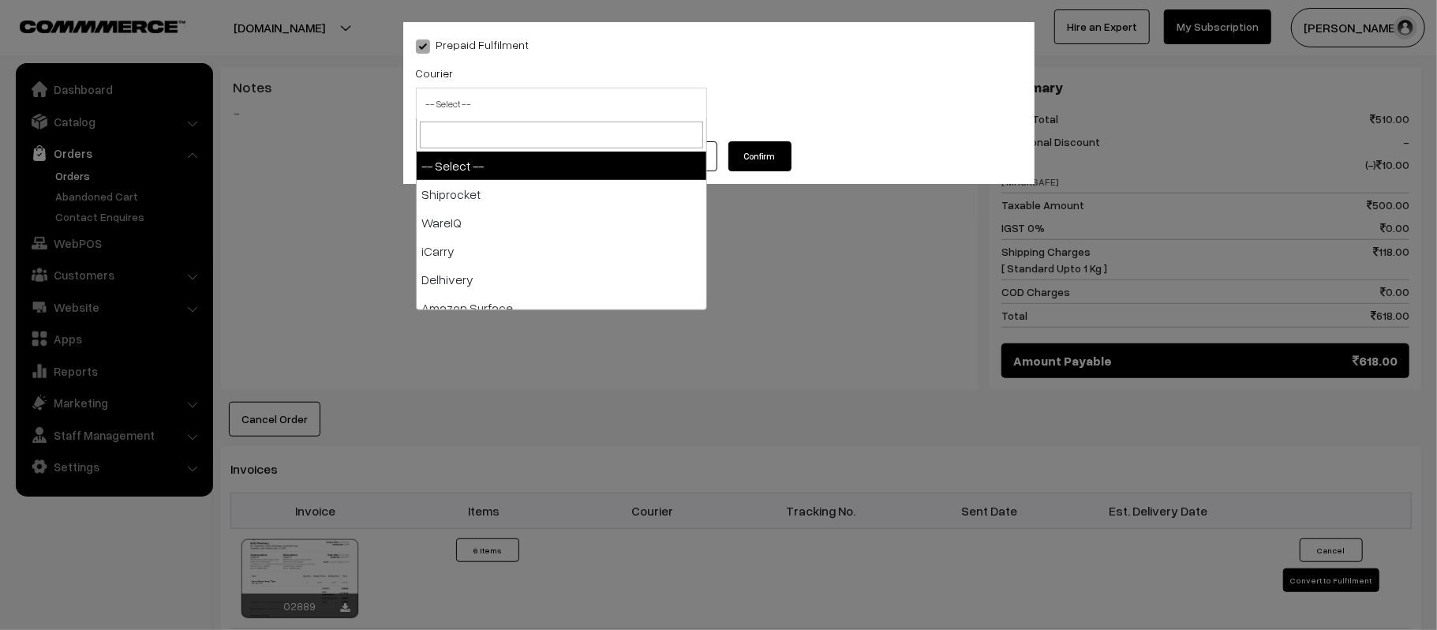
type input "X"
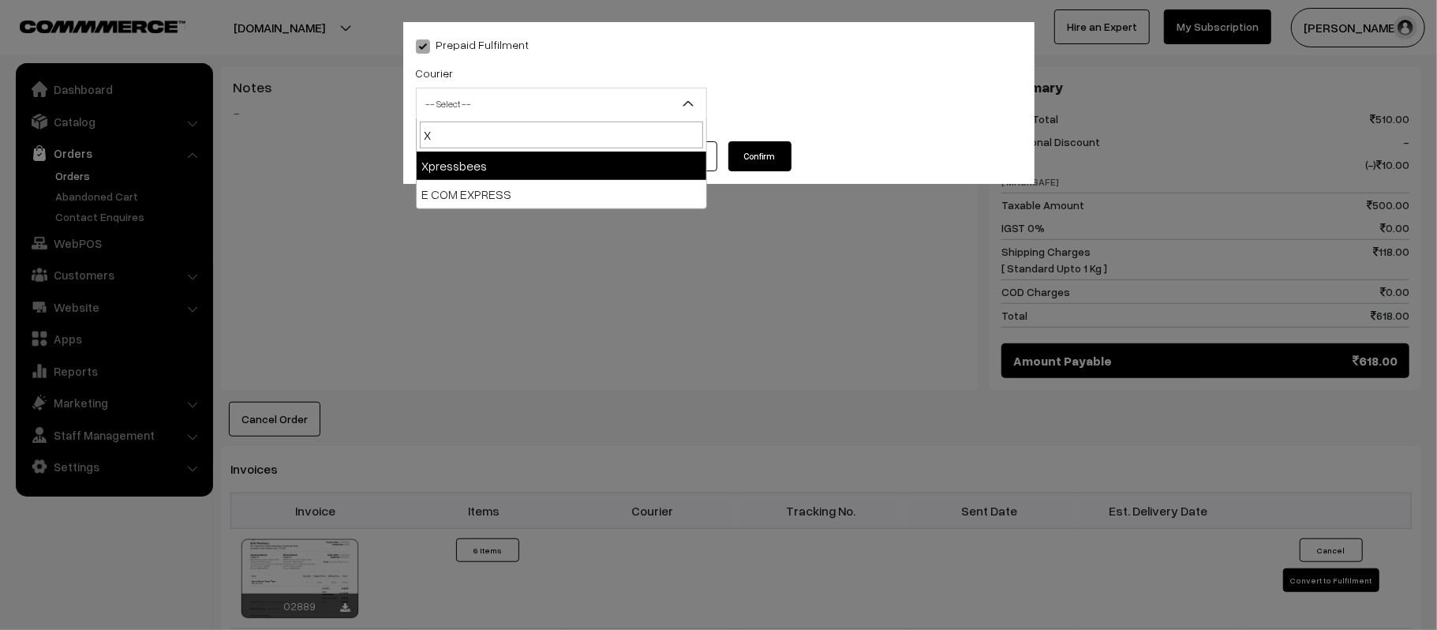
select select "8"
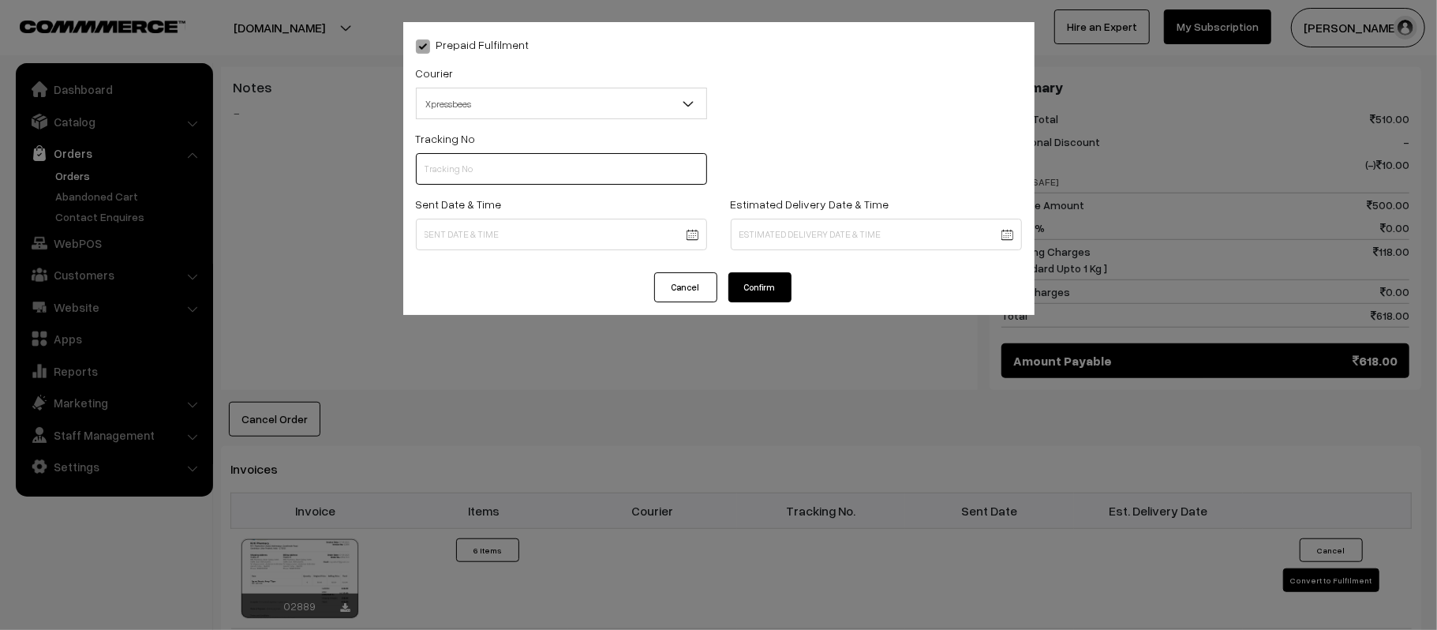
paste input "152489850314251"
type input "152489850314251"
click at [568, 234] on body "Thank you for showing interest. Our team will call you shortly. Close kirtiphar…" at bounding box center [718, 237] width 1437 height 1838
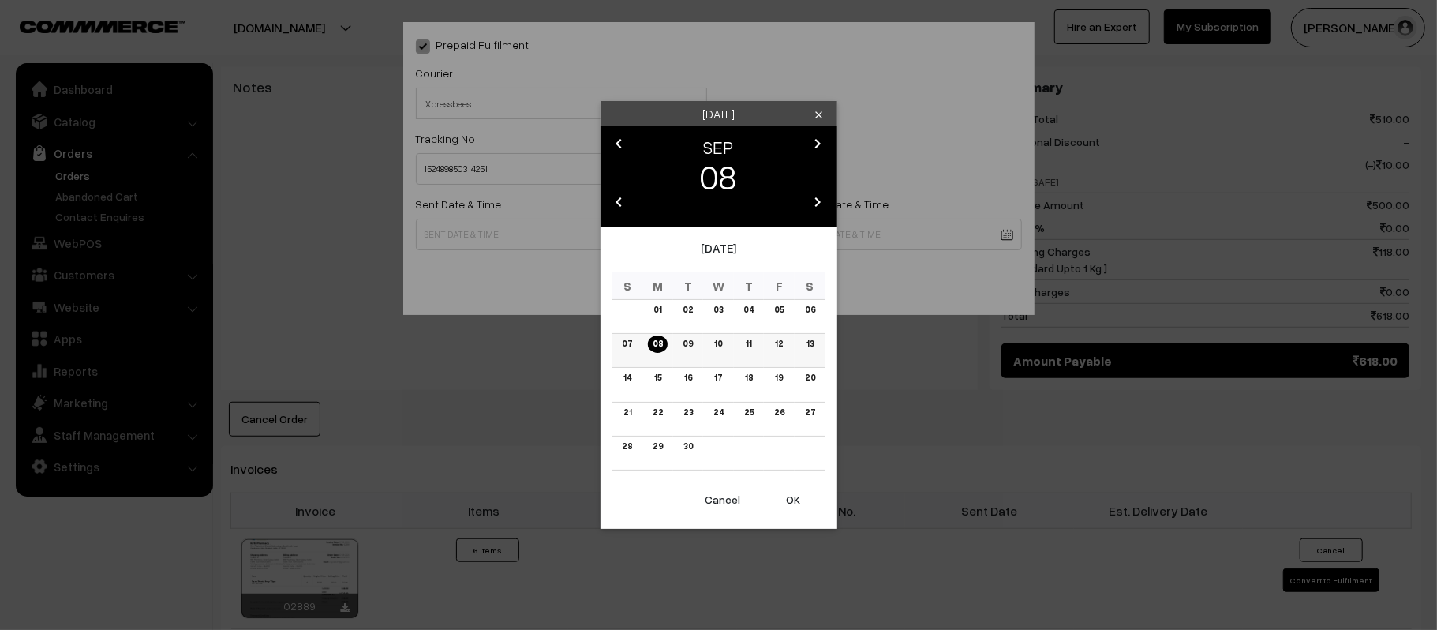
click at [683, 357] on td "09" at bounding box center [688, 351] width 31 height 34
click at [687, 347] on link "09" at bounding box center [688, 343] width 20 height 17
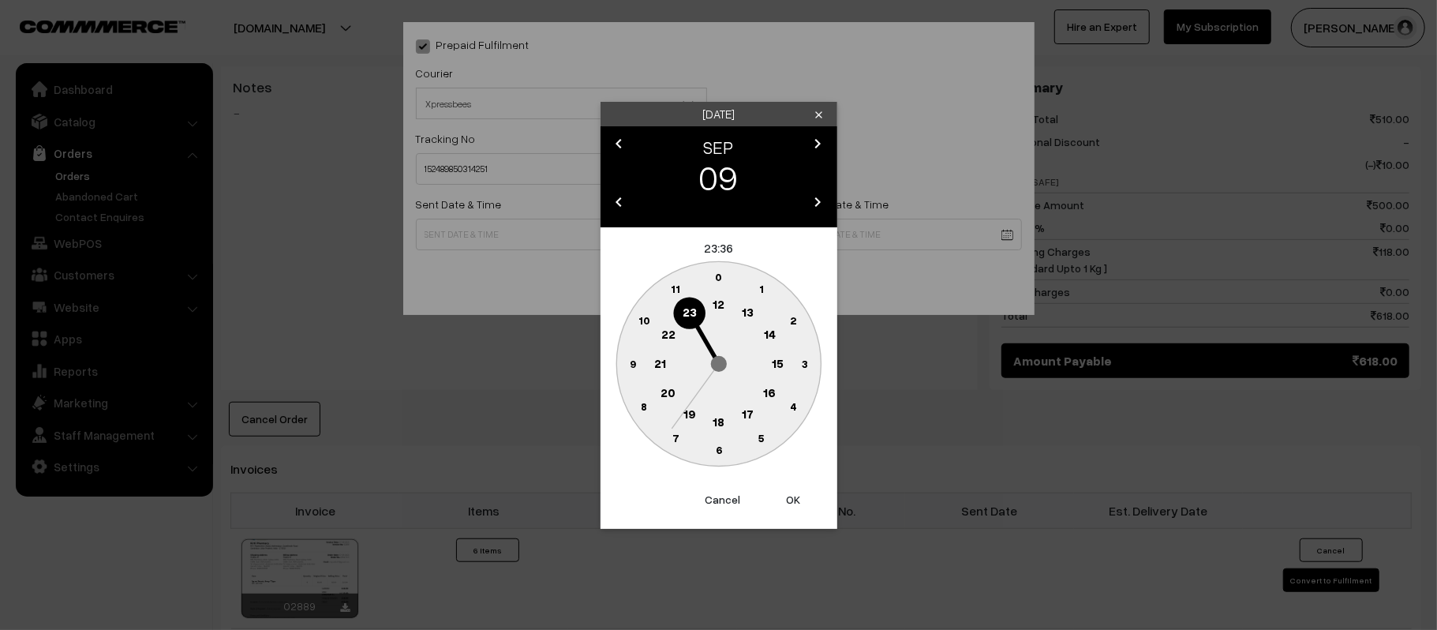
click at [717, 304] on text "12" at bounding box center [719, 304] width 12 height 14
click at [626, 355] on circle at bounding box center [634, 354] width 21 height 21
type input "09-09-2025 12:46"
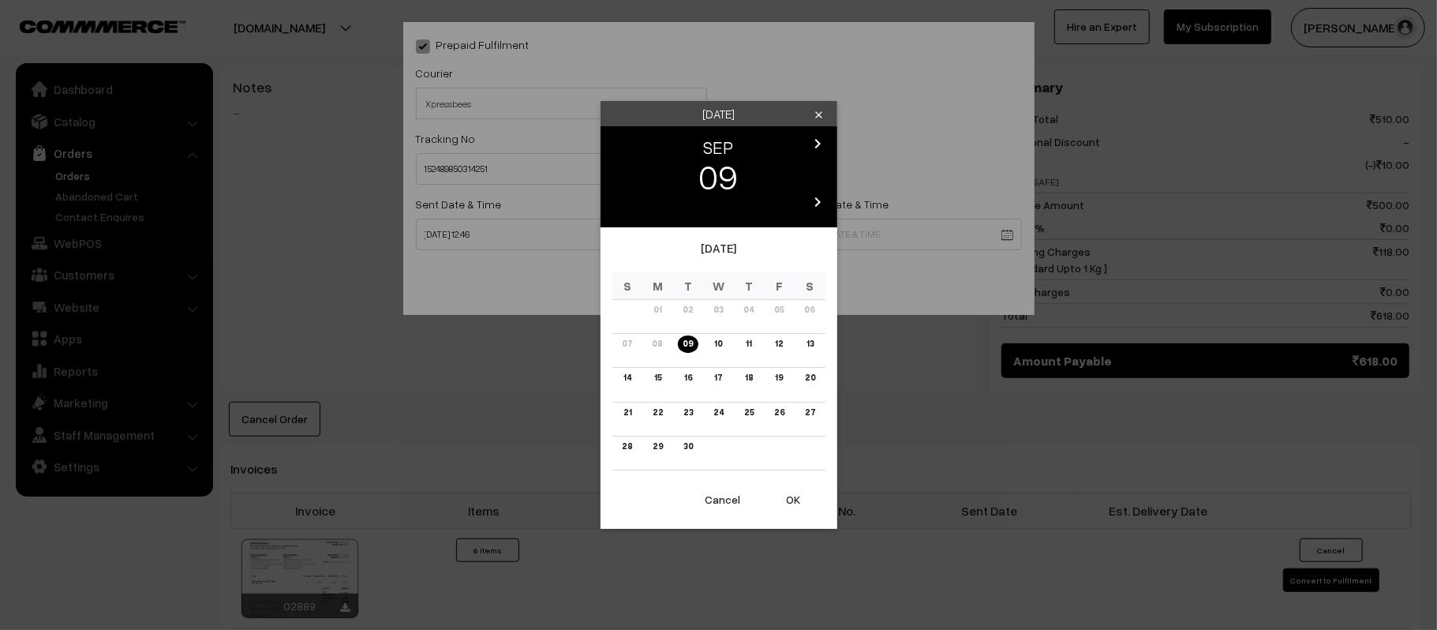
click at [840, 221] on body "Thank you for showing interest. Our team will call you shortly. Close kirtiphar…" at bounding box center [718, 237] width 1437 height 1838
click at [655, 377] on link "15" at bounding box center [658, 377] width 17 height 17
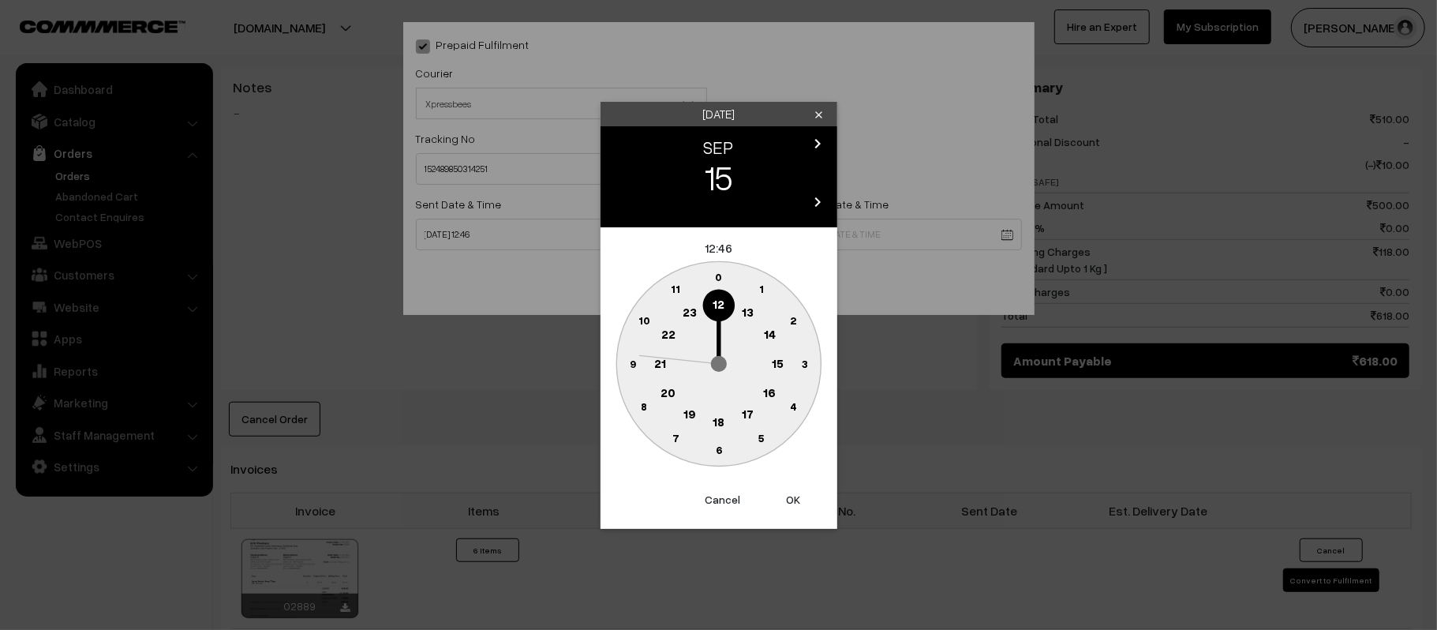
click at [707, 497] on button "Cancel" at bounding box center [722, 499] width 63 height 35
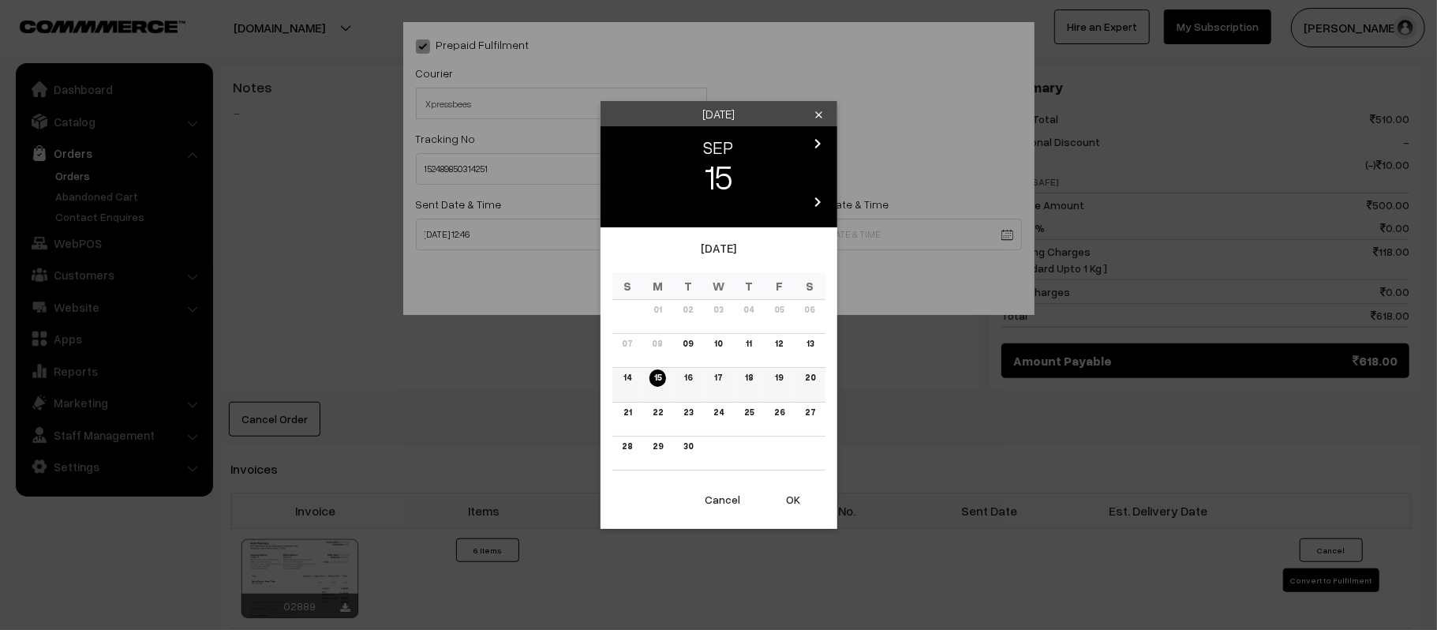
click at [690, 374] on link "16" at bounding box center [688, 377] width 17 height 17
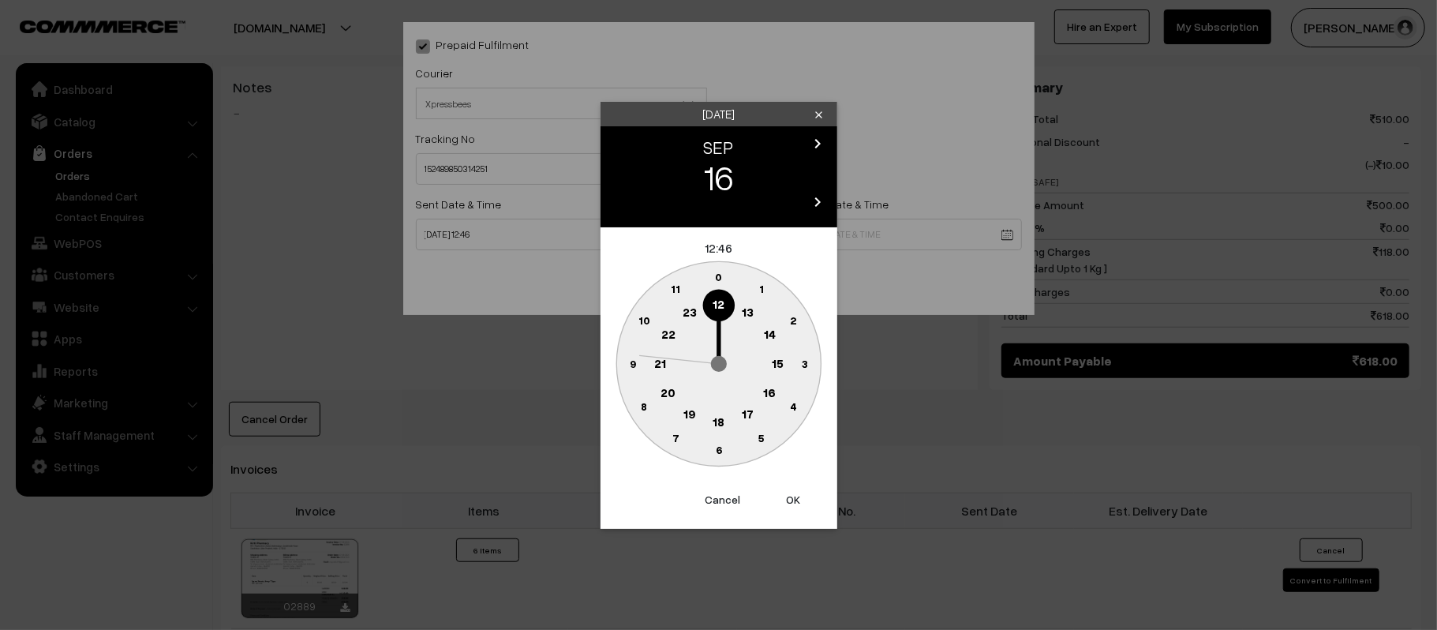
click at [664, 367] on text "21" at bounding box center [660, 362] width 12 height 14
click at [721, 449] on text "30" at bounding box center [718, 449] width 13 height 13
type input "16-09-2025 21:30"
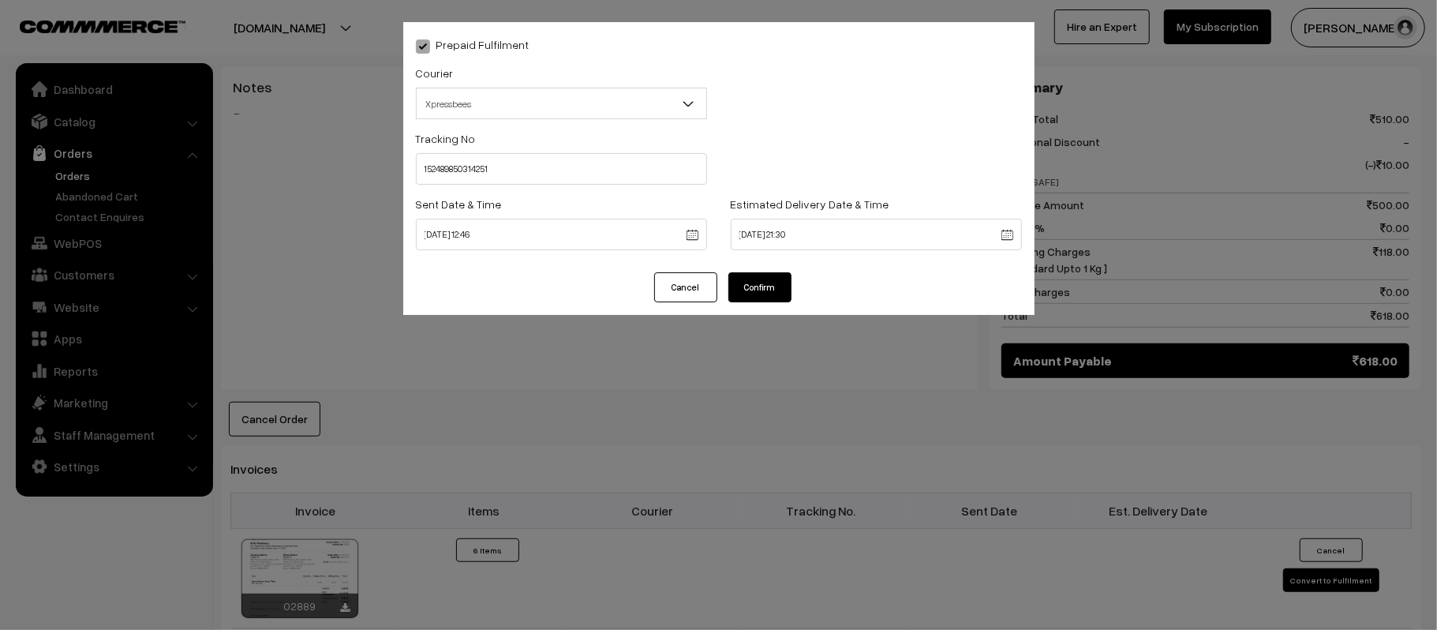
click at [752, 285] on button "Confirm" at bounding box center [760, 287] width 63 height 30
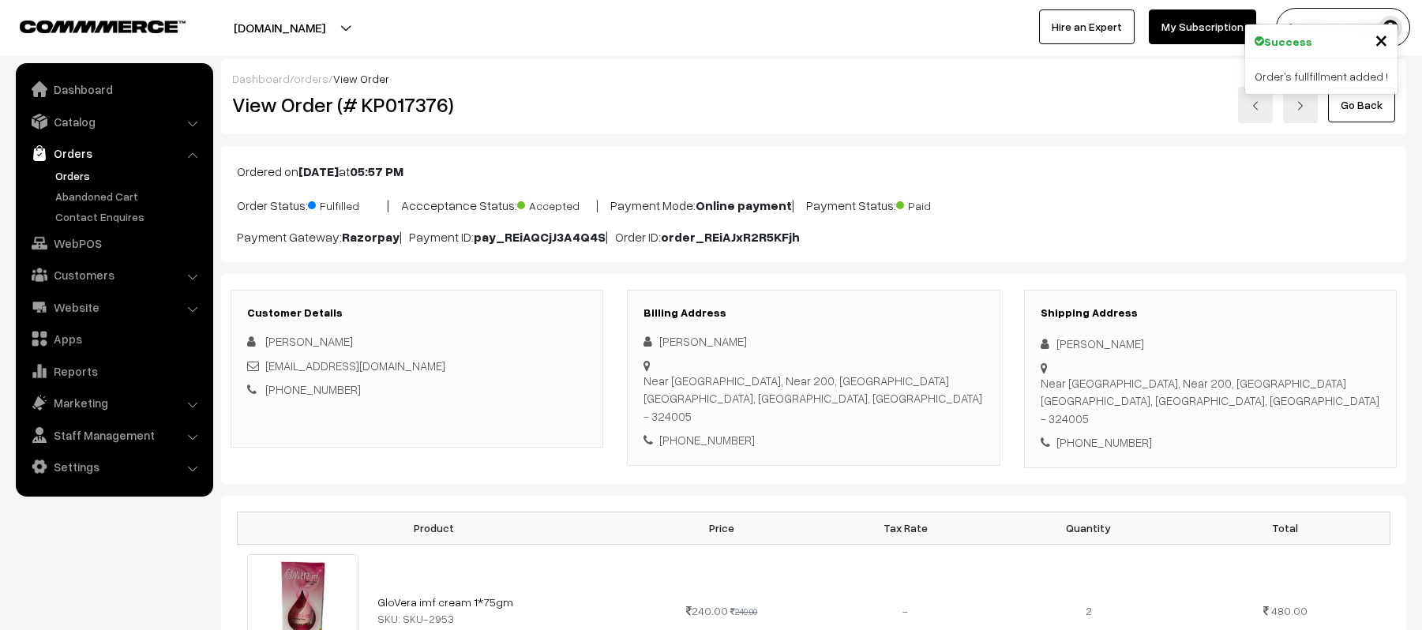
scroll to position [869, 0]
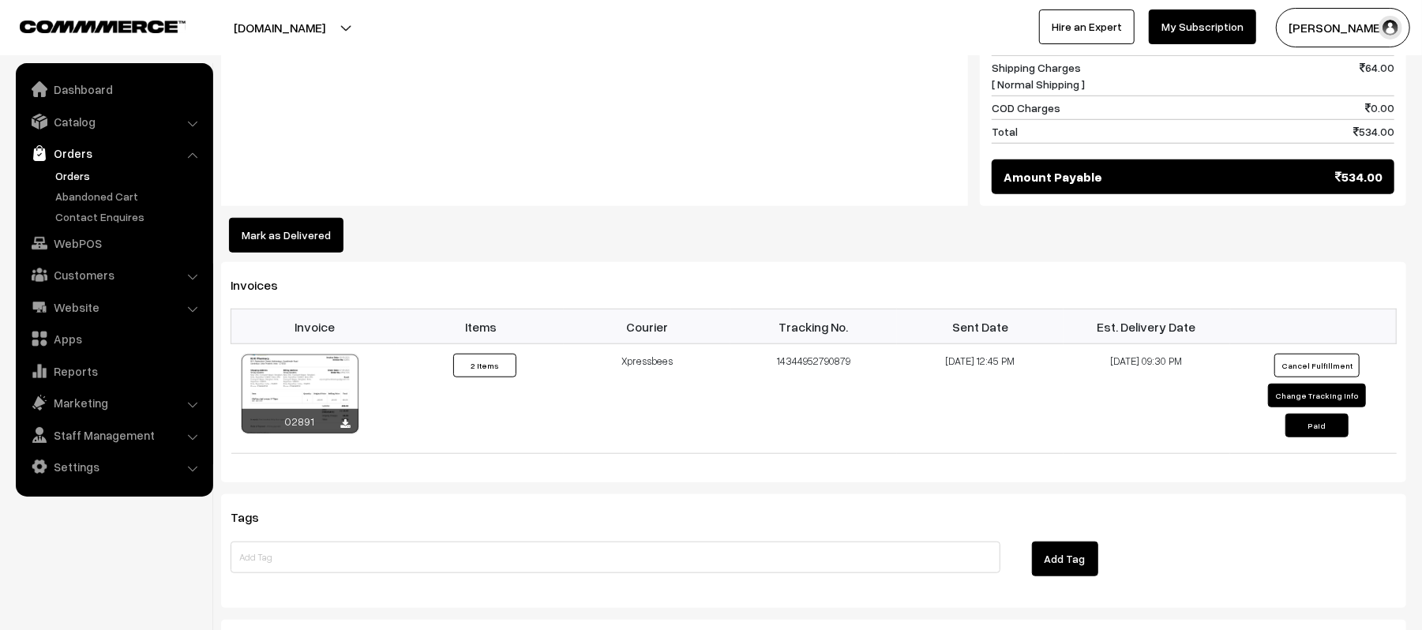
click at [676, 143] on div "Notes -" at bounding box center [594, 32] width 747 height 347
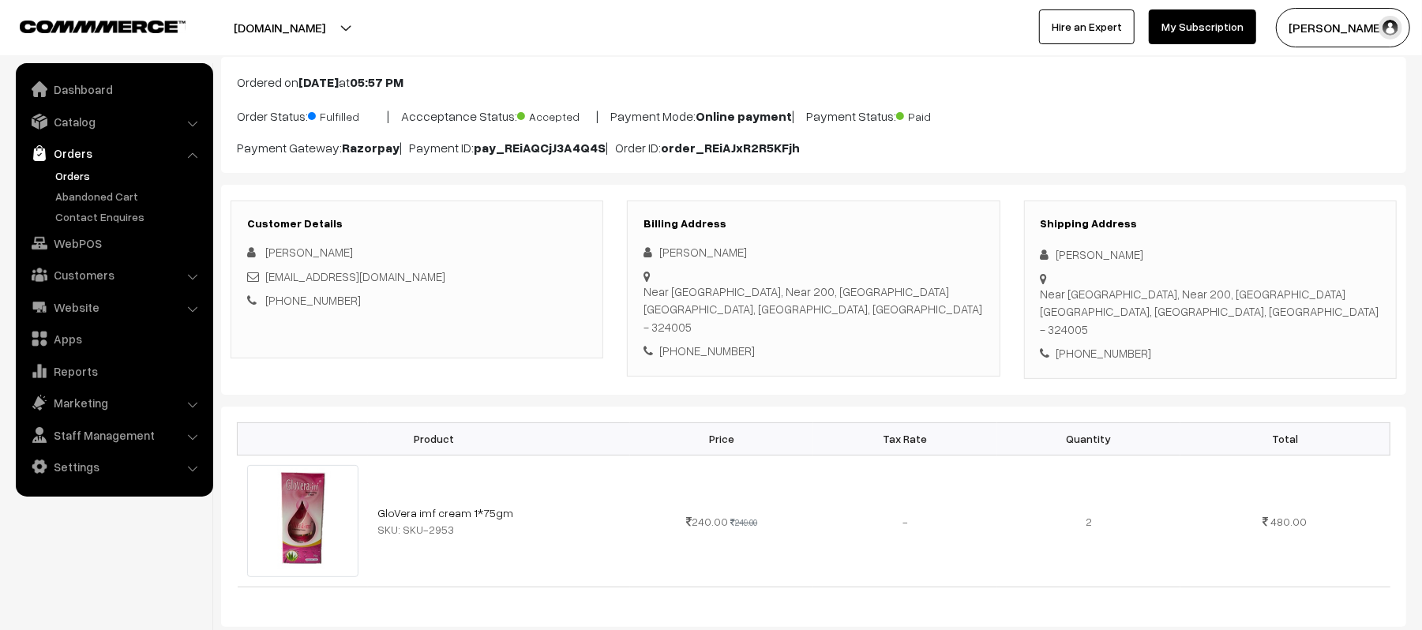
scroll to position [0, 0]
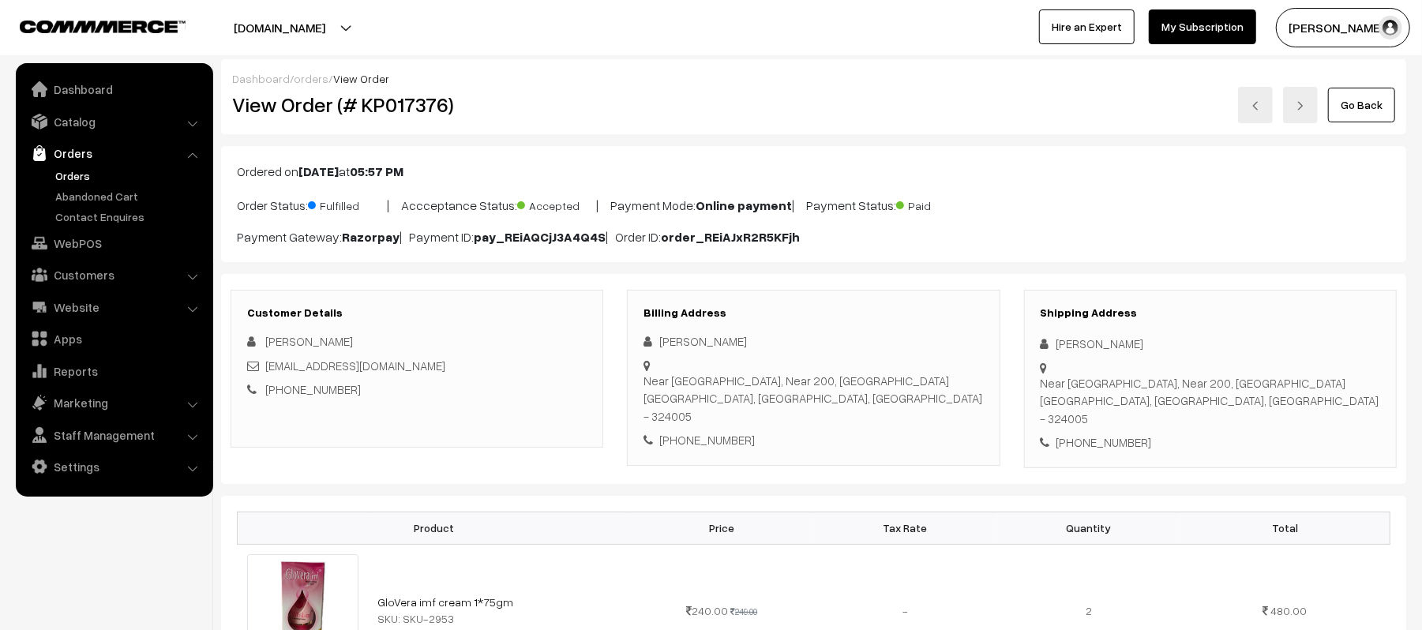
click at [1113, 184] on div "Ordered on Sep 07, 2025 at 05:57 PM Order Status: Fulfilled | Accceptance Statu…" at bounding box center [813, 204] width 1185 height 116
click at [871, 146] on div "Ordered on Sep 07, 2025 at 05:57 PM Order Status: Fulfilled | Accceptance Statu…" at bounding box center [813, 204] width 1185 height 116
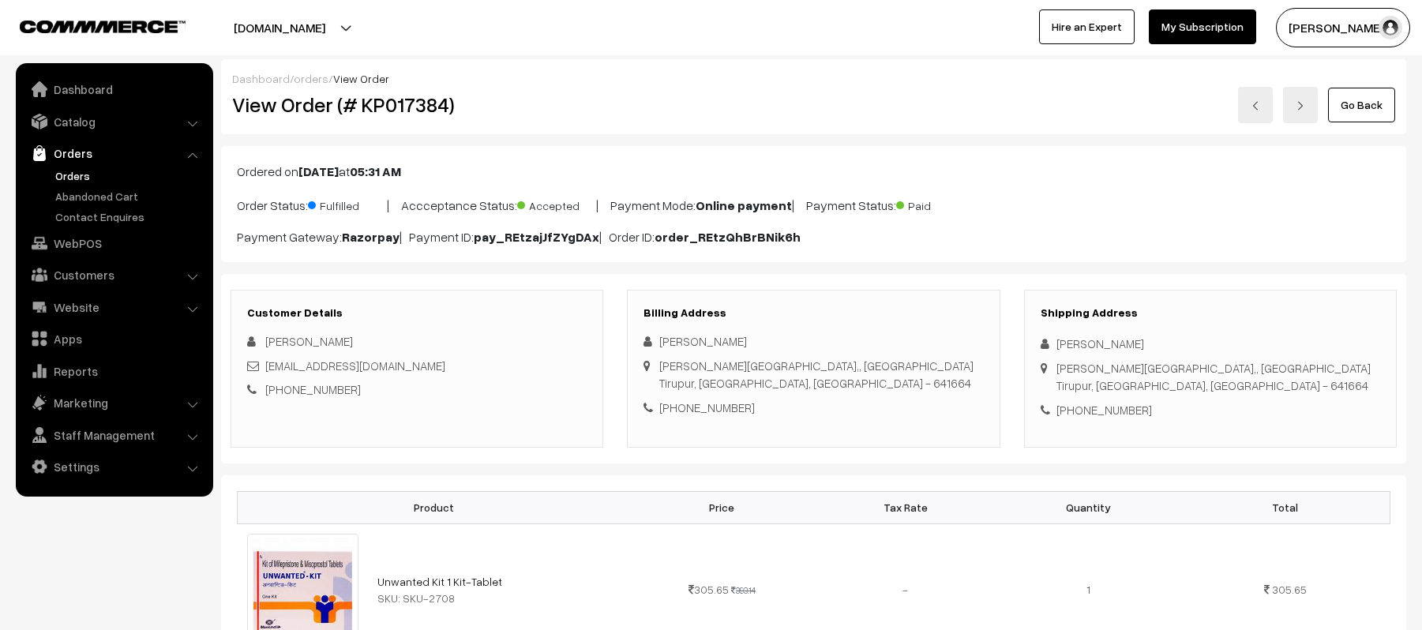
scroll to position [993, 0]
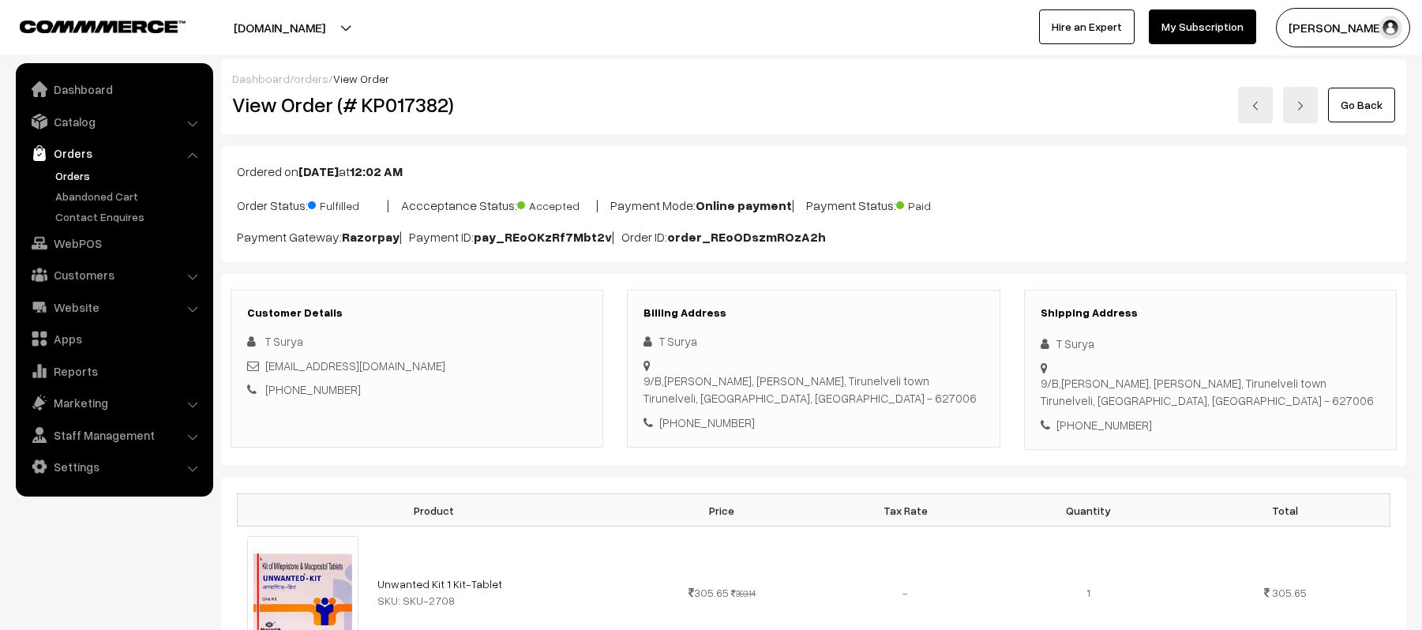
scroll to position [811, 0]
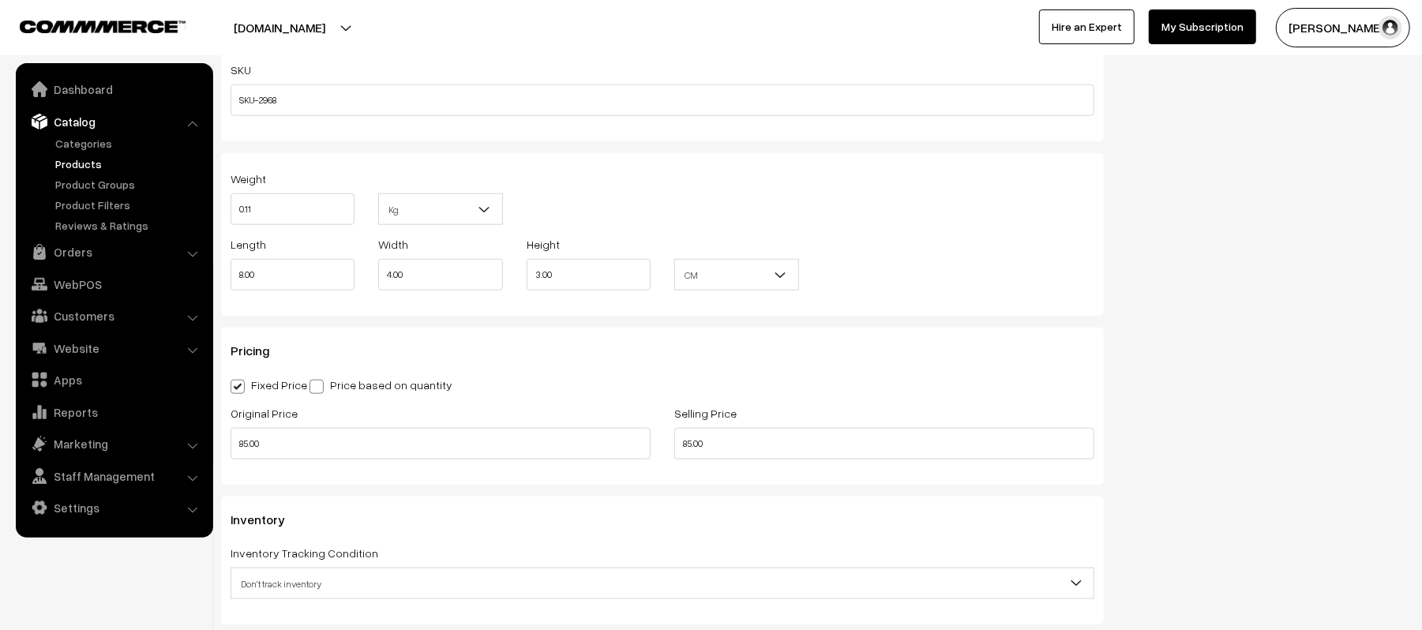
scroll to position [1121, 0]
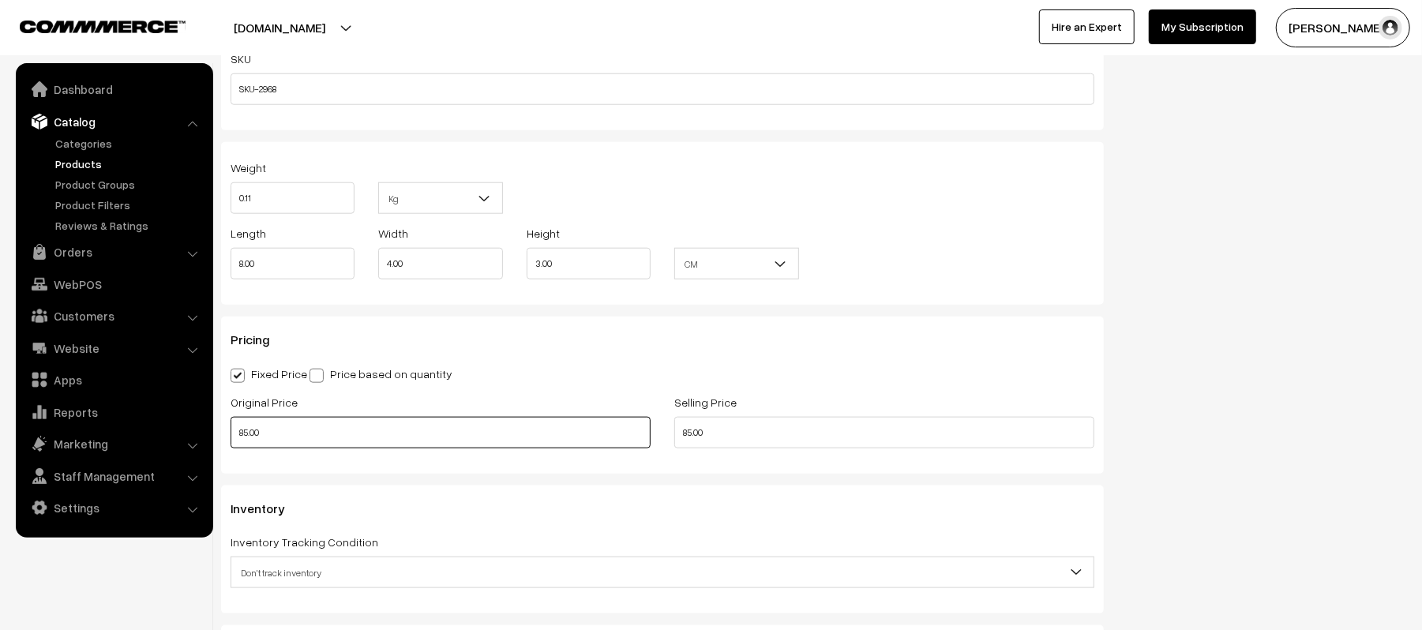
click at [418, 431] on input "85.00" at bounding box center [440, 433] width 420 height 32
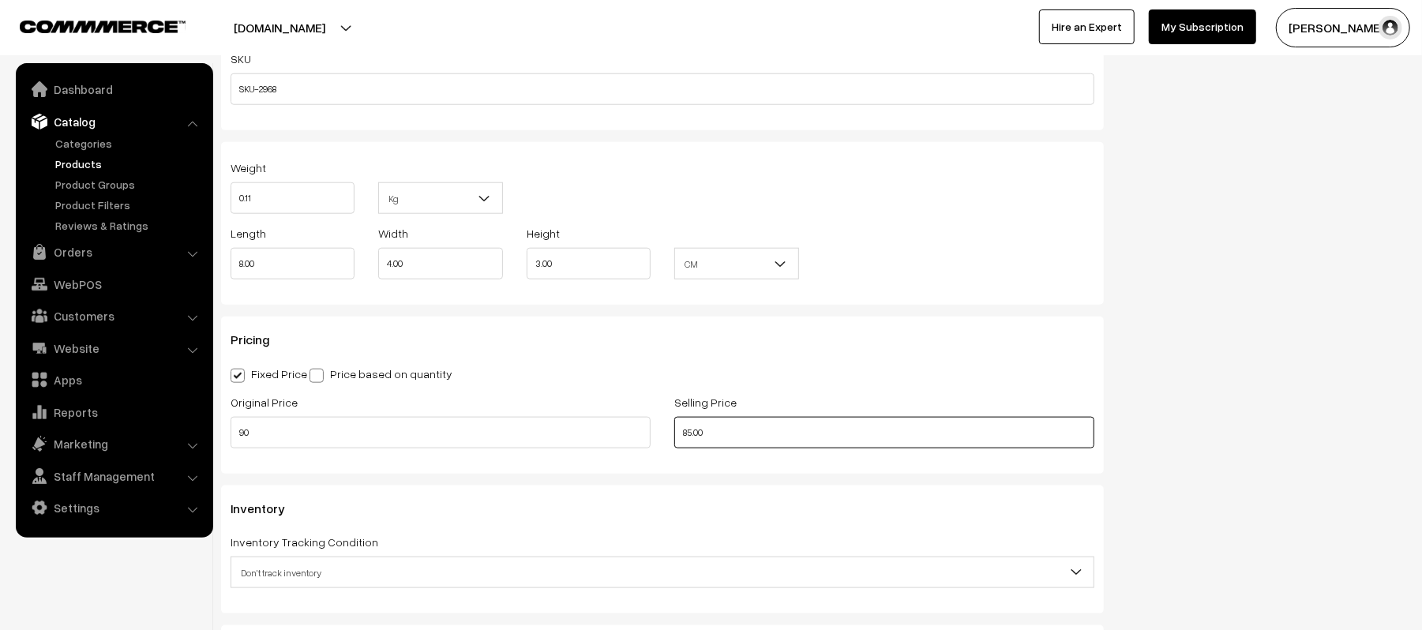
type input "90.00"
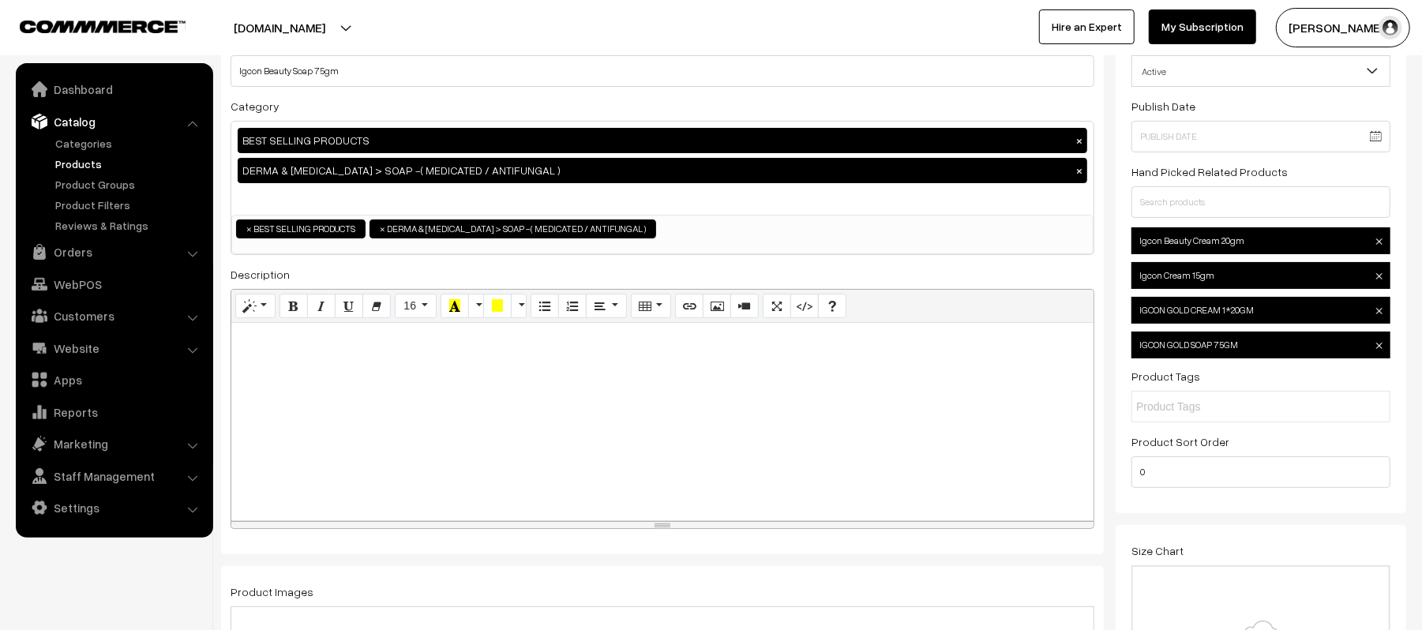
scroll to position [0, 0]
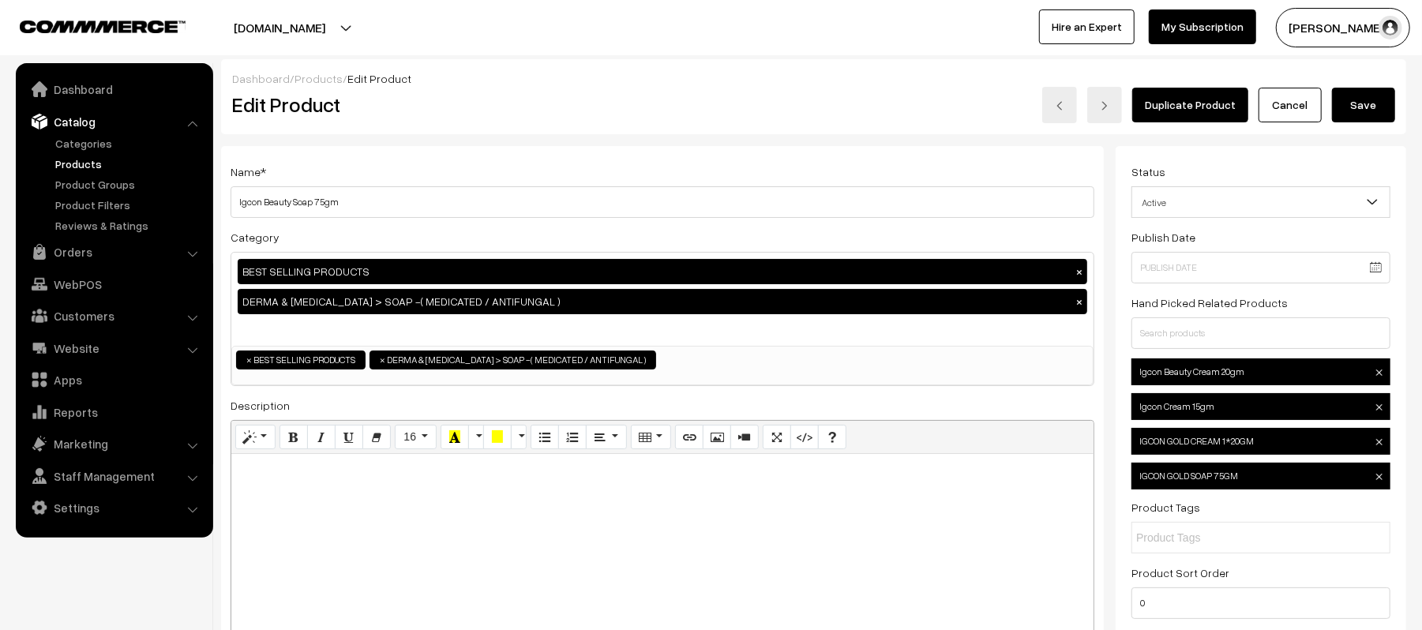
click at [1353, 99] on button "Save" at bounding box center [1363, 105] width 63 height 35
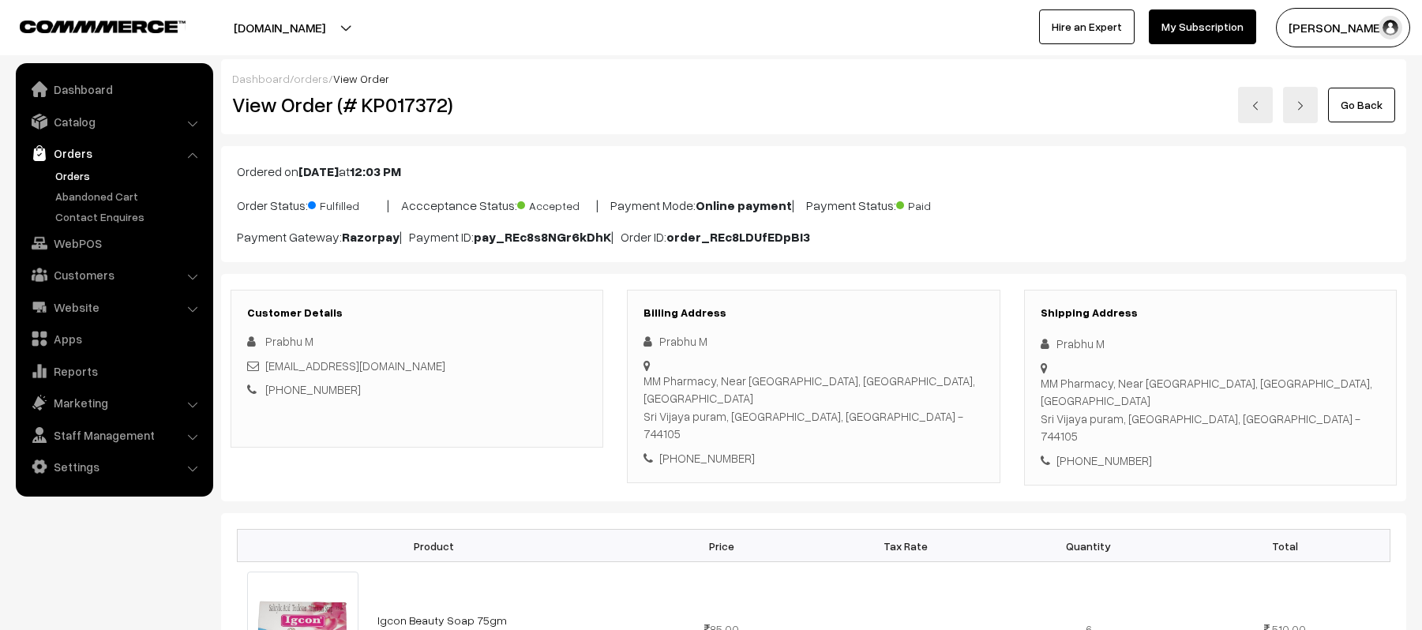
scroll to position [762, 0]
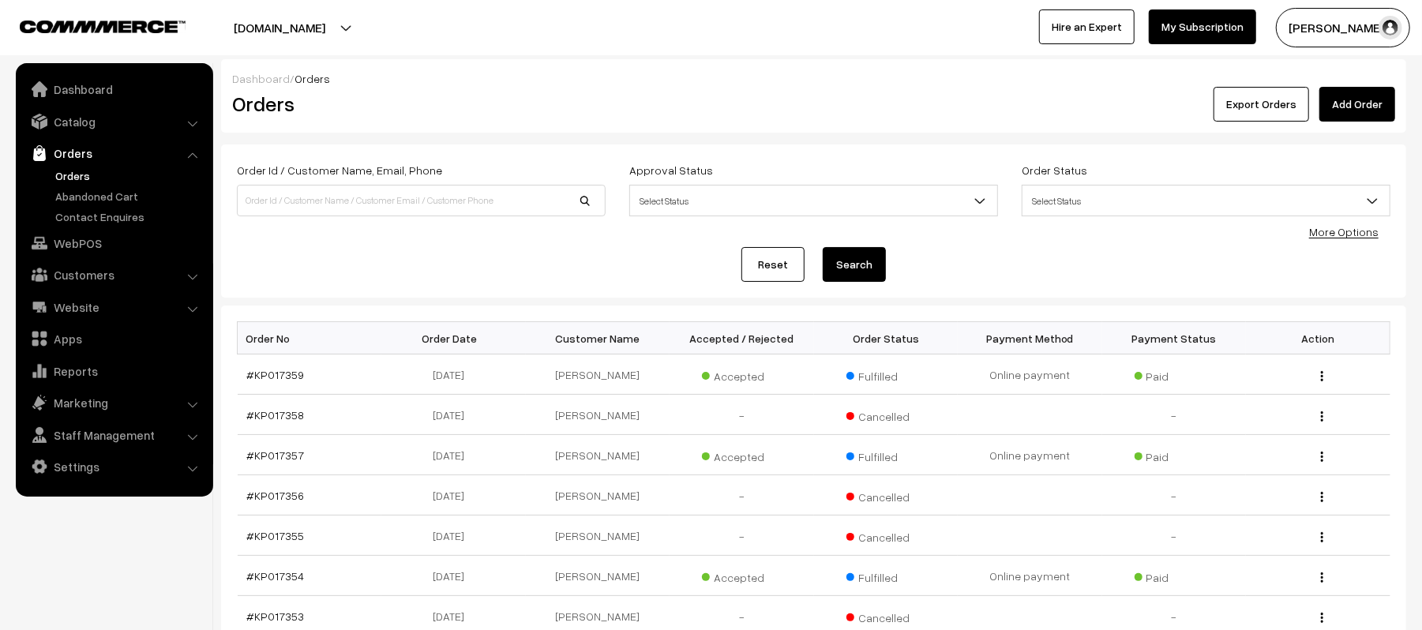
click at [70, 169] on link "Orders" at bounding box center [129, 175] width 156 height 17
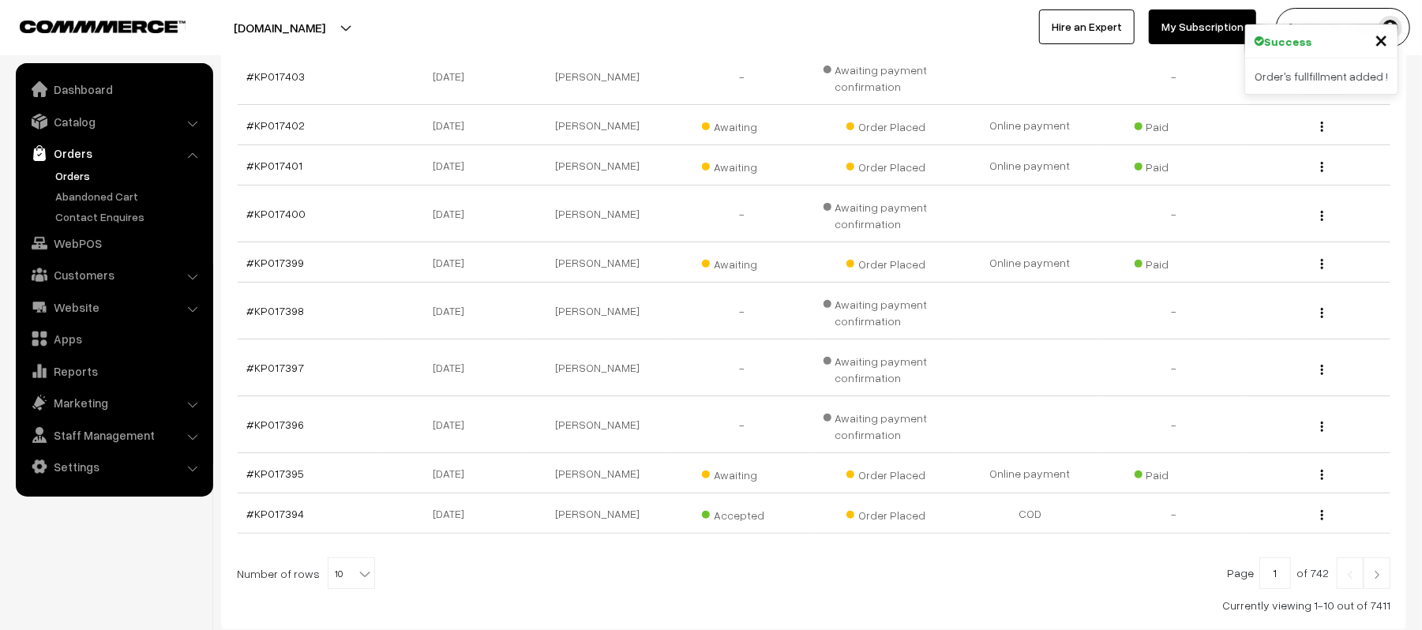
scroll to position [309, 0]
click at [263, 158] on link "#KP017401" at bounding box center [275, 162] width 56 height 13
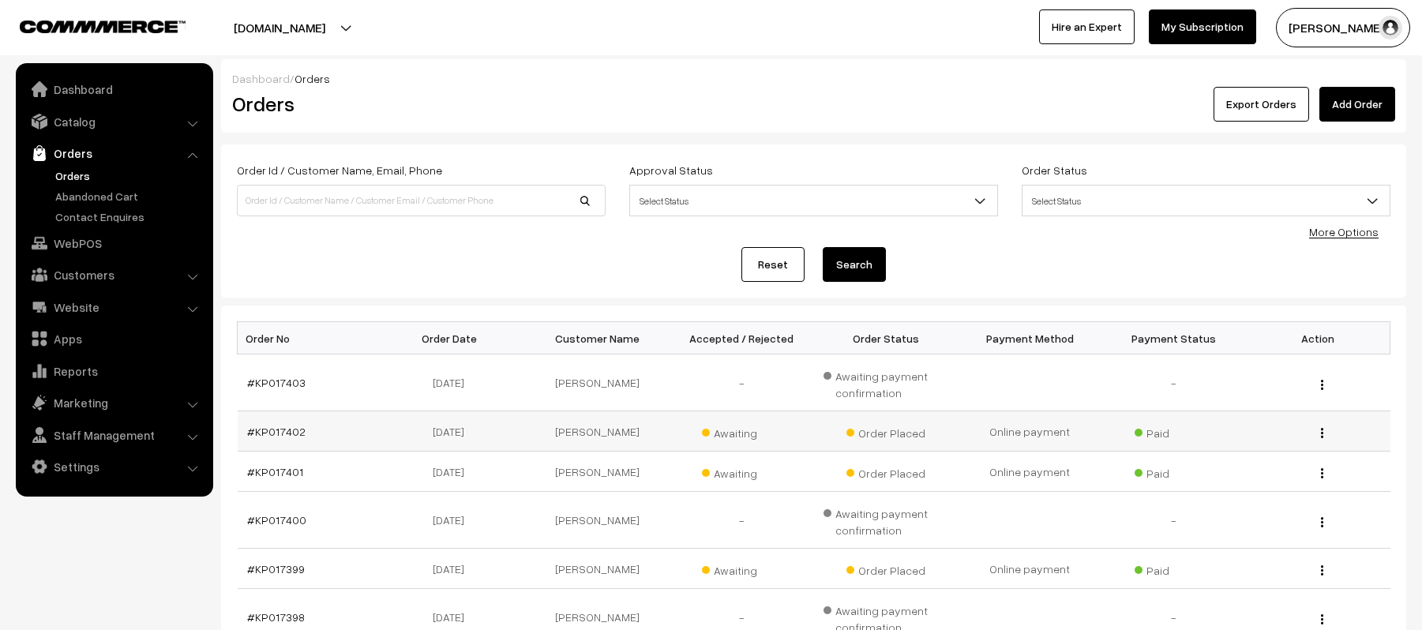
scroll to position [309, 0]
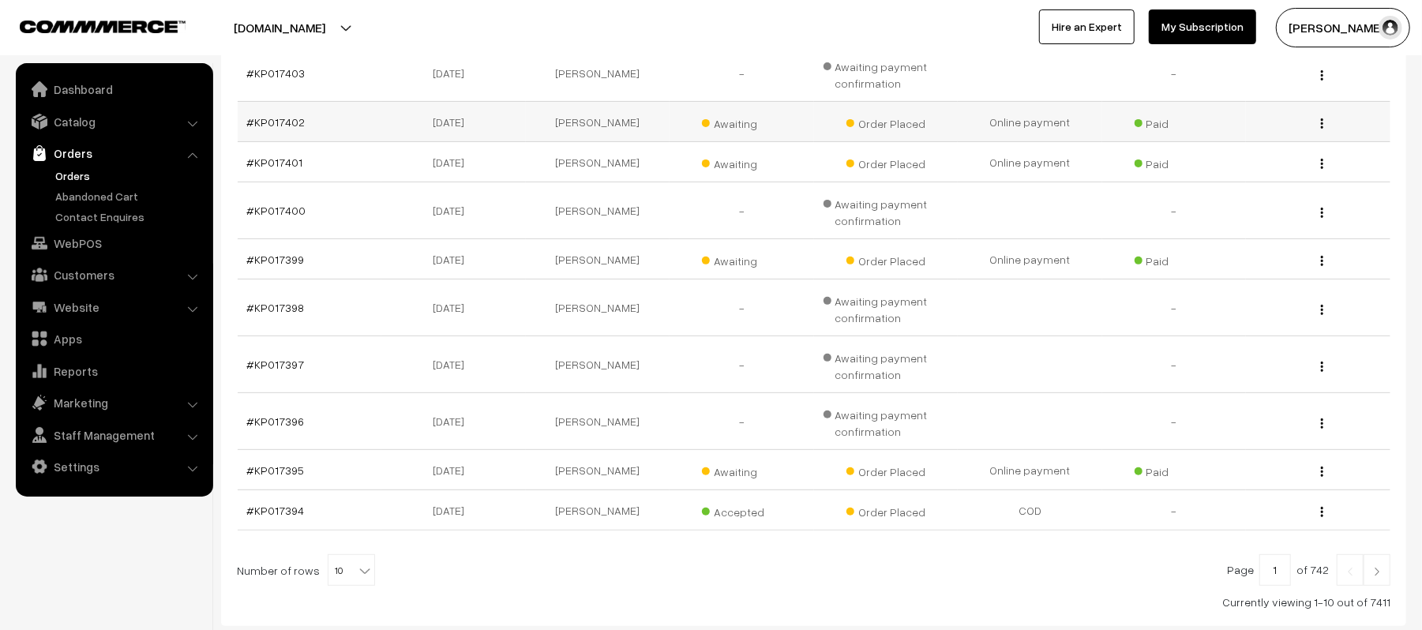
click at [275, 114] on td "#KP017402" at bounding box center [310, 122] width 144 height 40
click at [283, 124] on link "#KP017402" at bounding box center [276, 121] width 58 height 13
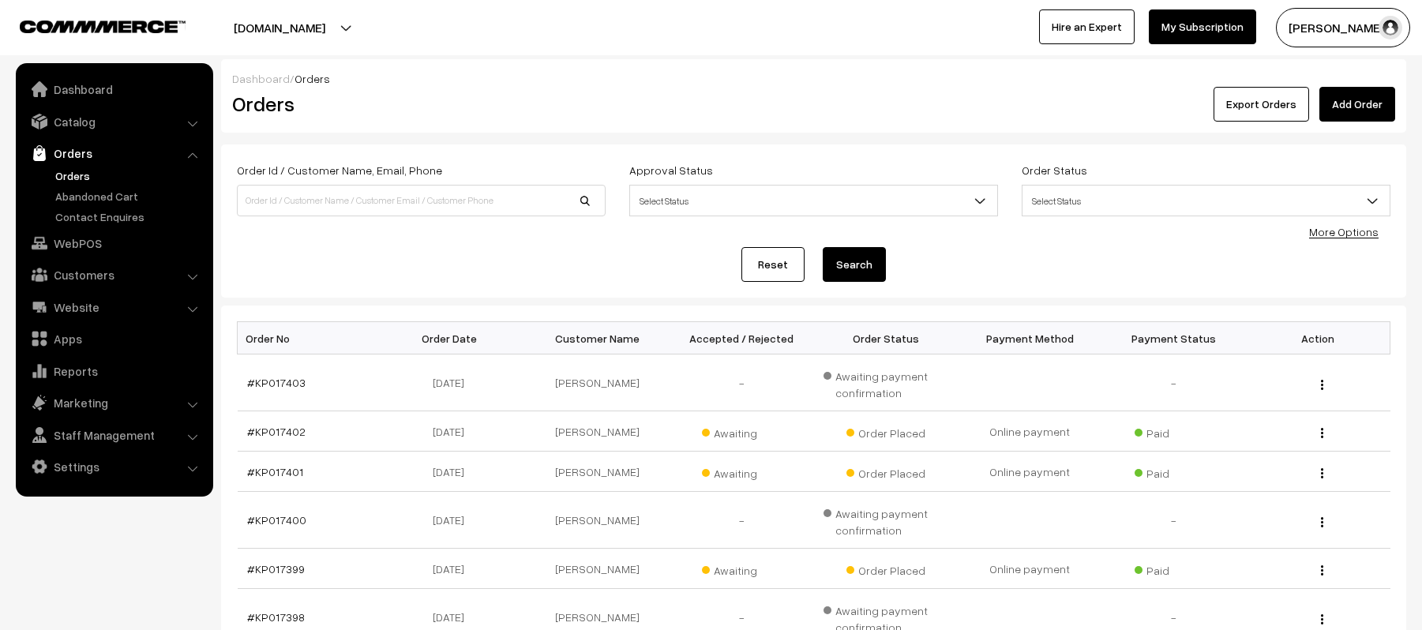
scroll to position [309, 0]
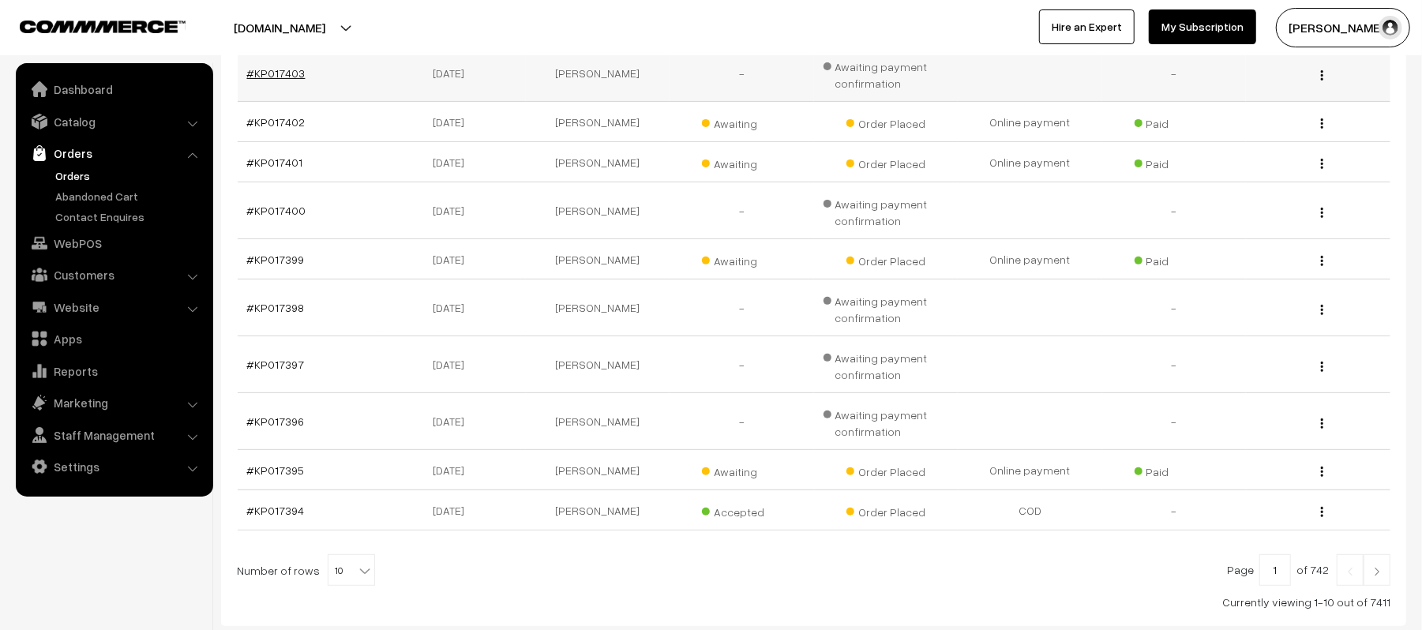
click at [263, 69] on link "#KP017403" at bounding box center [276, 72] width 58 height 13
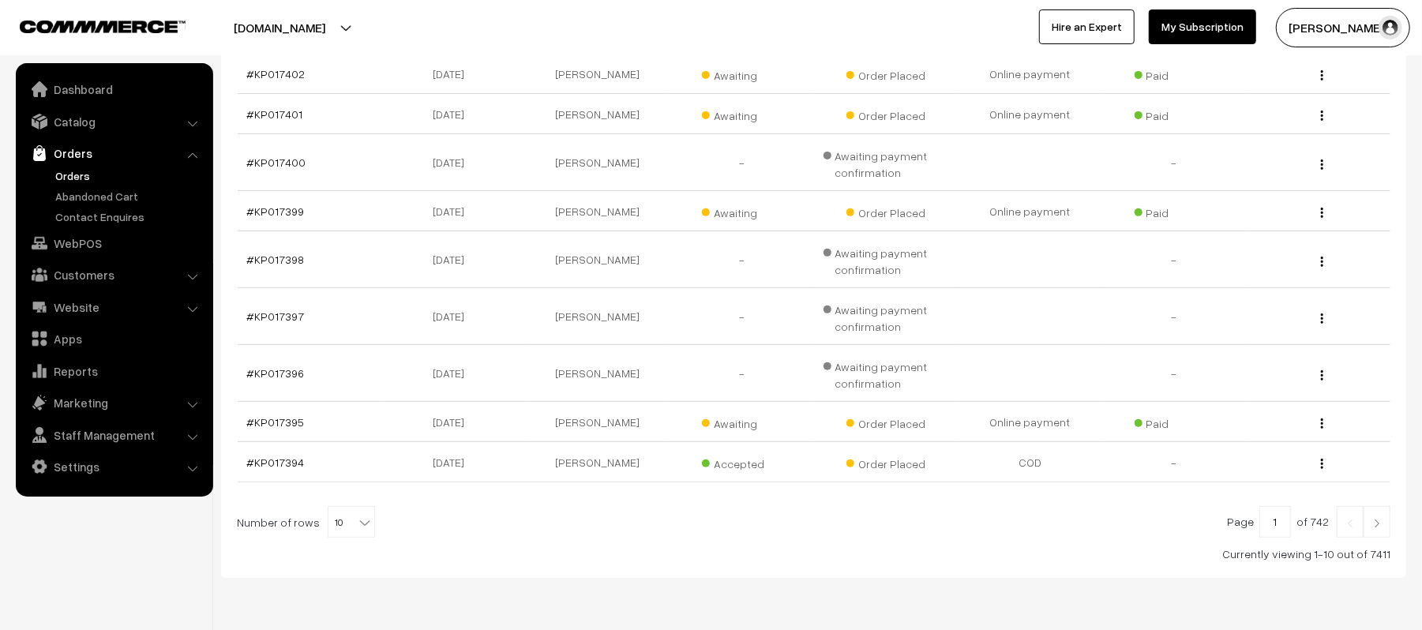
scroll to position [395, 0]
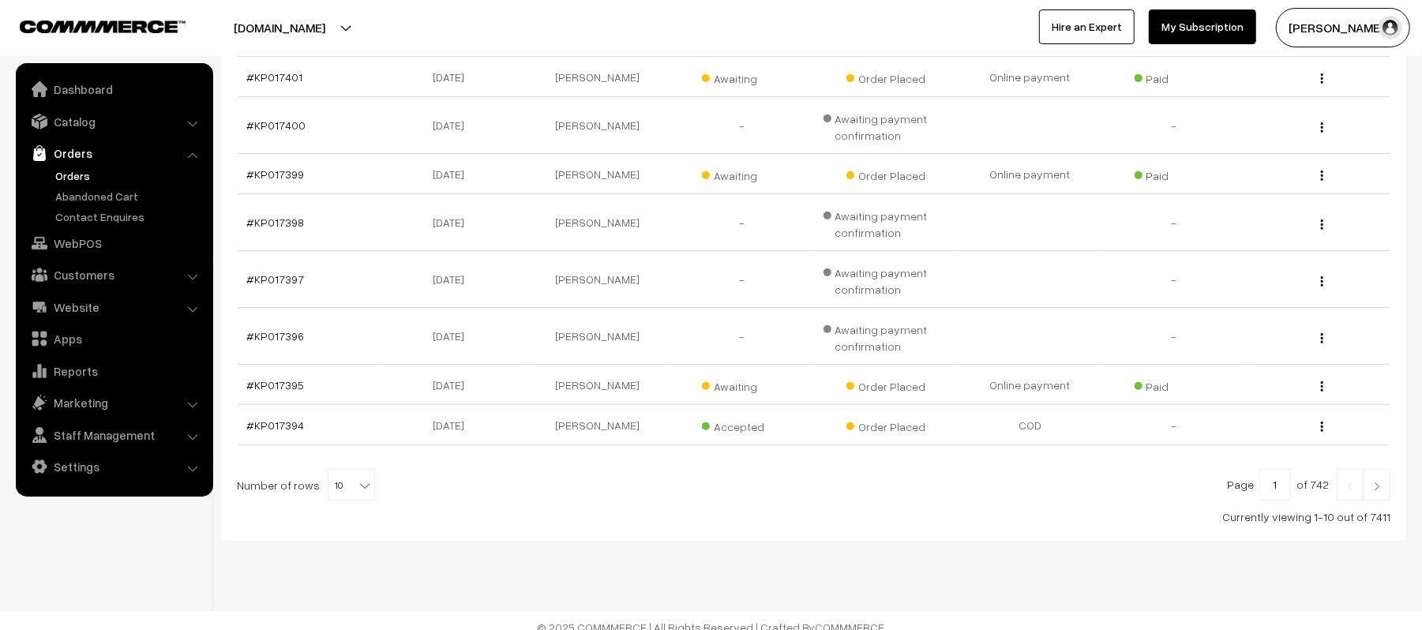
click at [1369, 500] on link at bounding box center [1376, 485] width 27 height 32
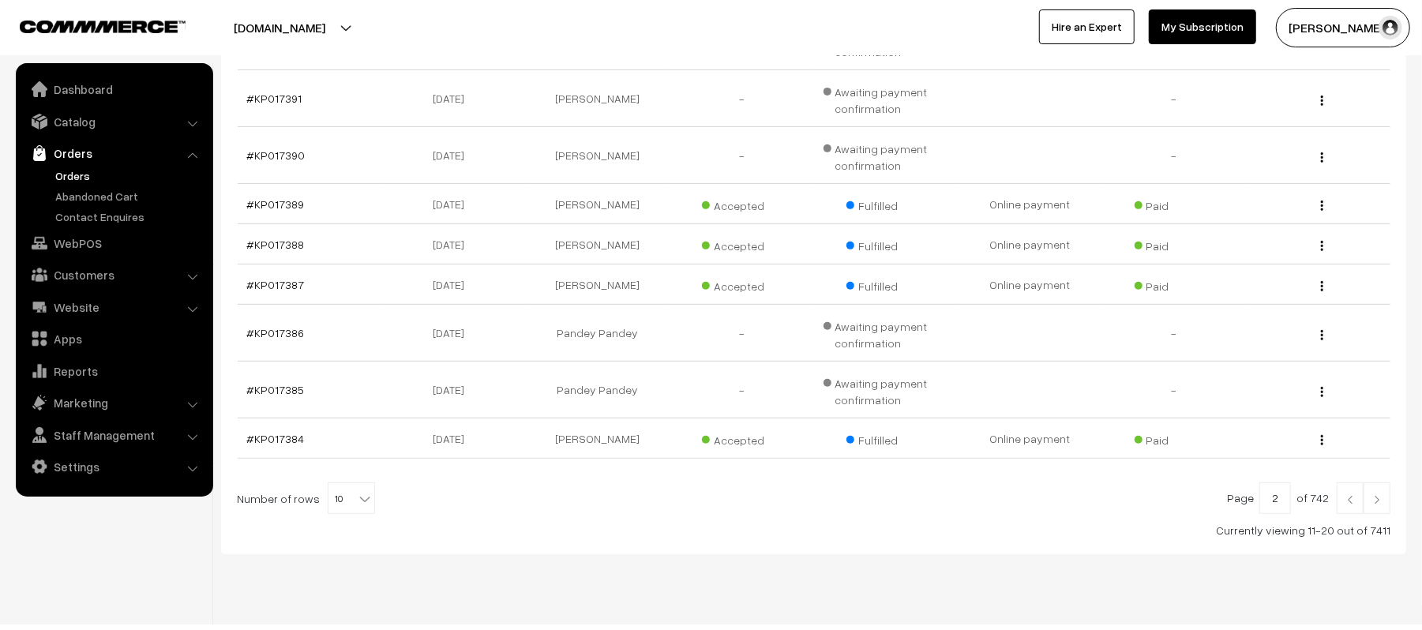
scroll to position [402, 0]
click at [1385, 497] on link at bounding box center [1376, 494] width 27 height 32
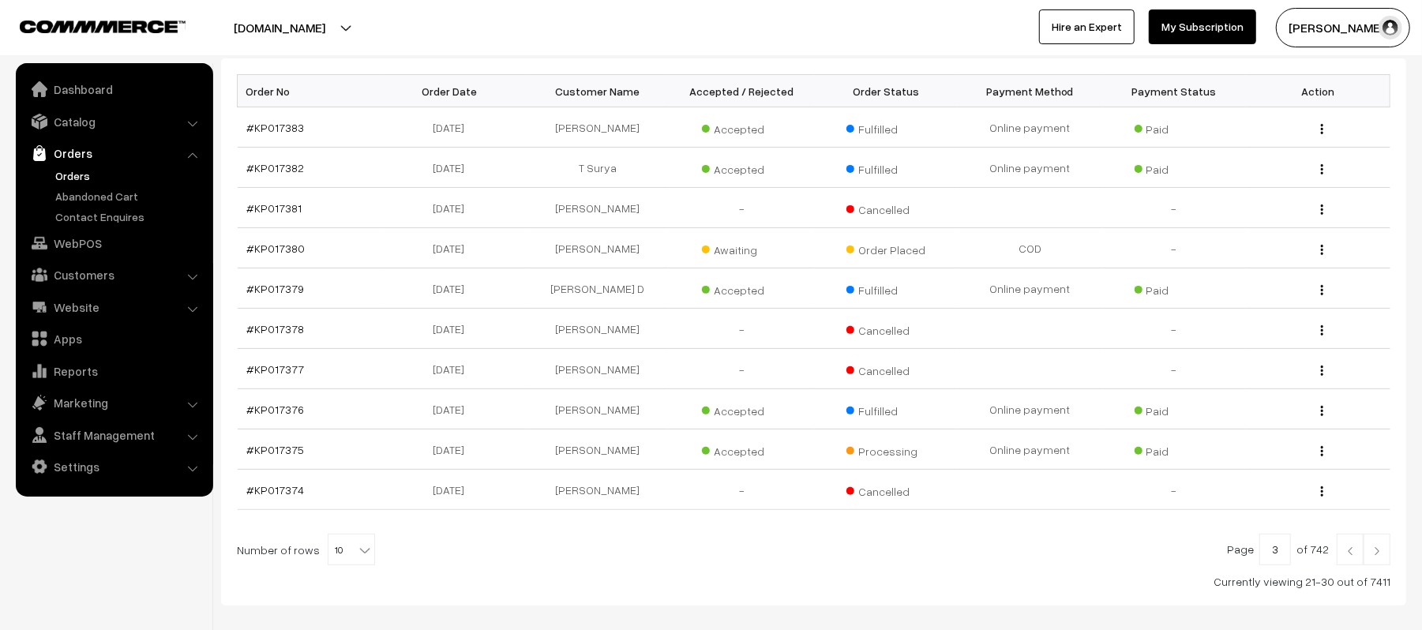
scroll to position [268, 0]
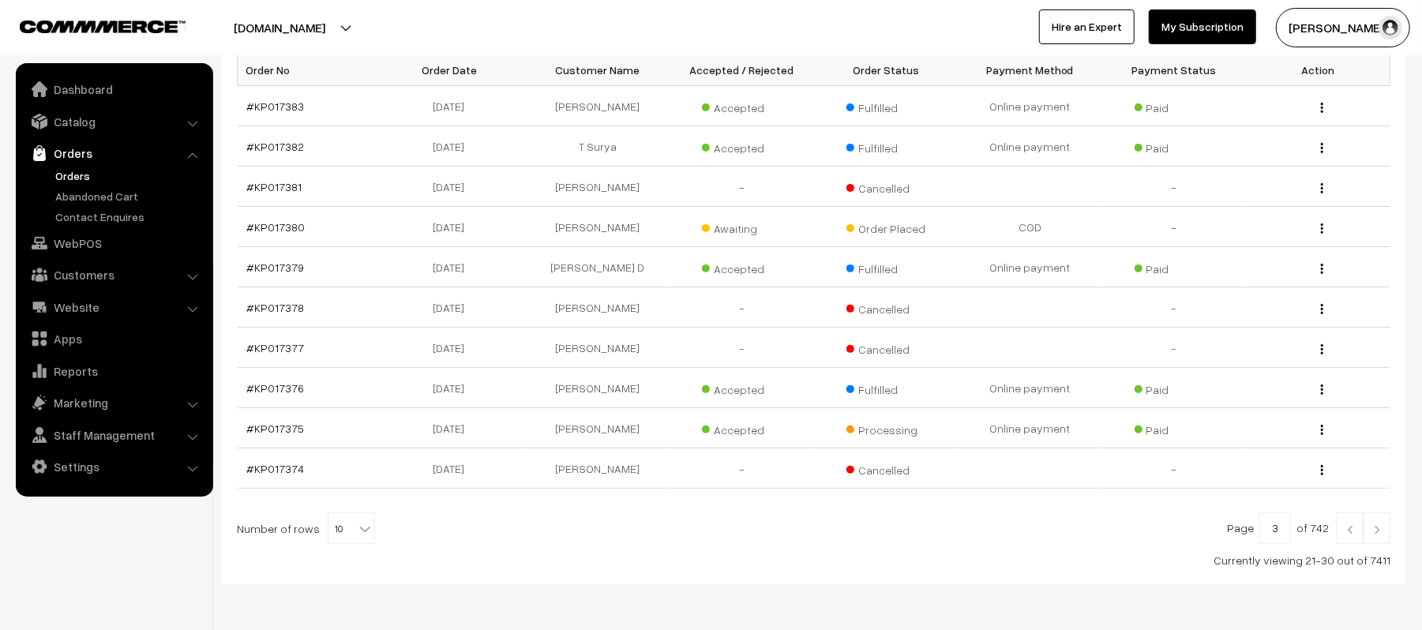
click at [1377, 542] on link at bounding box center [1376, 528] width 27 height 32
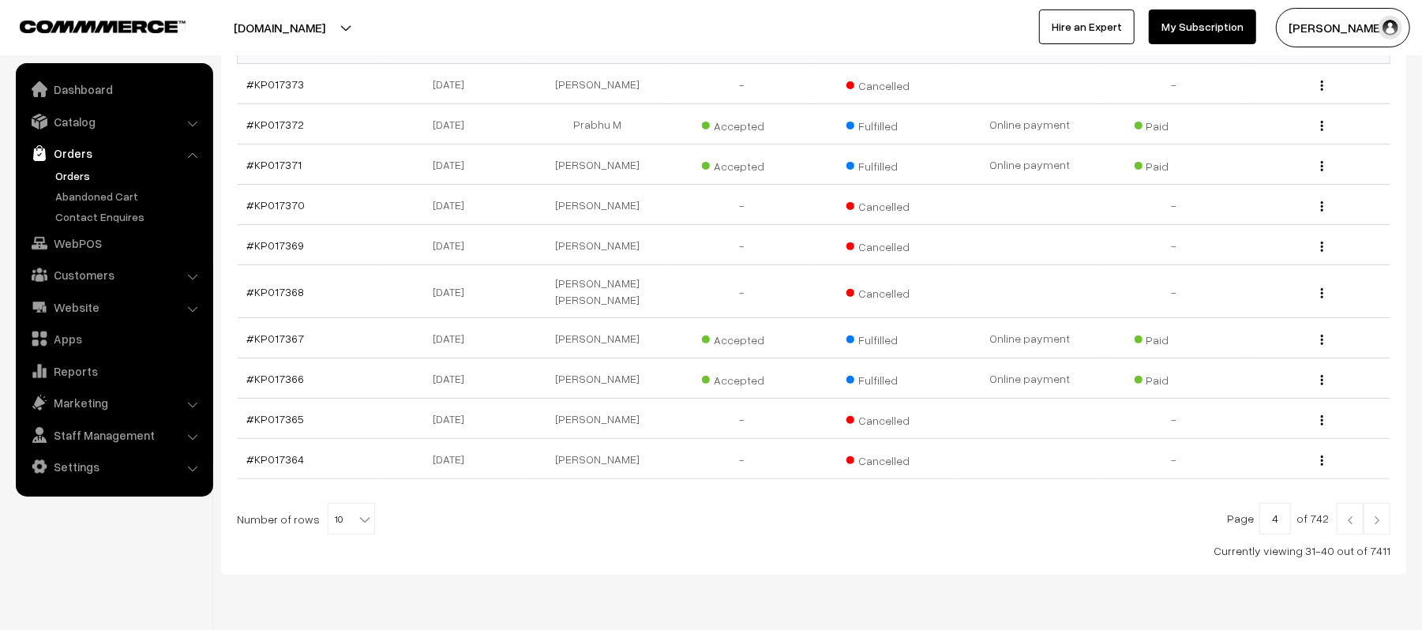
scroll to position [329, 0]
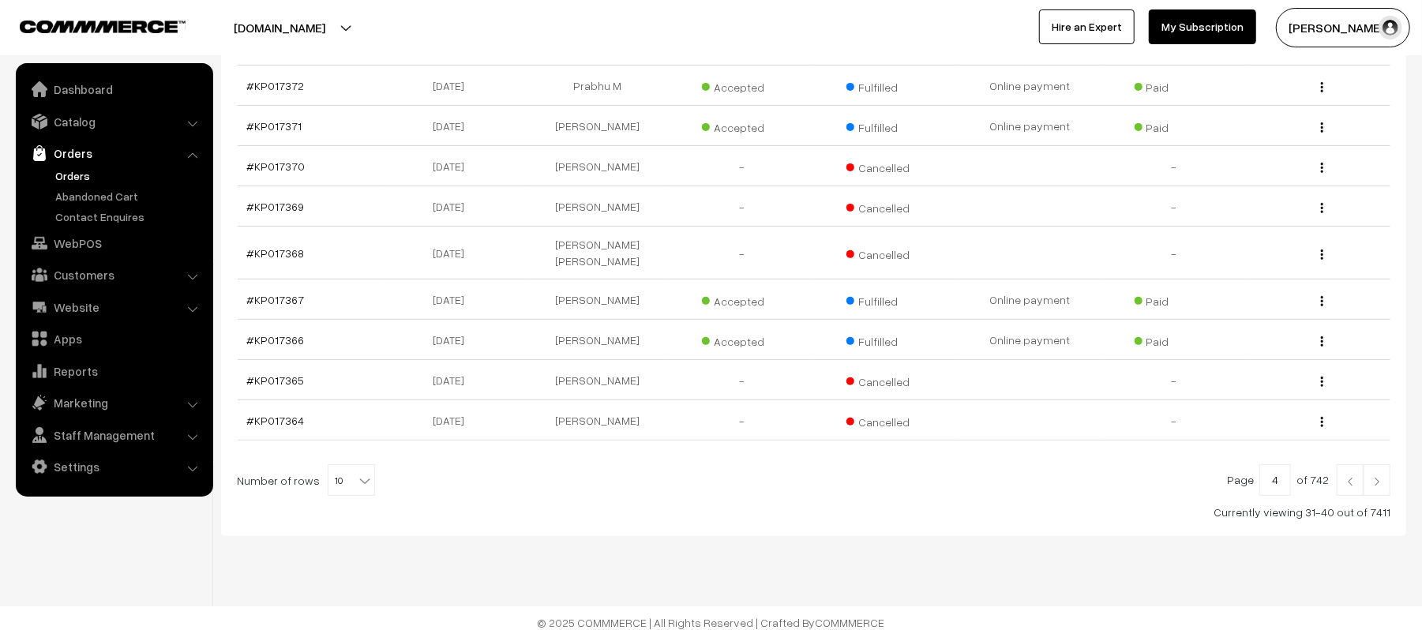
click at [1377, 477] on img at bounding box center [1377, 481] width 14 height 9
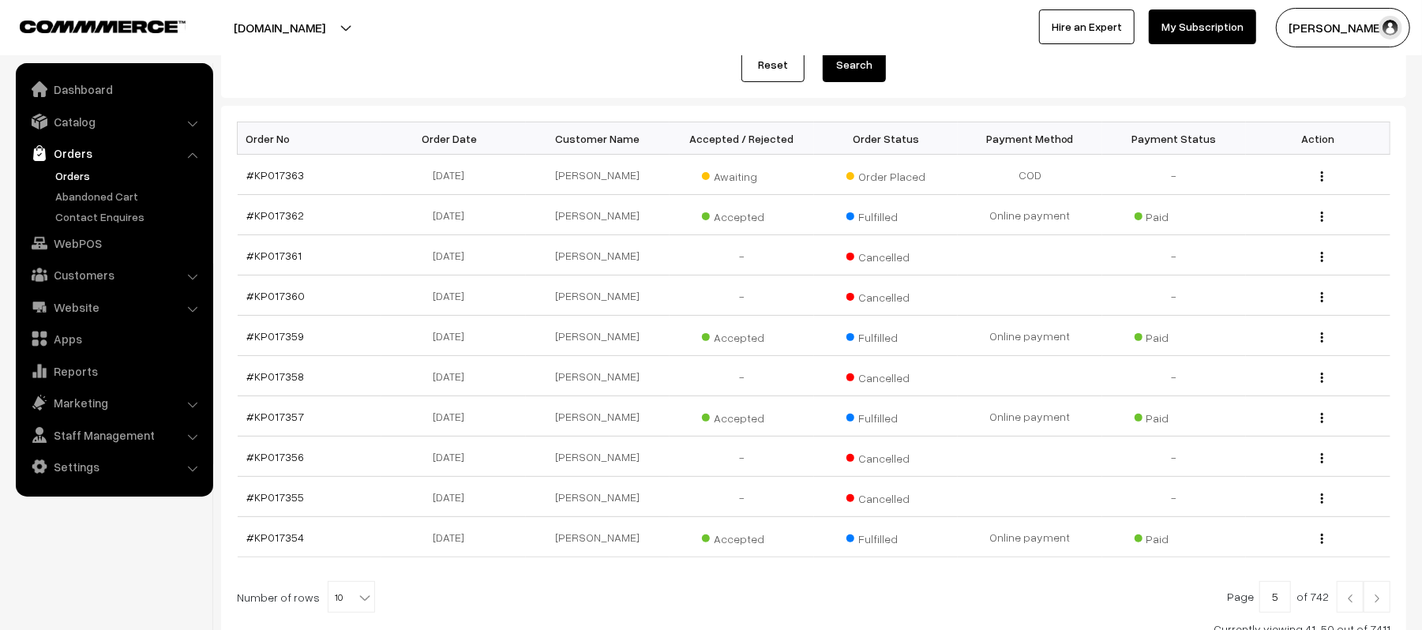
scroll to position [201, 0]
